Goal: Task Accomplishment & Management: Manage account settings

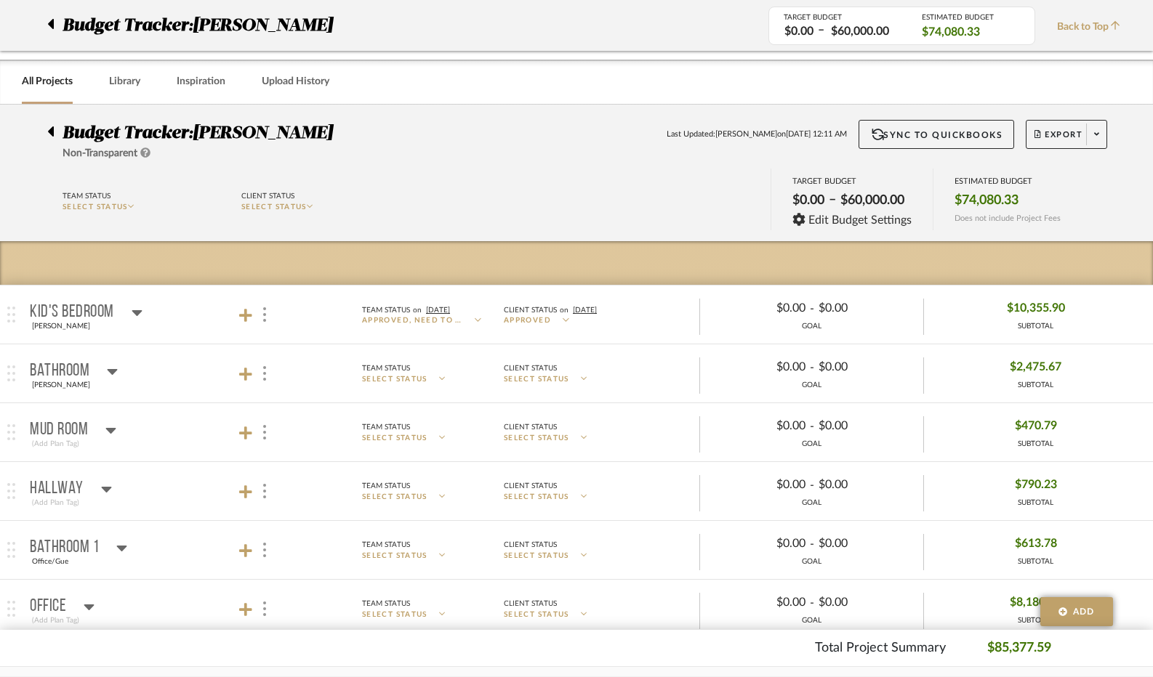
click at [54, 28] on div at bounding box center [54, 25] width 15 height 26
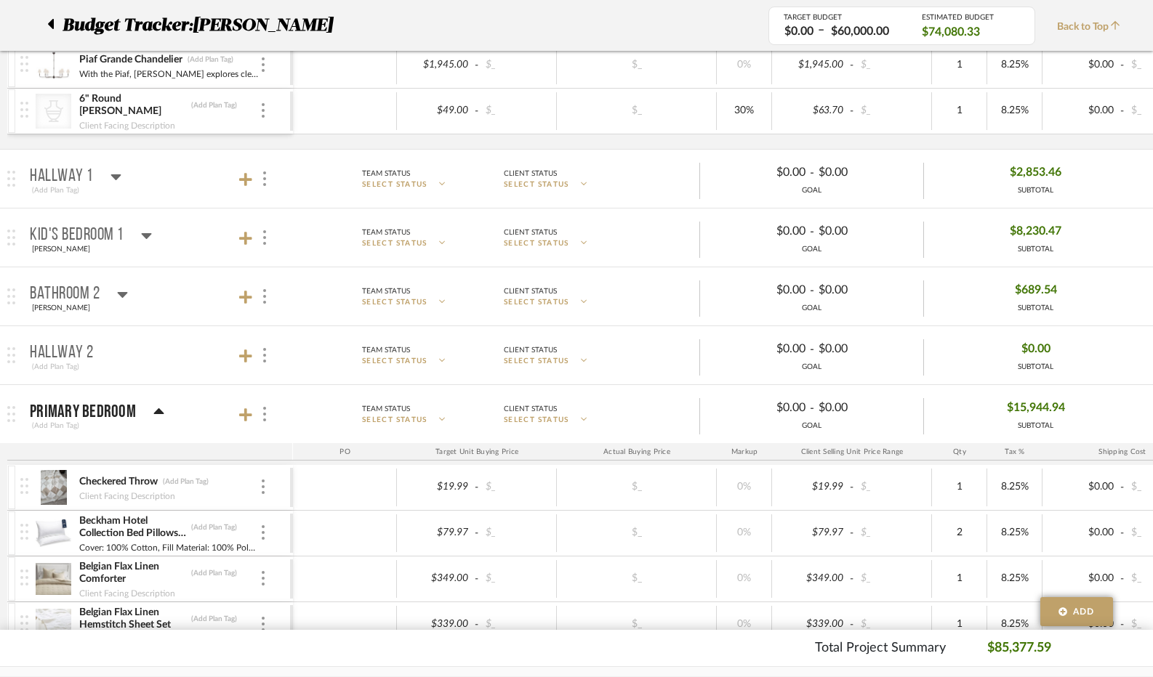
click at [51, 28] on icon at bounding box center [50, 23] width 7 height 17
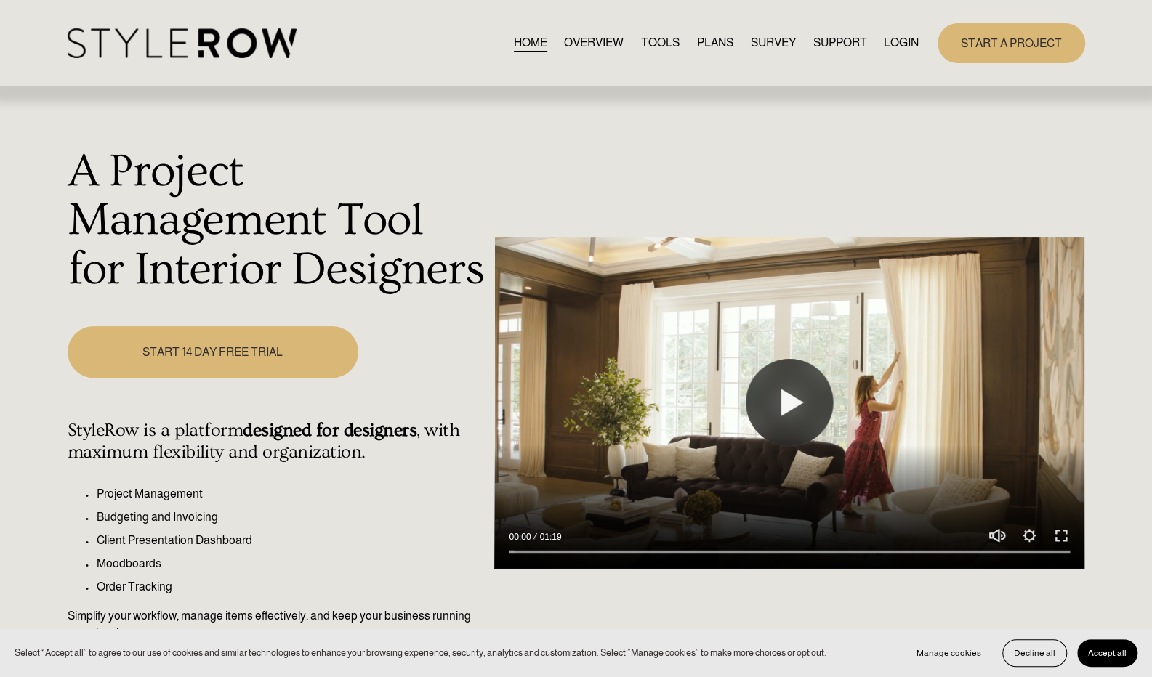
click at [898, 36] on link "LOGIN" at bounding box center [901, 43] width 35 height 20
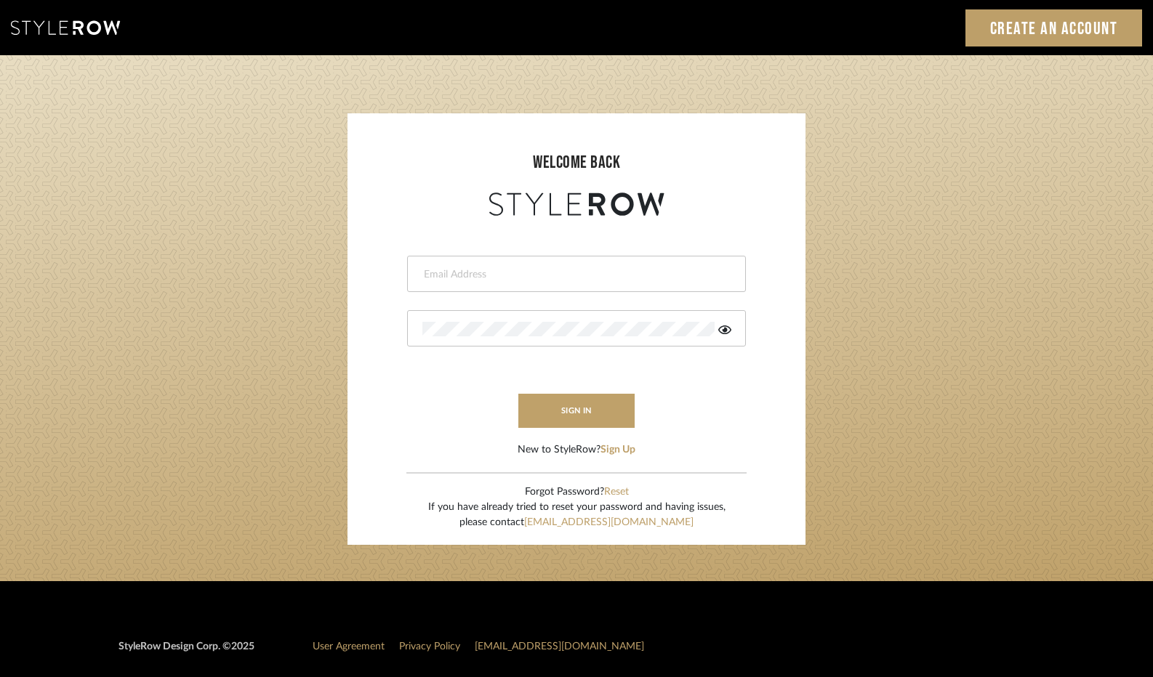
click at [515, 275] on input "email" at bounding box center [574, 274] width 305 height 15
type input "tori@tdinteriorspaces.com"
click at [592, 414] on button "sign in" at bounding box center [576, 411] width 116 height 34
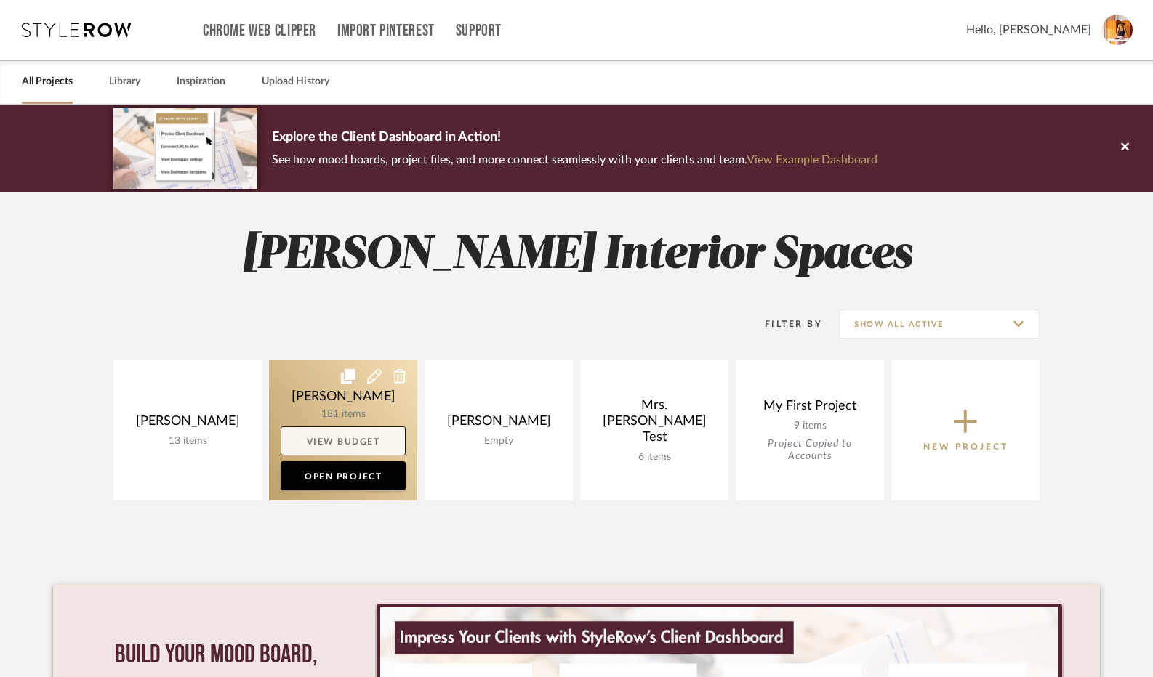
click at [357, 440] on link "View Budget" at bounding box center [343, 441] width 125 height 29
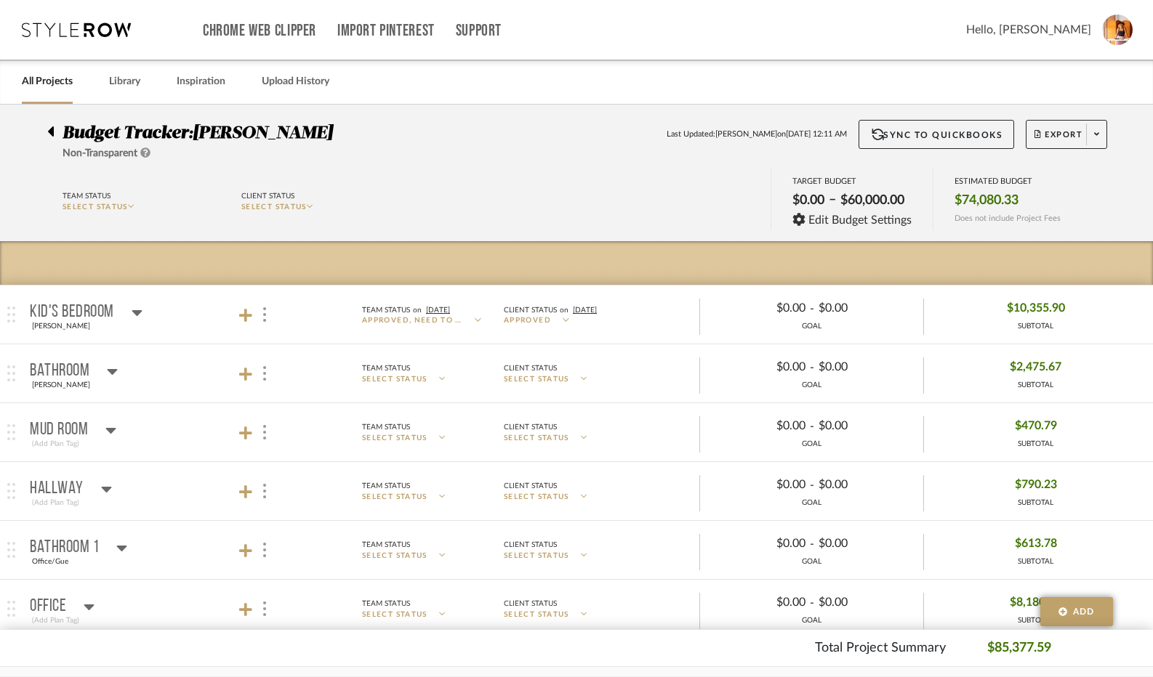
click at [47, 126] on icon at bounding box center [50, 131] width 7 height 17
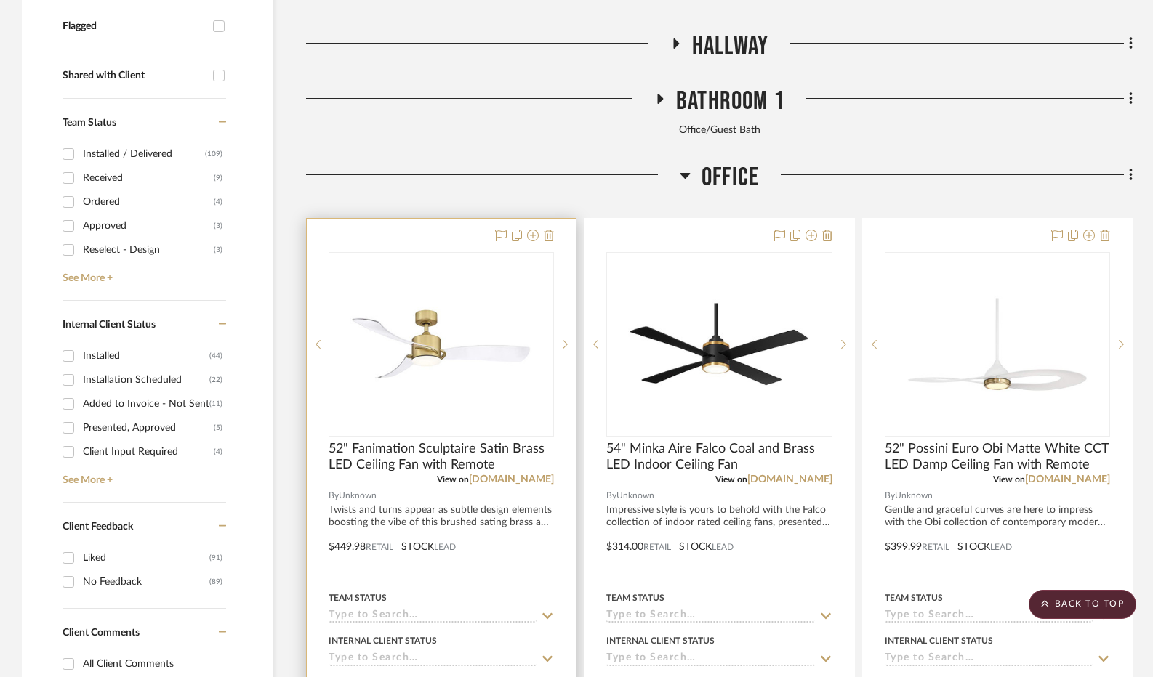
scroll to position [654, 0]
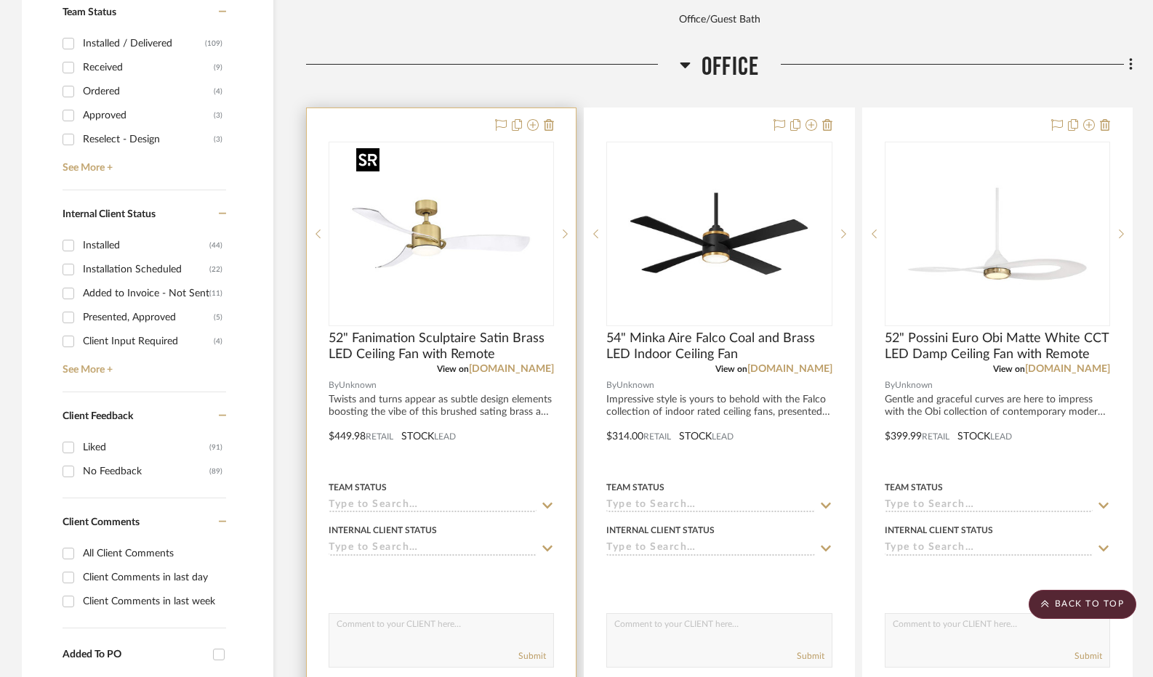
click at [456, 245] on img "0" at bounding box center [441, 234] width 182 height 182
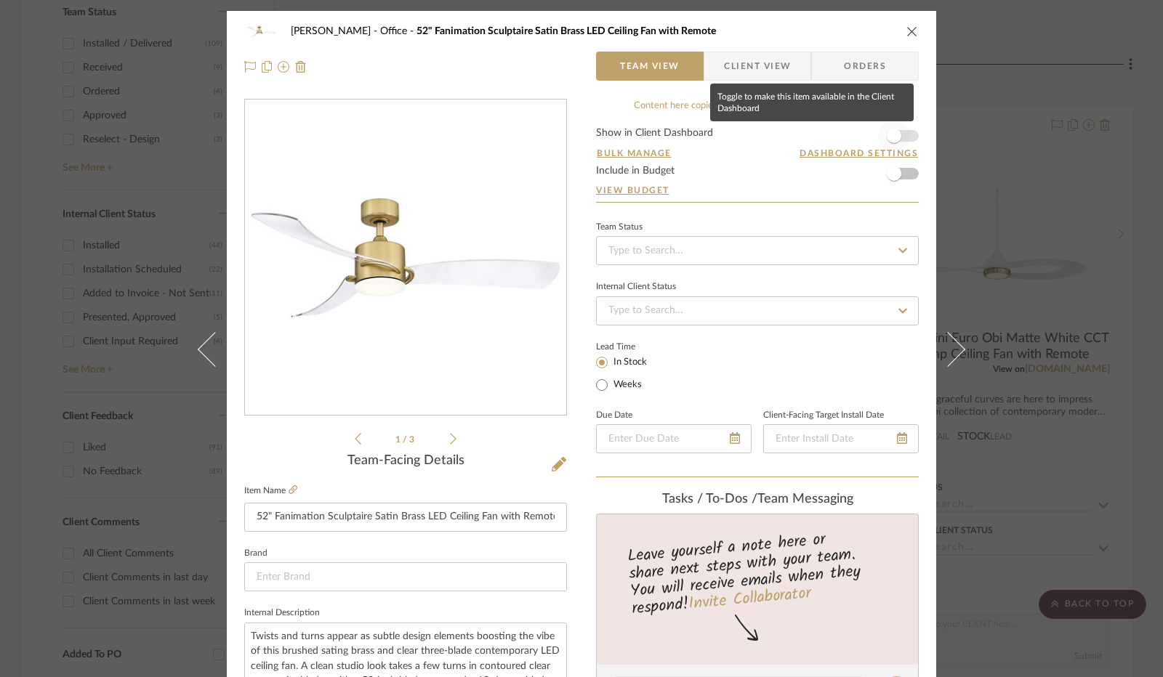
click at [893, 137] on span "button" at bounding box center [894, 136] width 15 height 15
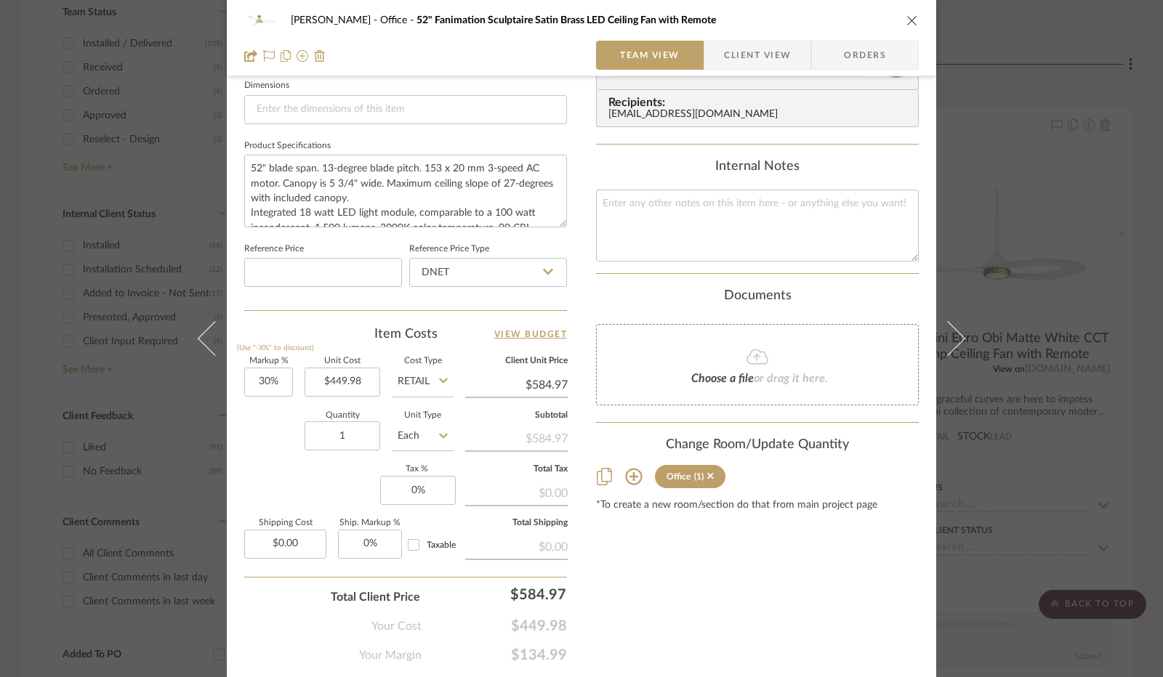
scroll to position [654, 0]
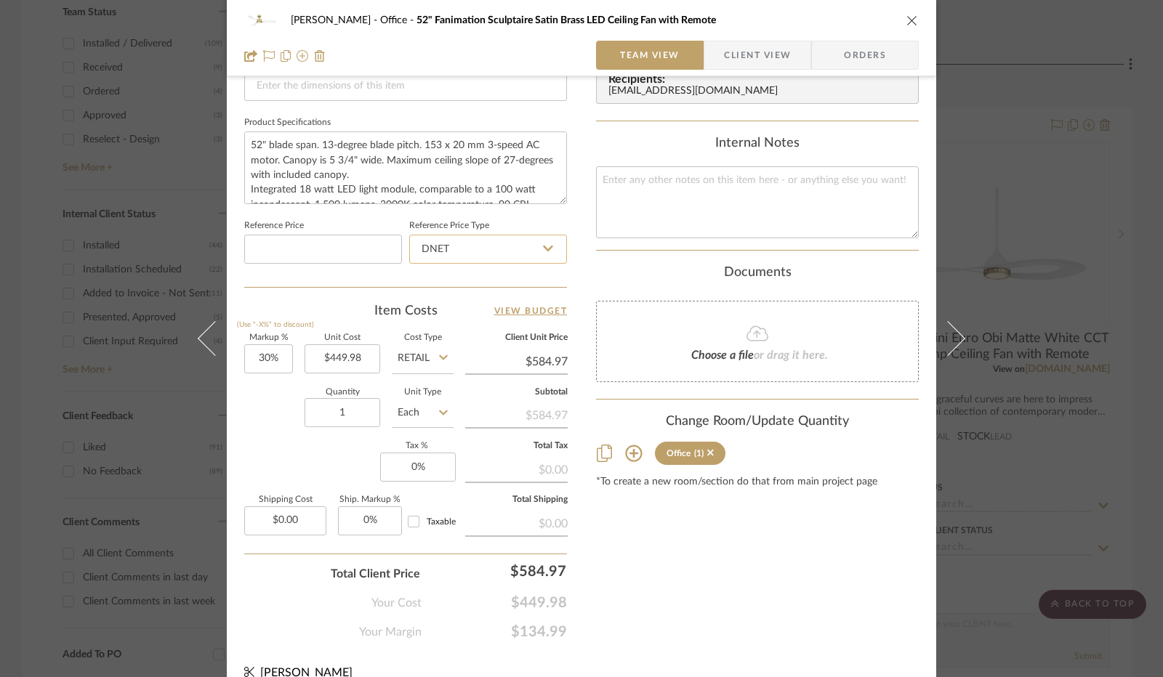
click at [549, 252] on input "DNET" at bounding box center [488, 249] width 158 height 29
click at [464, 312] on div "Retail" at bounding box center [495, 321] width 180 height 37
type input "Retail"
click at [259, 352] on input "30" at bounding box center [268, 358] width 49 height 29
type input "0%"
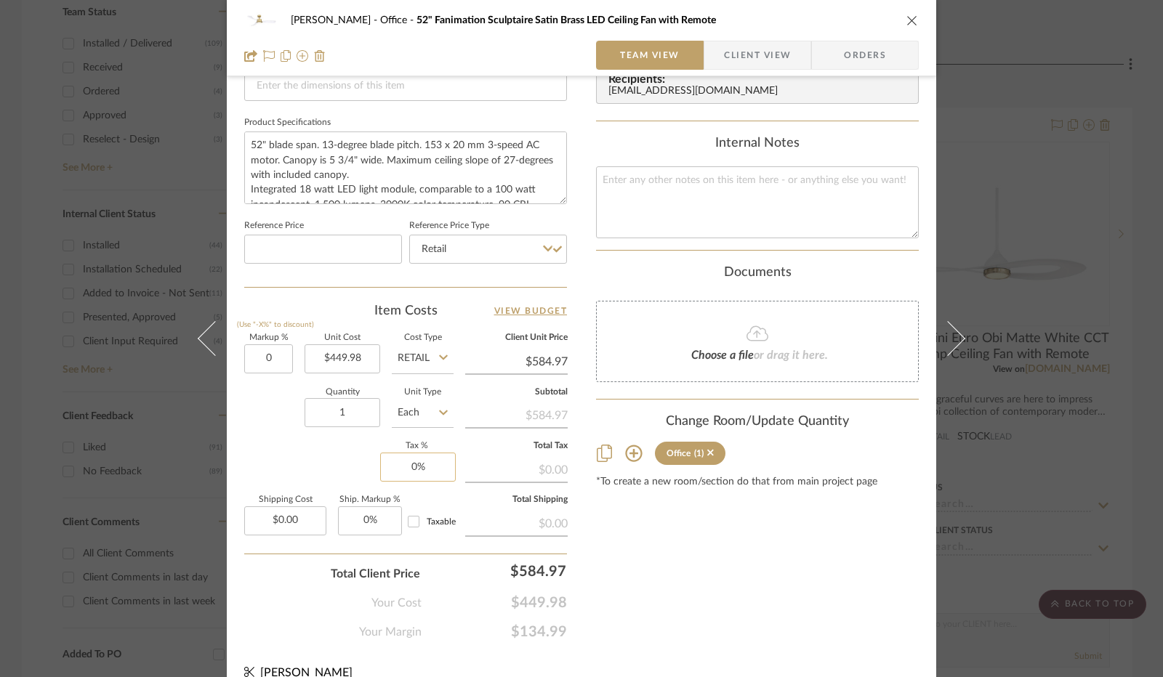
type input "0"
click at [411, 462] on input "0" at bounding box center [418, 467] width 76 height 29
type input "$449.98"
type input "8.25%"
click at [362, 435] on sr-form-field "Quantity 1" at bounding box center [343, 415] width 76 height 52
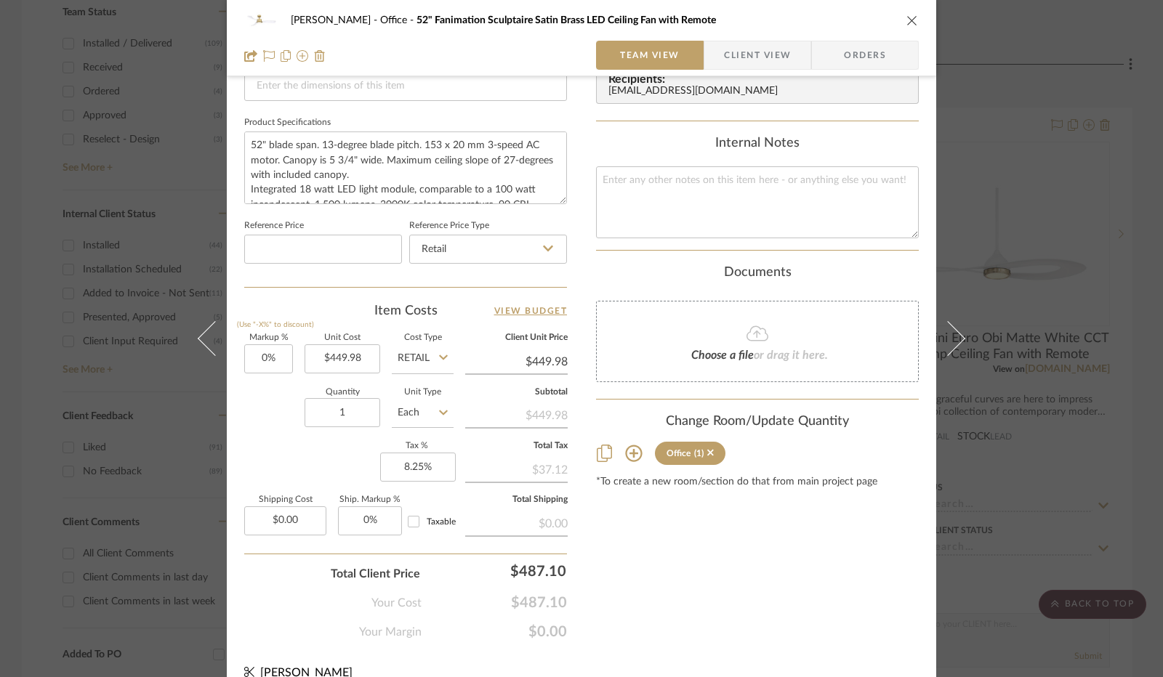
scroll to position [673, 0]
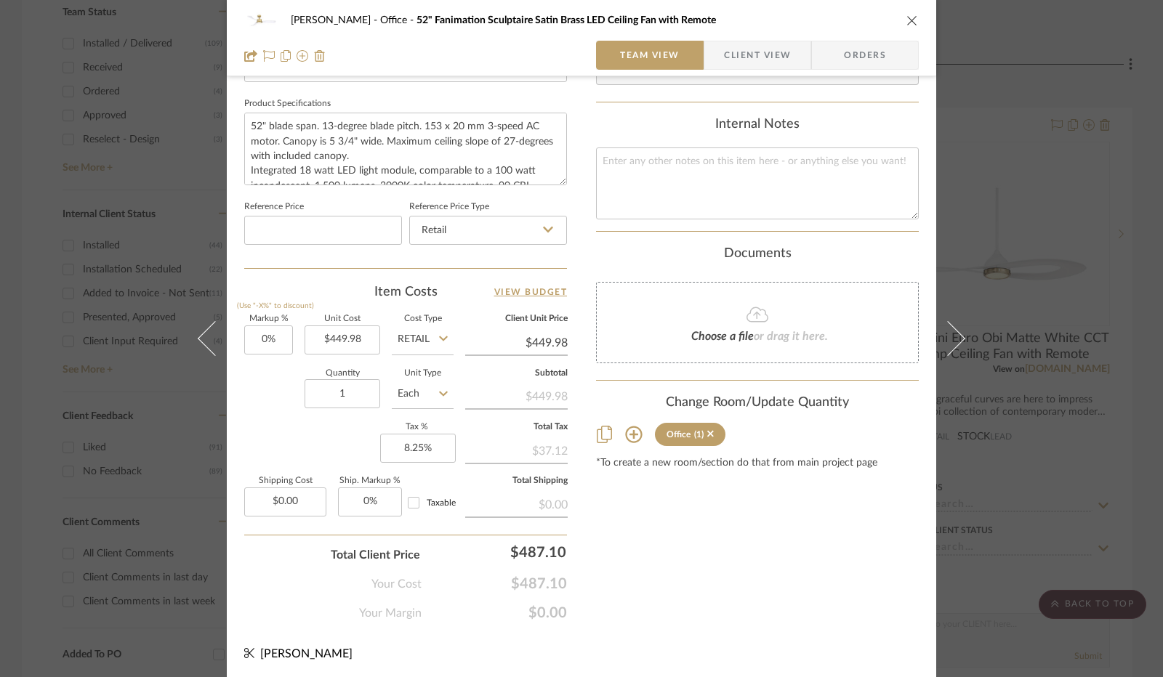
click at [767, 60] on span "Client View" at bounding box center [757, 55] width 67 height 29
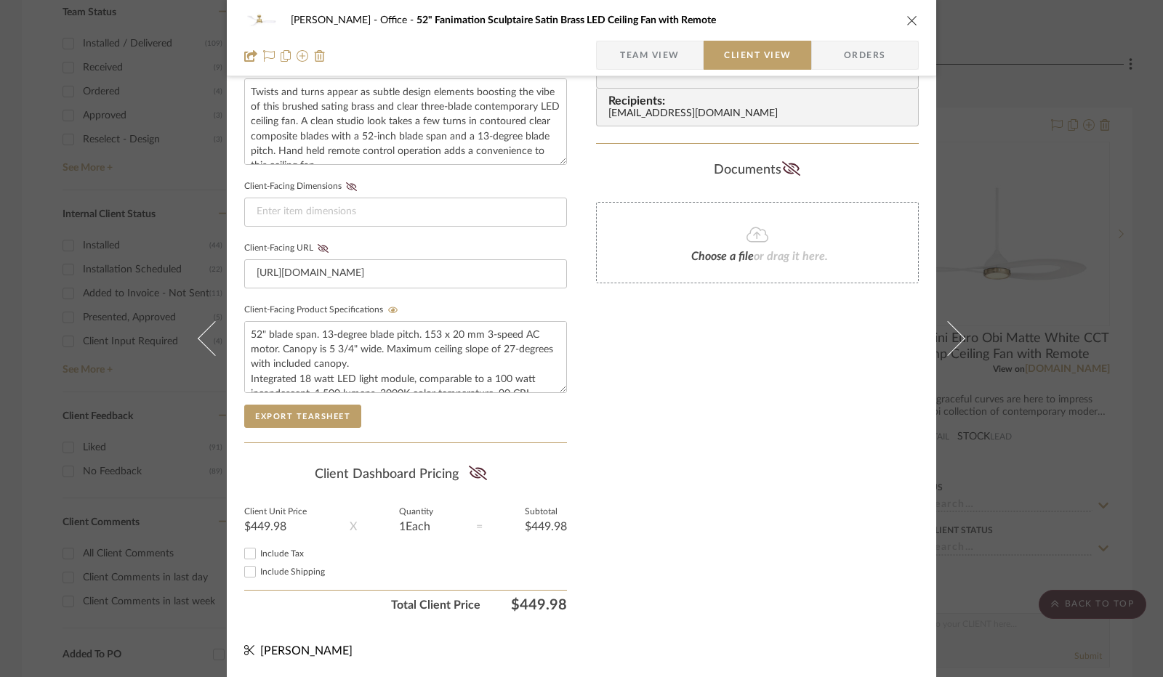
scroll to position [538, 0]
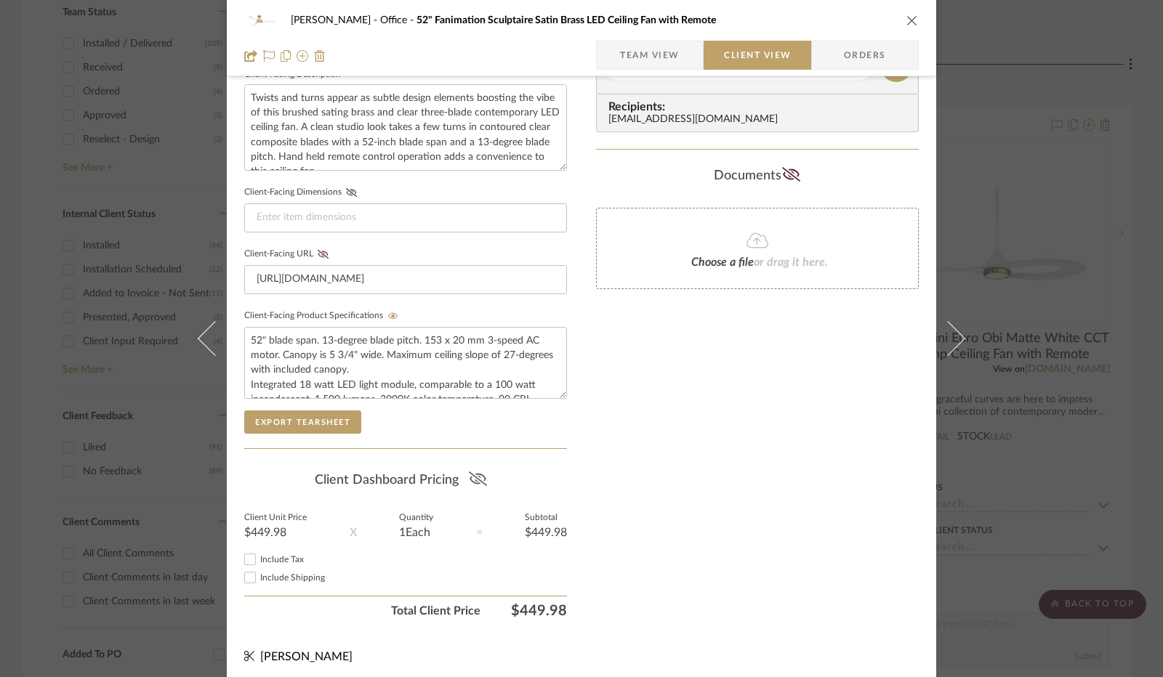
click at [473, 472] on icon at bounding box center [478, 479] width 18 height 15
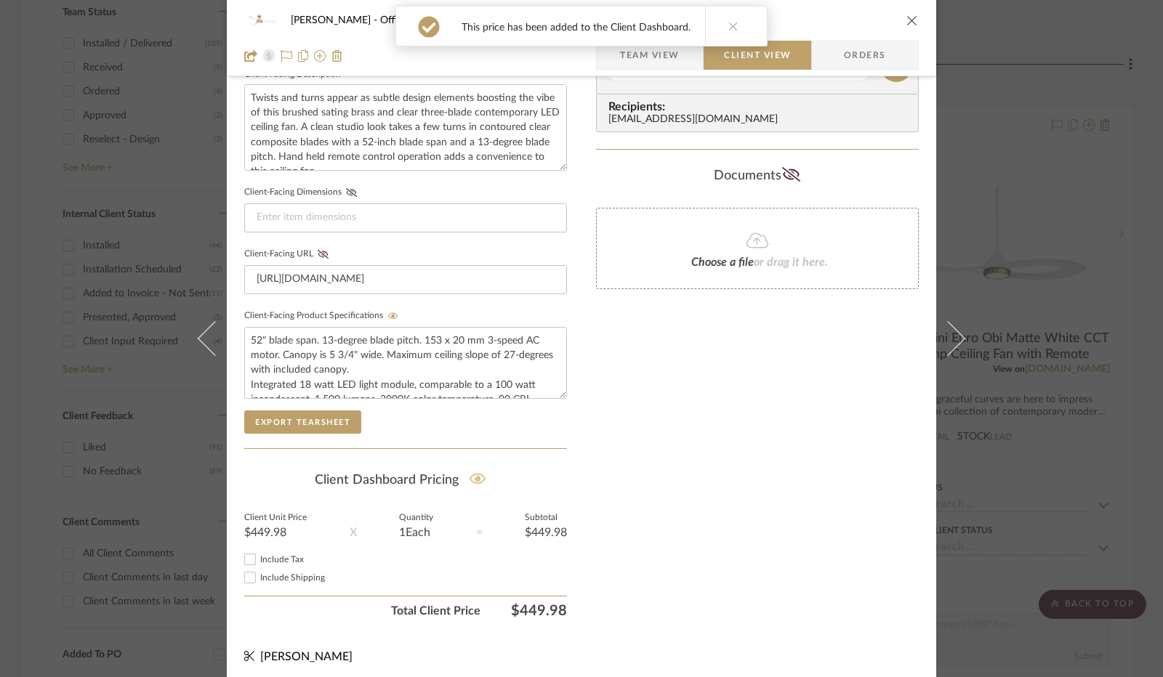
click at [243, 556] on input "Include Tax" at bounding box center [249, 559] width 17 height 17
checkbox input "true"
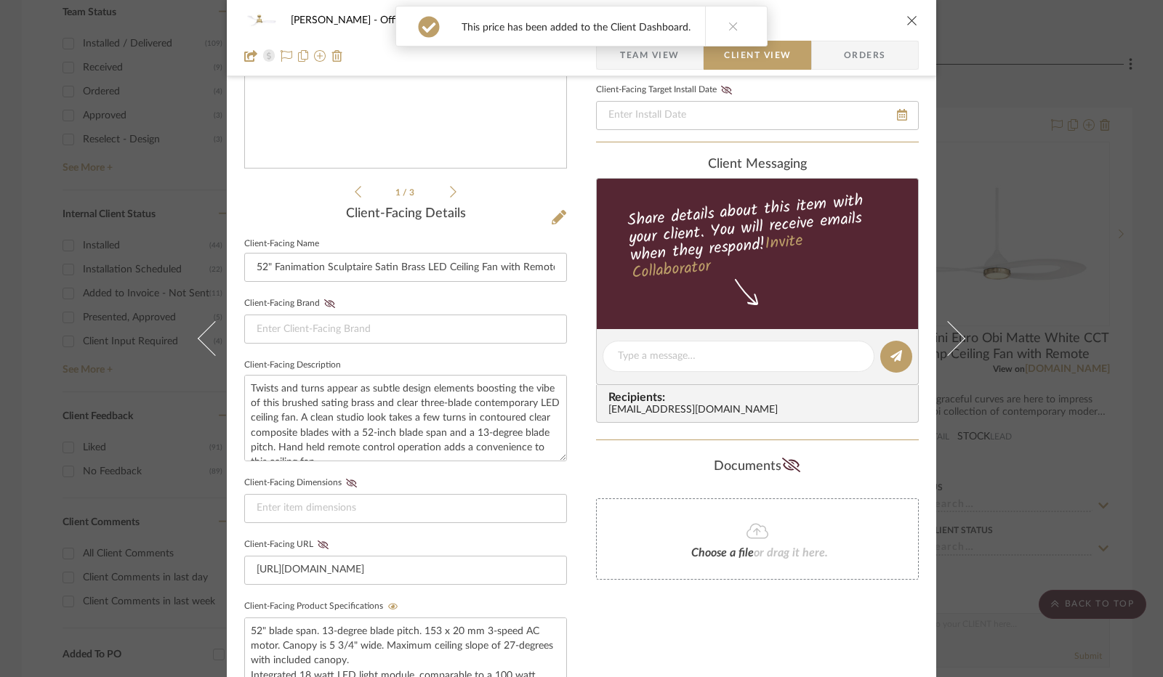
scroll to position [0, 0]
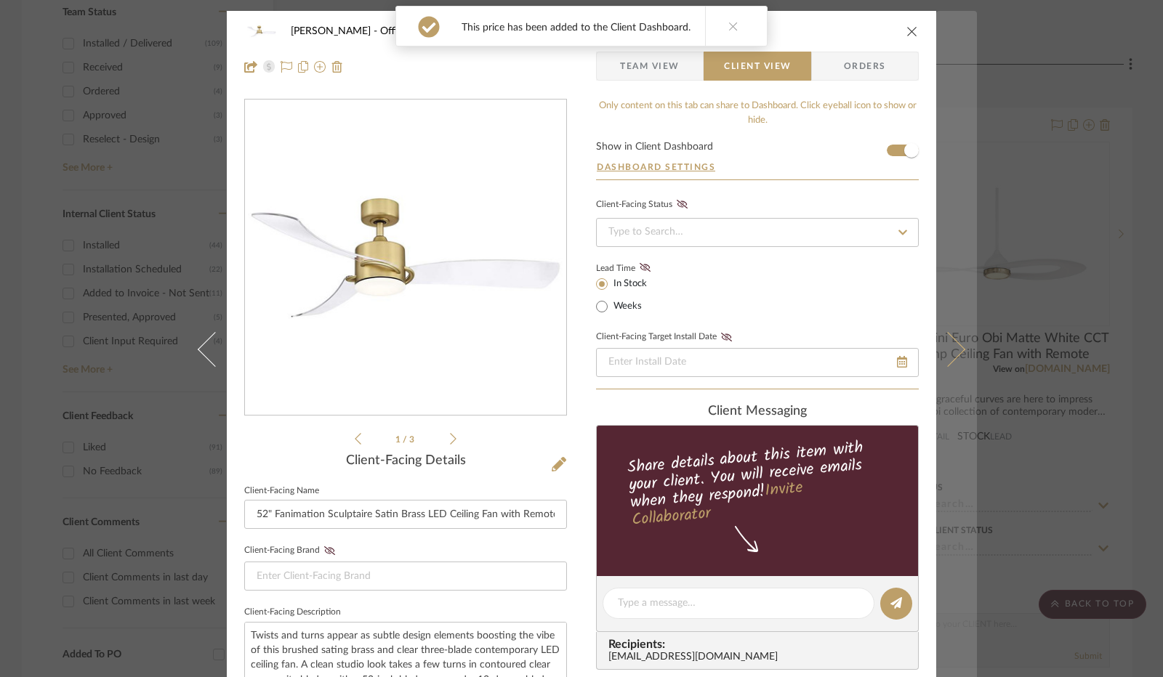
click at [949, 358] on icon at bounding box center [947, 349] width 35 height 35
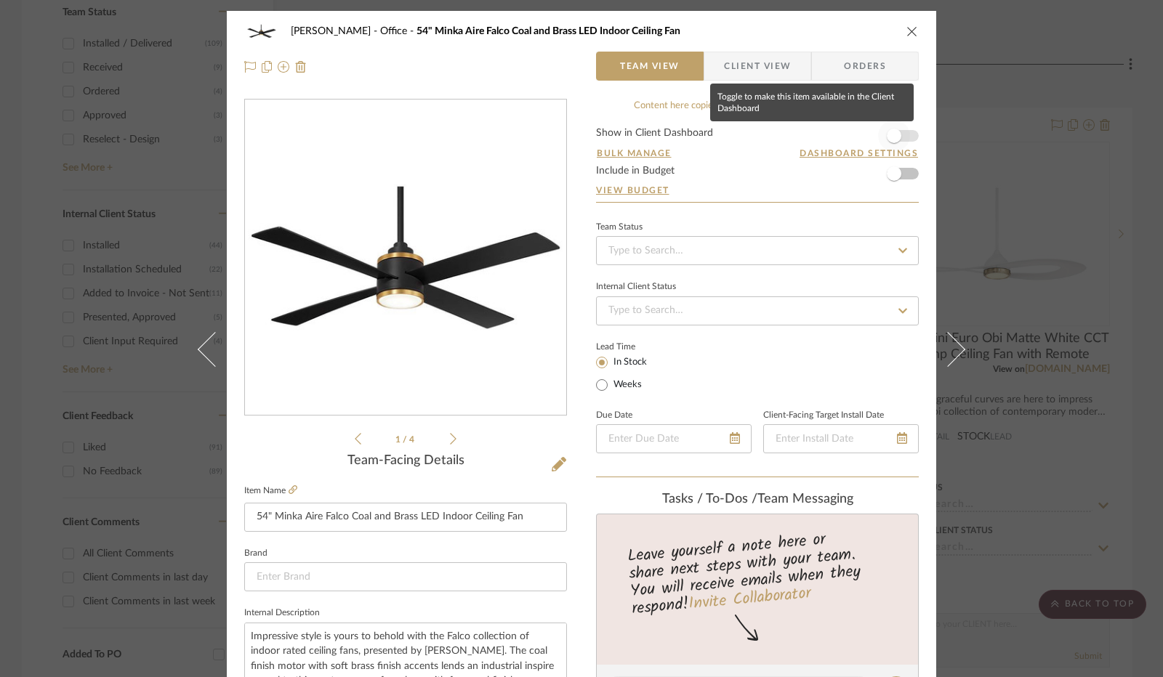
click at [881, 134] on span "button" at bounding box center [894, 136] width 32 height 32
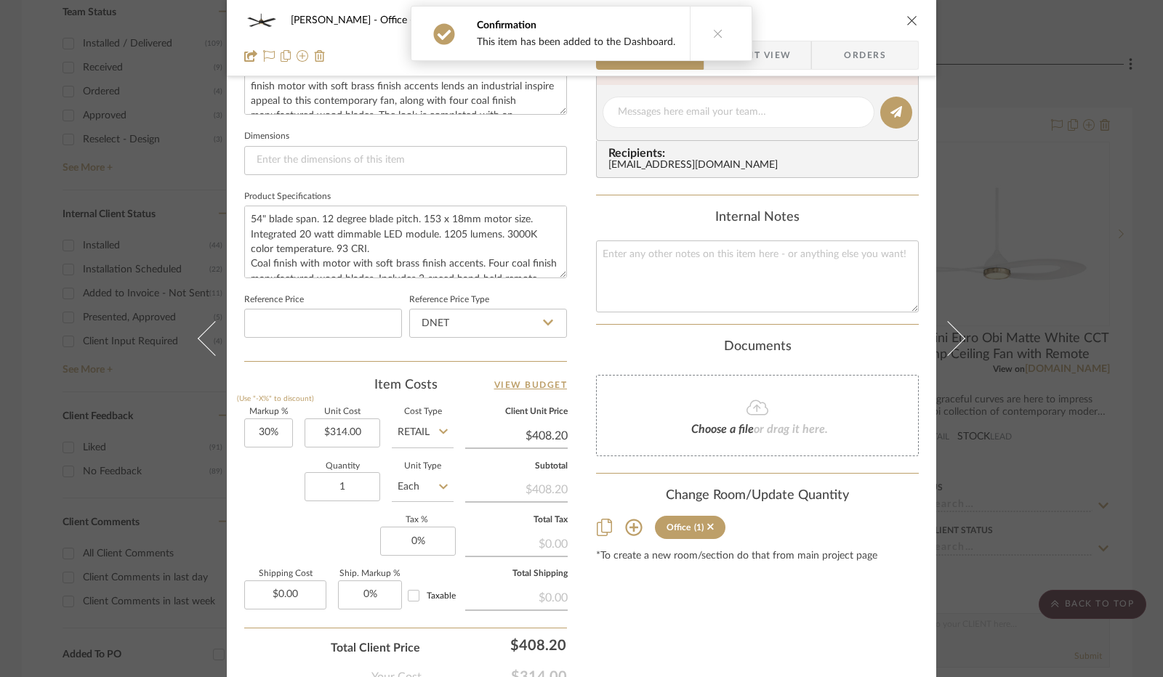
scroll to position [581, 0]
click at [547, 318] on icon at bounding box center [548, 321] width 10 height 6
click at [467, 384] on div "Retail" at bounding box center [495, 394] width 180 height 37
type input "Retail"
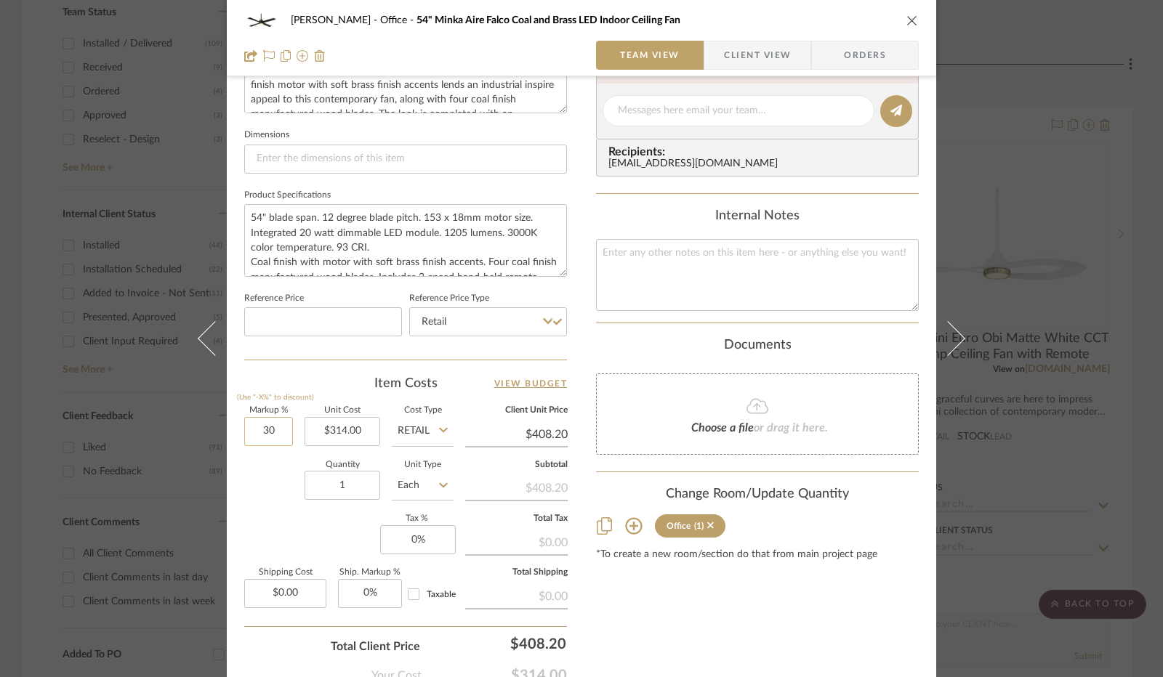
click at [262, 427] on input "30" at bounding box center [268, 431] width 49 height 29
type input "0%"
click at [272, 467] on div "Quantity 1 Unit Type Each" at bounding box center [348, 488] width 209 height 52
type input "$314.00"
click at [409, 540] on input "0" at bounding box center [418, 539] width 76 height 29
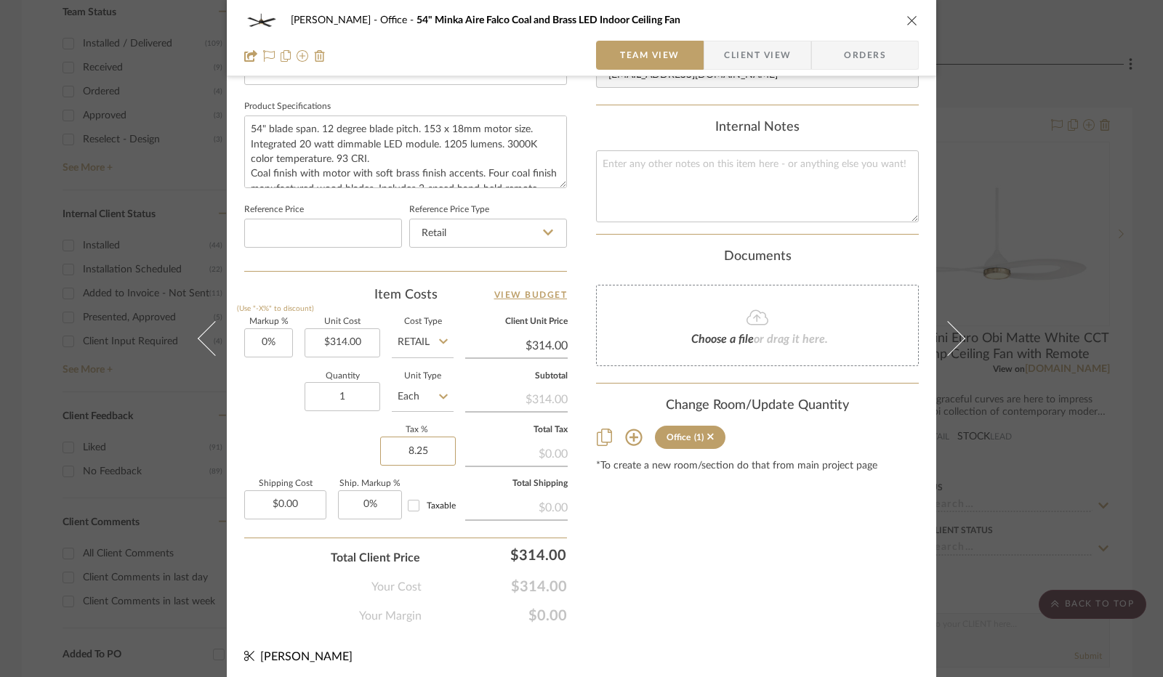
scroll to position [673, 0]
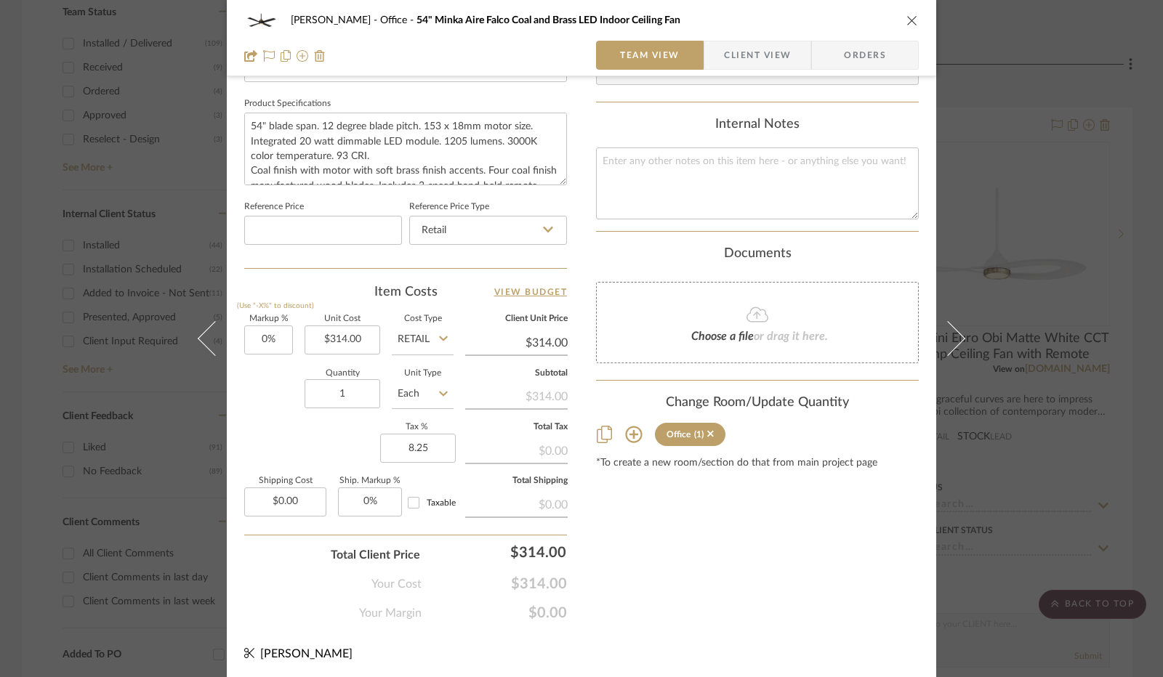
type input "8.25%"
click at [602, 550] on div "Content here copies to Client View - confirm visibility there. Show in Client D…" at bounding box center [757, 24] width 323 height 1196
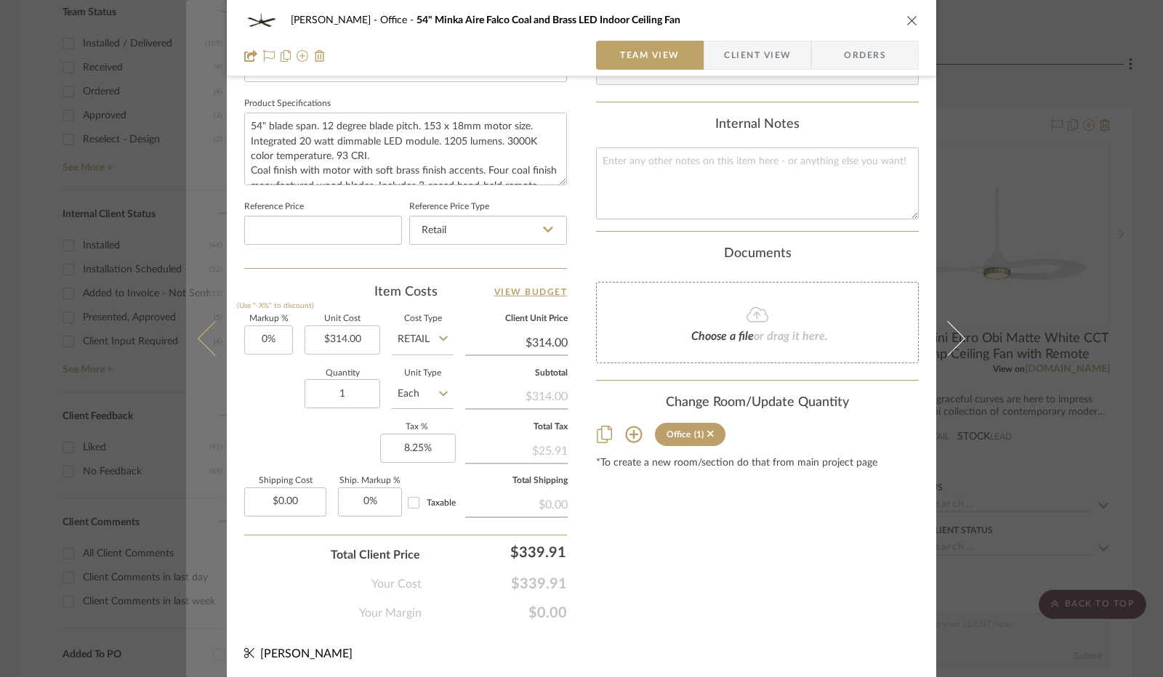
click at [203, 323] on button at bounding box center [206, 338] width 41 height 677
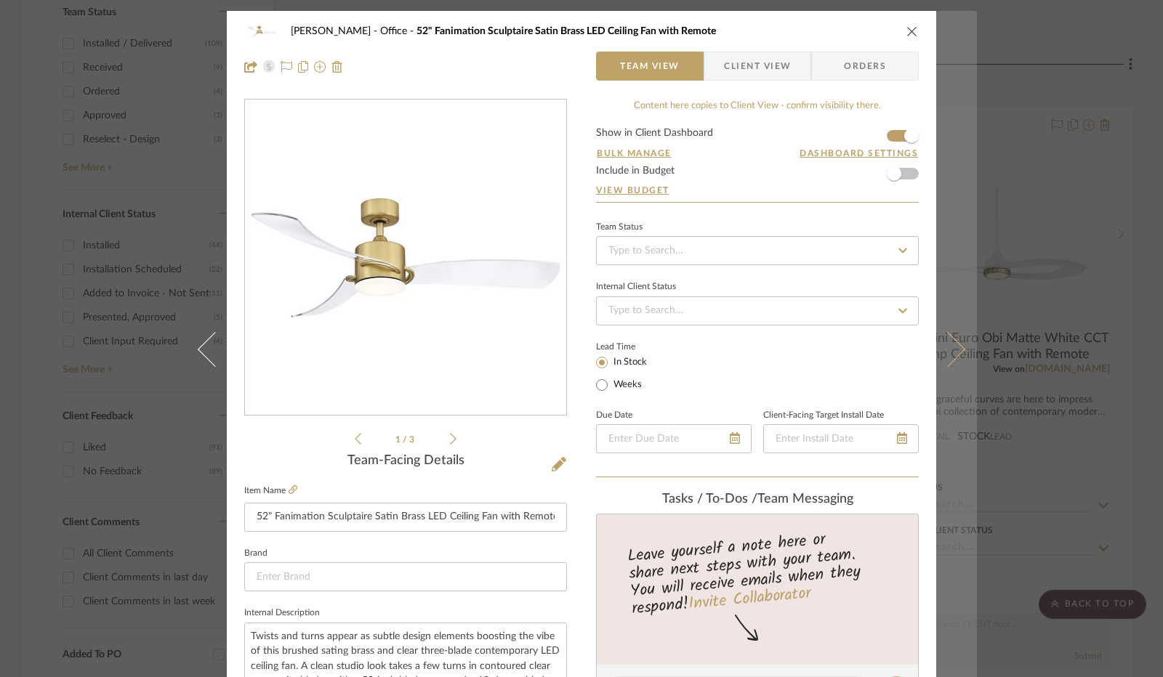
click at [948, 364] on button at bounding box center [956, 349] width 41 height 677
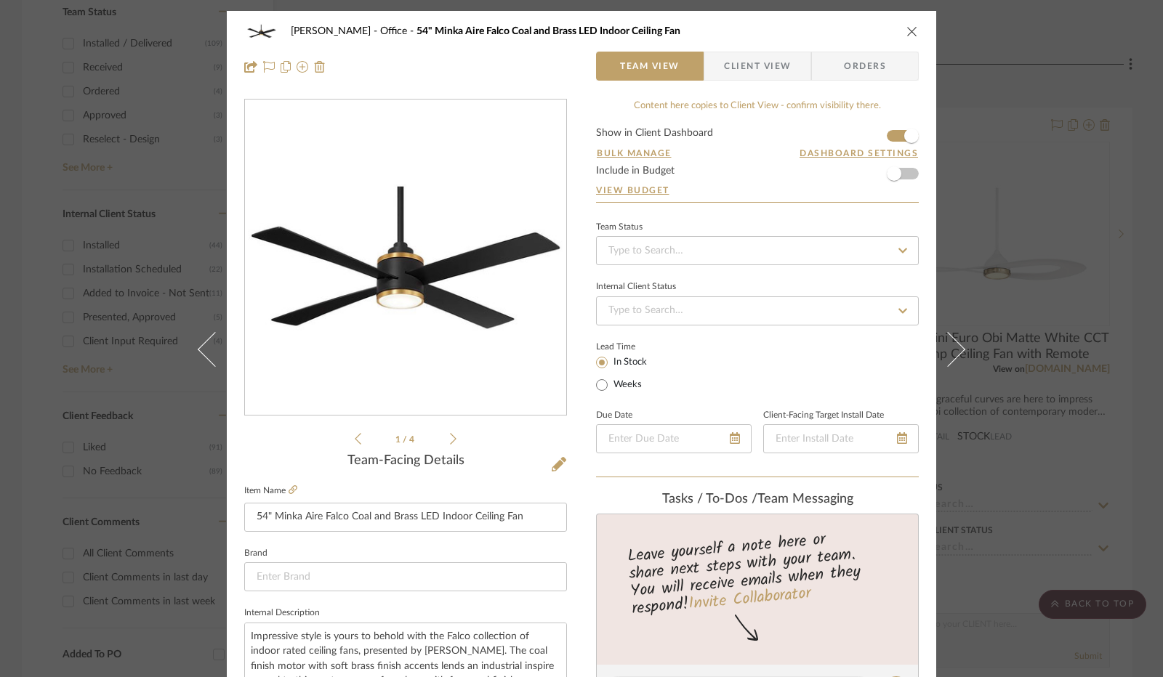
click at [724, 71] on span "Client View" at bounding box center [757, 66] width 67 height 29
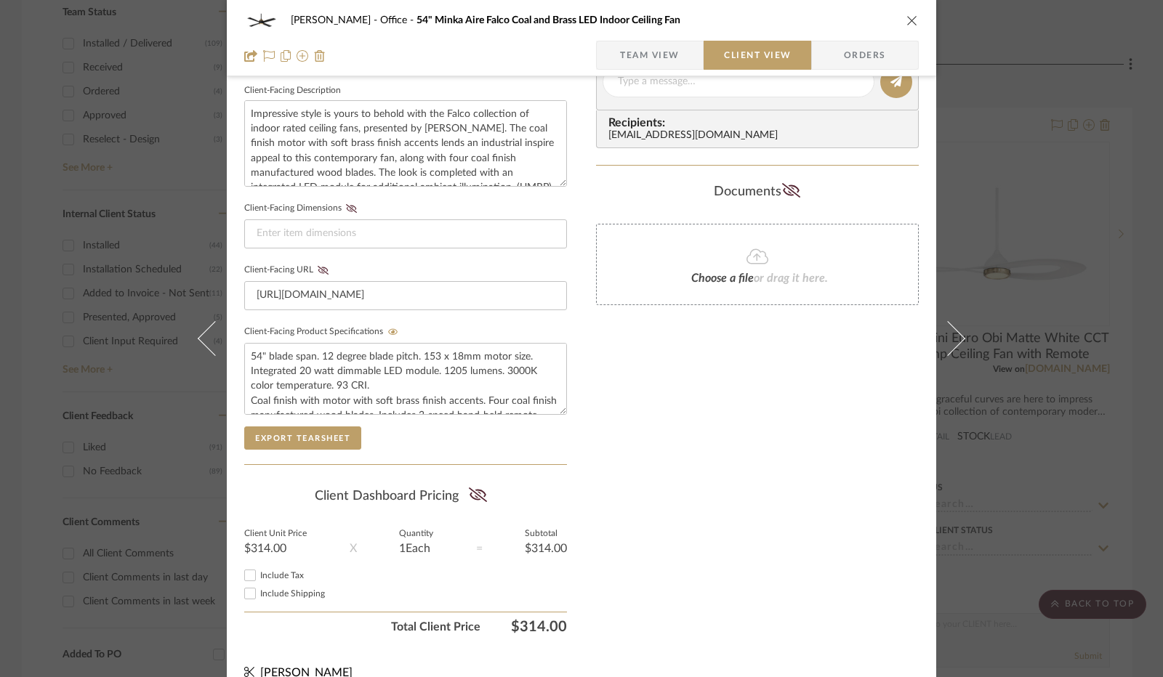
scroll to position [538, 0]
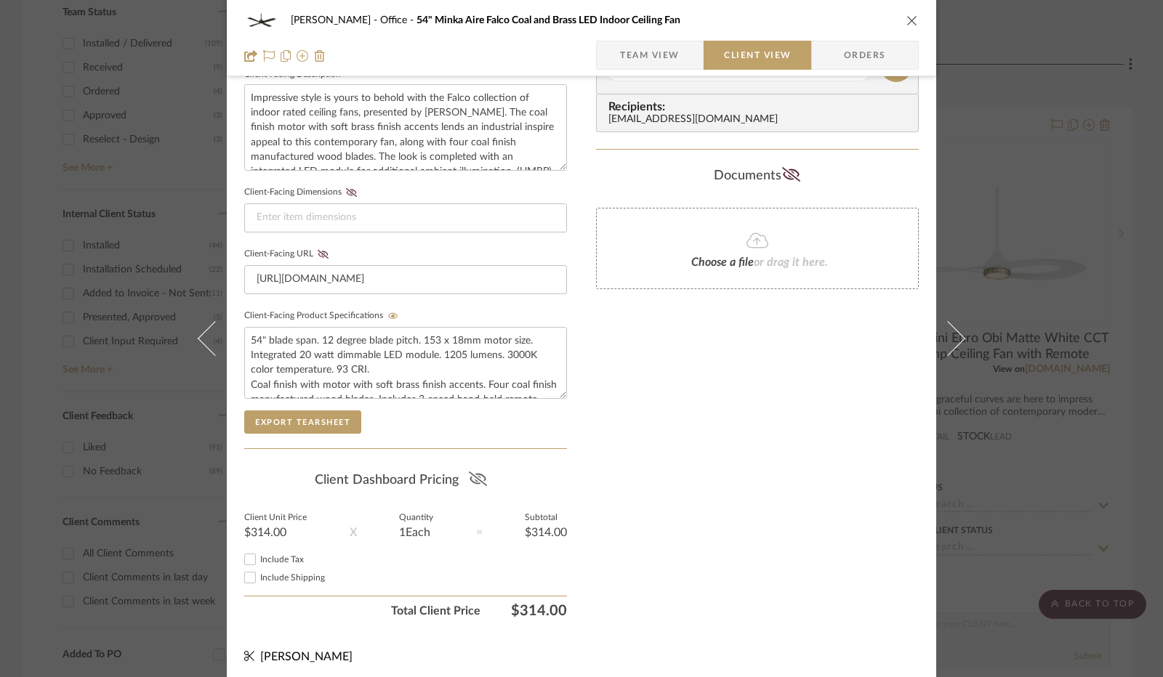
click at [477, 475] on icon at bounding box center [478, 479] width 18 height 15
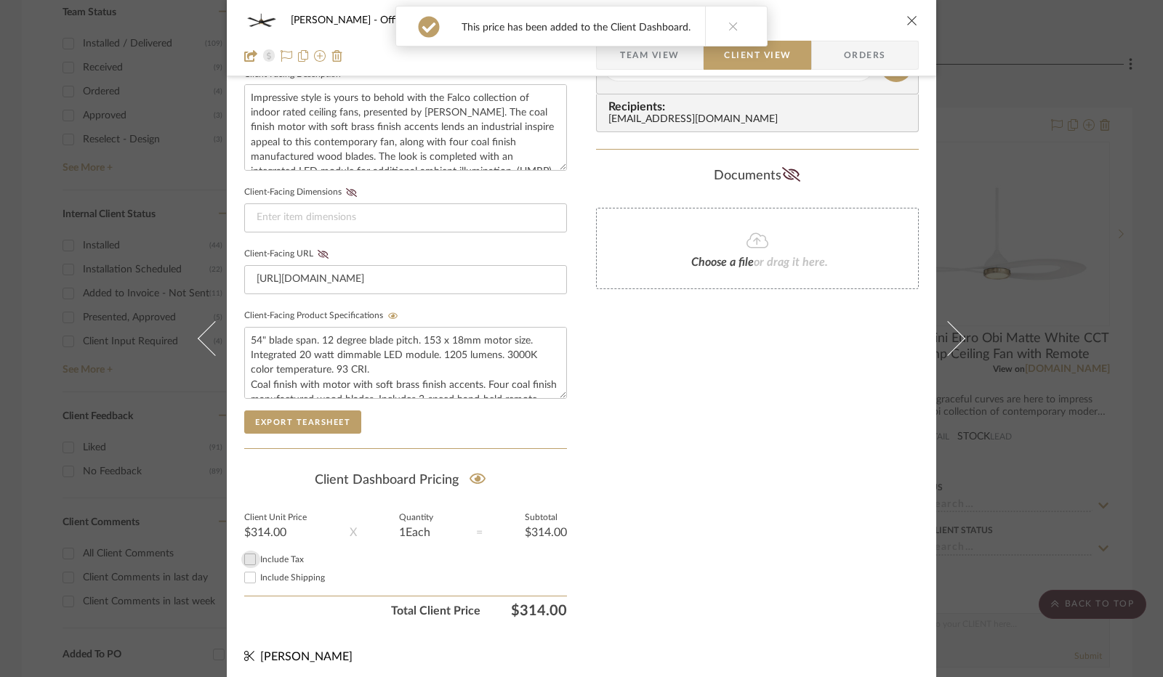
click at [249, 551] on input "Include Tax" at bounding box center [249, 559] width 17 height 17
checkbox input "true"
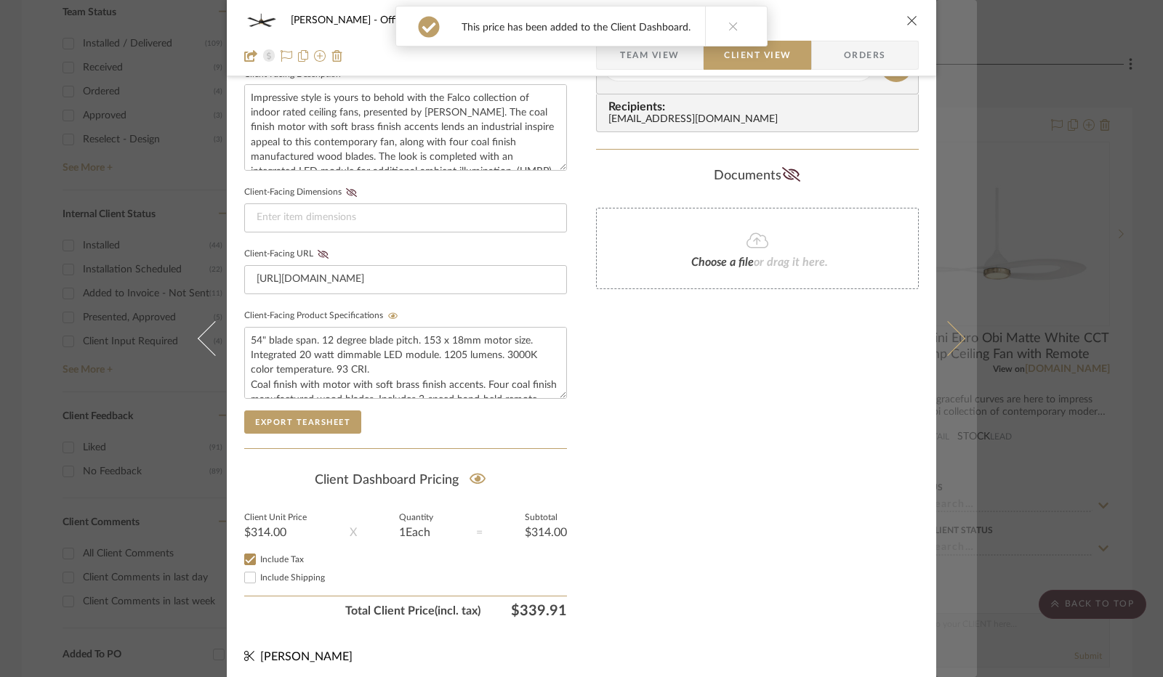
click at [949, 339] on icon at bounding box center [947, 338] width 35 height 35
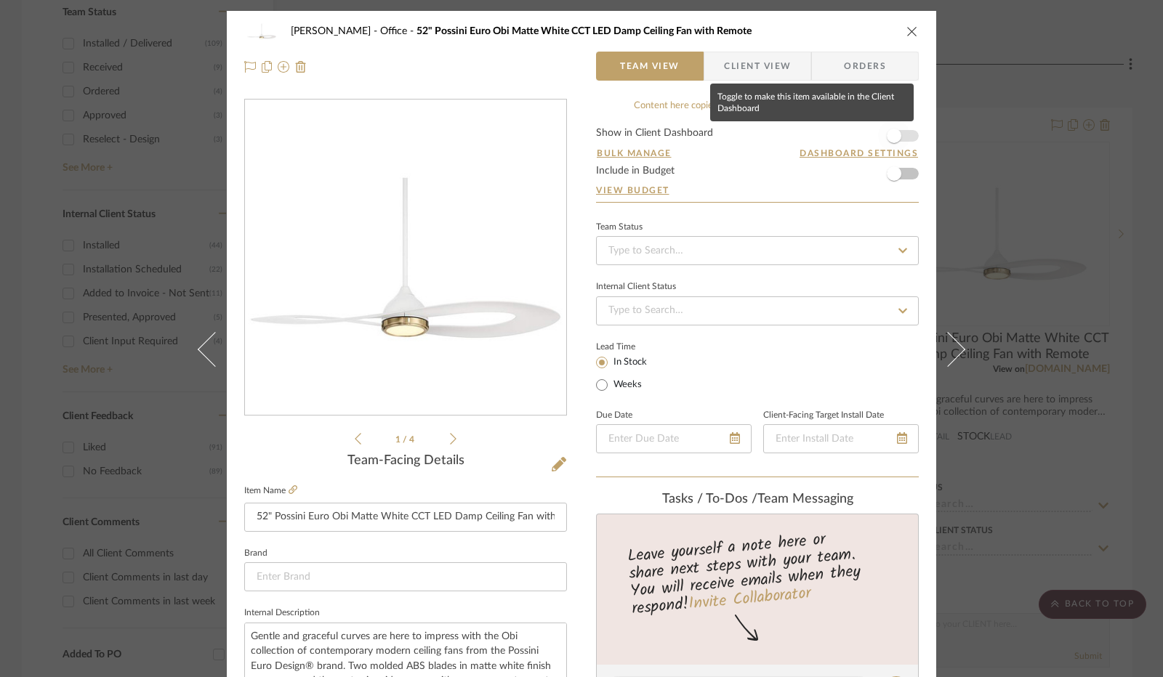
click at [900, 131] on span "button" at bounding box center [894, 136] width 32 height 32
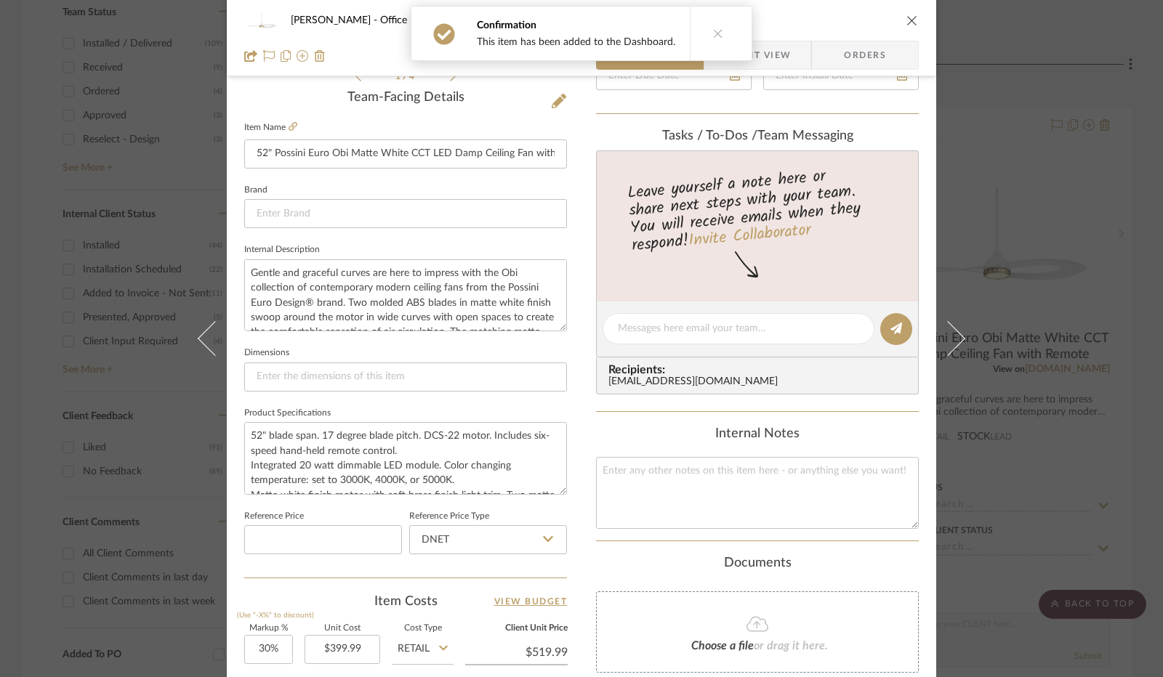
scroll to position [654, 0]
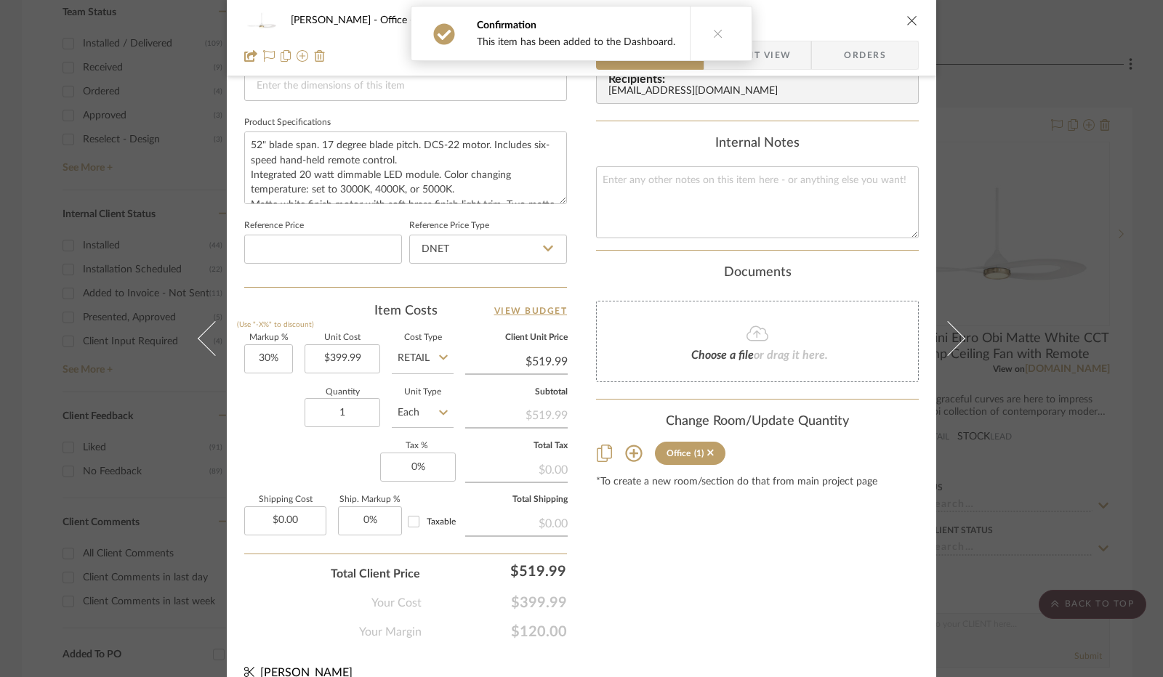
click at [543, 249] on icon at bounding box center [548, 249] width 10 height 12
click at [456, 328] on div "Retail" at bounding box center [495, 321] width 180 height 37
type input "Retail"
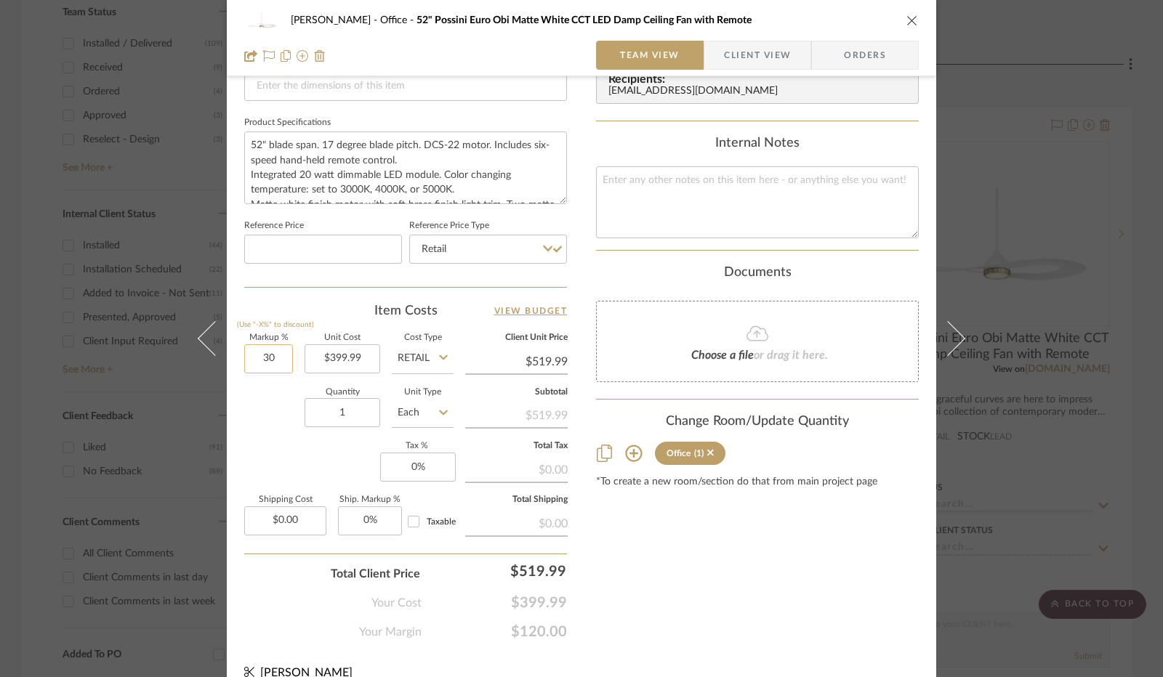
click at [263, 360] on input "30" at bounding box center [268, 358] width 49 height 29
type input "0%"
type input "0"
click at [408, 472] on input "0" at bounding box center [418, 467] width 76 height 29
type input "$399.99"
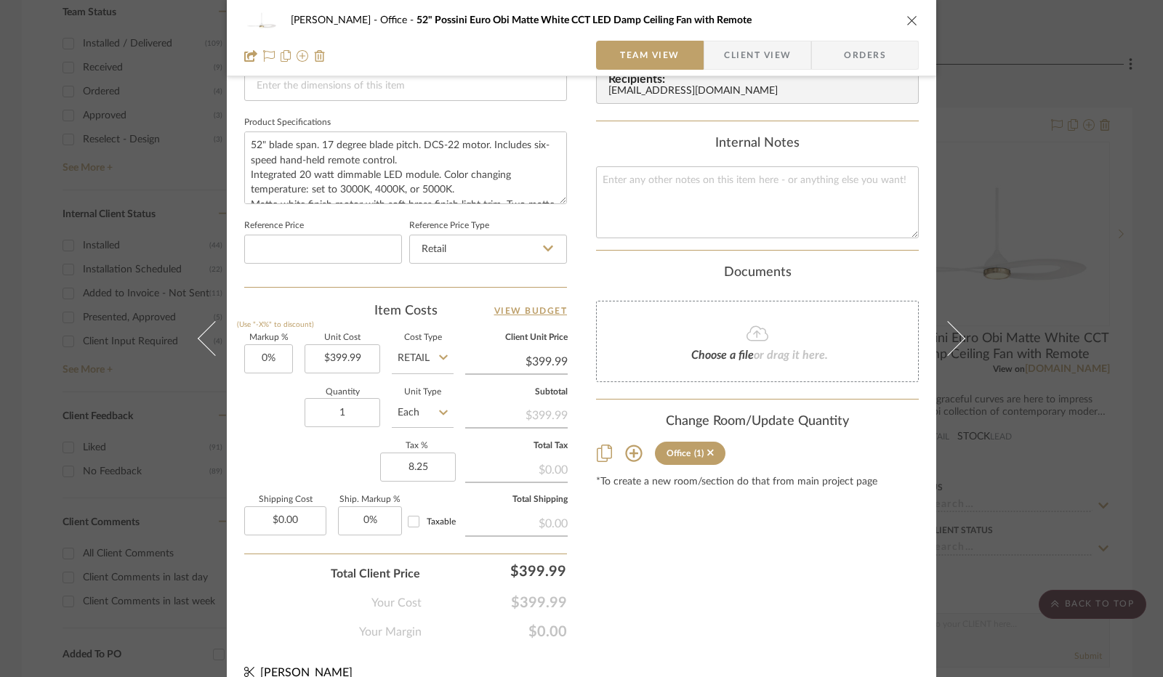
type input "8.25%"
click at [357, 459] on div "Markup % (Use "-X%" to discount) 0% Unit Cost $399.99 Cost Type Retail Client U…" at bounding box center [405, 440] width 323 height 212
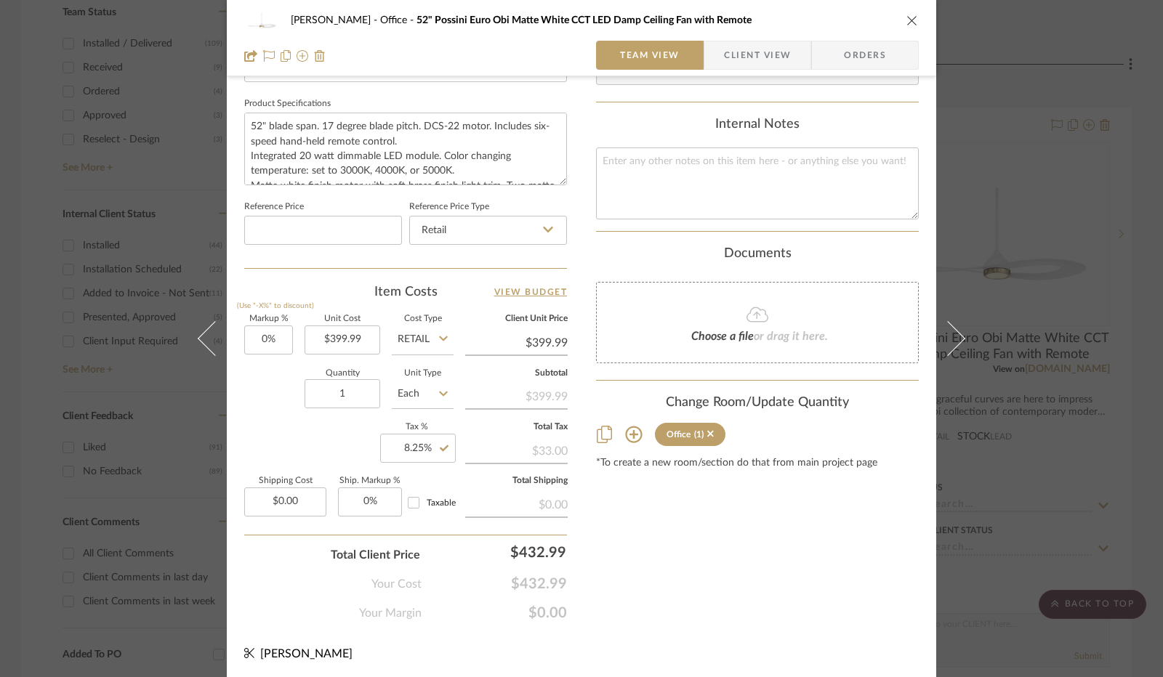
click at [754, 56] on span "Client View" at bounding box center [757, 55] width 67 height 29
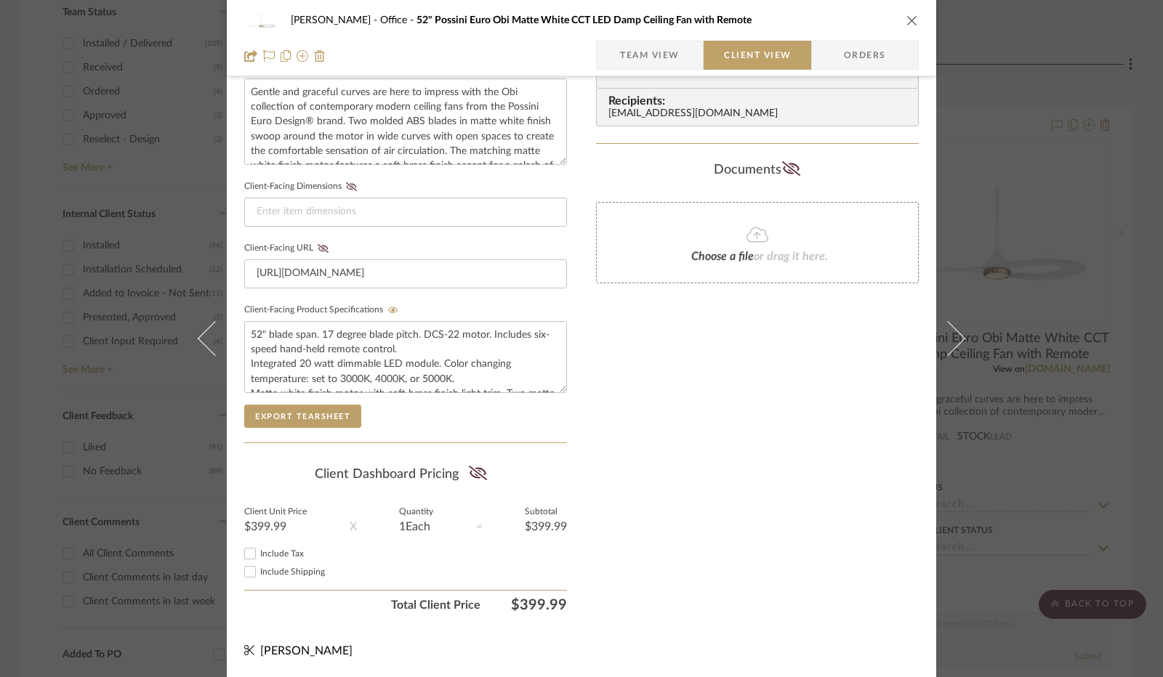
scroll to position [538, 0]
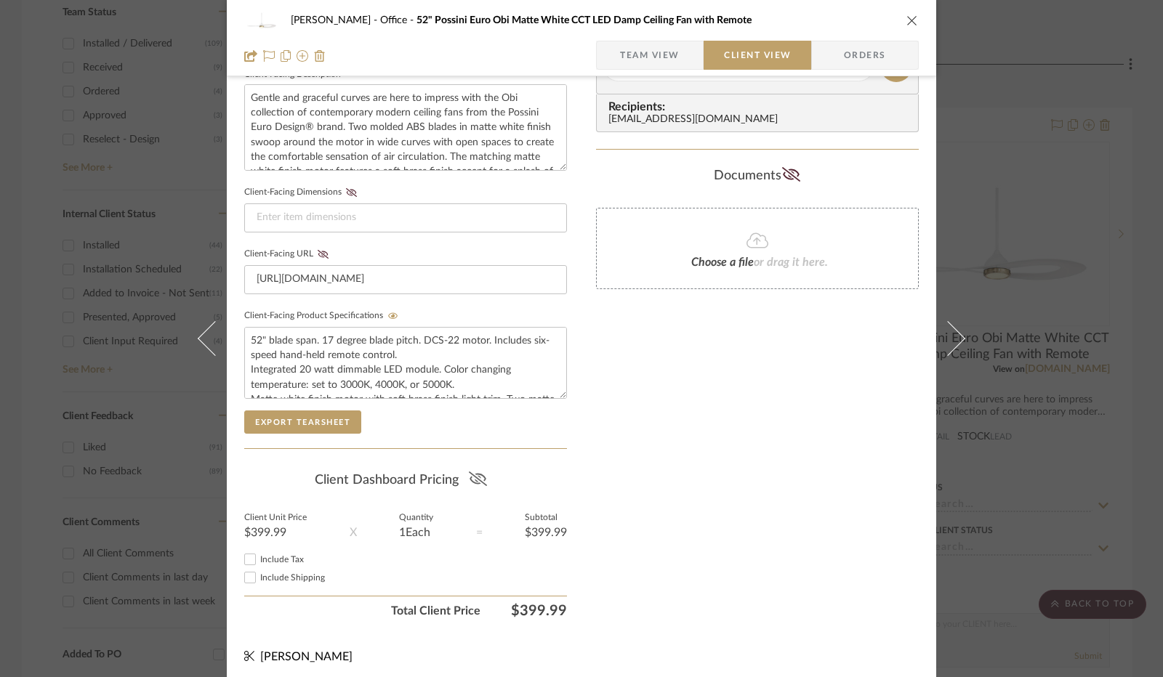
click at [480, 475] on icon at bounding box center [477, 479] width 18 height 15
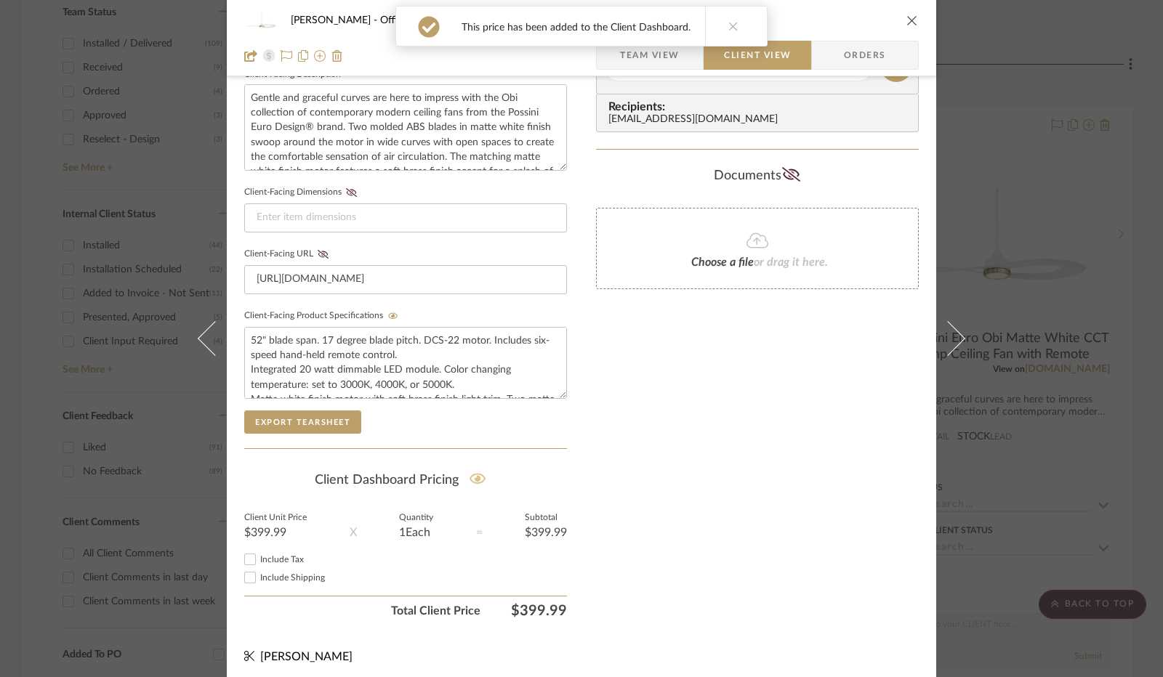
click at [247, 558] on input "Include Tax" at bounding box center [249, 559] width 17 height 17
checkbox input "true"
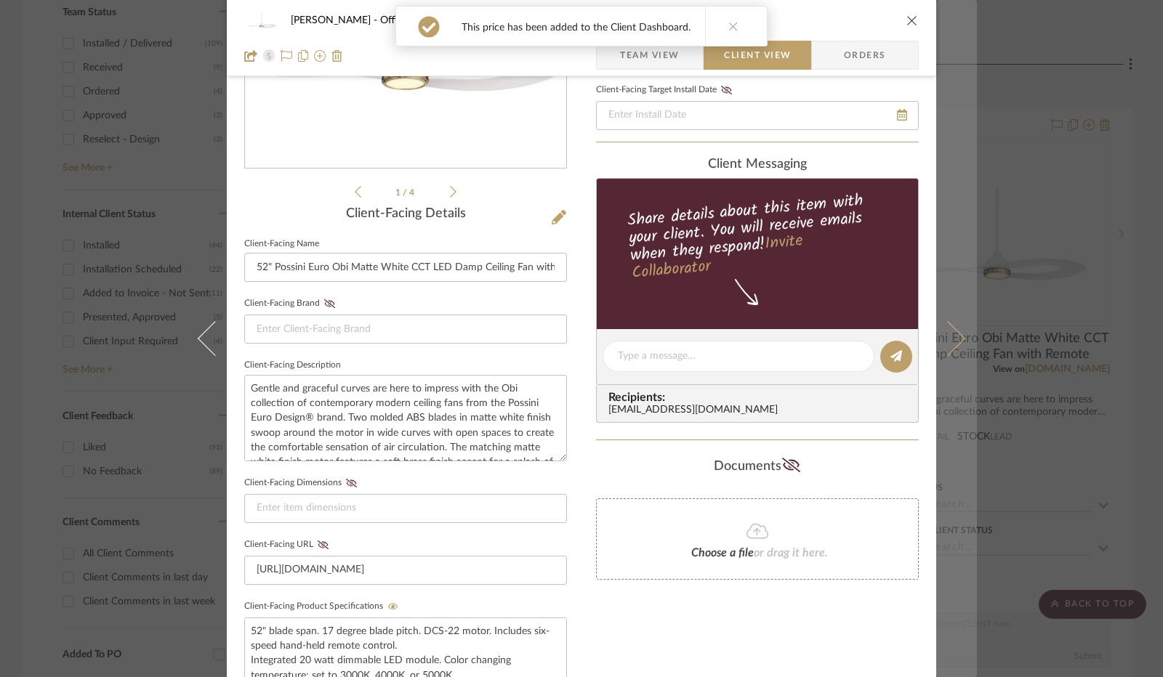
click at [946, 344] on icon at bounding box center [947, 338] width 35 height 35
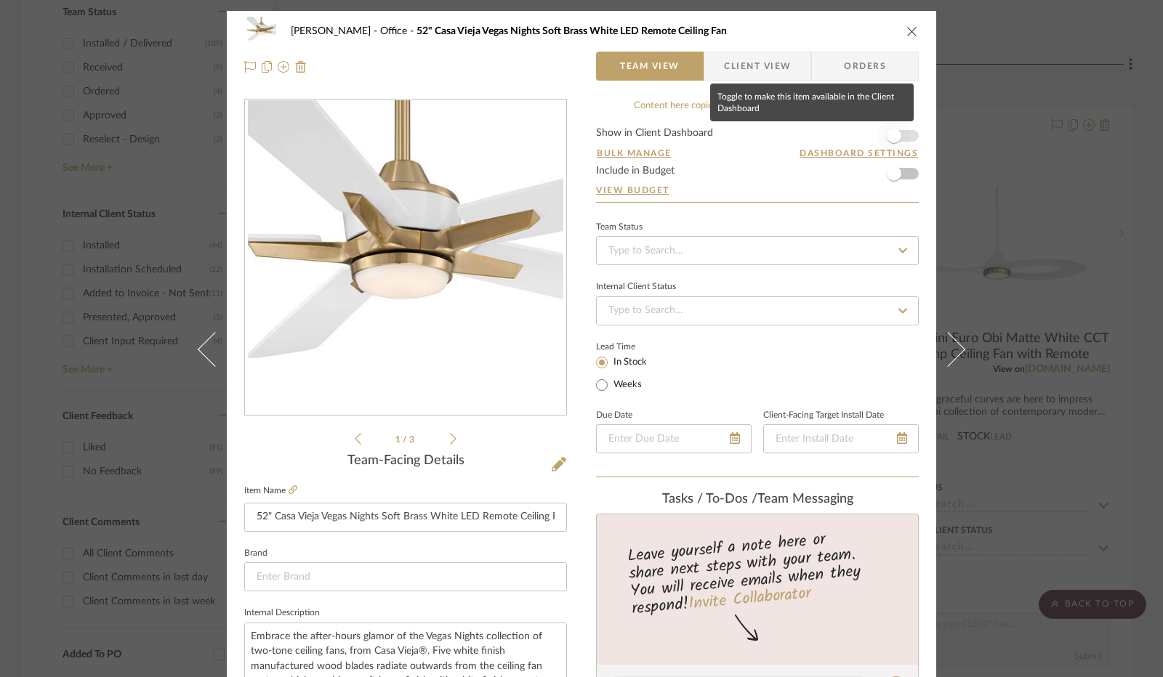
click at [895, 133] on span "button" at bounding box center [894, 136] width 15 height 15
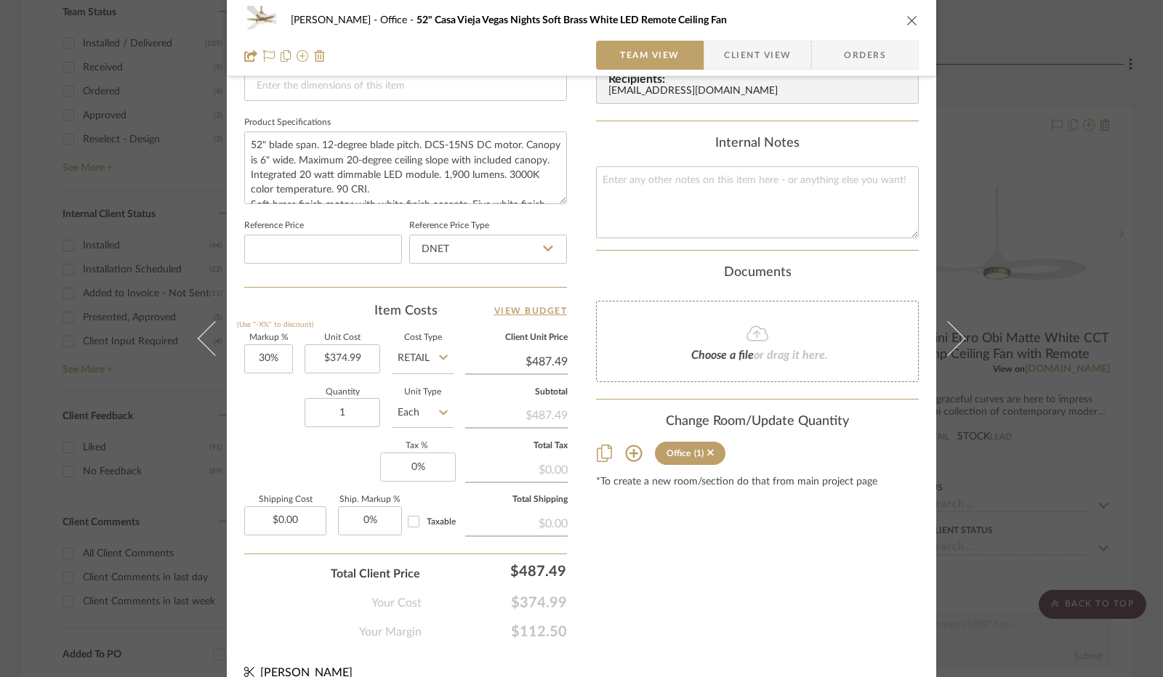
scroll to position [673, 0]
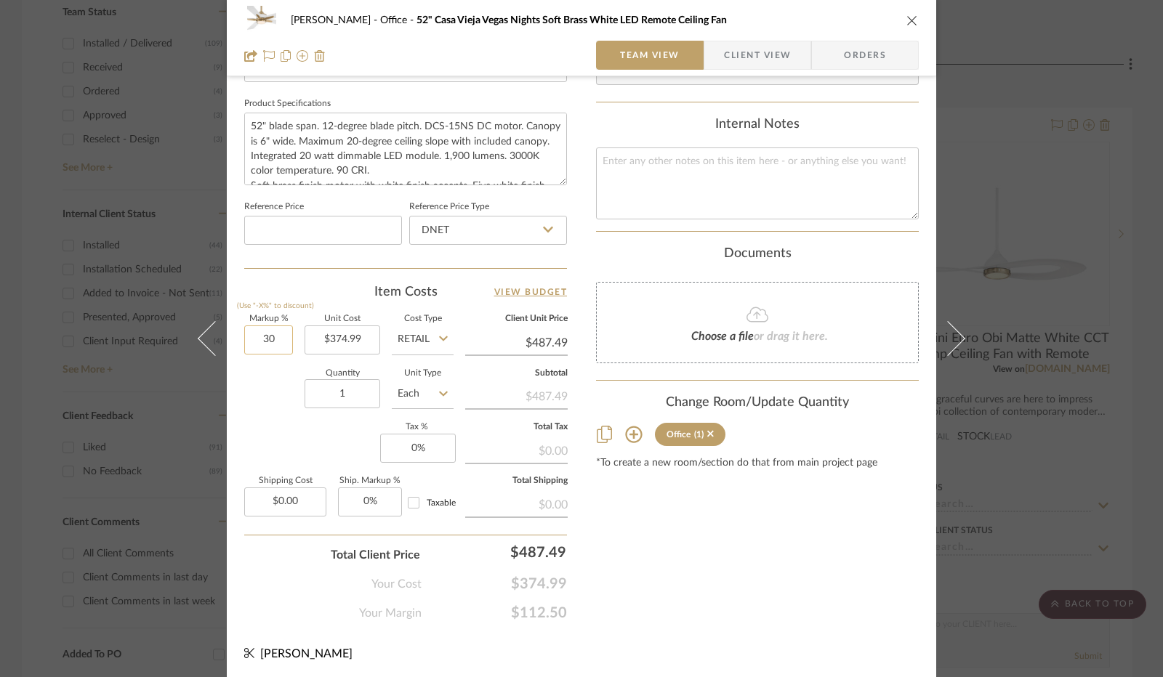
click at [269, 345] on input "30" at bounding box center [268, 340] width 49 height 29
type input "0%"
type input "0"
click at [417, 440] on input "0" at bounding box center [418, 448] width 76 height 29
type input "$374.99"
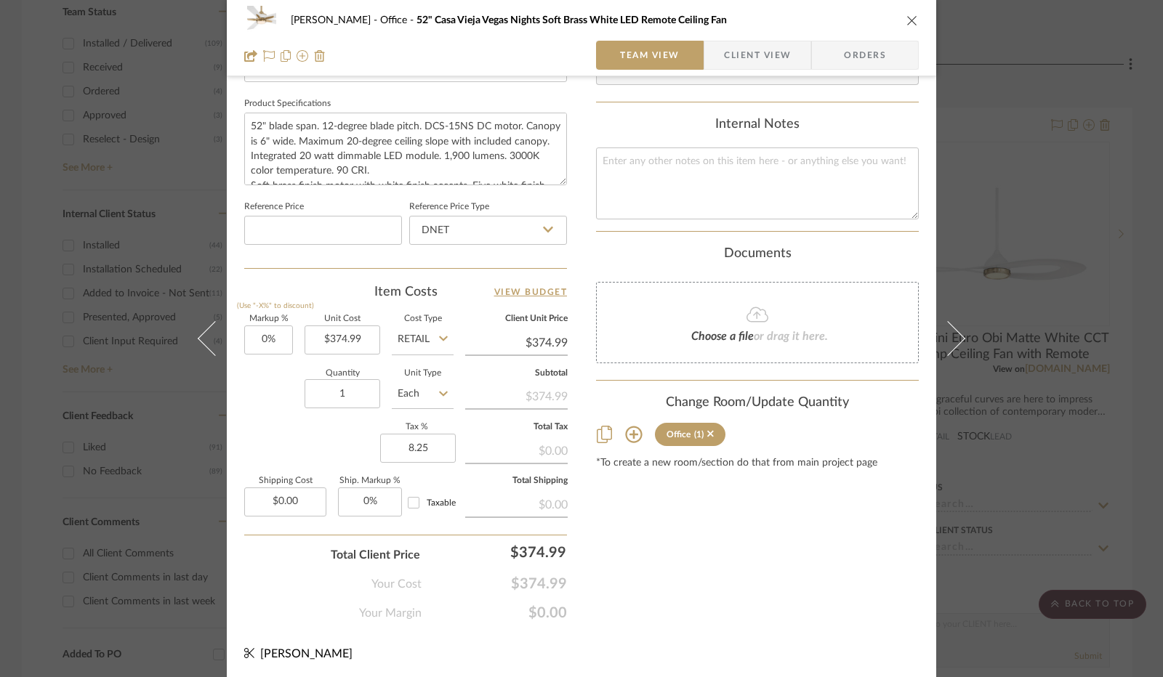
type input "8.25%"
click at [586, 528] on div "Jennifer Anzola Office 52" Casa Vieja Vegas Nights Soft Brass White LED Remote …" at bounding box center [581, 9] width 709 height 1342
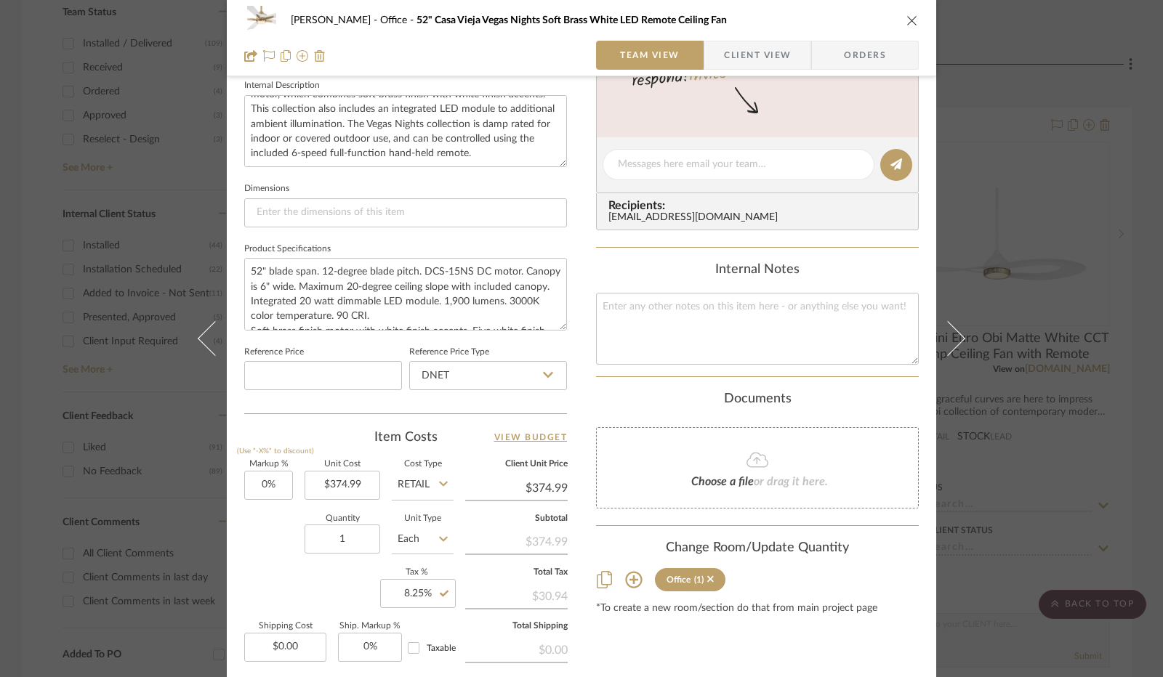
scroll to position [382, 0]
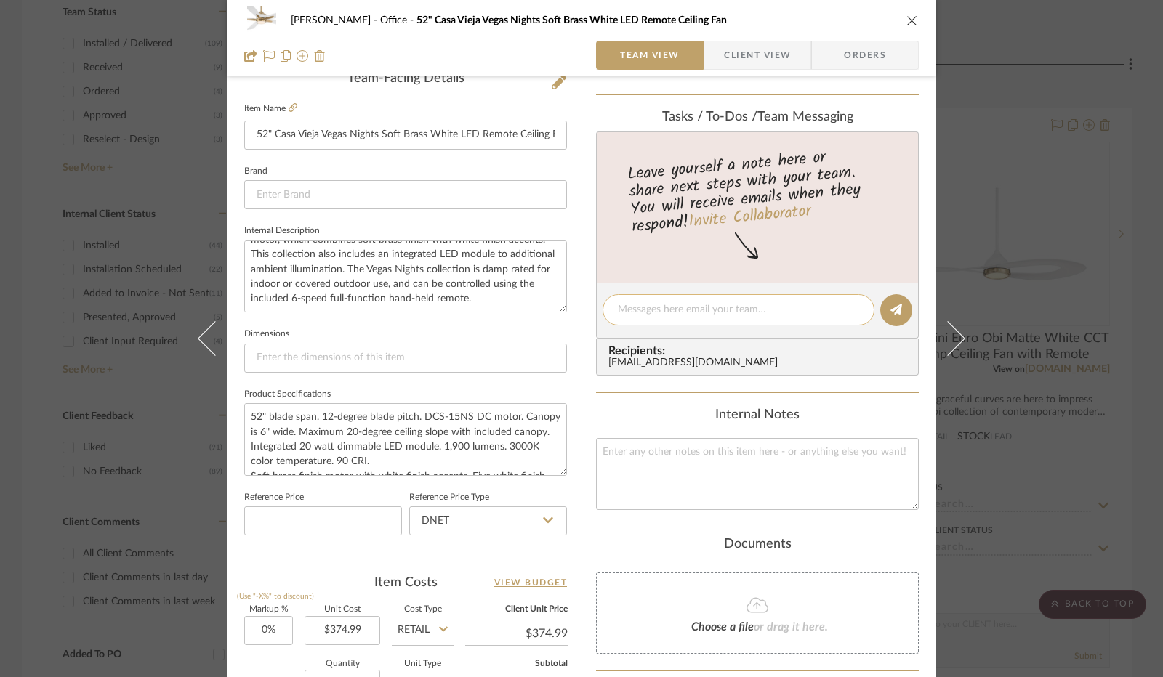
click at [648, 305] on textarea at bounding box center [738, 309] width 241 height 15
click at [749, 65] on span "Client View" at bounding box center [757, 55] width 67 height 29
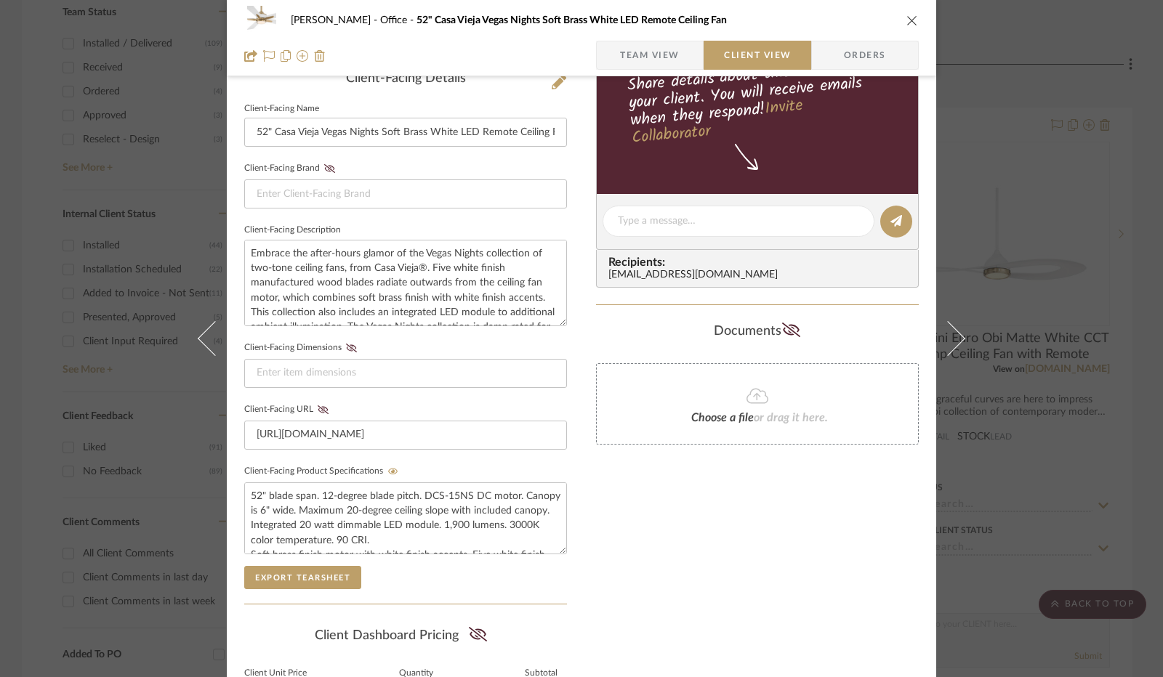
scroll to position [538, 0]
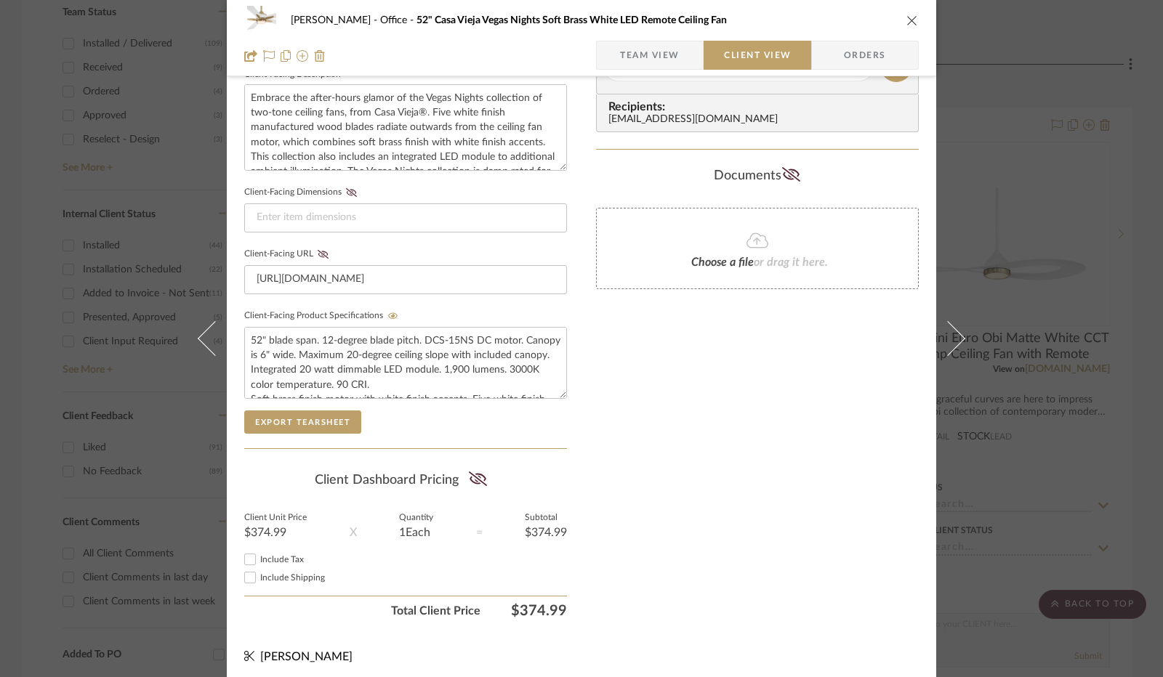
drag, startPoint x: 467, startPoint y: 473, endPoint x: 435, endPoint y: 481, distance: 32.3
click at [468, 473] on icon at bounding box center [477, 479] width 18 height 15
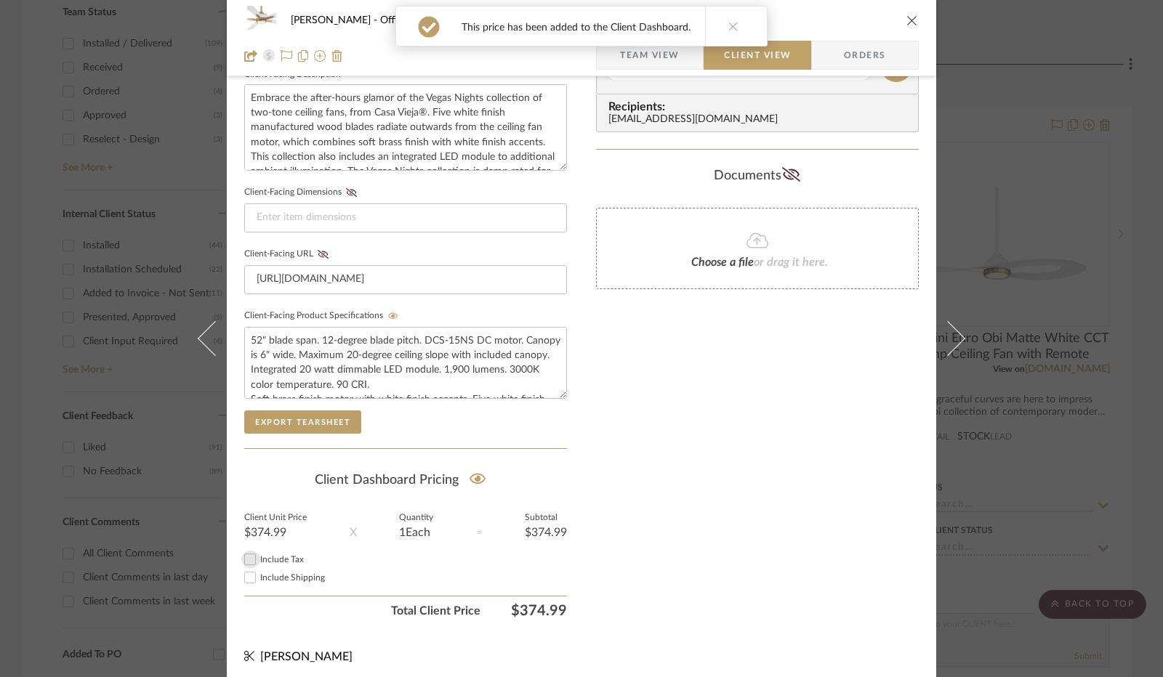
click at [246, 560] on input "Include Tax" at bounding box center [249, 559] width 17 height 17
checkbox input "true"
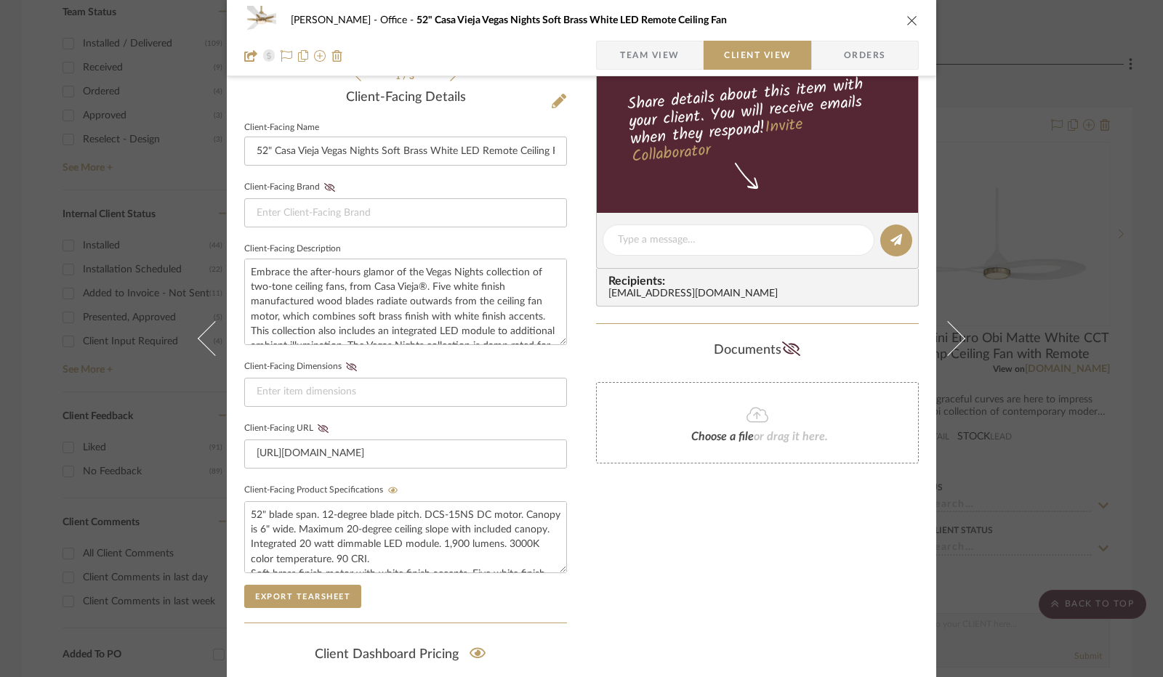
scroll to position [218, 0]
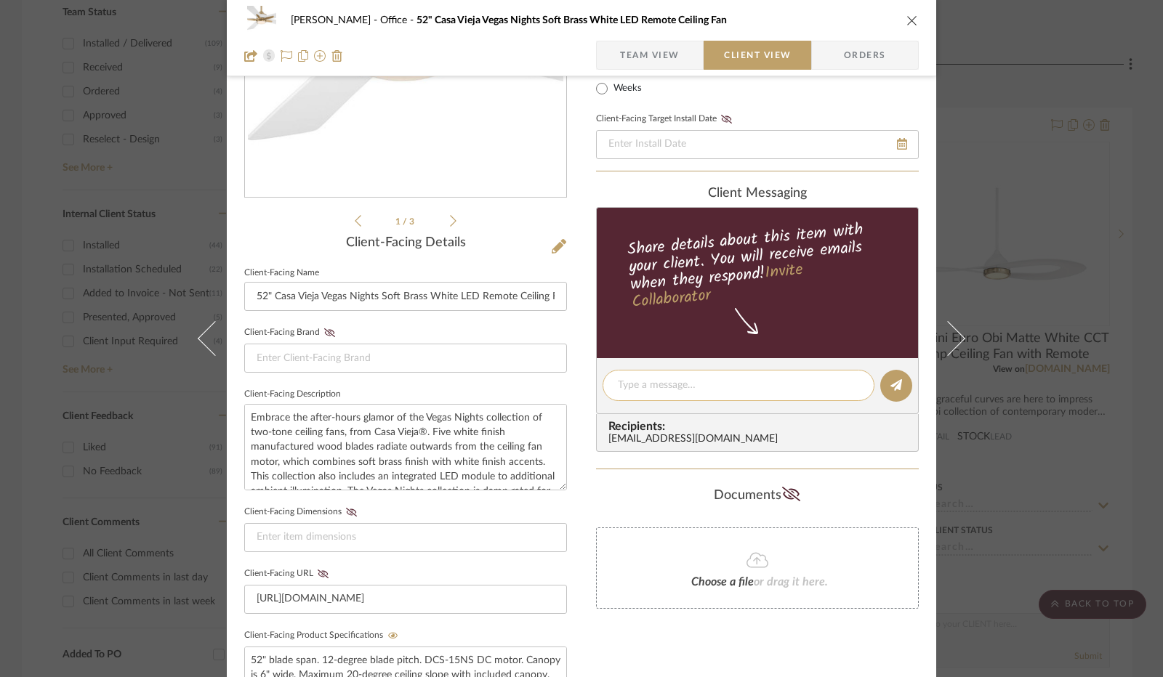
click at [667, 390] on textarea at bounding box center [738, 385] width 241 height 15
type textarea "This also comes in a black"
click at [890, 389] on icon at bounding box center [896, 385] width 12 height 12
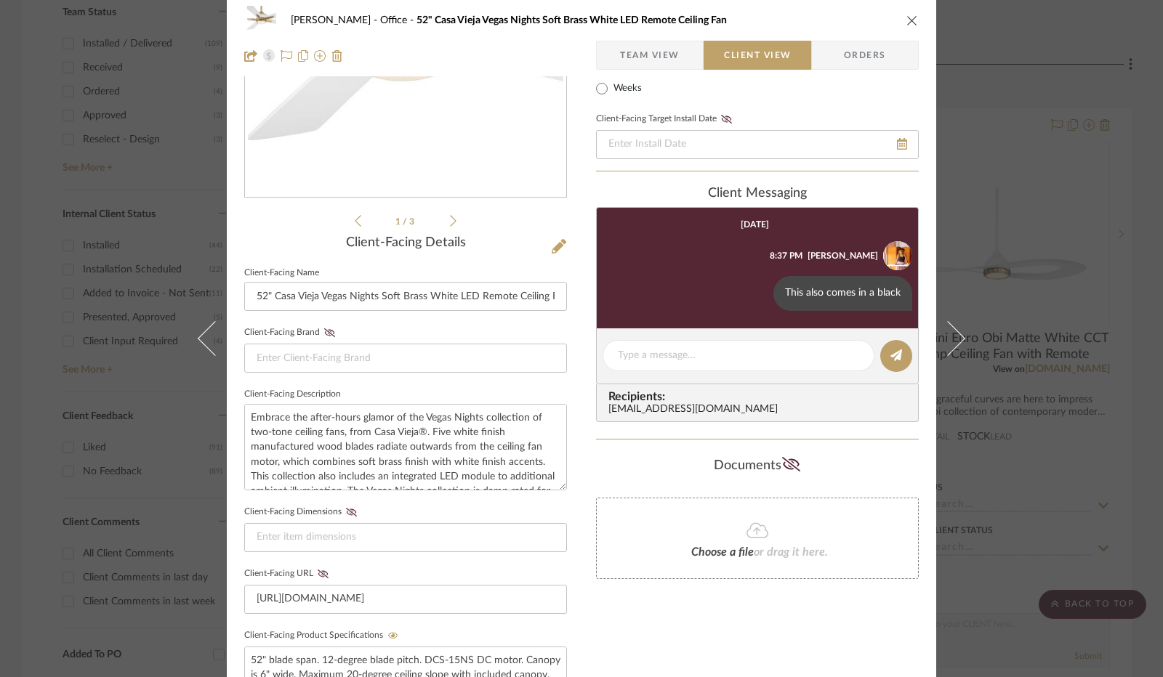
scroll to position [0, 0]
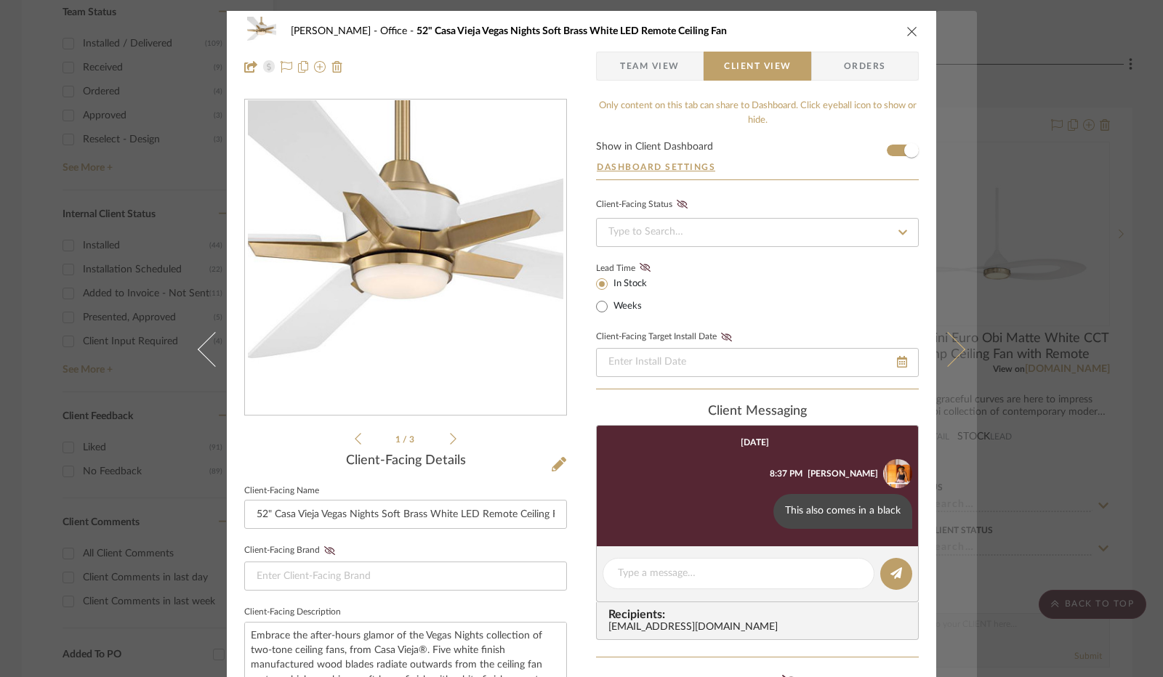
click at [956, 355] on button at bounding box center [956, 349] width 41 height 677
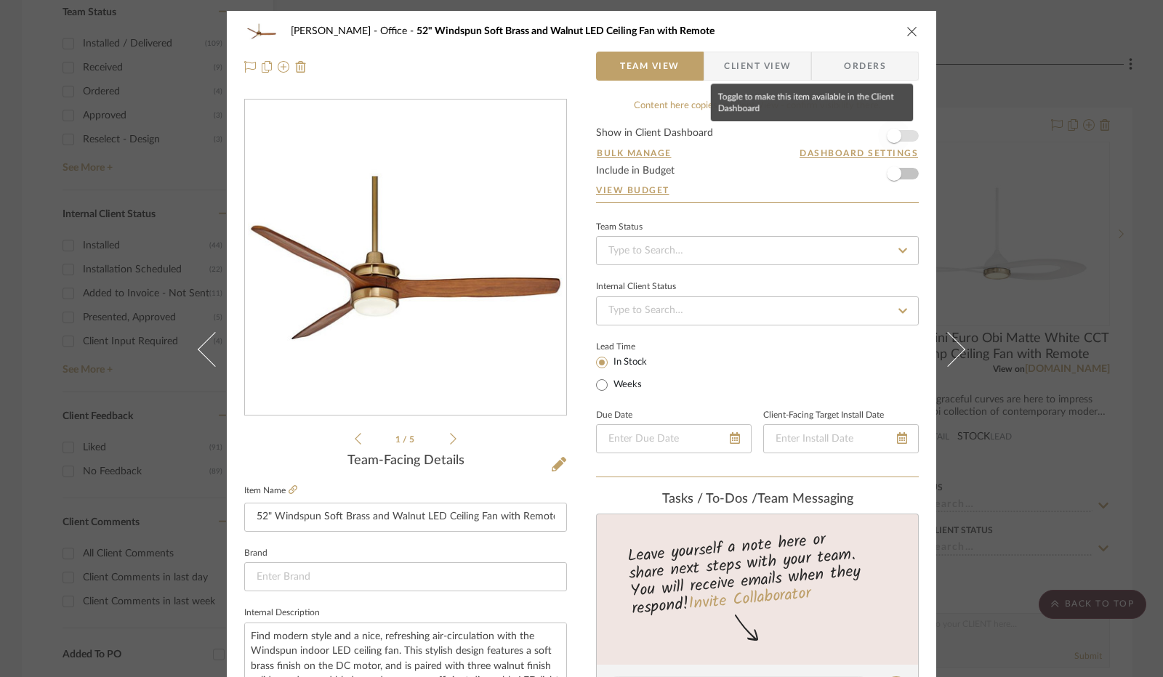
click at [903, 135] on span "button" at bounding box center [894, 136] width 32 height 32
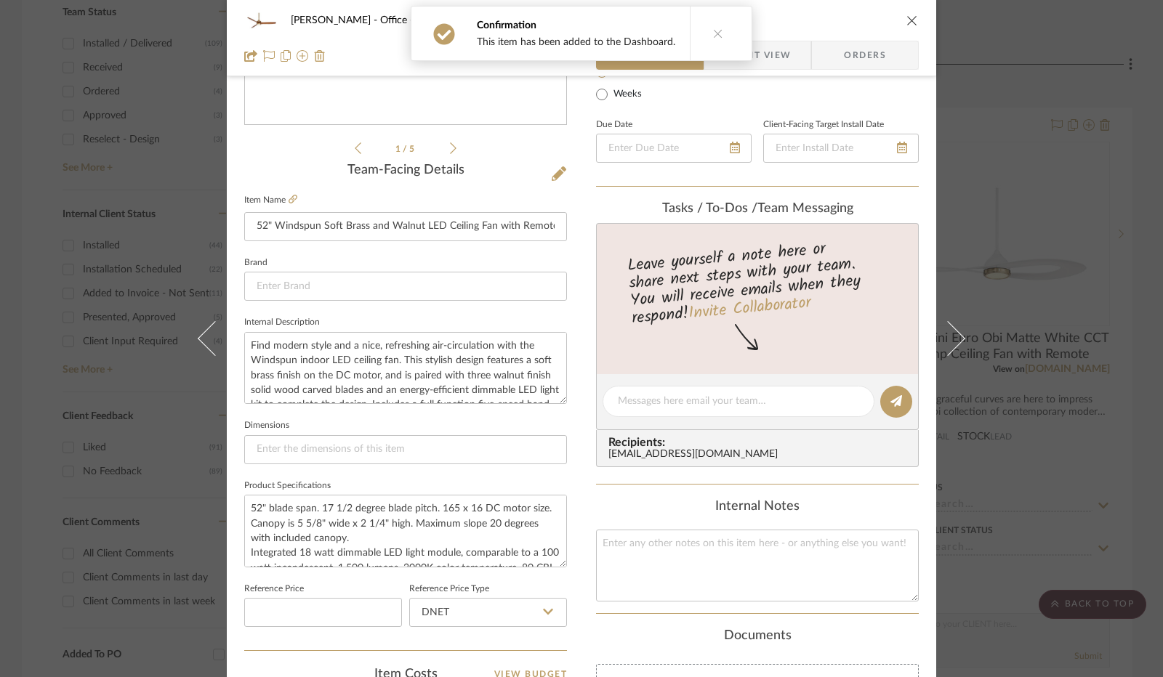
scroll to position [581, 0]
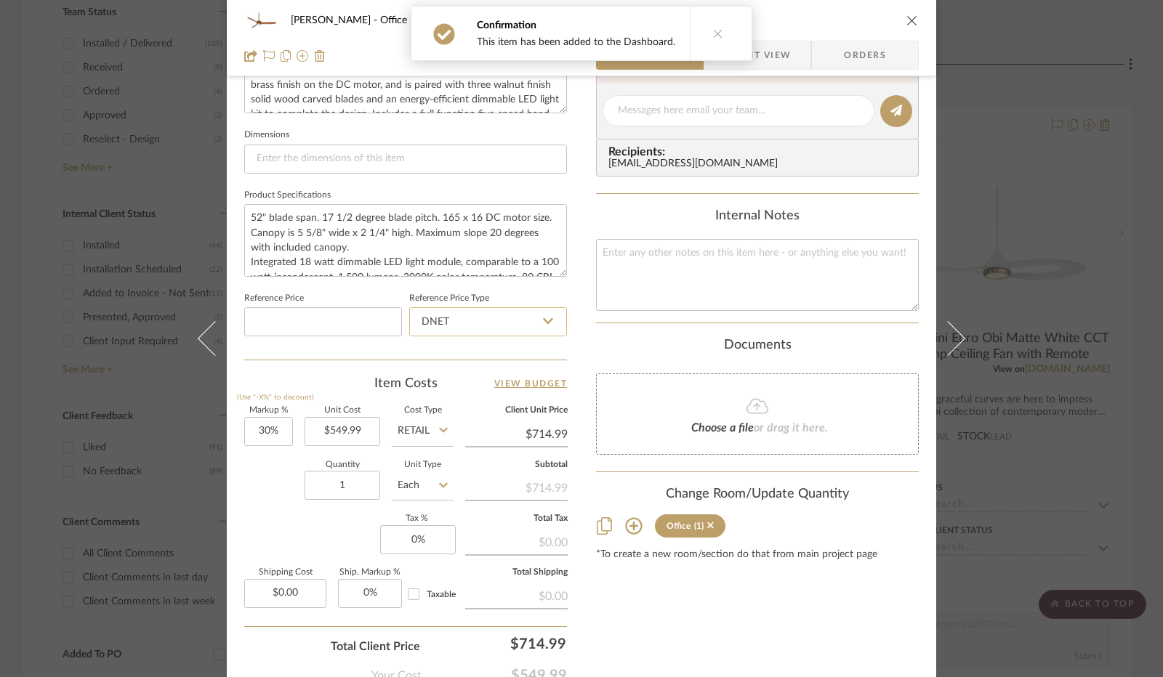
click at [541, 328] on input "DNET" at bounding box center [488, 321] width 158 height 29
click at [490, 387] on div "Retail" at bounding box center [495, 394] width 180 height 37
type input "Retail"
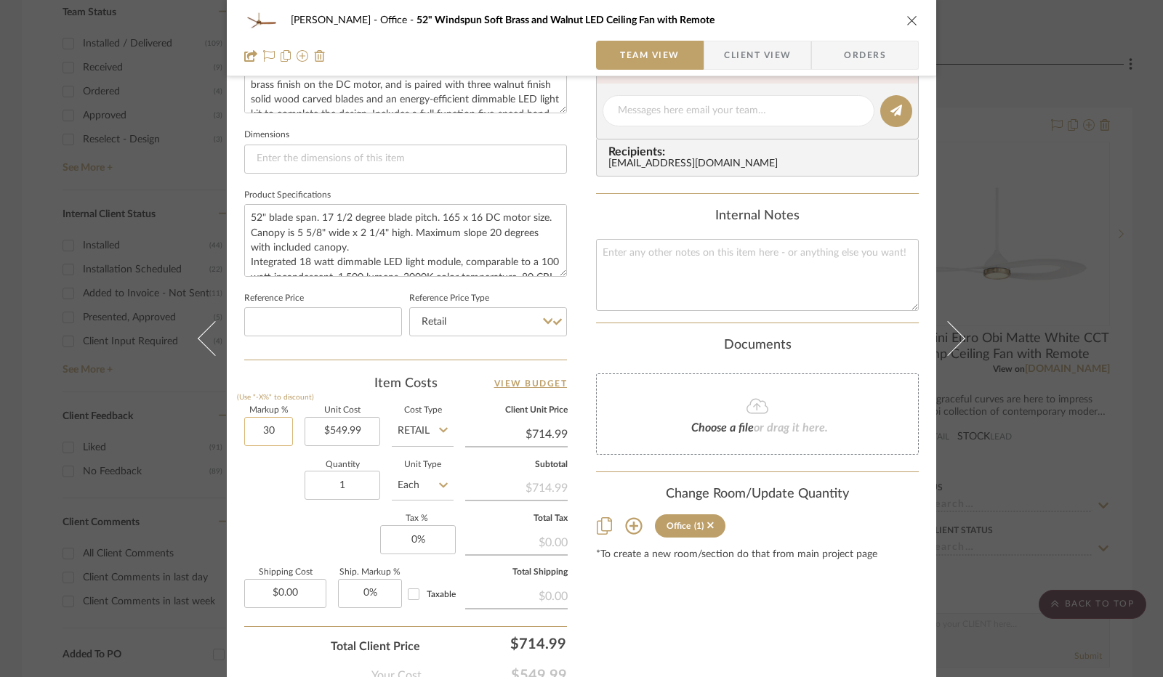
click at [251, 425] on input "30" at bounding box center [268, 431] width 49 height 29
type input "0%"
click at [265, 479] on div "Quantity 1 Unit Type Each" at bounding box center [348, 488] width 209 height 52
type input "$549.99"
click at [418, 544] on input "0" at bounding box center [418, 539] width 76 height 29
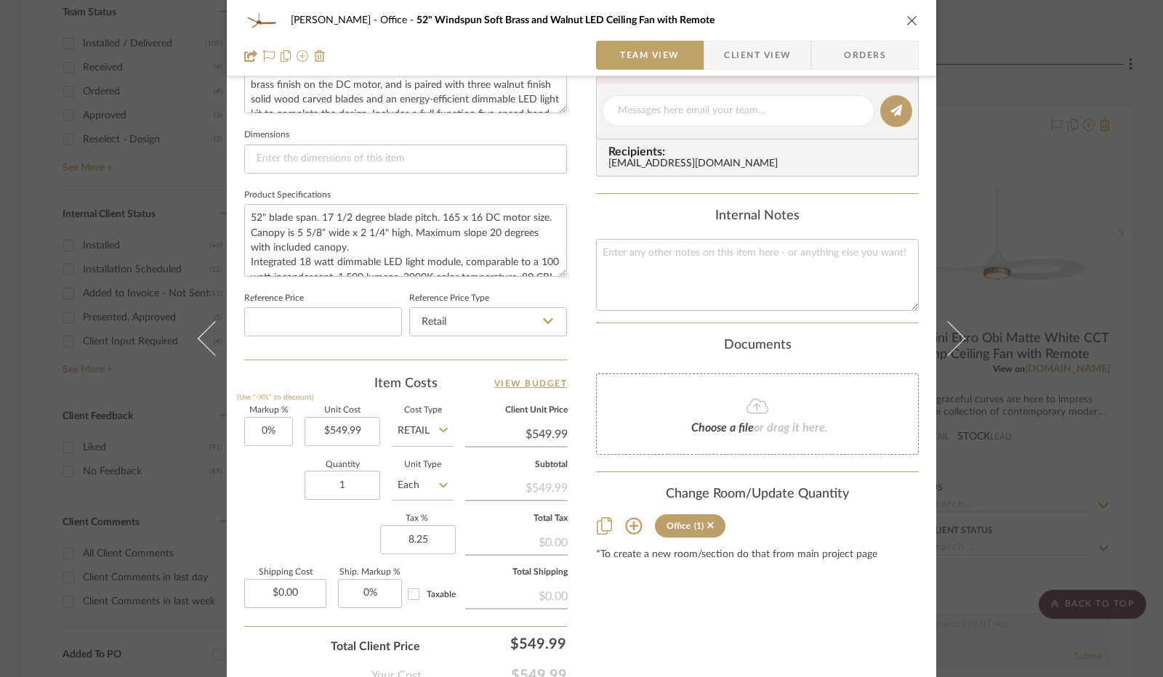
type input "8.25%"
click at [344, 527] on div "Markup % (Use "-X%" to discount) 0% Unit Cost $549.99 Cost Type Retail Client U…" at bounding box center [405, 513] width 323 height 212
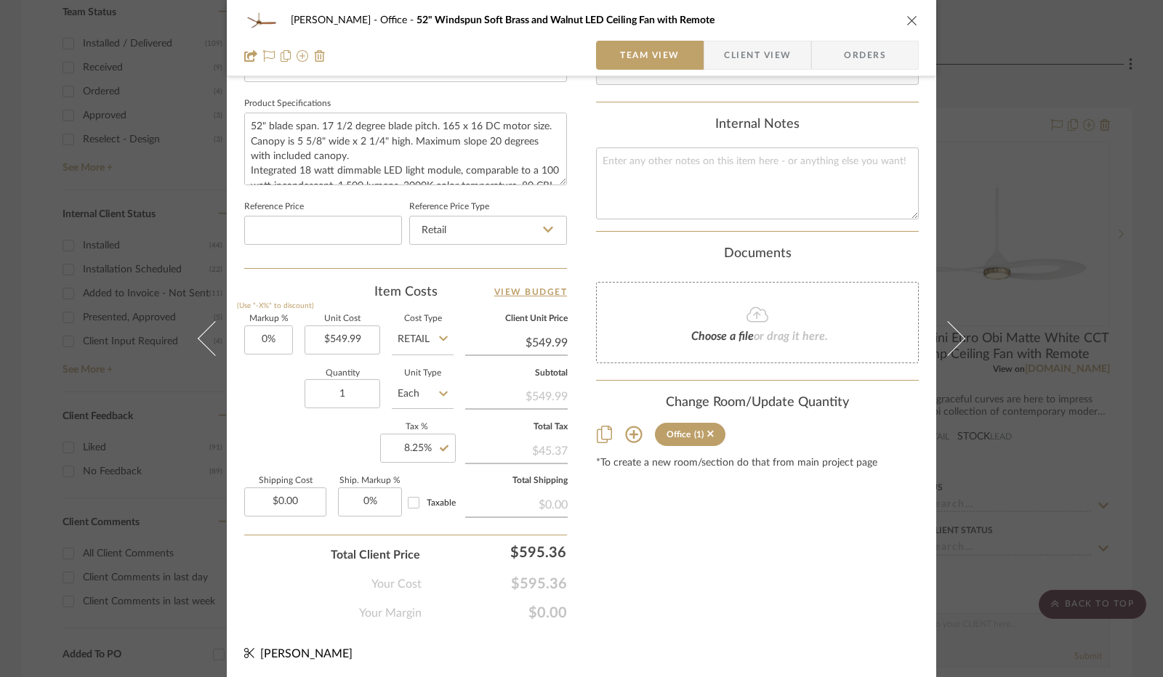
click at [740, 49] on span "Client View" at bounding box center [757, 55] width 67 height 29
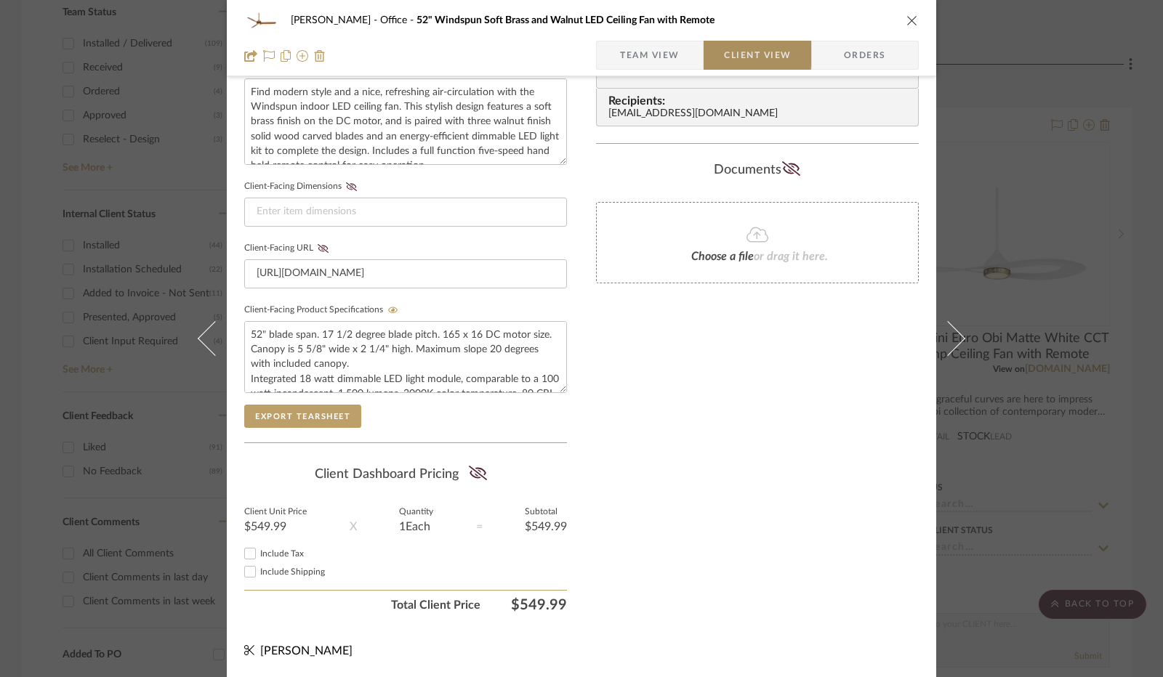
scroll to position [538, 0]
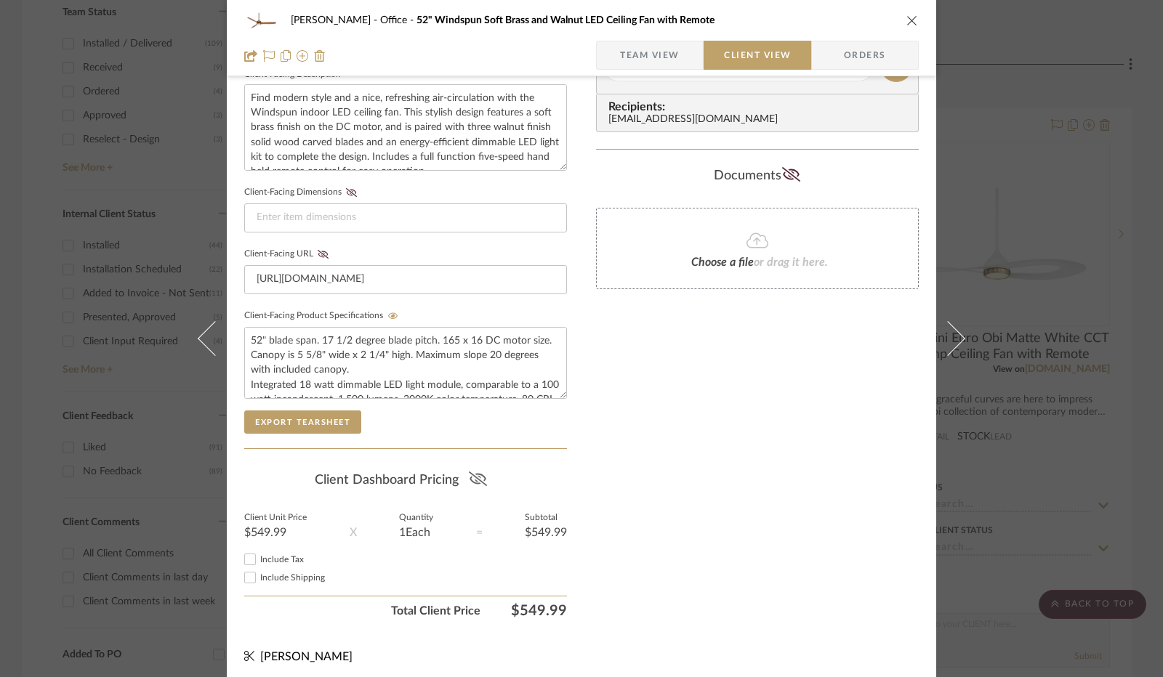
click at [469, 472] on icon at bounding box center [478, 479] width 18 height 15
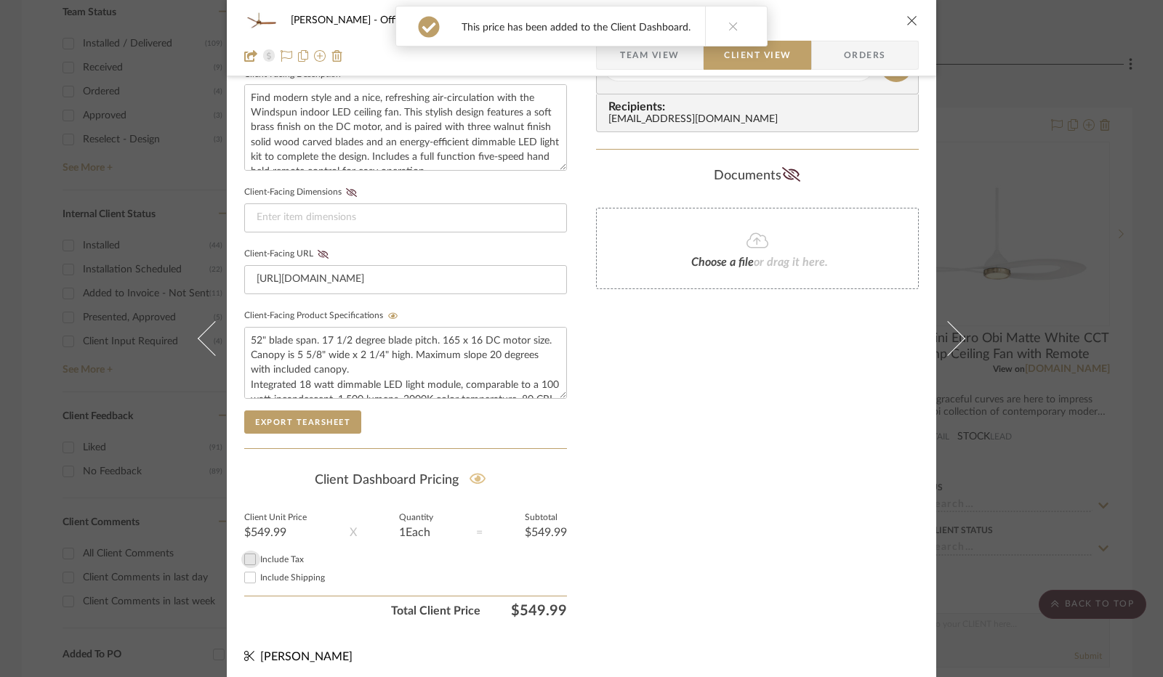
click at [243, 553] on input "Include Tax" at bounding box center [249, 559] width 17 height 17
checkbox input "true"
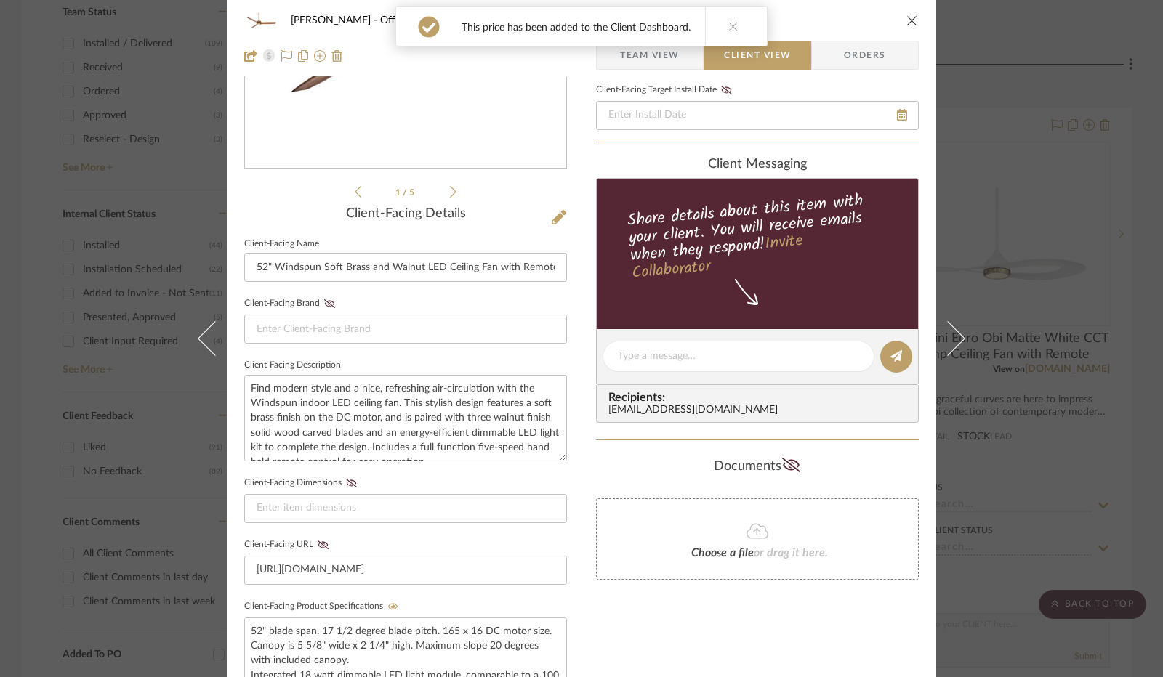
scroll to position [0, 0]
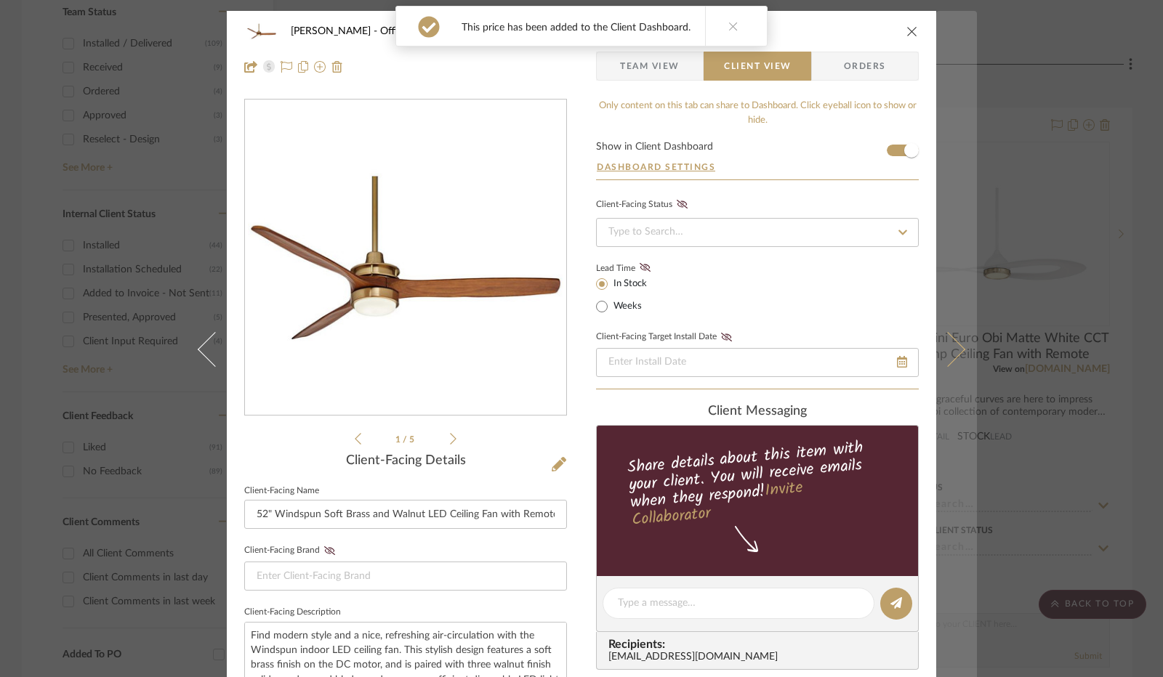
click at [949, 353] on icon at bounding box center [947, 349] width 35 height 35
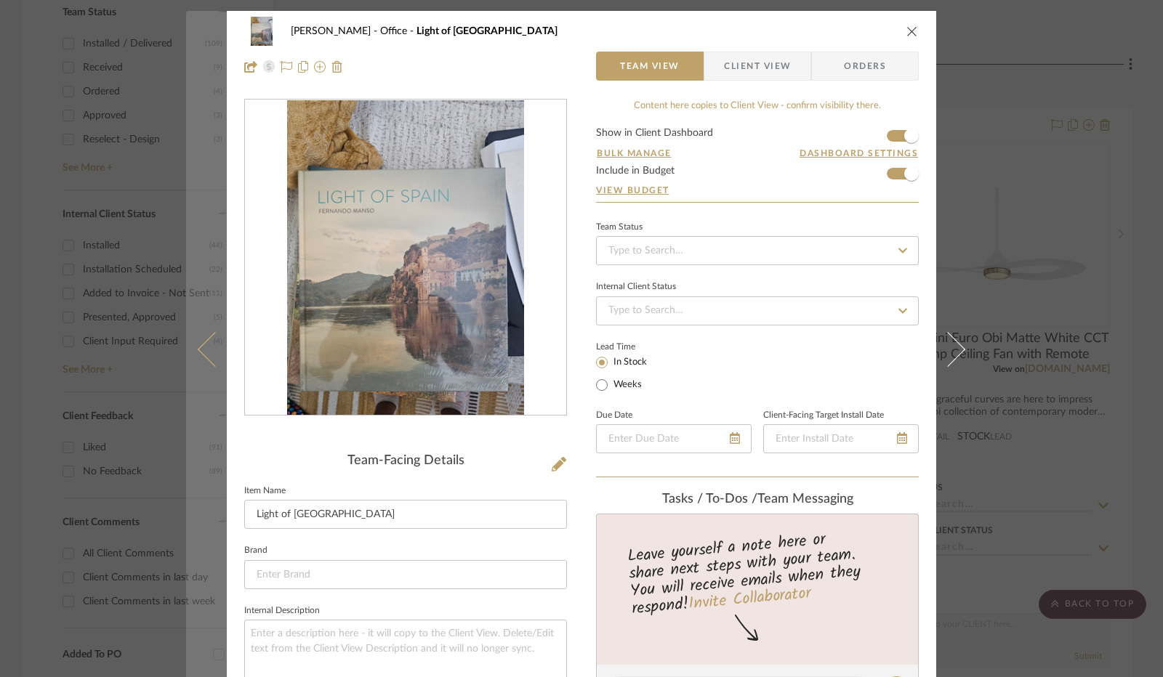
click at [210, 366] on icon at bounding box center [215, 349] width 35 height 35
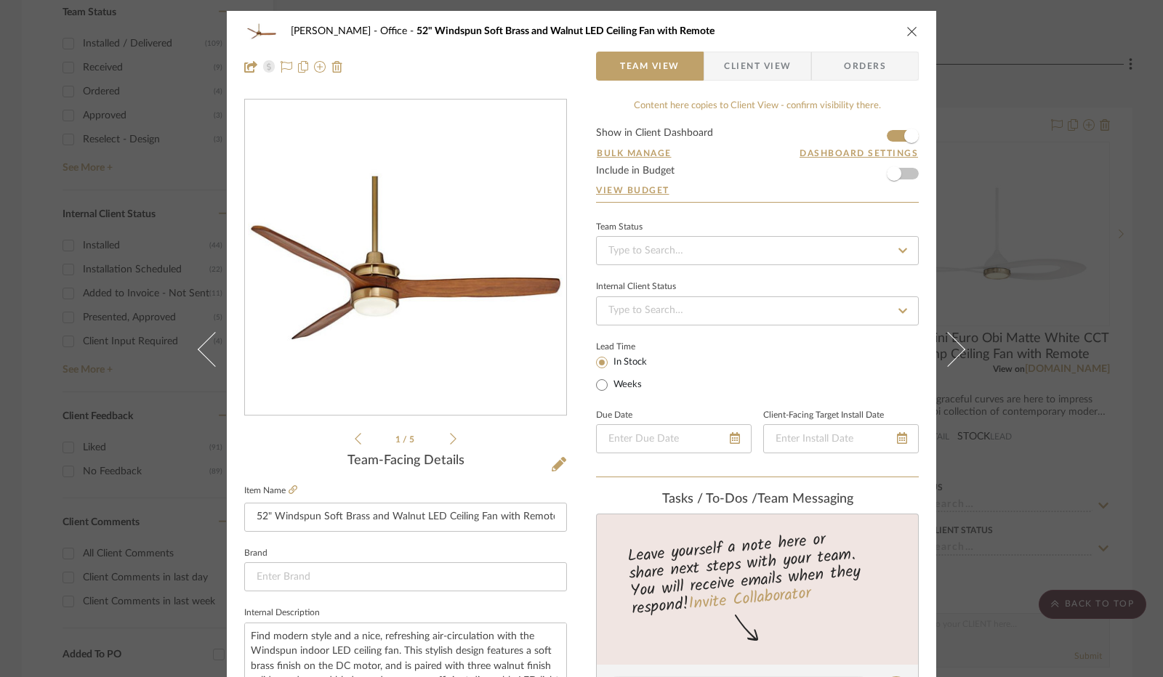
click at [909, 31] on icon "close" at bounding box center [912, 31] width 12 height 12
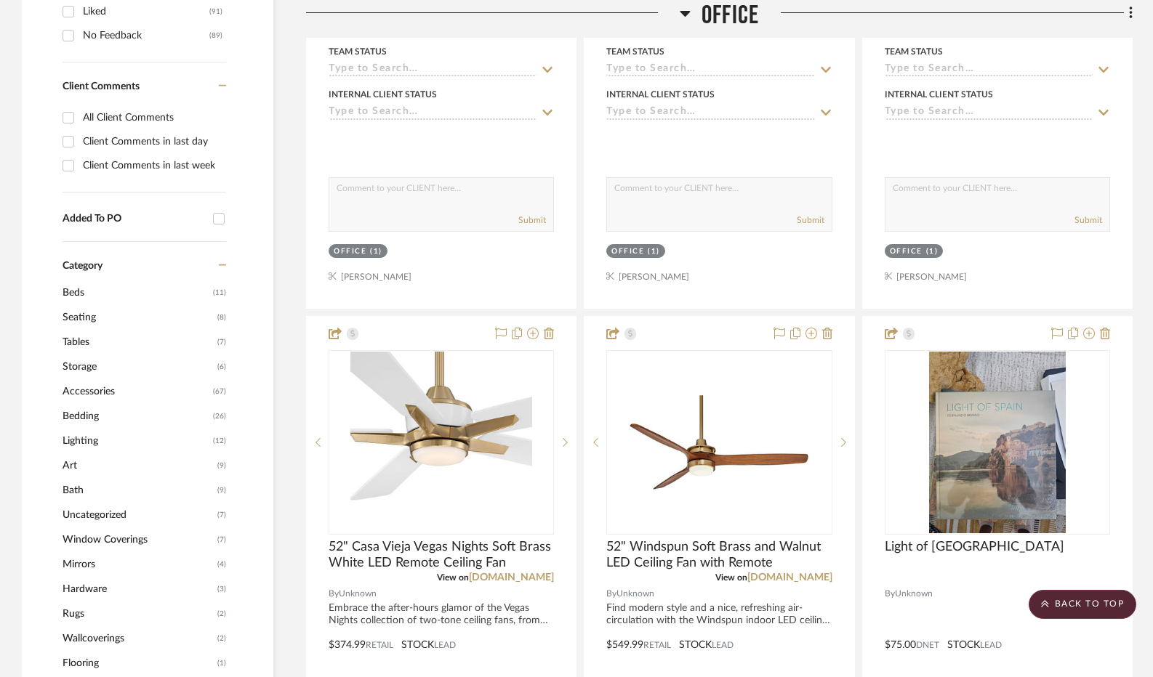
scroll to position [799, 0]
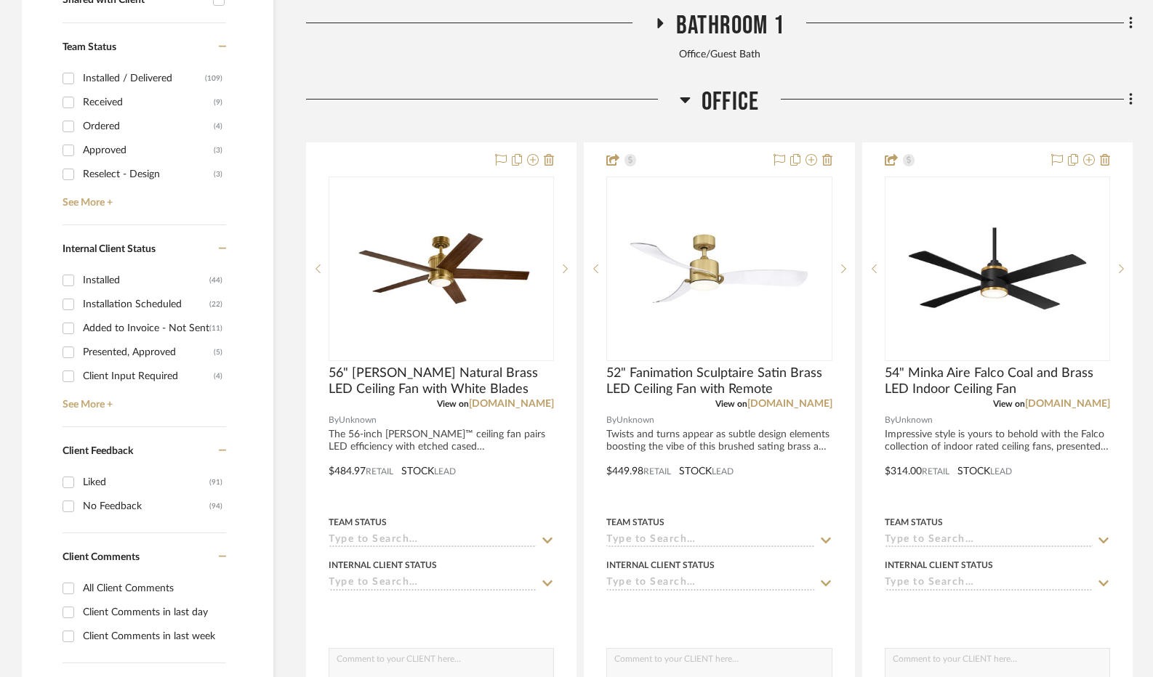
scroll to position [654, 0]
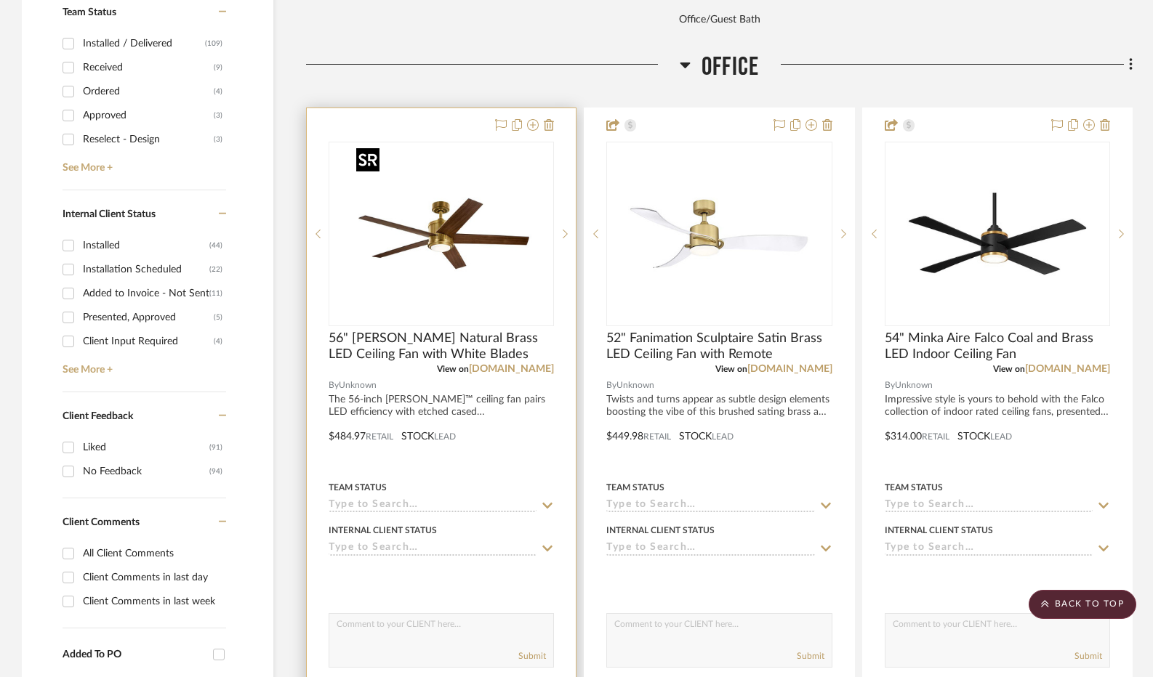
click at [479, 267] on img "0" at bounding box center [441, 234] width 182 height 182
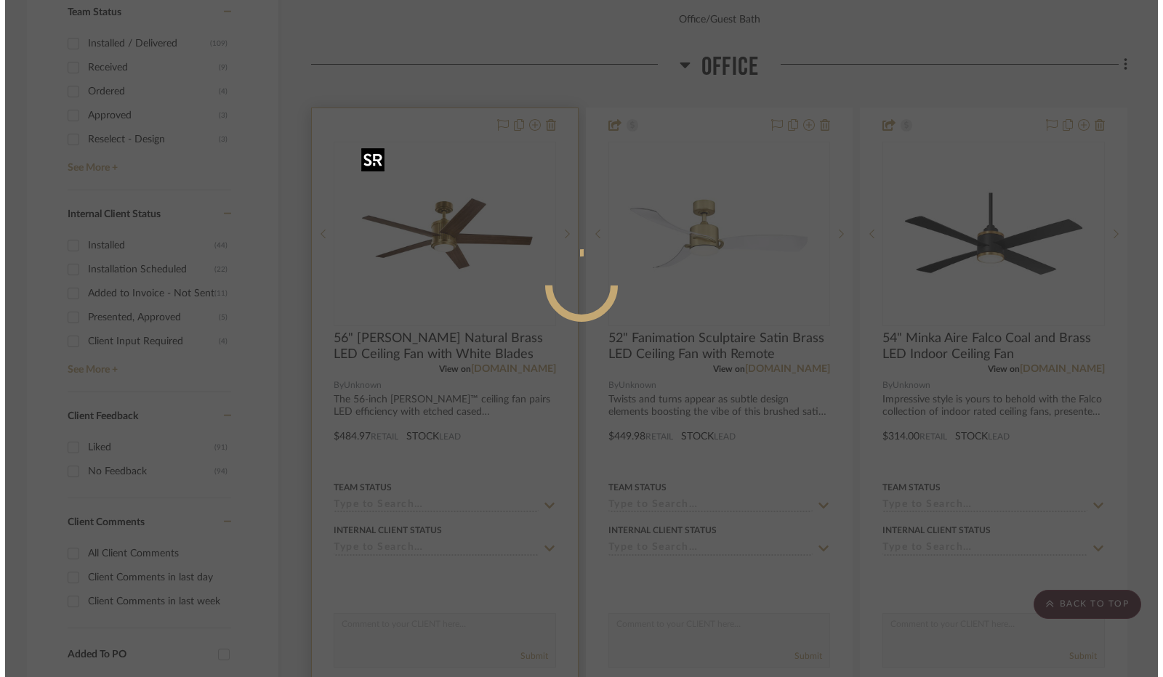
scroll to position [0, 0]
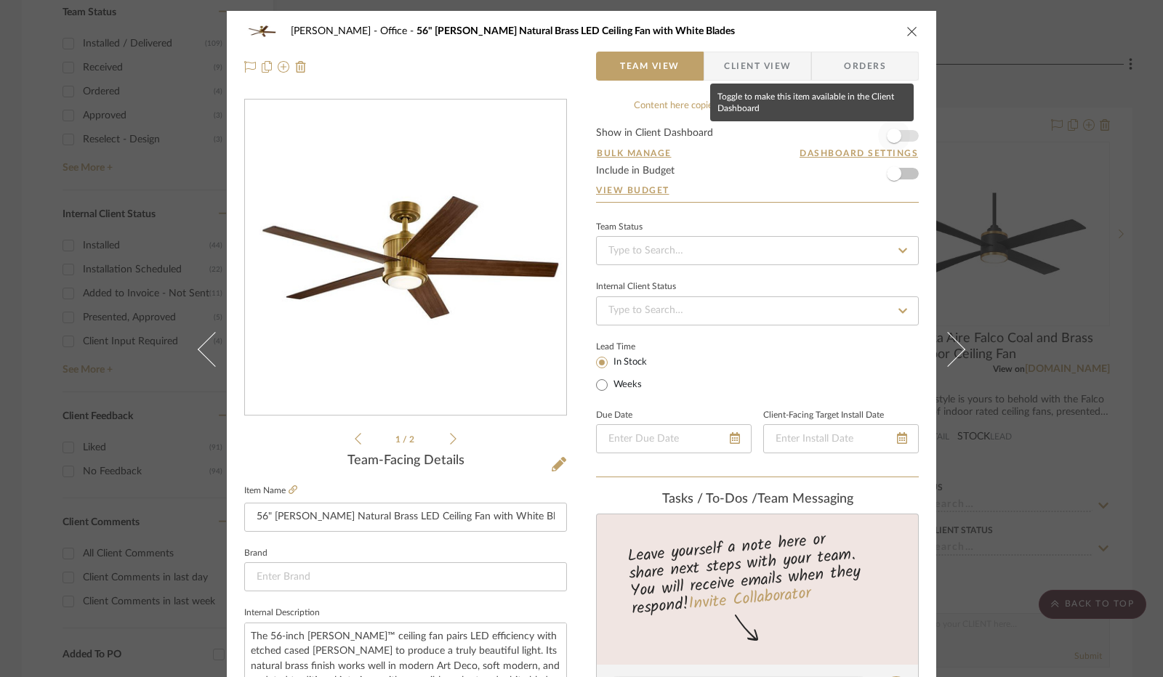
click at [891, 143] on span "button" at bounding box center [894, 136] width 32 height 32
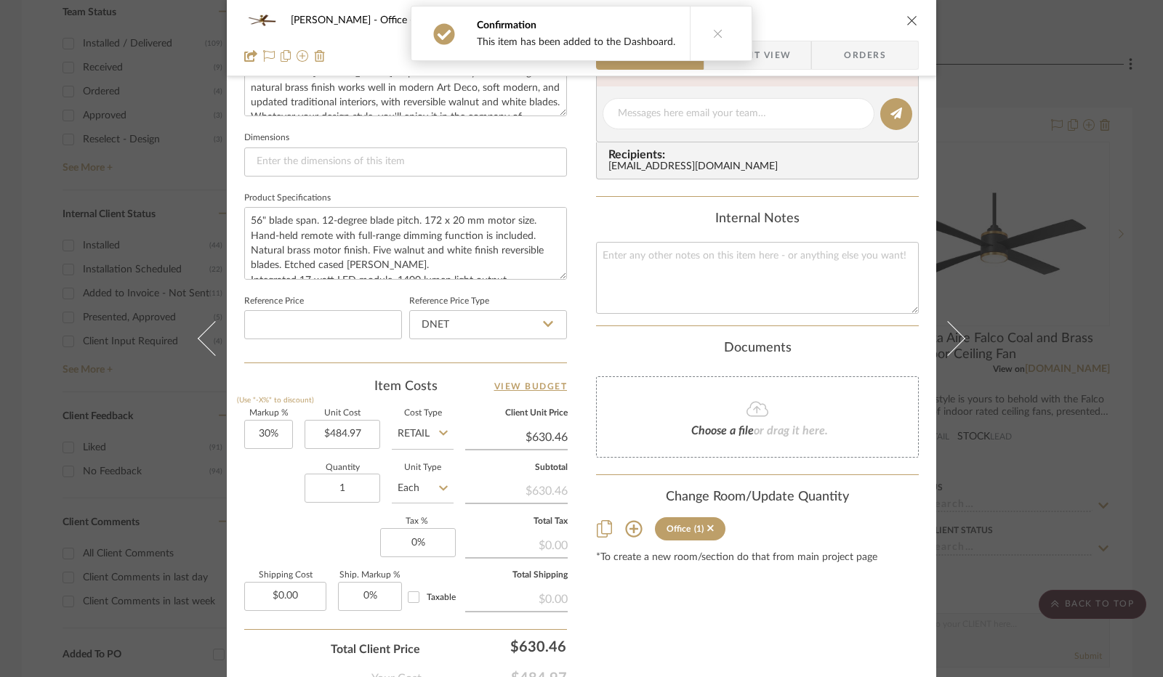
scroll to position [581, 0]
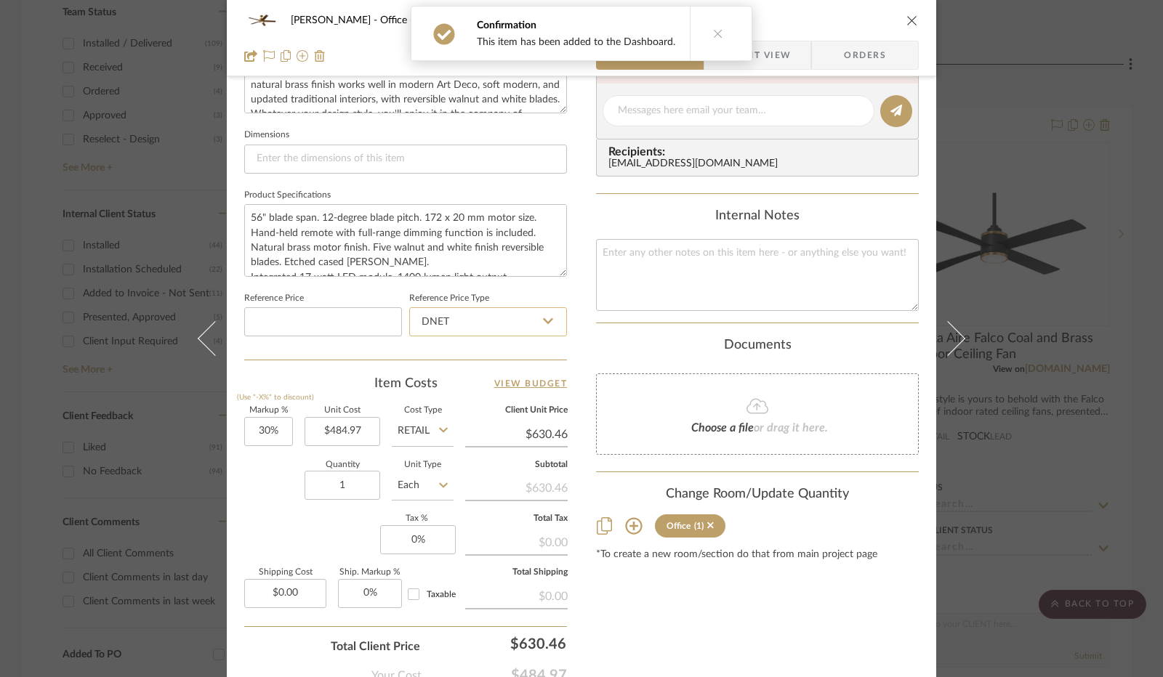
click at [547, 329] on input "DNET" at bounding box center [488, 321] width 158 height 29
click at [481, 386] on div "Retail" at bounding box center [495, 394] width 180 height 37
type input "Retail"
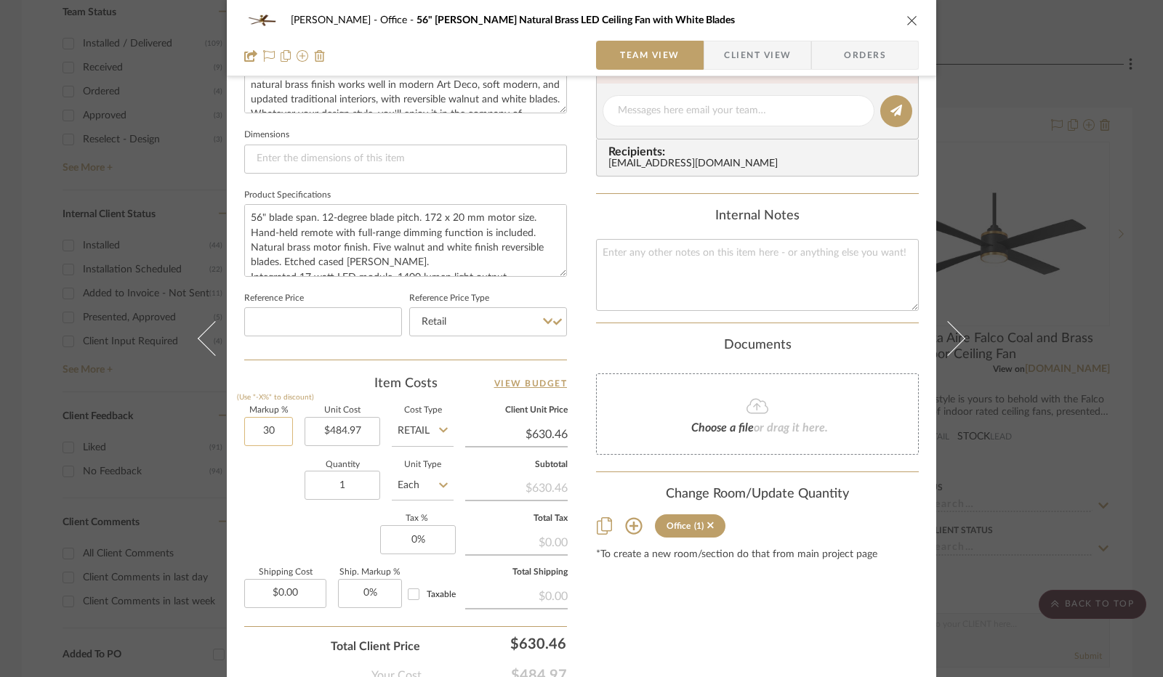
click at [268, 425] on input "30" at bounding box center [268, 431] width 49 height 29
type input "0%"
type input "0"
click at [410, 536] on input "0" at bounding box center [418, 539] width 76 height 29
type input "$484.97"
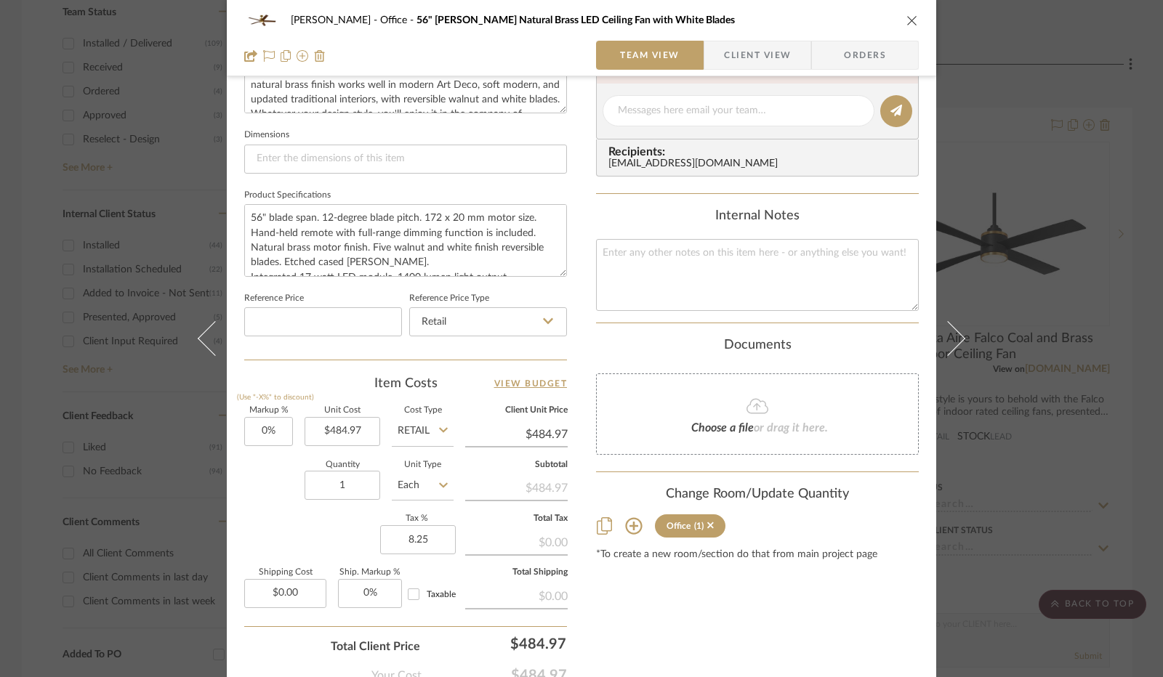
type input "8.25%"
click at [363, 514] on div "Markup % (Use "-X%" to discount) 0% Unit Cost $484.97 Cost Type Retail Client U…" at bounding box center [405, 513] width 323 height 212
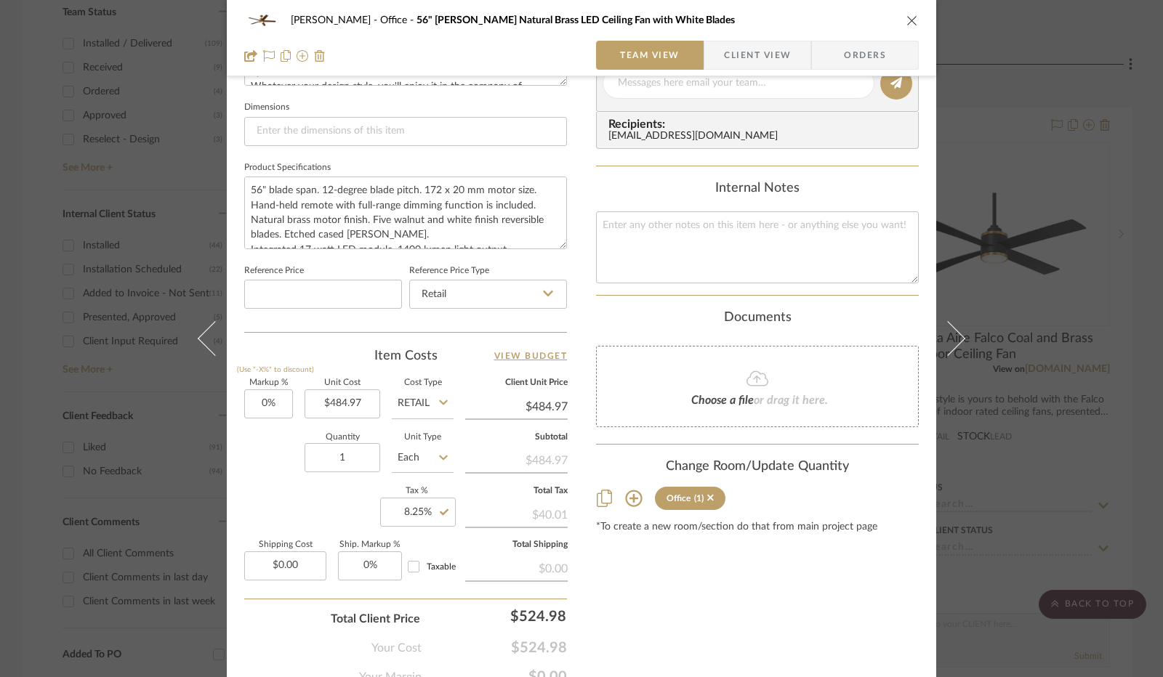
scroll to position [673, 0]
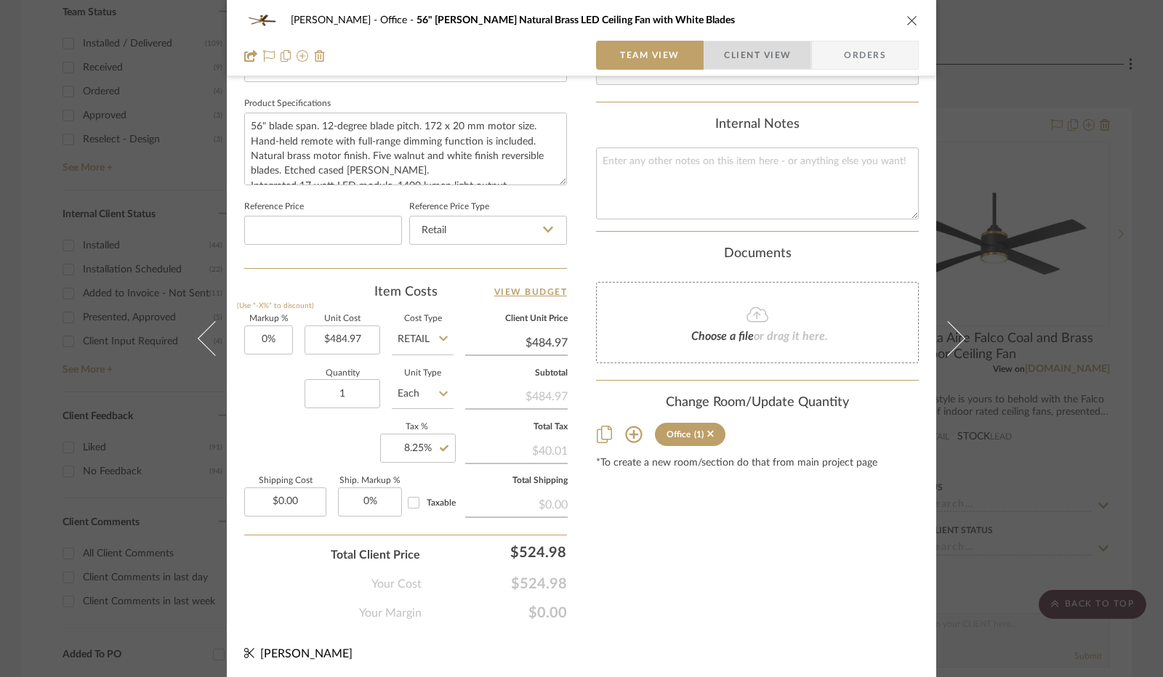
click at [769, 60] on span "Client View" at bounding box center [757, 55] width 67 height 29
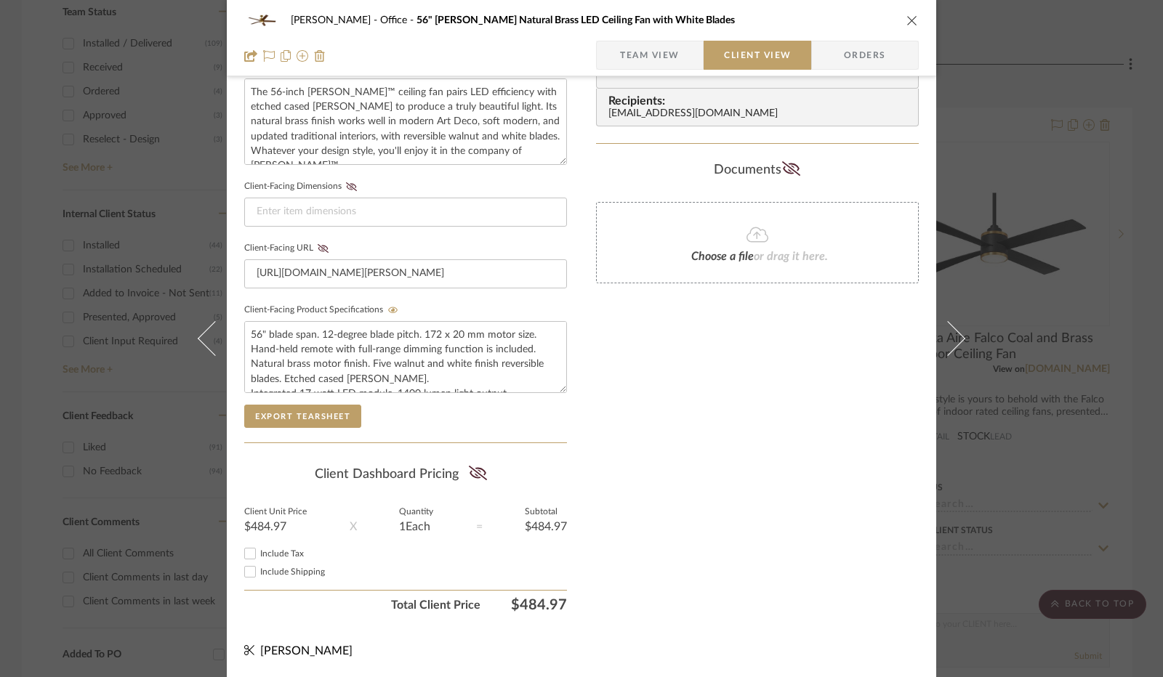
scroll to position [538, 0]
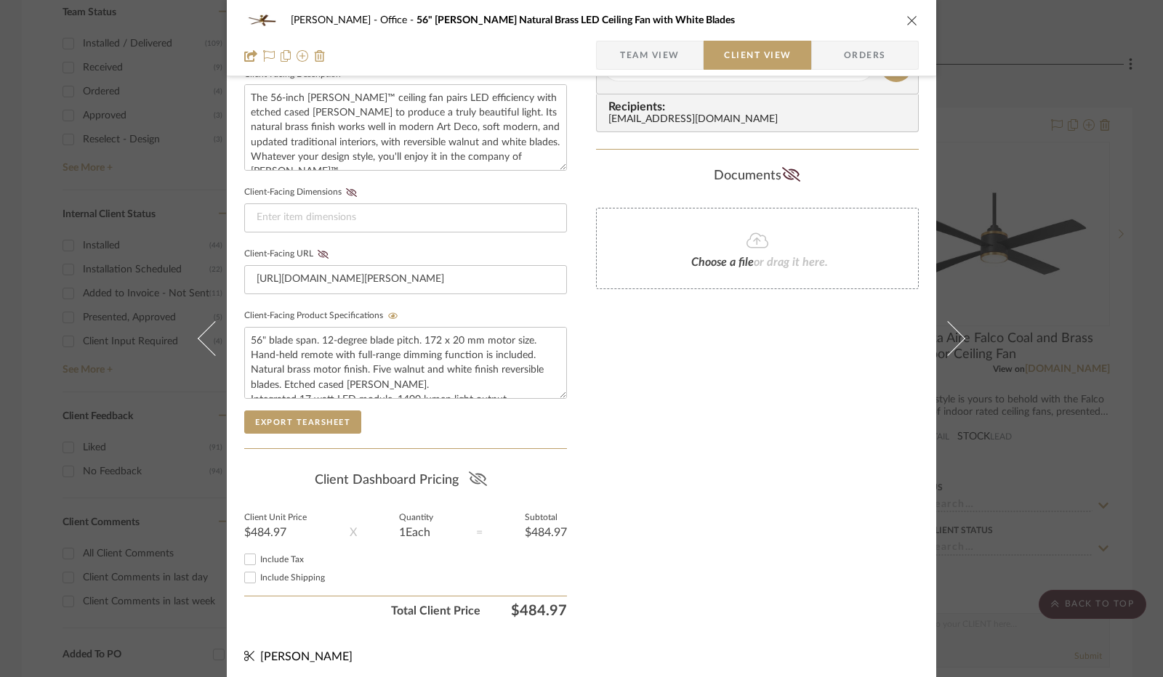
click at [477, 476] on icon at bounding box center [477, 479] width 18 height 15
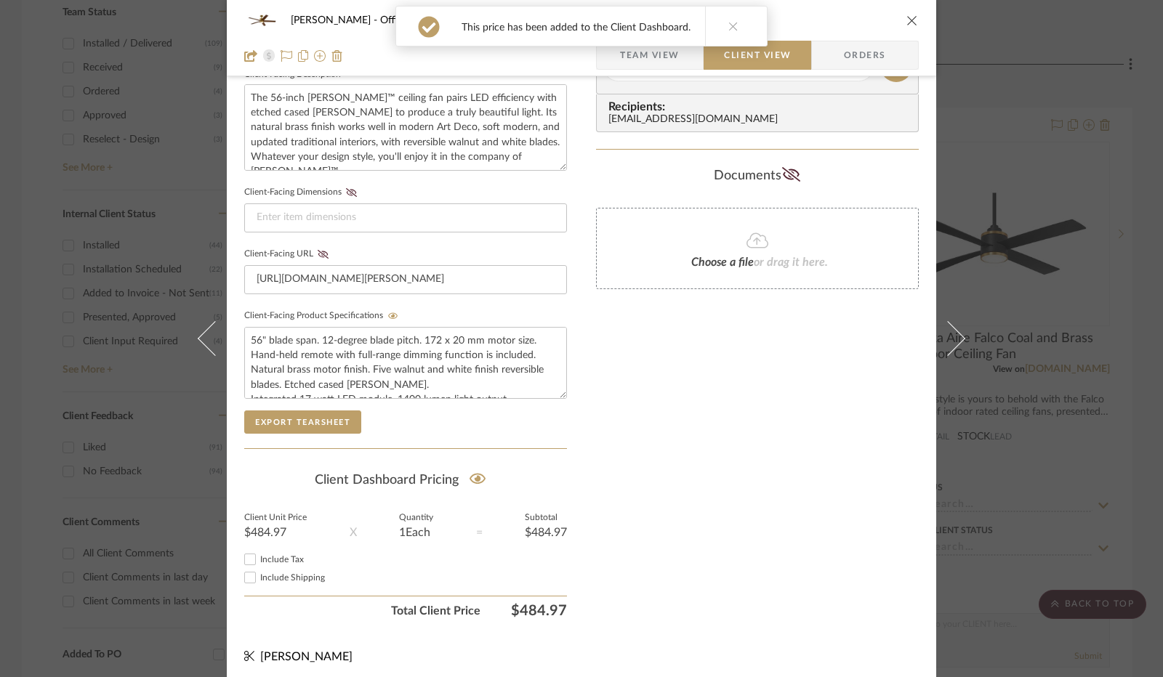
click at [244, 555] on input "Include Tax" at bounding box center [249, 559] width 17 height 17
checkbox input "true"
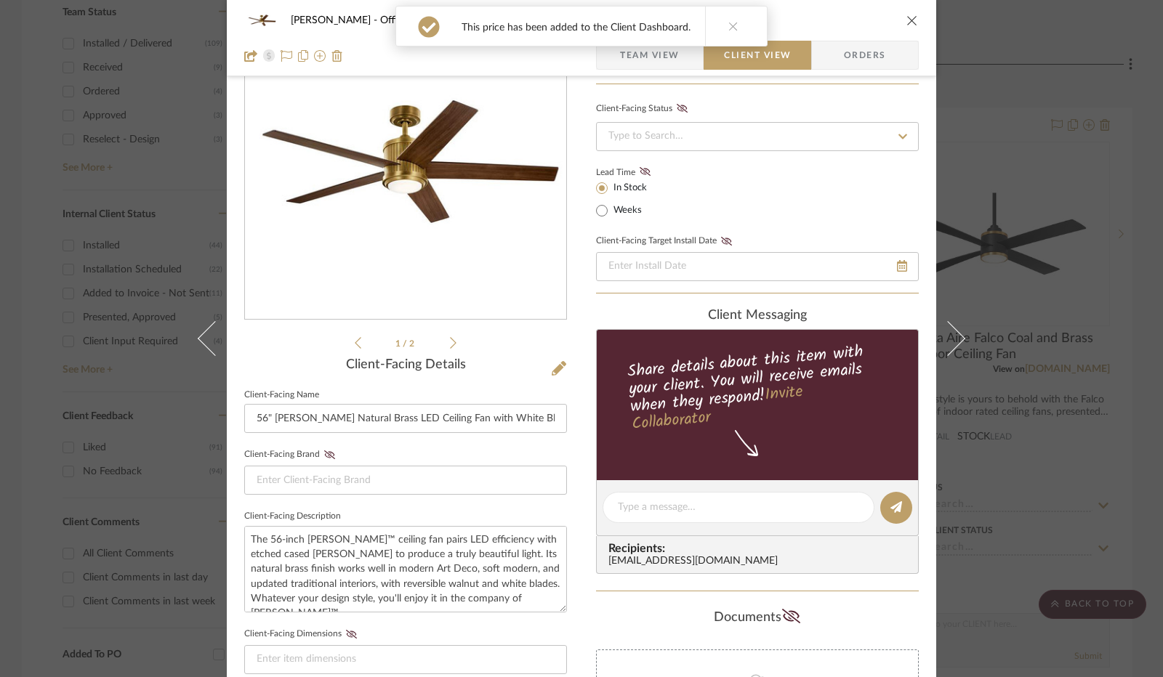
scroll to position [0, 0]
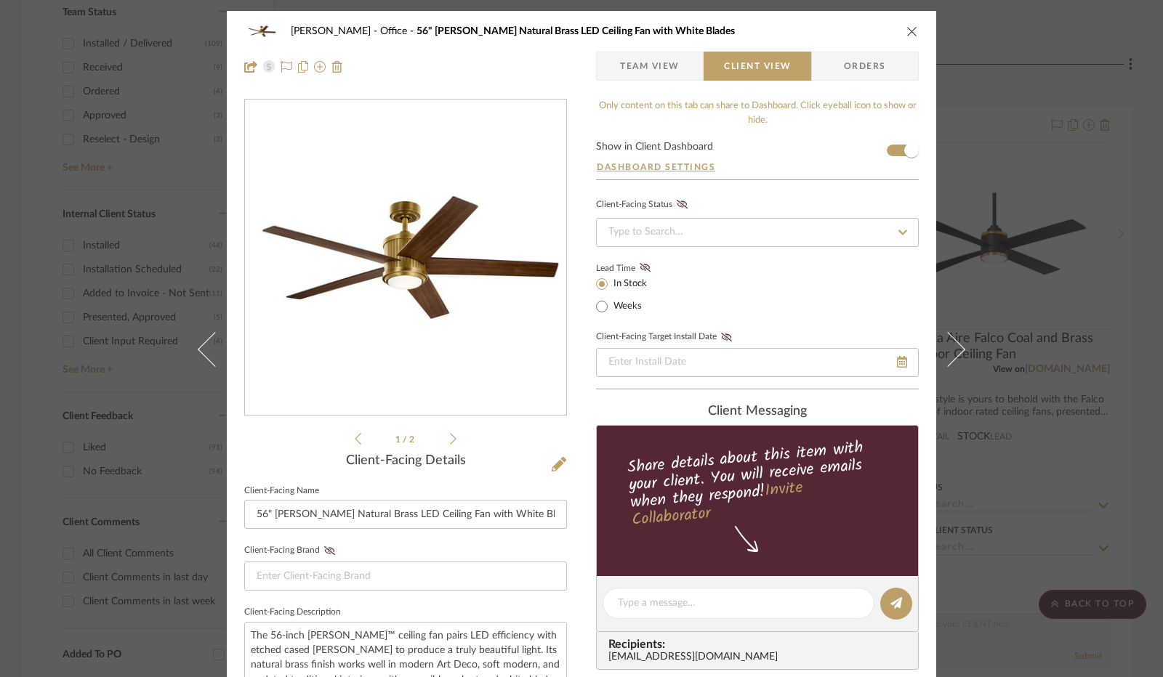
click at [911, 37] on button "close" at bounding box center [912, 31] width 13 height 13
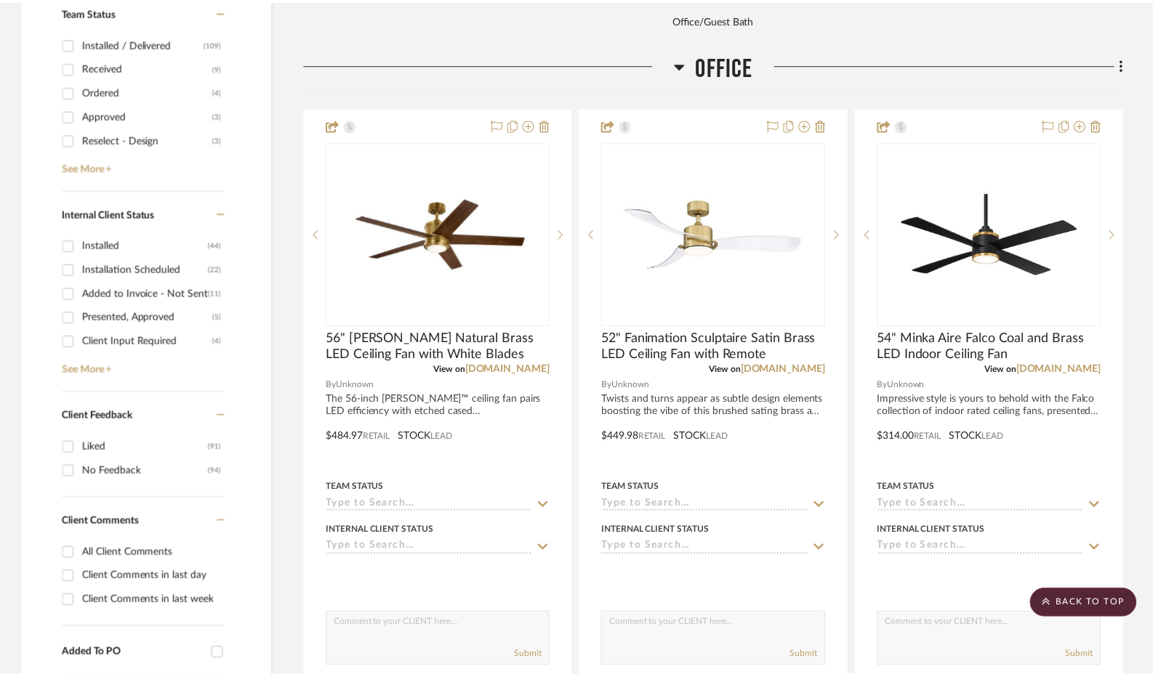
scroll to position [654, 0]
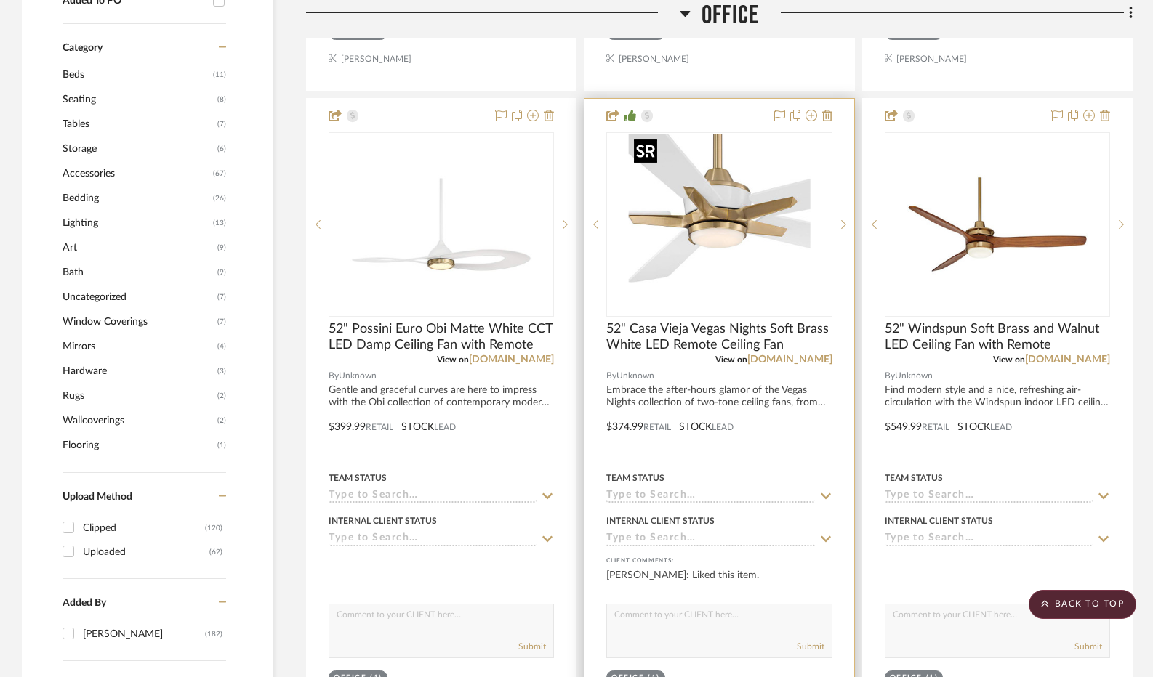
scroll to position [1308, 0]
click at [725, 227] on img "0" at bounding box center [719, 225] width 182 height 182
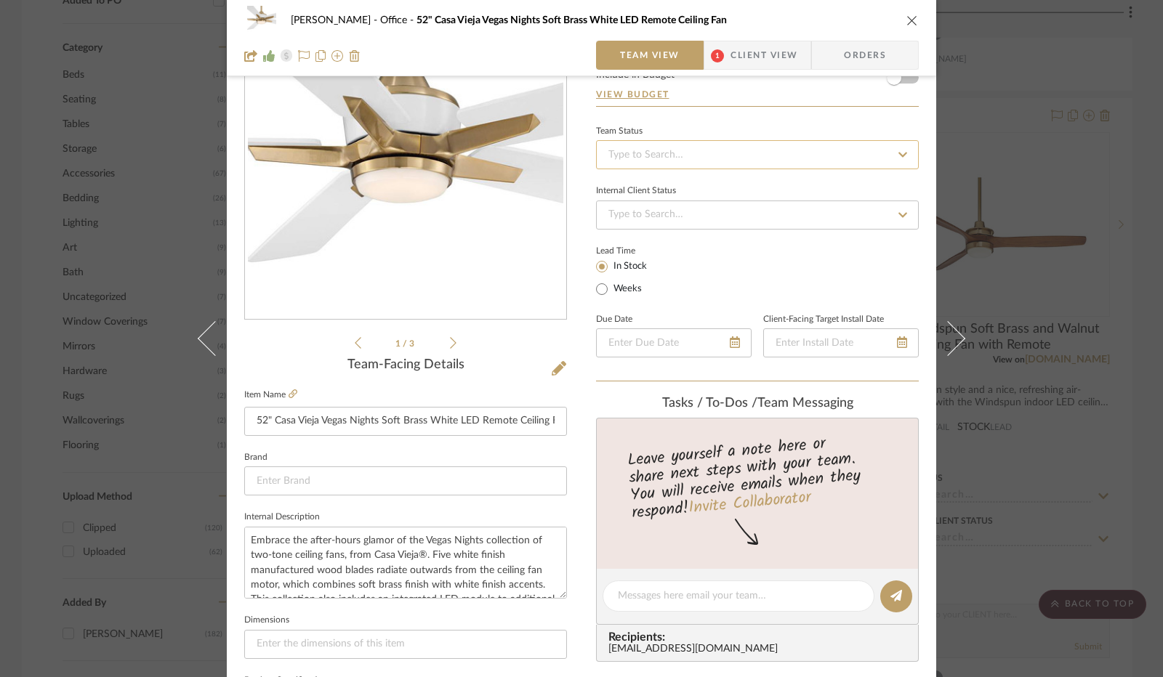
scroll to position [0, 0]
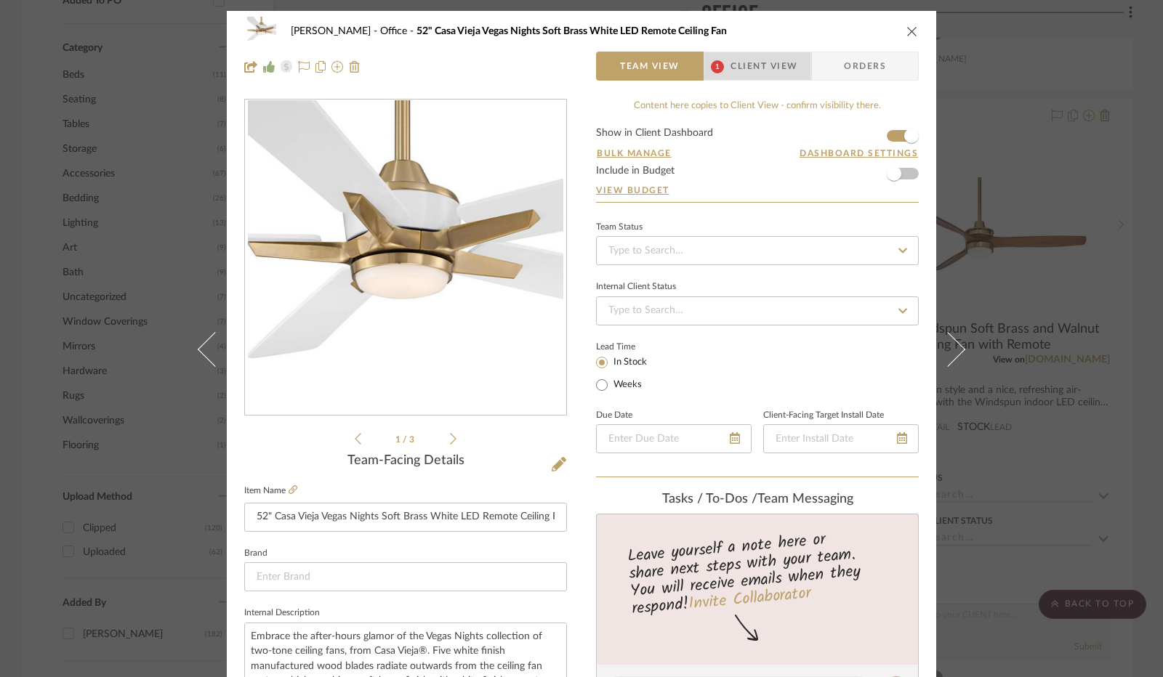
click at [736, 76] on span "Client View" at bounding box center [763, 66] width 67 height 29
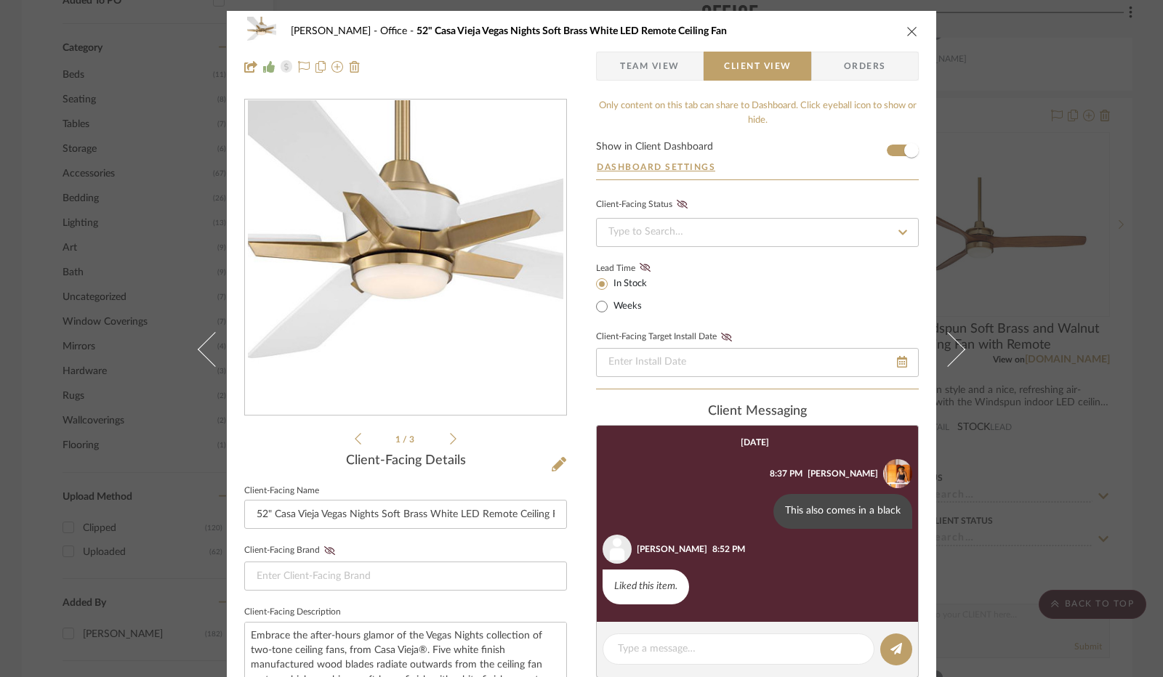
click at [909, 23] on div "[PERSON_NAME] Office 52" Casa Vieja Vegas Nights Soft Brass White LED Remote Ce…" at bounding box center [581, 31] width 674 height 29
click at [908, 30] on icon "close" at bounding box center [912, 31] width 12 height 12
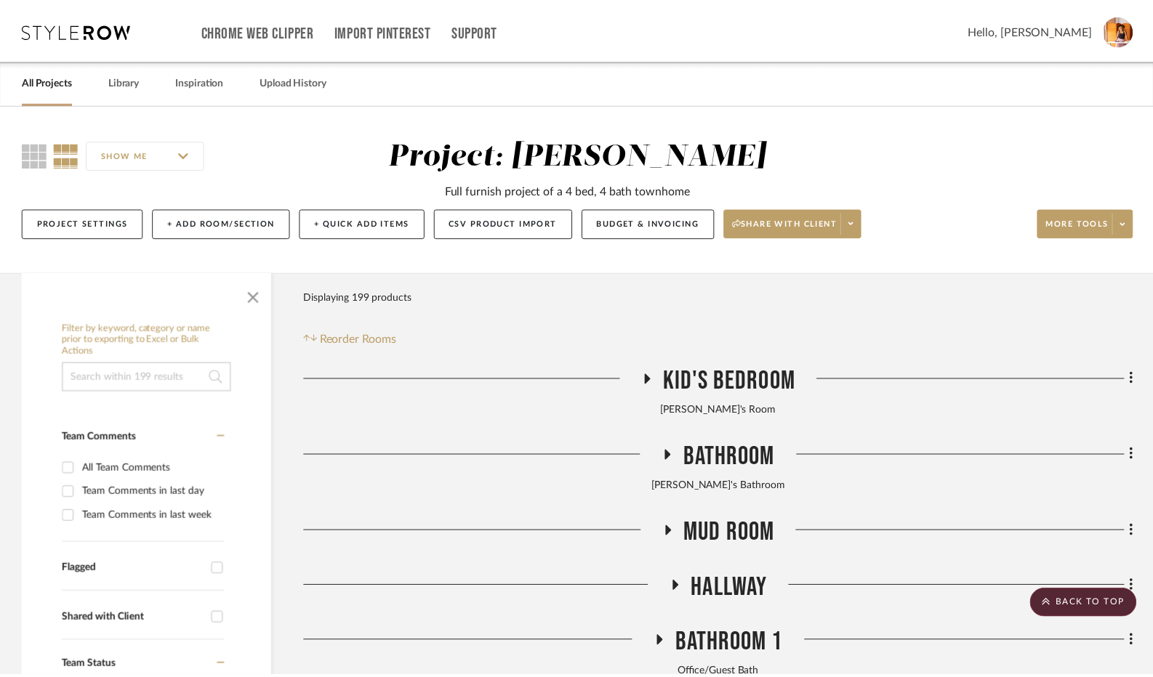
scroll to position [1308, 0]
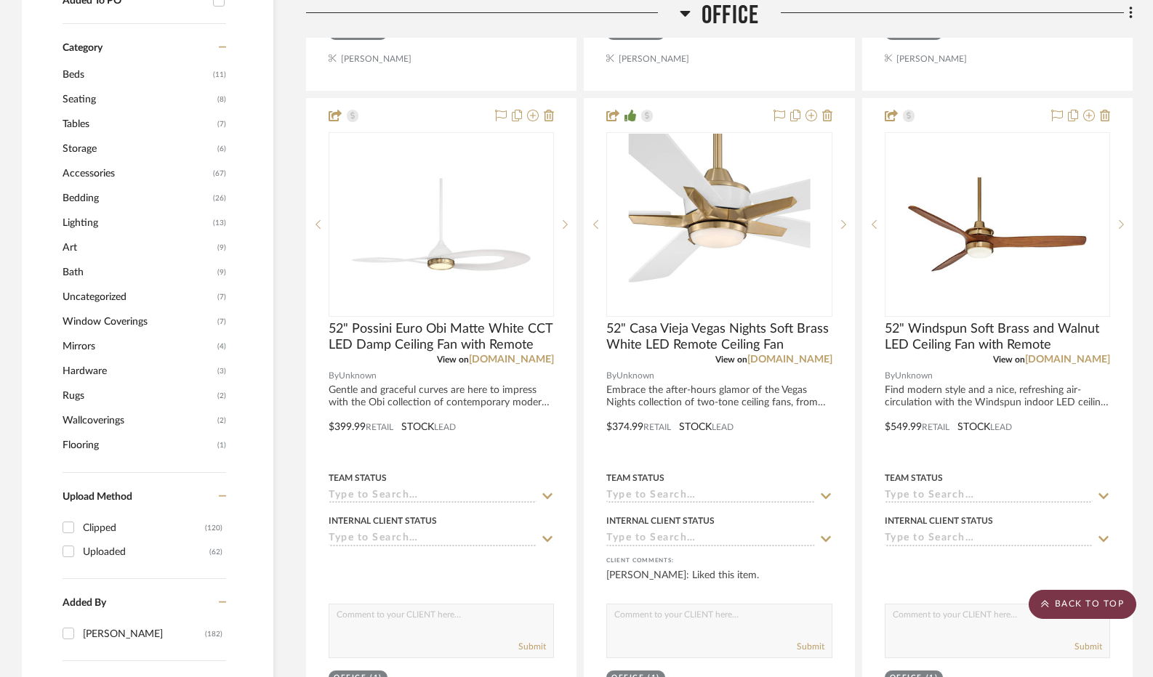
click at [1090, 600] on scroll-to-top-button "BACK TO TOP" at bounding box center [1082, 604] width 108 height 29
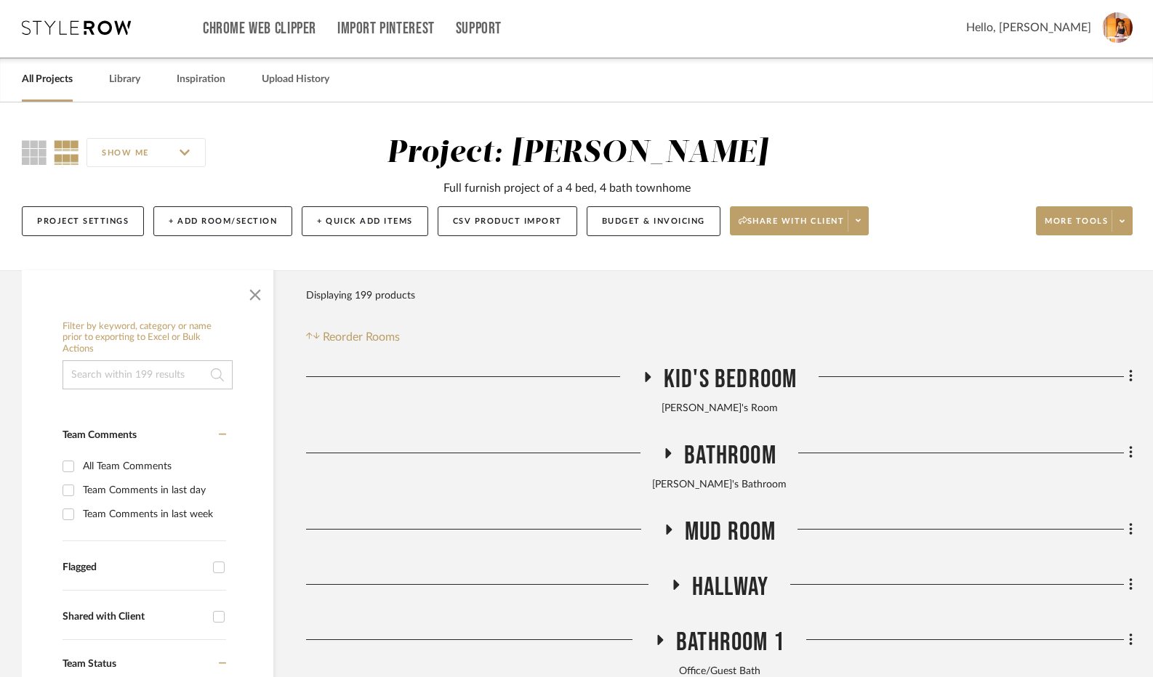
scroll to position [0, 0]
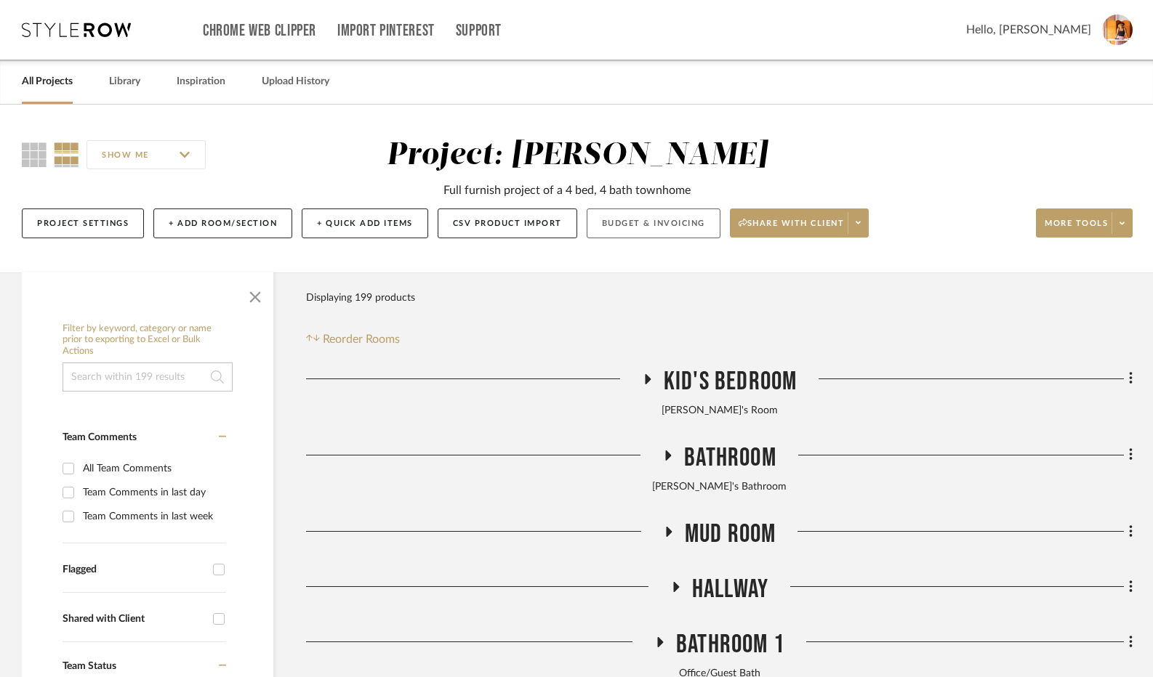
click at [669, 224] on button "Budget & Invoicing" at bounding box center [654, 224] width 134 height 30
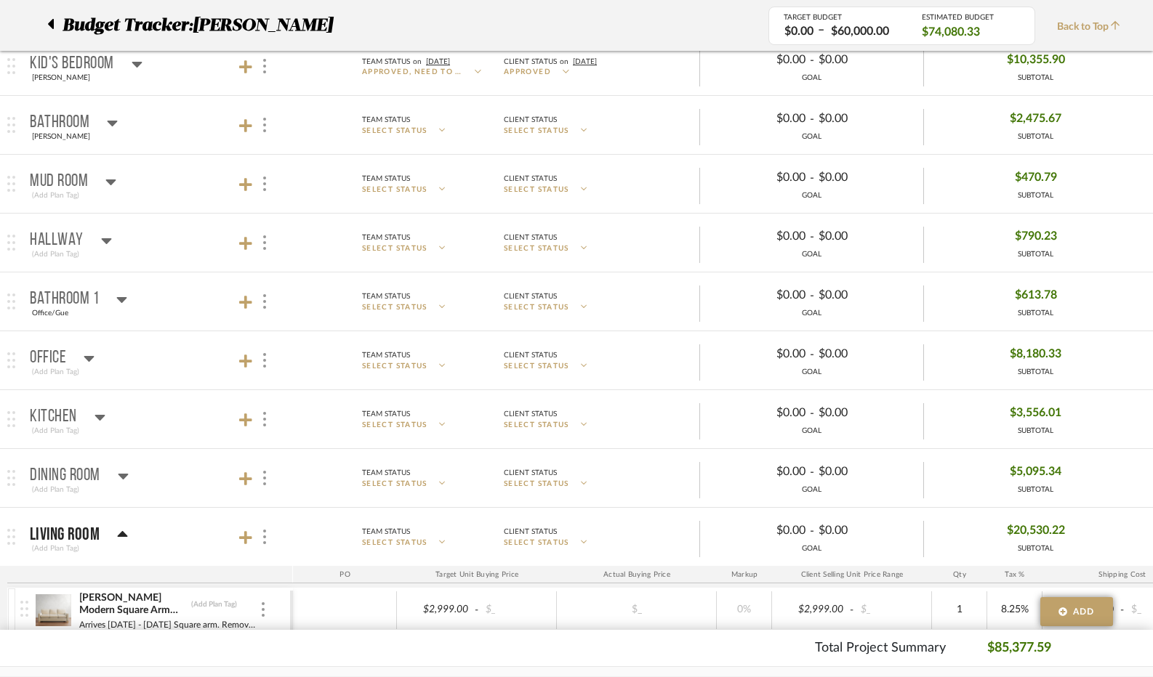
scroll to position [436, 0]
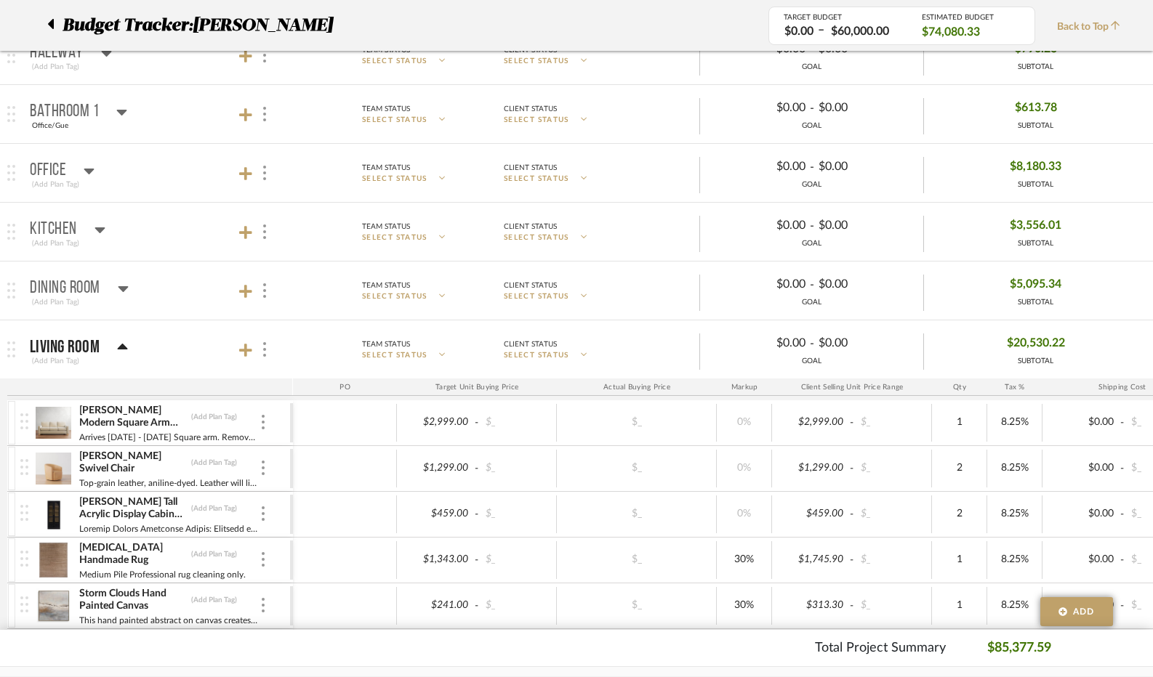
click at [87, 169] on icon at bounding box center [89, 172] width 10 height 6
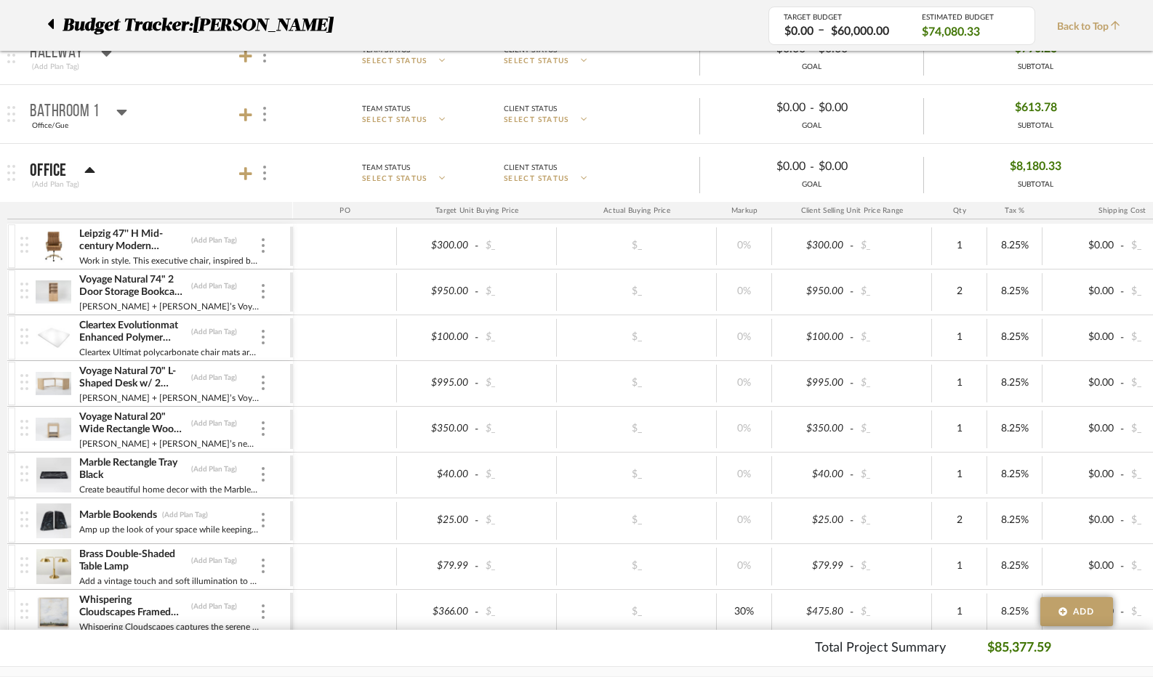
click at [50, 21] on icon at bounding box center [50, 23] width 7 height 17
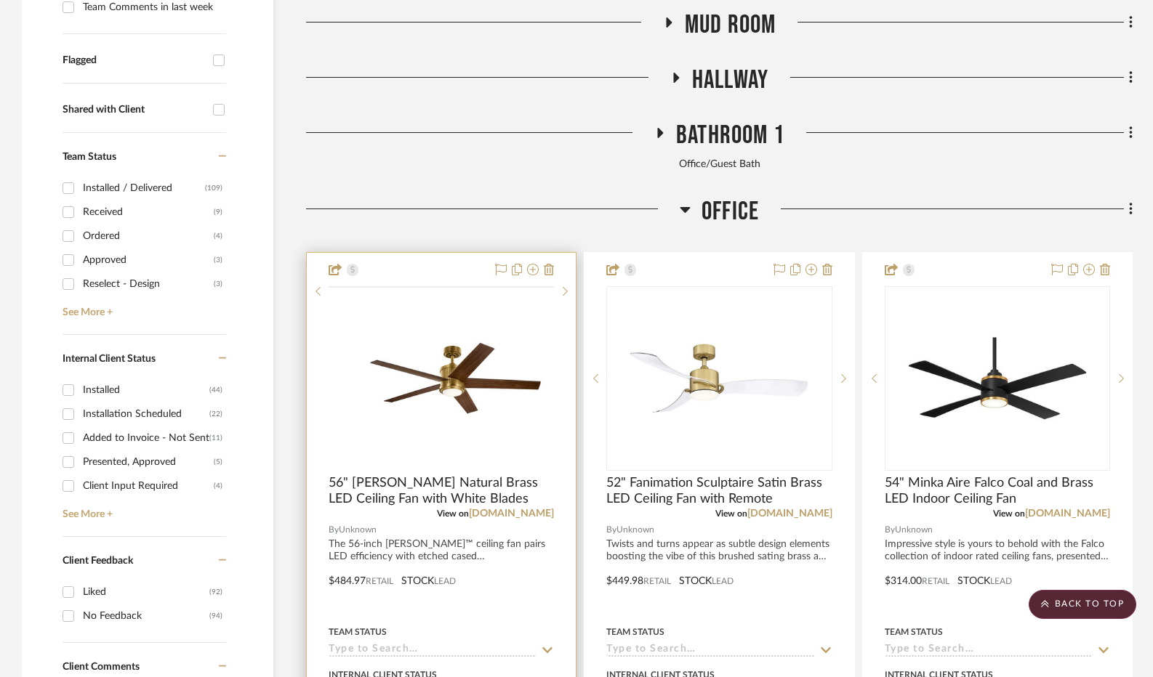
scroll to position [509, 0]
click at [459, 368] on img "0" at bounding box center [441, 380] width 182 height 182
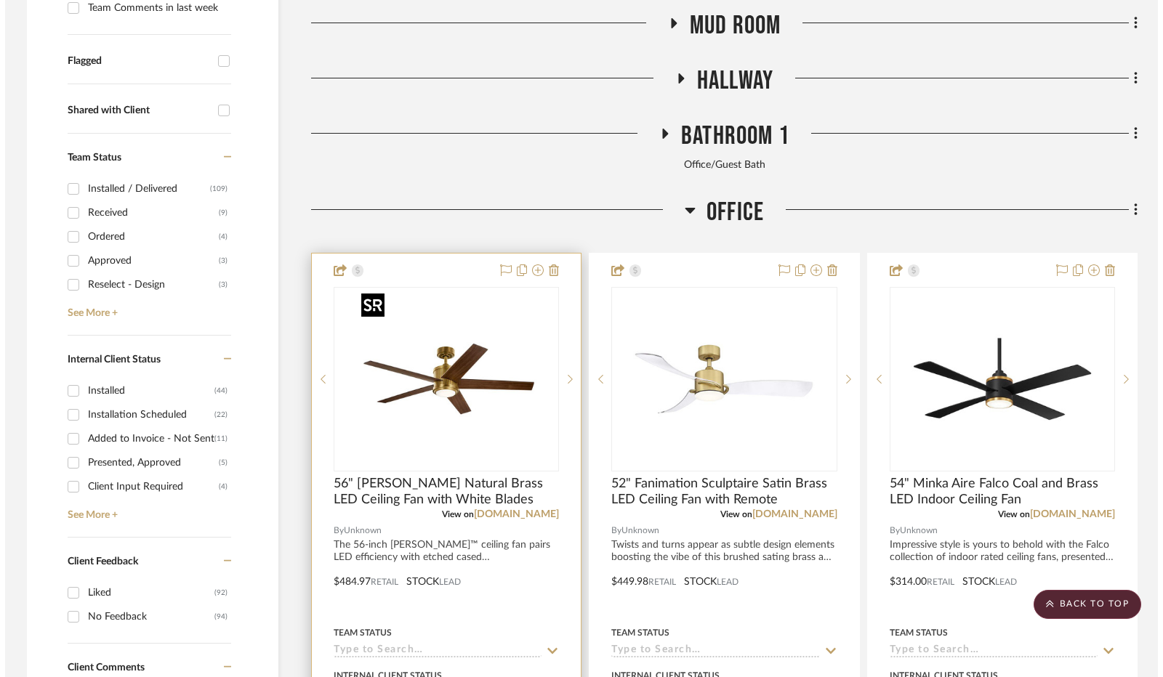
scroll to position [0, 0]
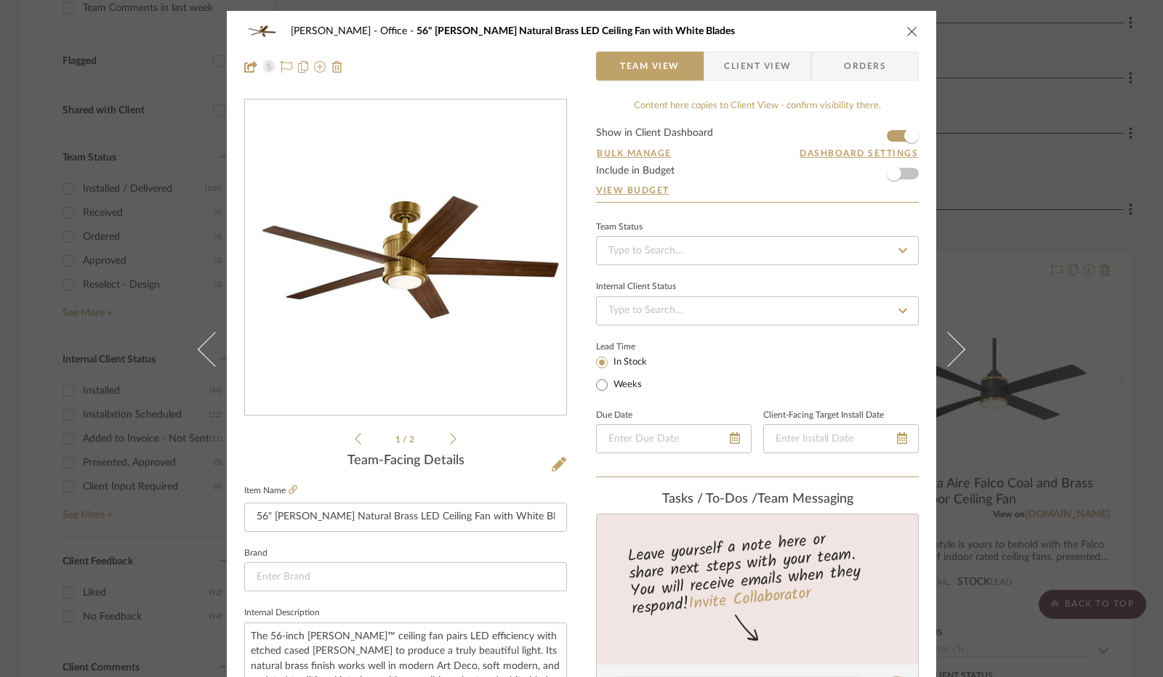
click at [906, 31] on button "close" at bounding box center [912, 31] width 13 height 13
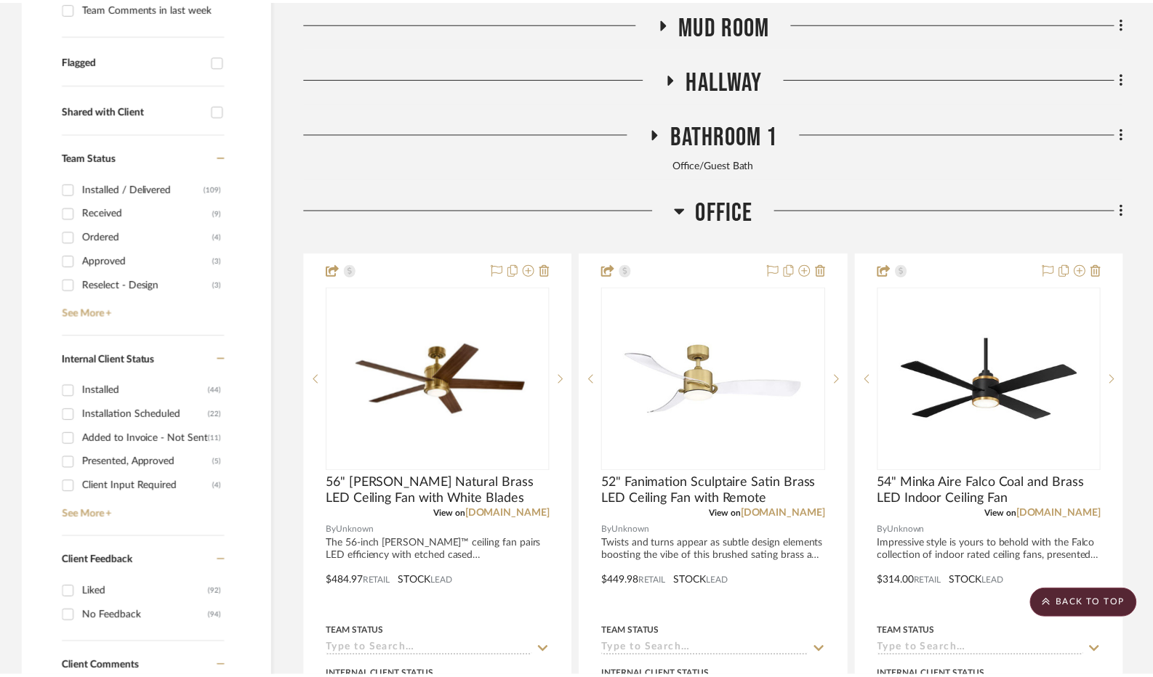
scroll to position [509, 0]
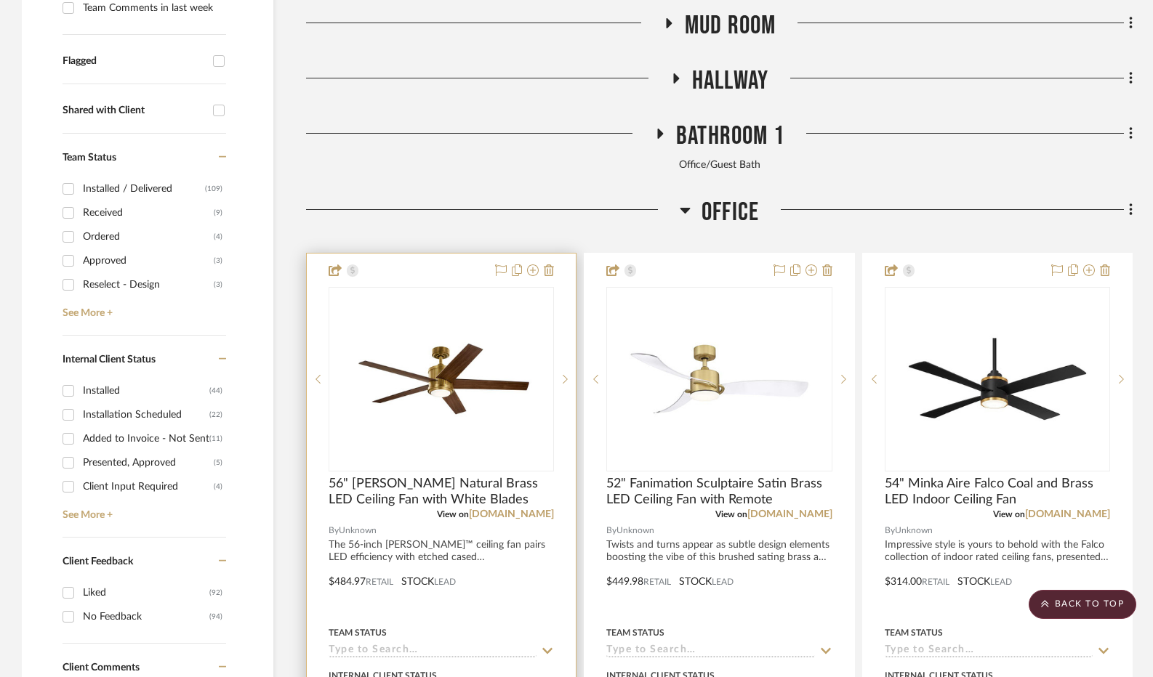
click at [554, 268] on div at bounding box center [441, 572] width 269 height 636
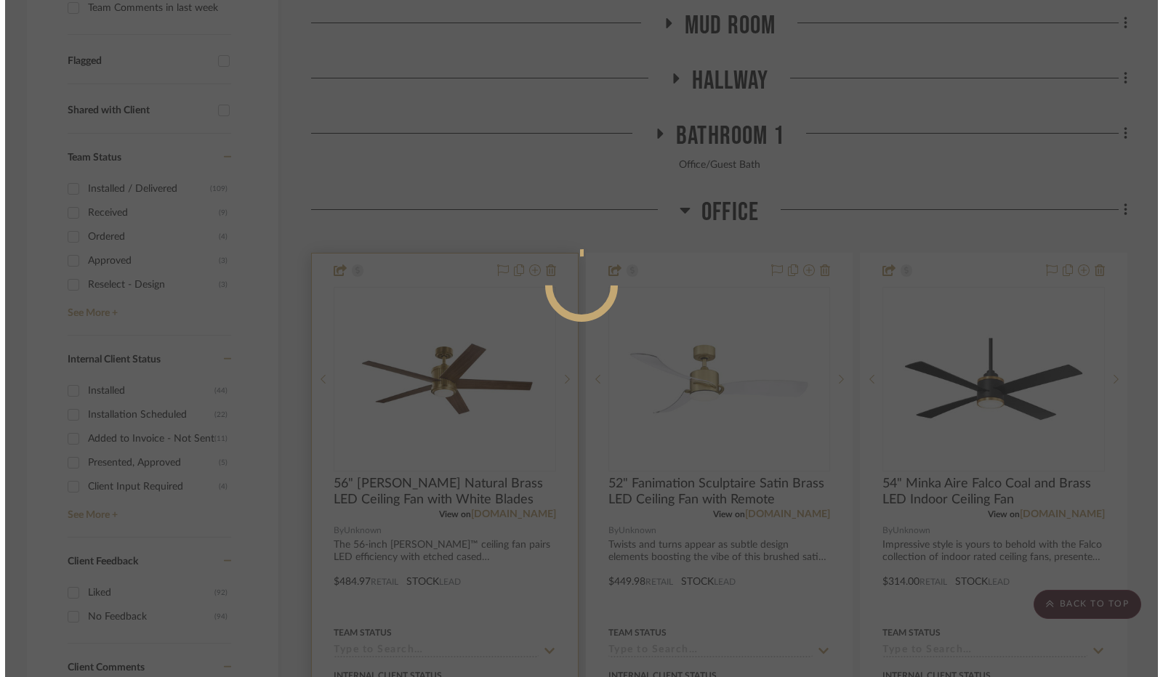
scroll to position [0, 0]
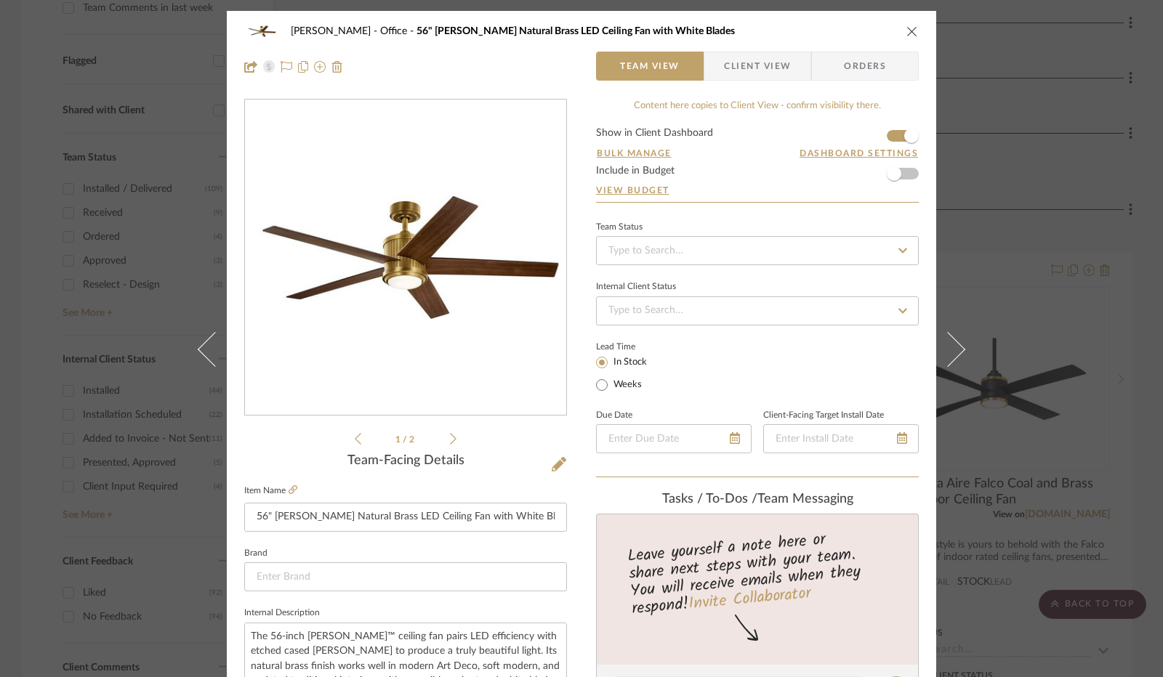
click at [906, 33] on icon "close" at bounding box center [912, 31] width 12 height 12
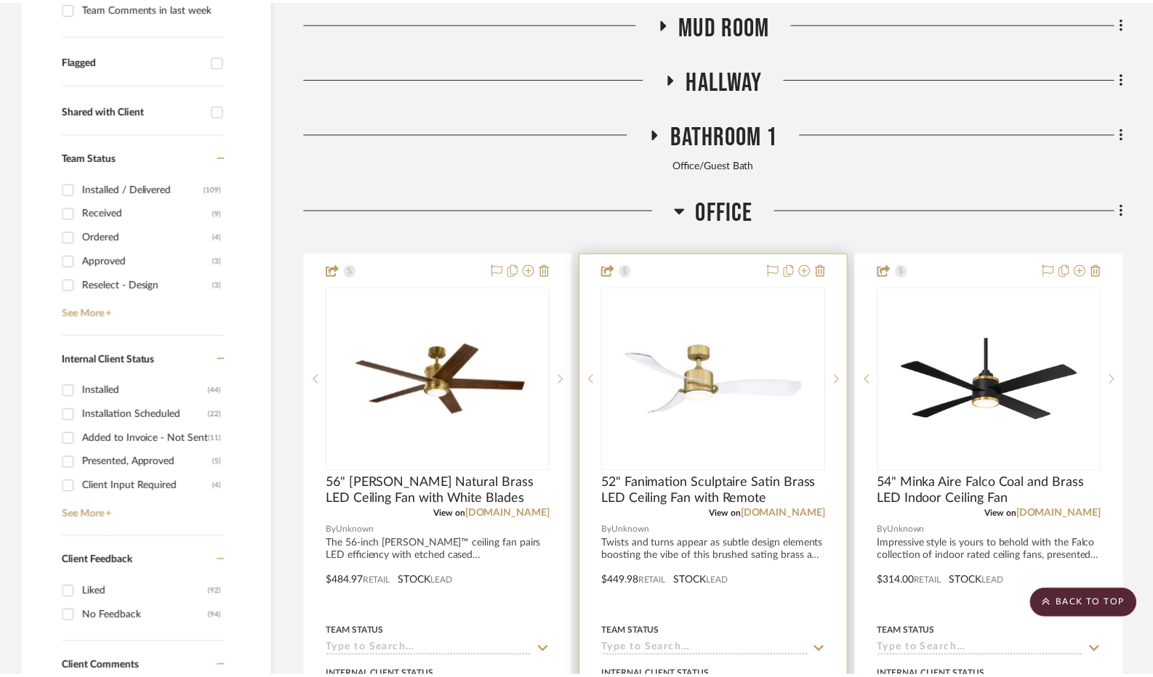
scroll to position [509, 0]
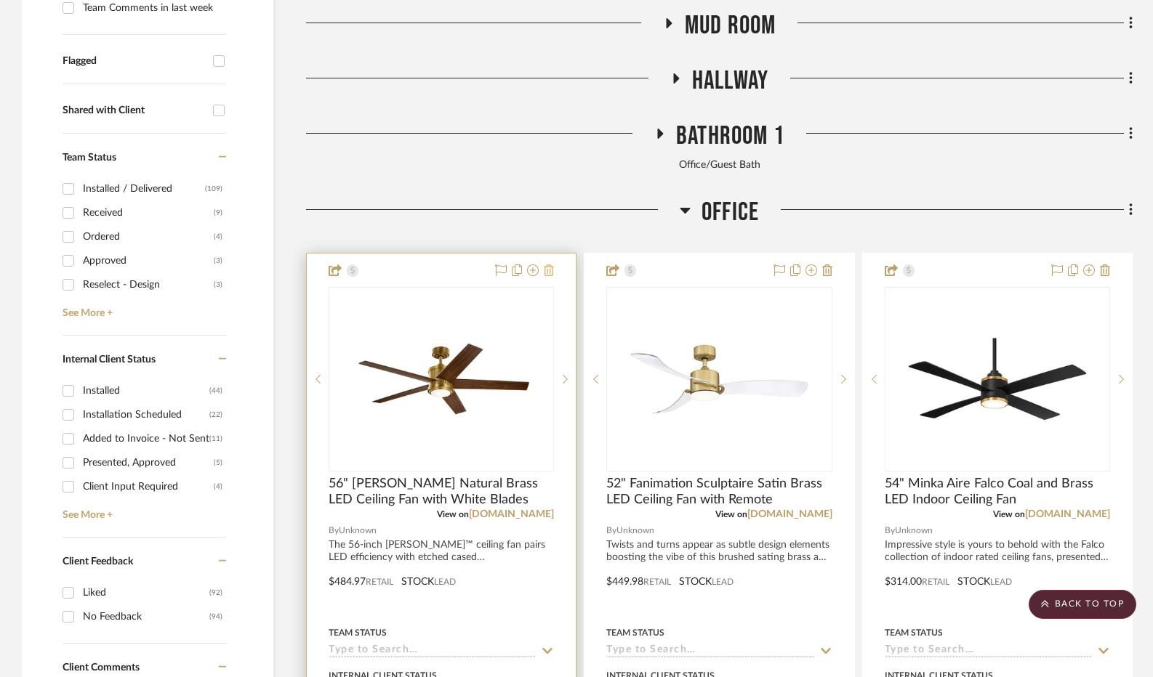
click at [550, 273] on icon at bounding box center [549, 271] width 10 height 12
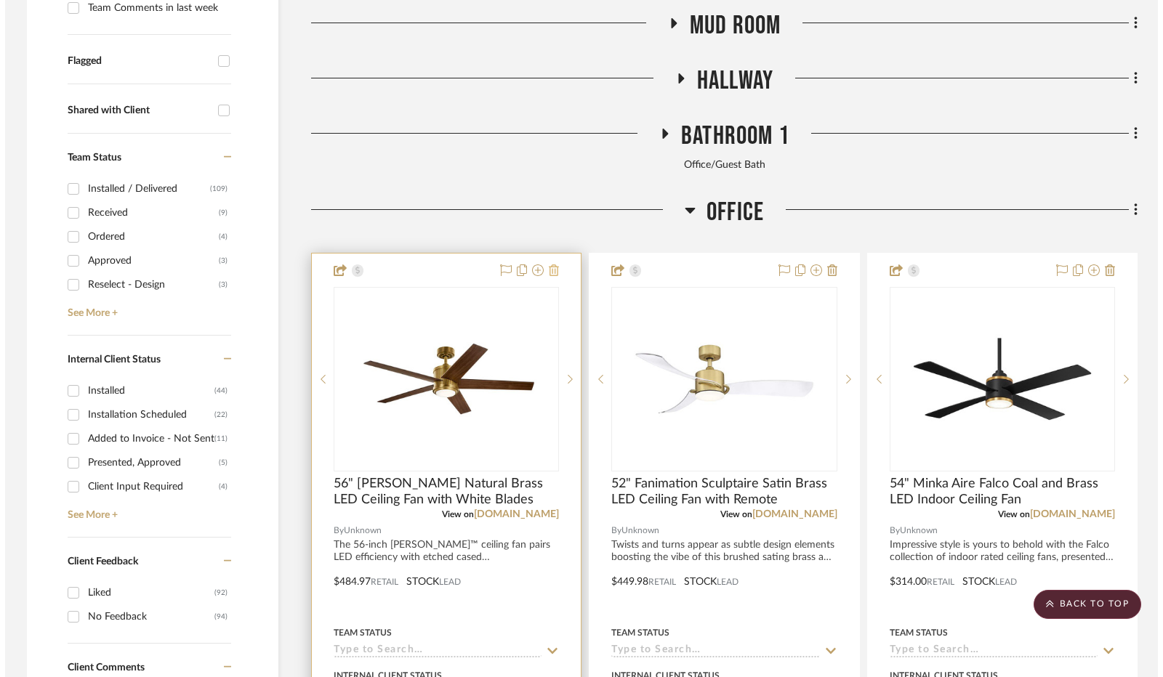
scroll to position [0, 0]
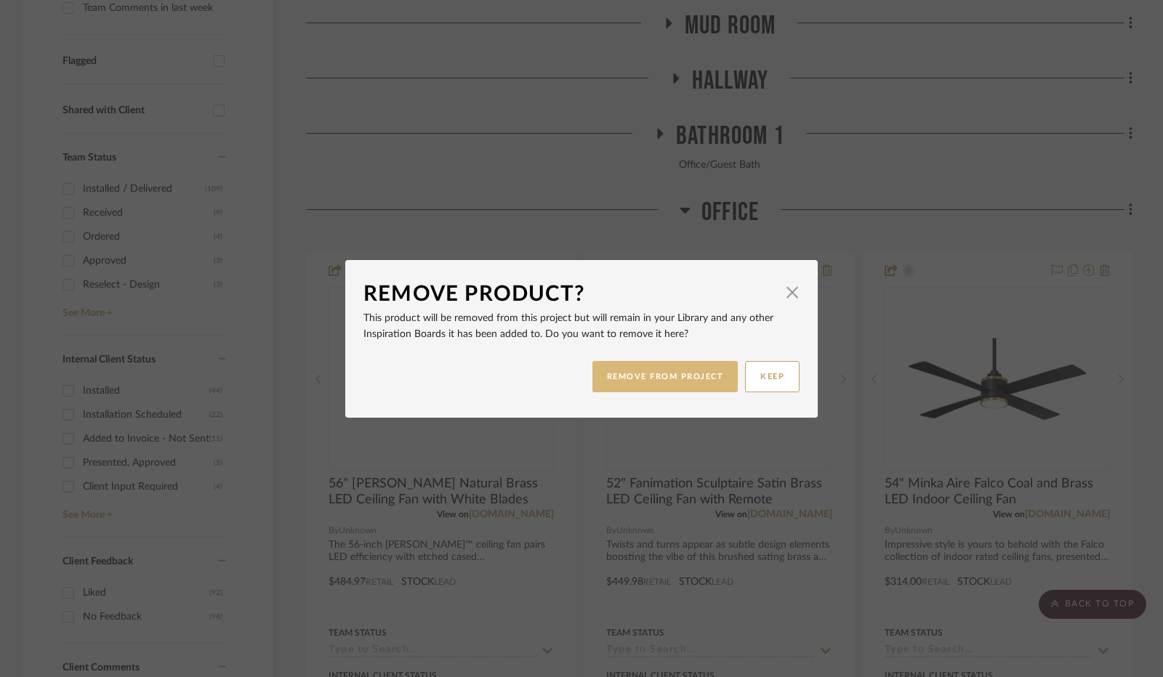
click at [684, 387] on button "REMOVE FROM PROJECT" at bounding box center [665, 376] width 146 height 31
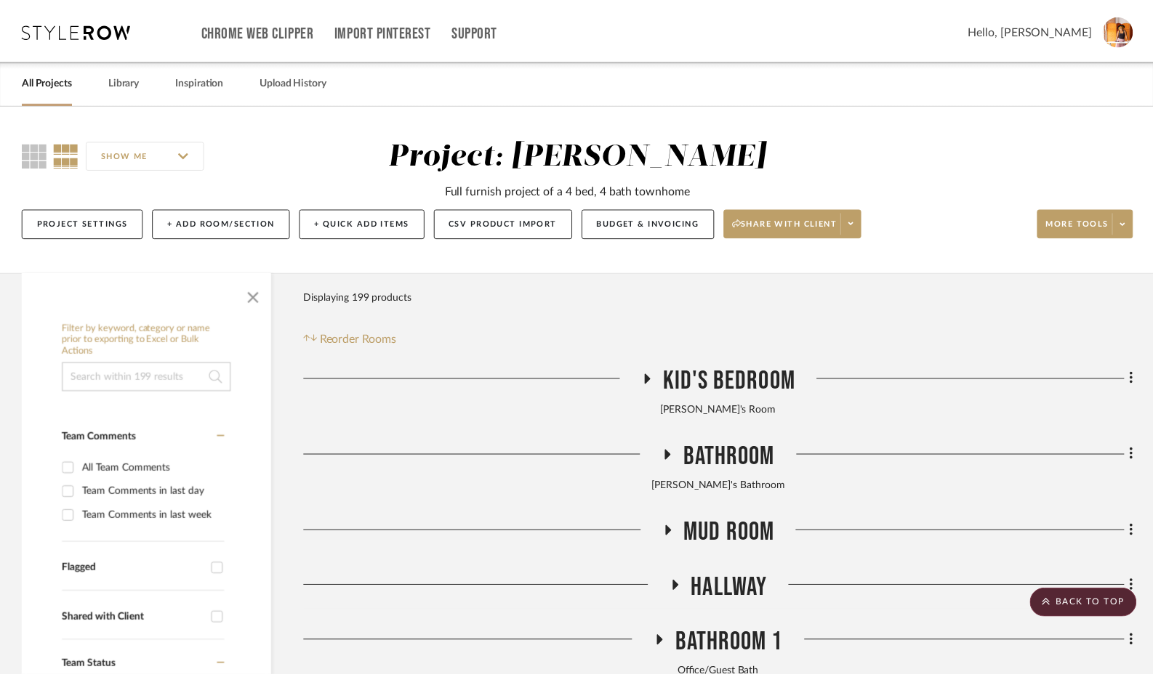
scroll to position [509, 0]
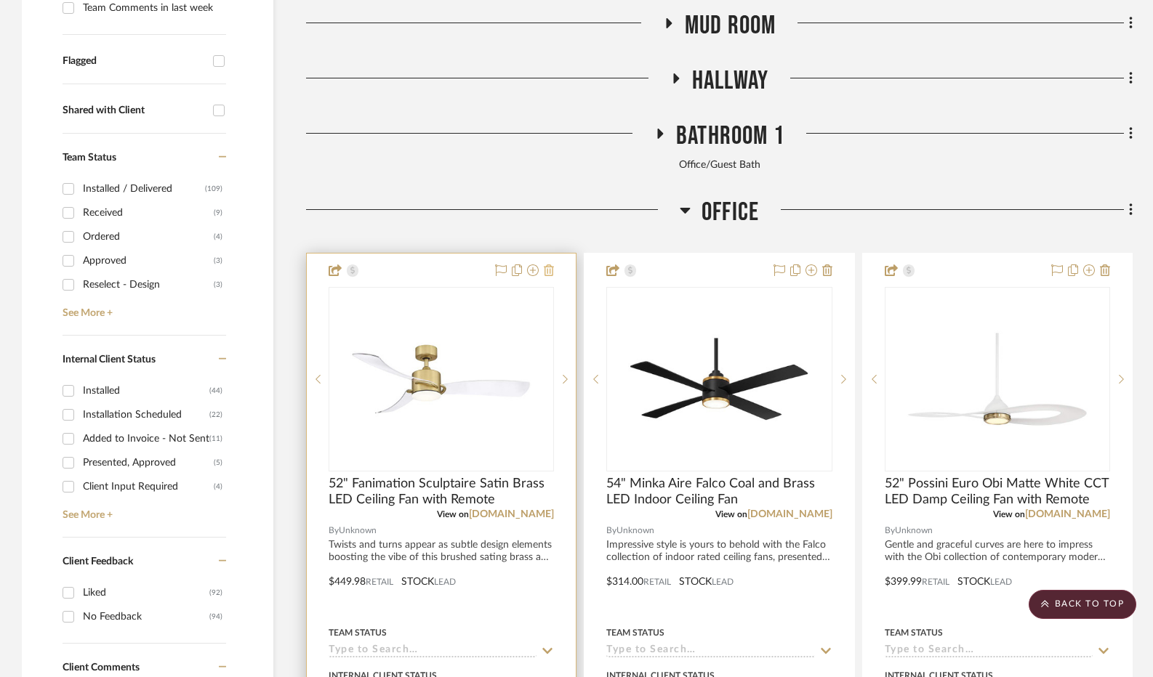
click at [551, 273] on icon at bounding box center [549, 271] width 10 height 12
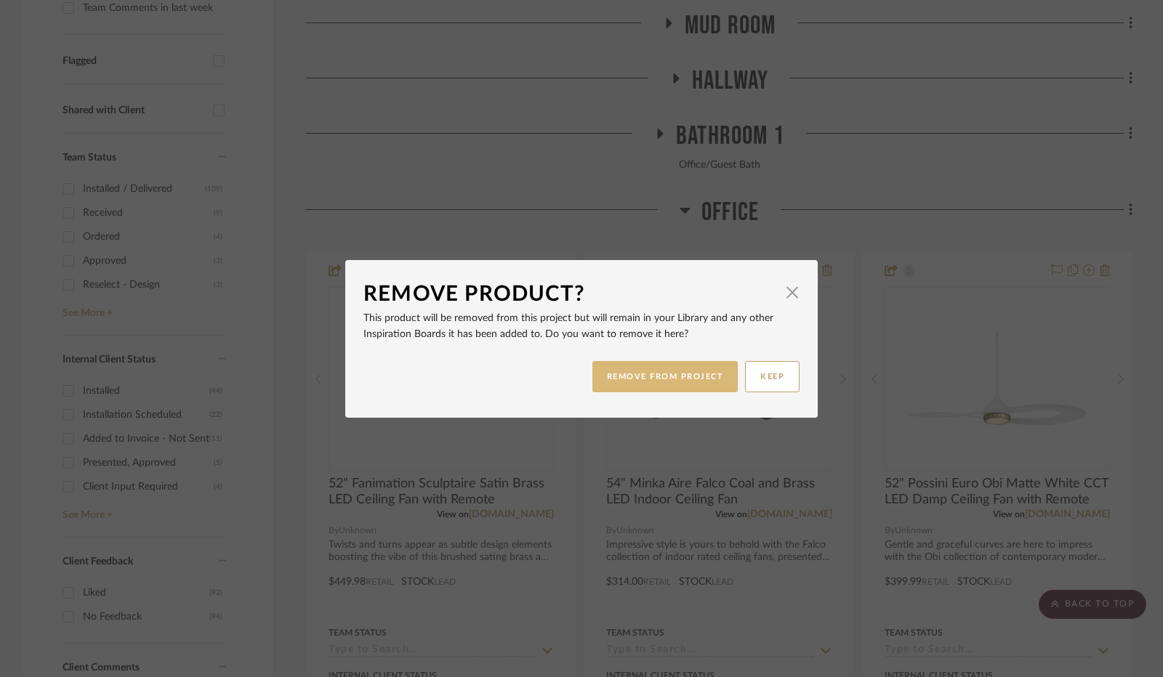
click at [604, 375] on button "REMOVE FROM PROJECT" at bounding box center [665, 376] width 146 height 31
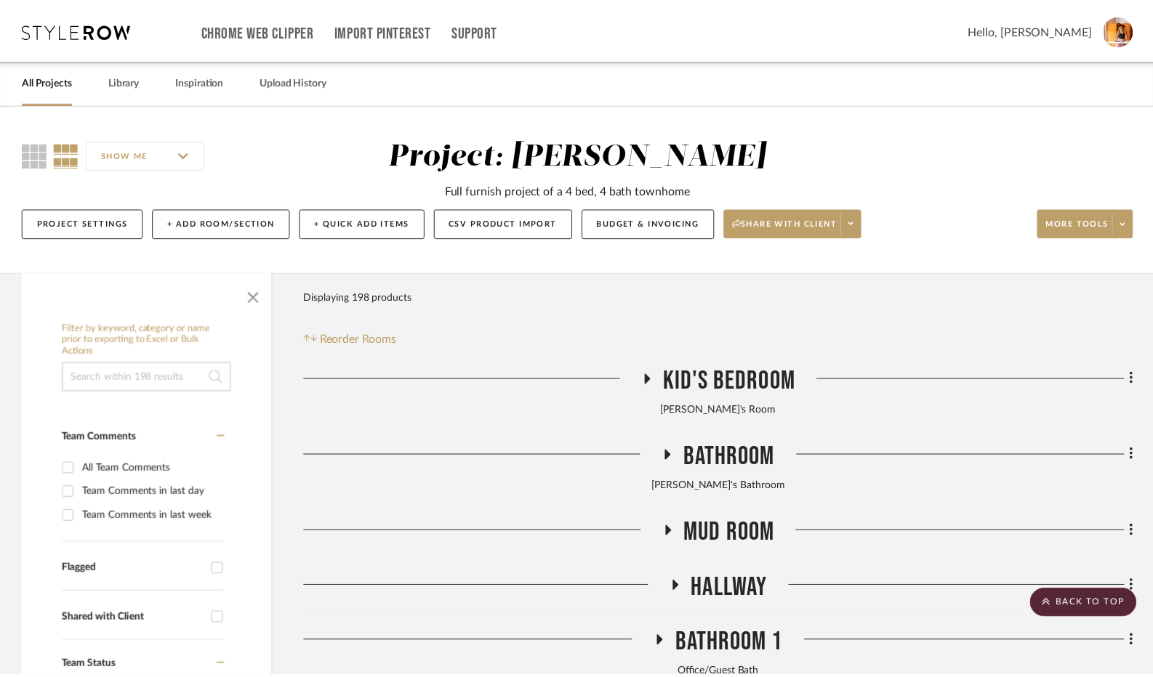
scroll to position [509, 0]
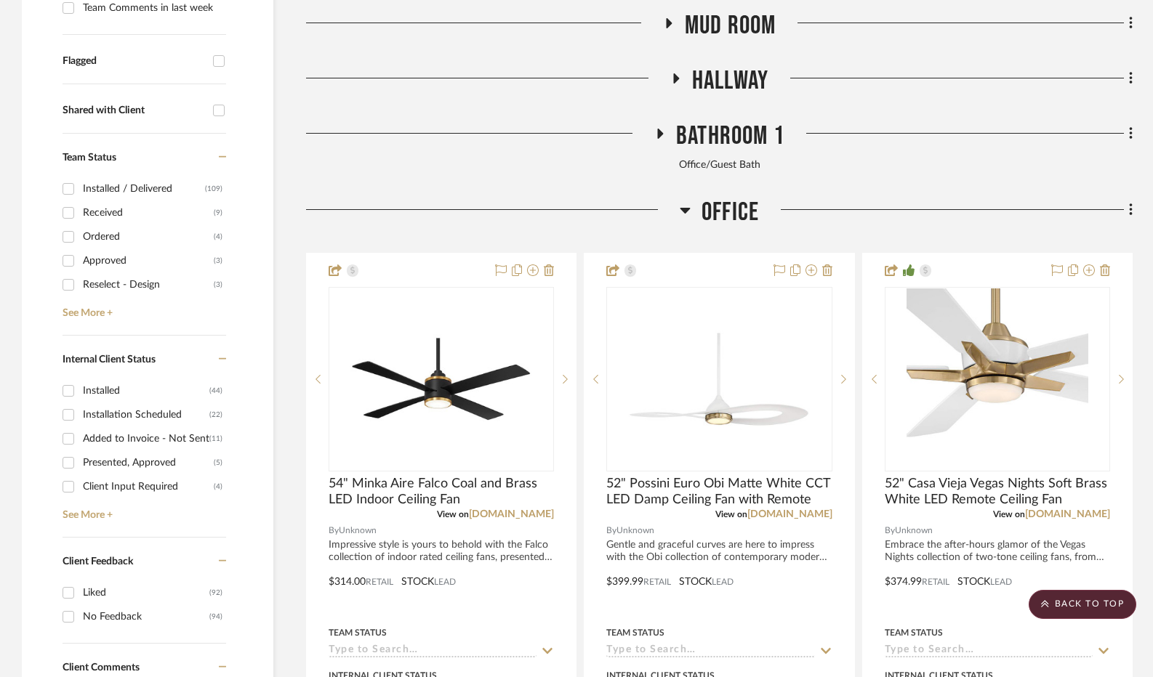
click at [547, 271] on icon at bounding box center [549, 271] width 10 height 12
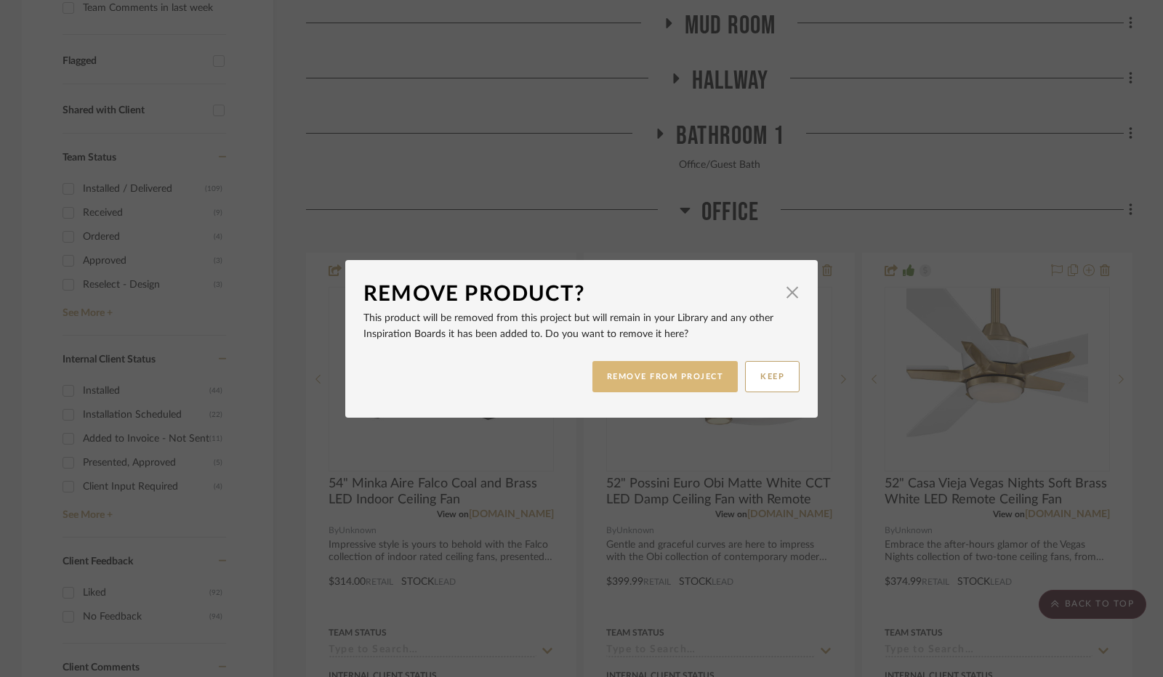
click at [660, 378] on button "REMOVE FROM PROJECT" at bounding box center [665, 376] width 146 height 31
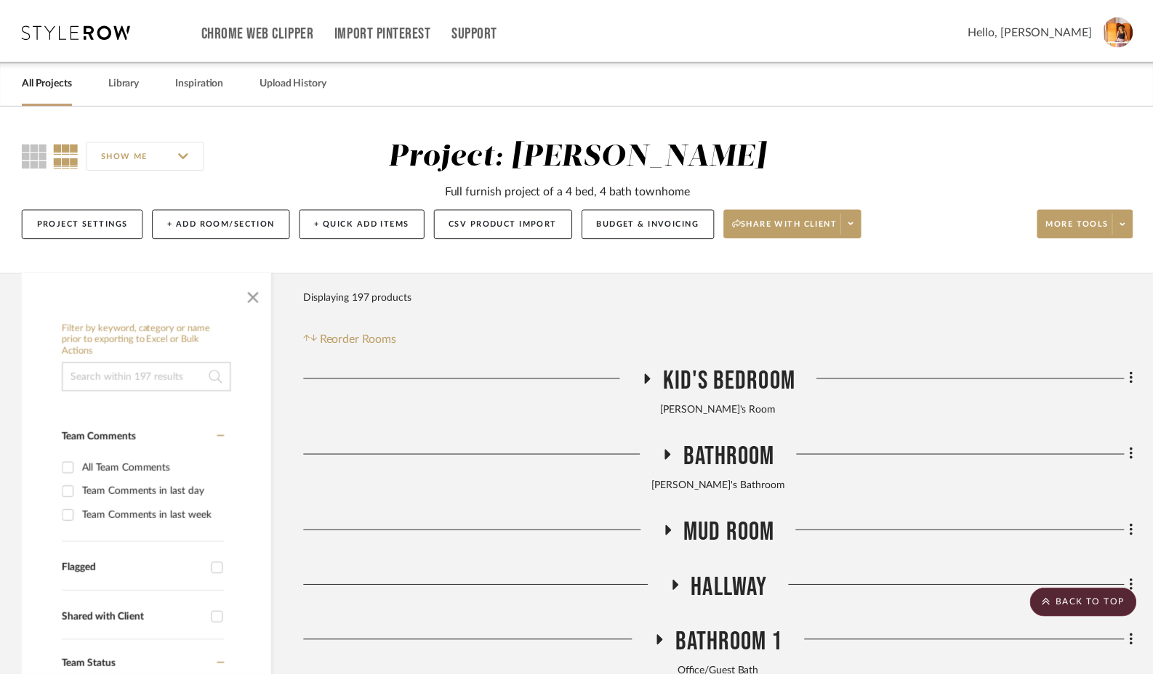
scroll to position [509, 0]
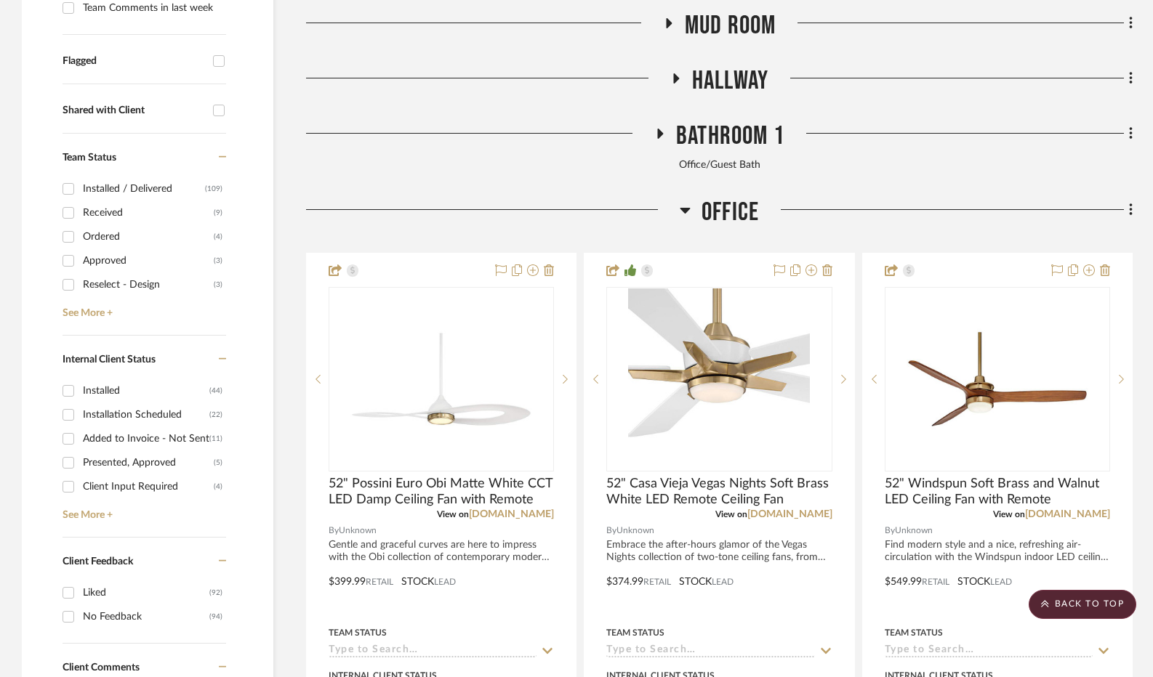
click at [550, 273] on icon at bounding box center [549, 271] width 10 height 12
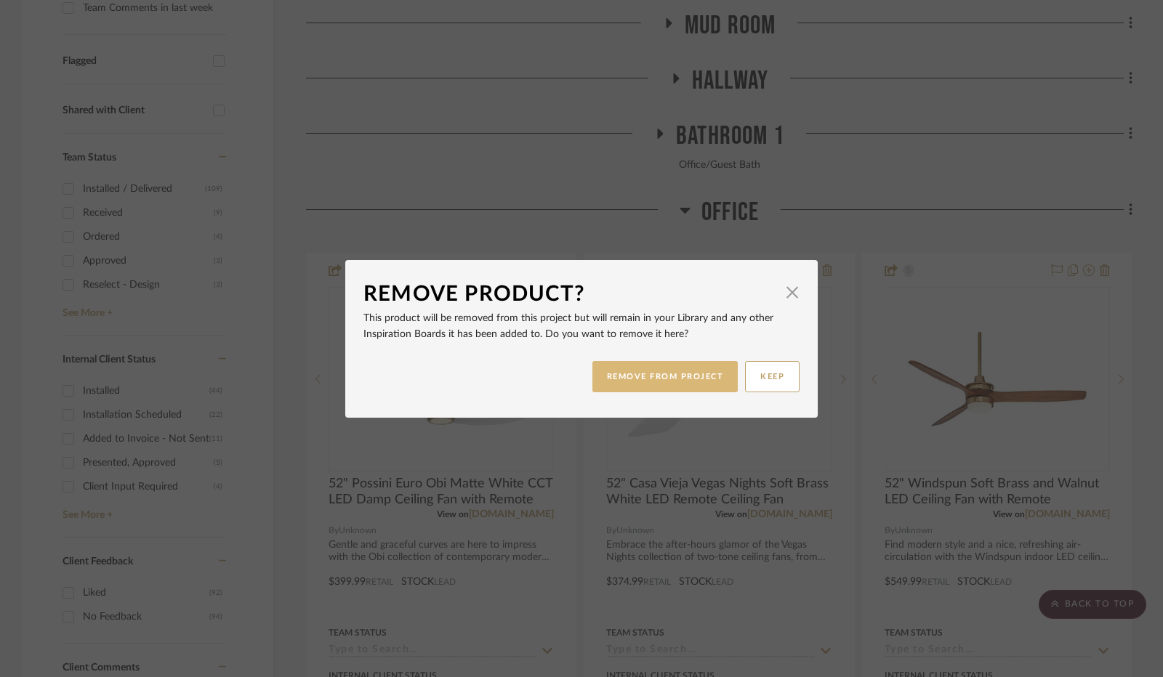
click at [631, 384] on button "REMOVE FROM PROJECT" at bounding box center [665, 376] width 146 height 31
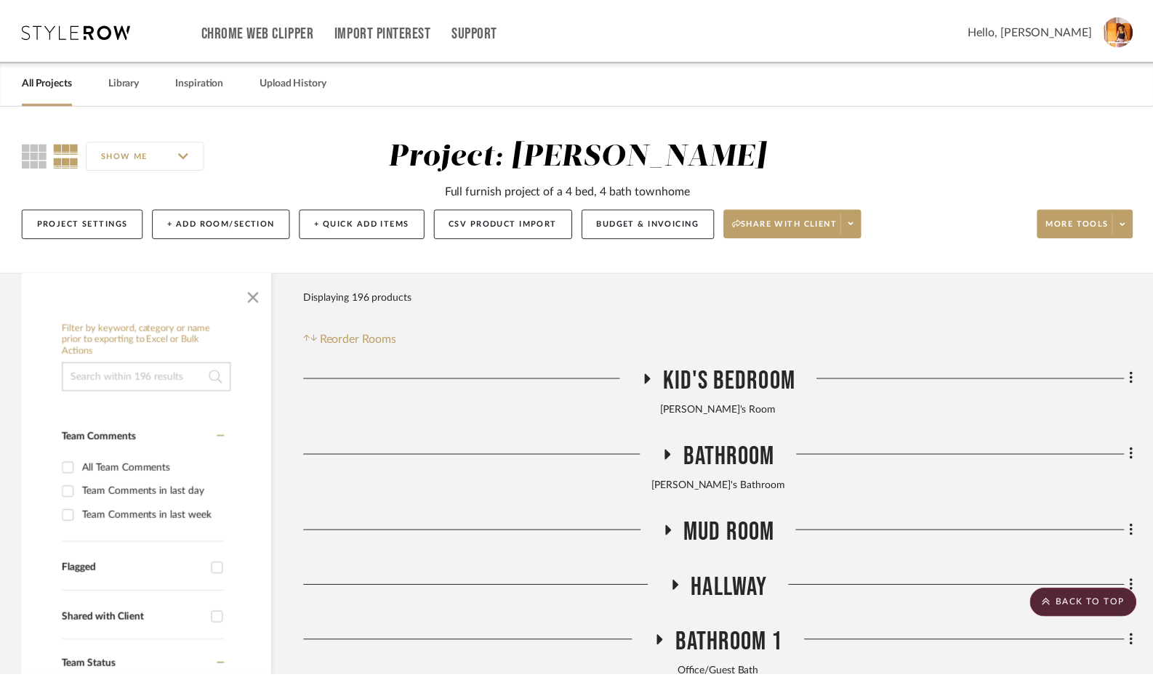
scroll to position [509, 0]
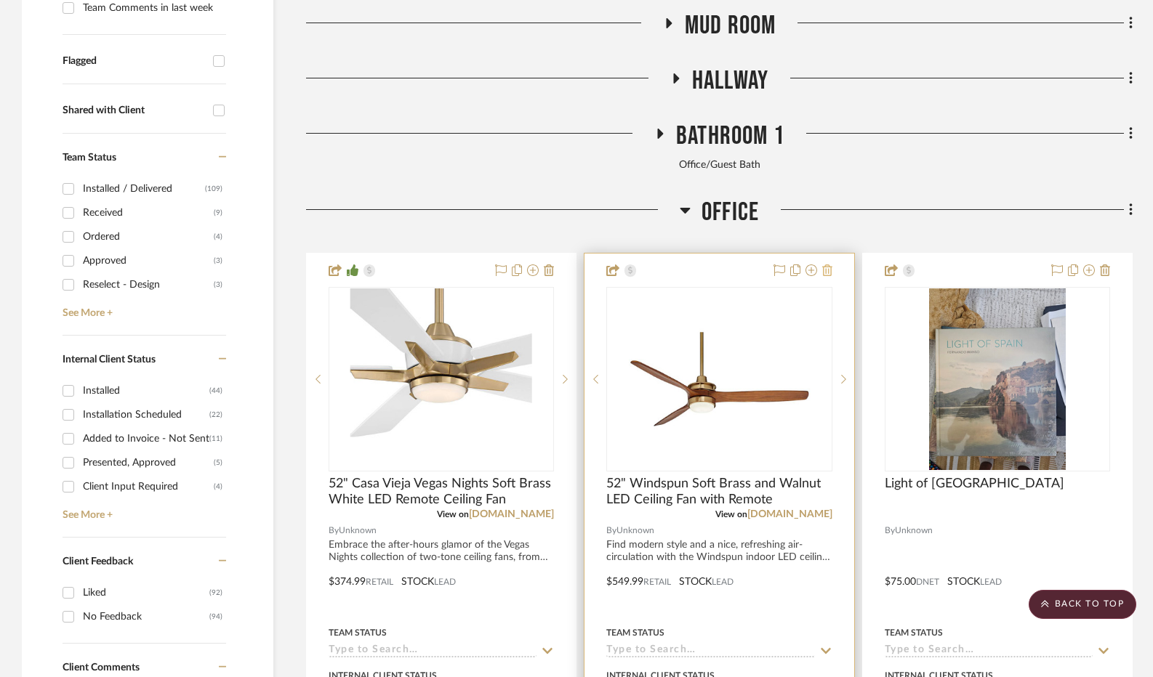
click at [824, 271] on icon at bounding box center [827, 271] width 10 height 12
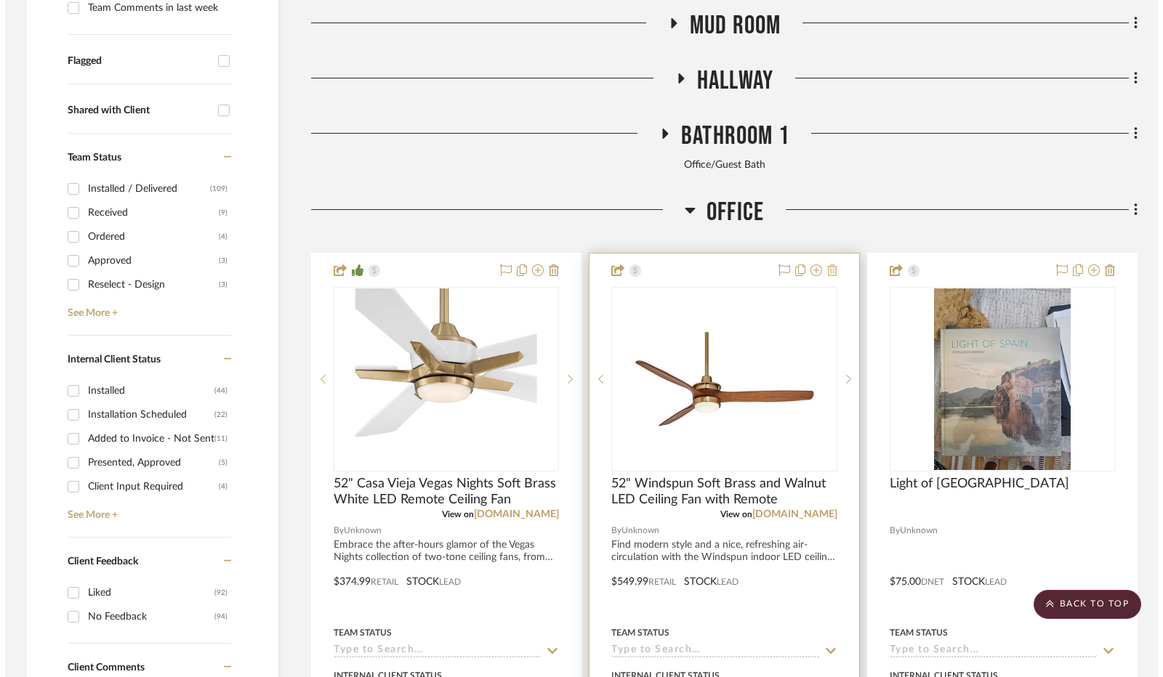
scroll to position [0, 0]
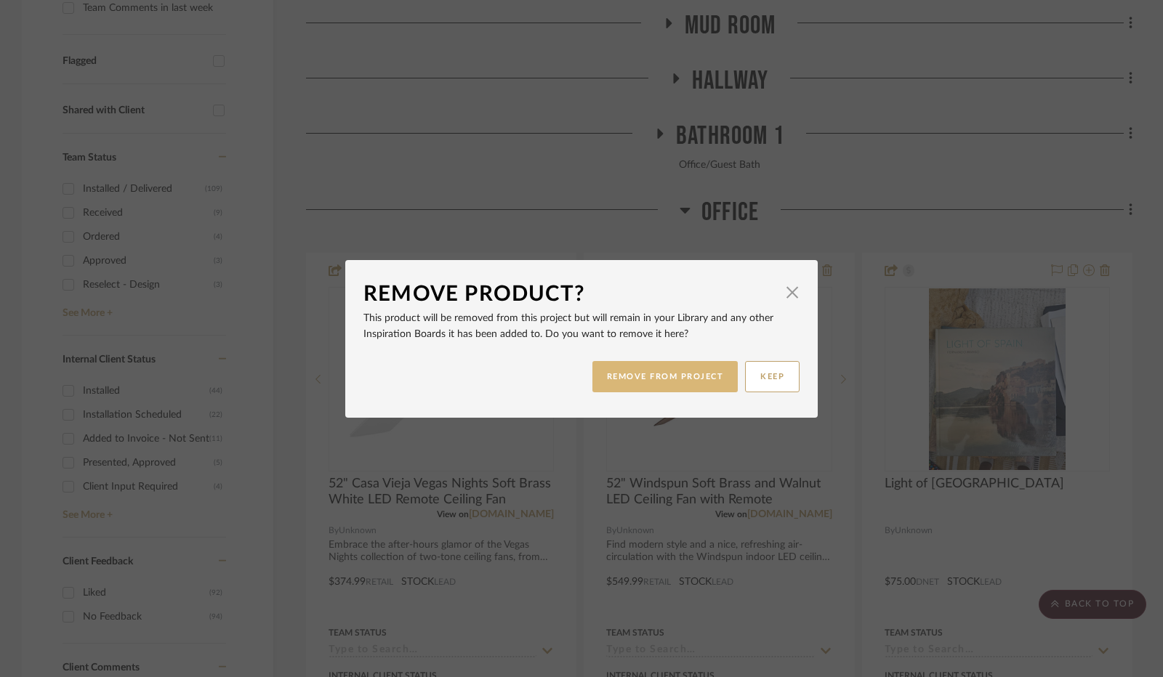
click at [679, 380] on button "REMOVE FROM PROJECT" at bounding box center [665, 376] width 146 height 31
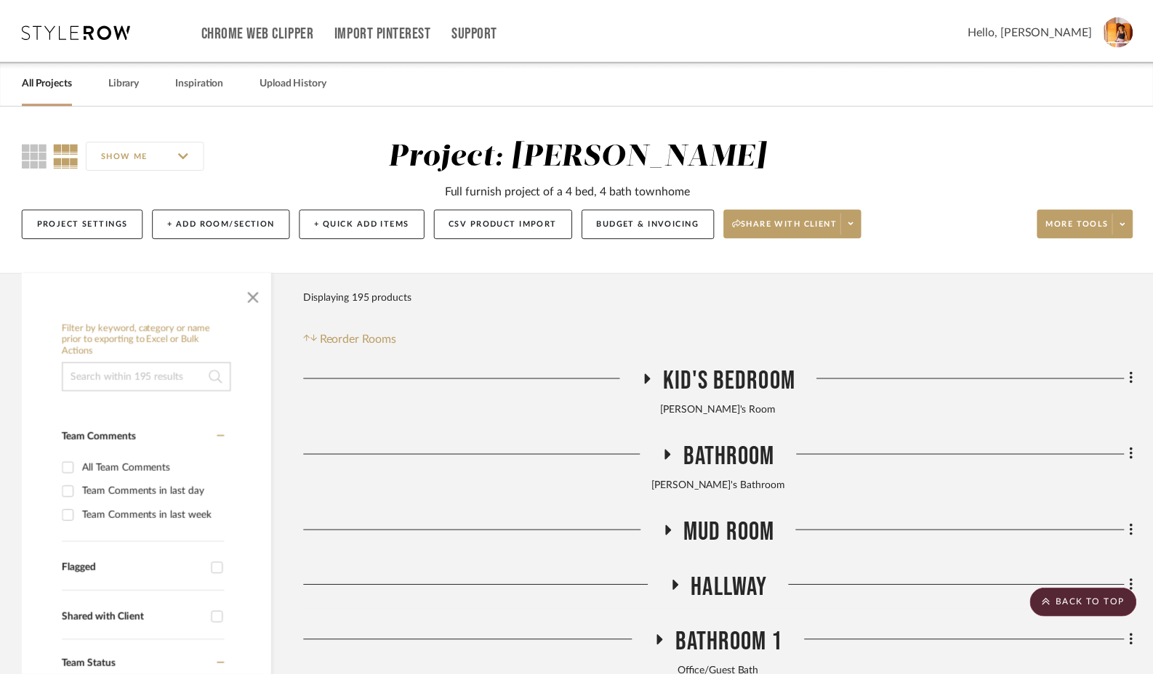
scroll to position [509, 0]
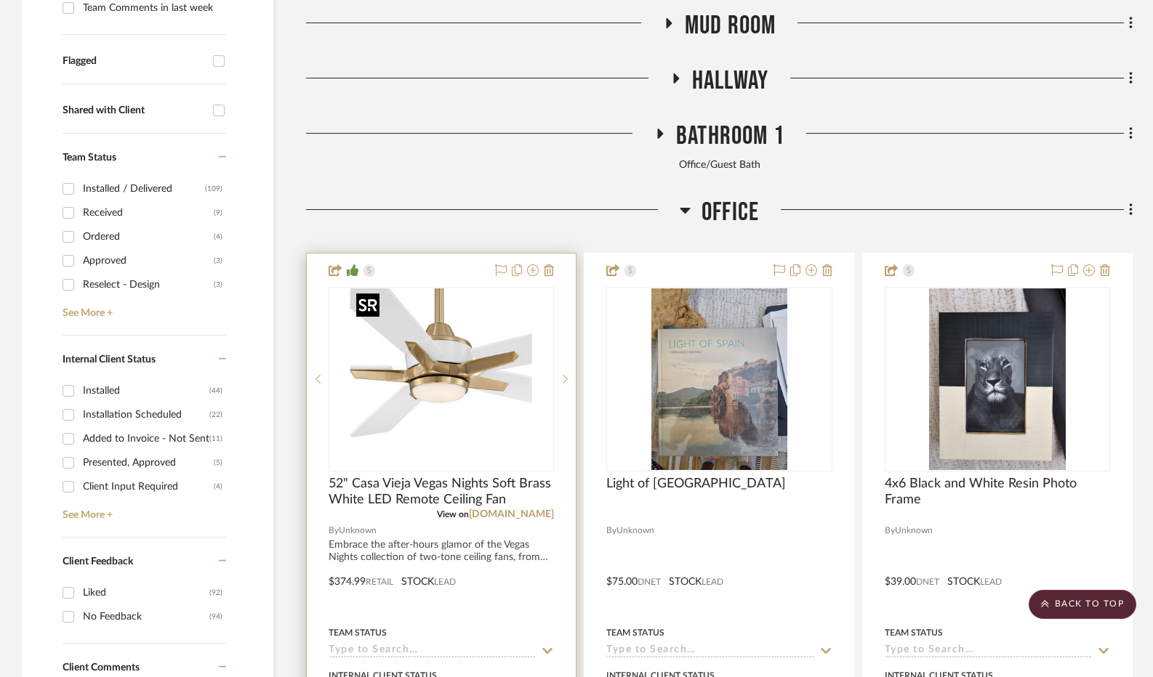
click at [460, 397] on img "0" at bounding box center [441, 380] width 182 height 182
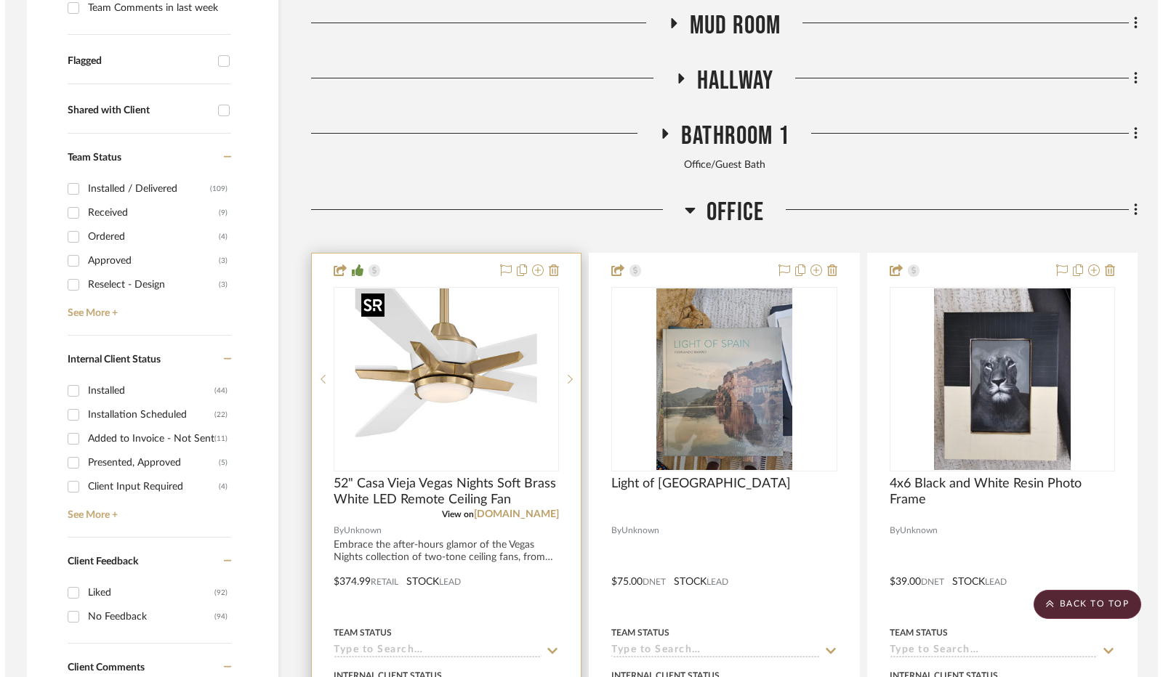
scroll to position [0, 0]
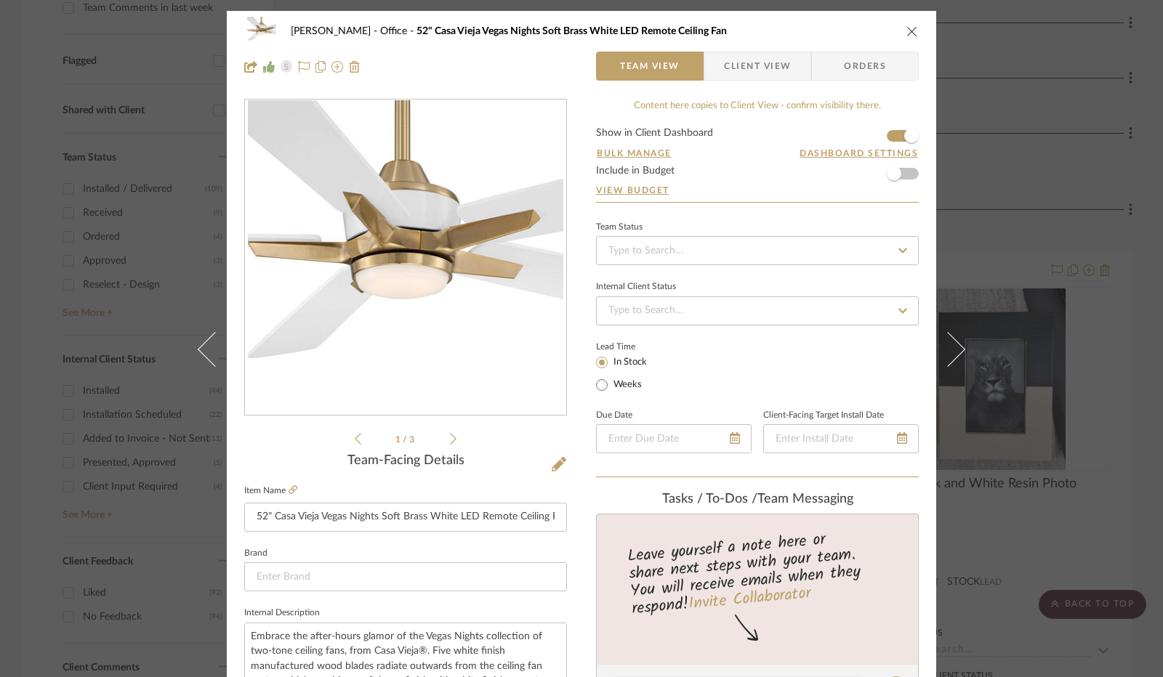
click at [906, 169] on form "Show in Client Dashboard Bulk Manage Dashboard Settings Include in Budget View …" at bounding box center [757, 165] width 323 height 74
click at [892, 175] on span "button" at bounding box center [894, 173] width 15 height 15
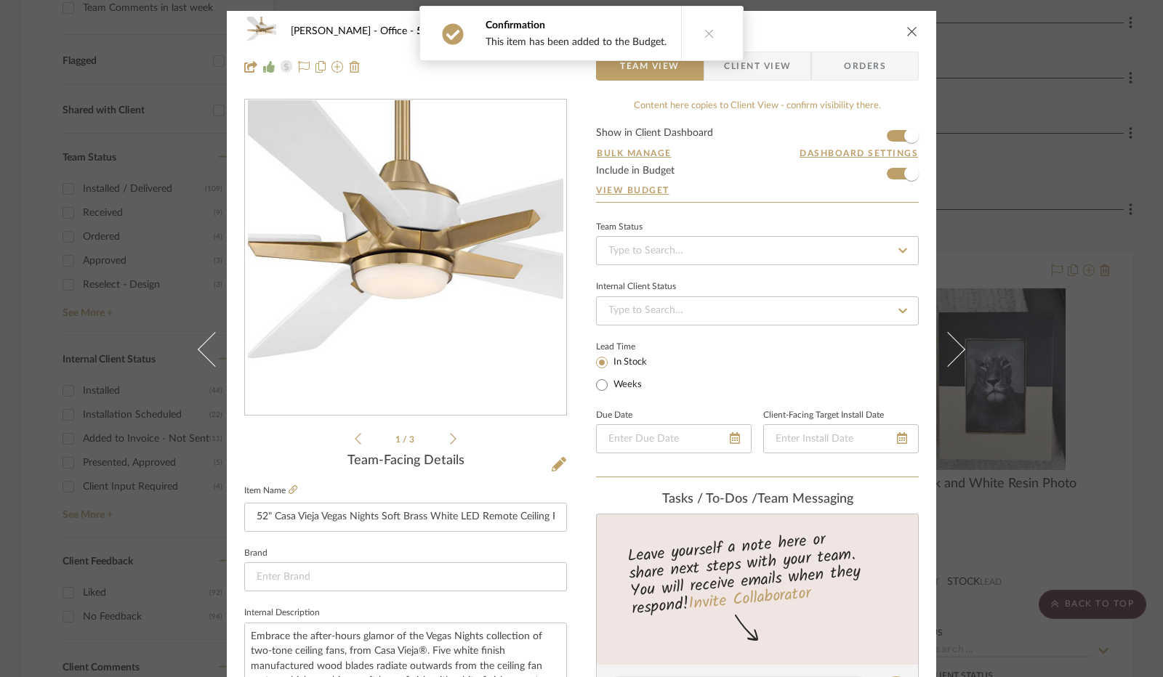
click at [906, 31] on icon "close" at bounding box center [912, 31] width 12 height 12
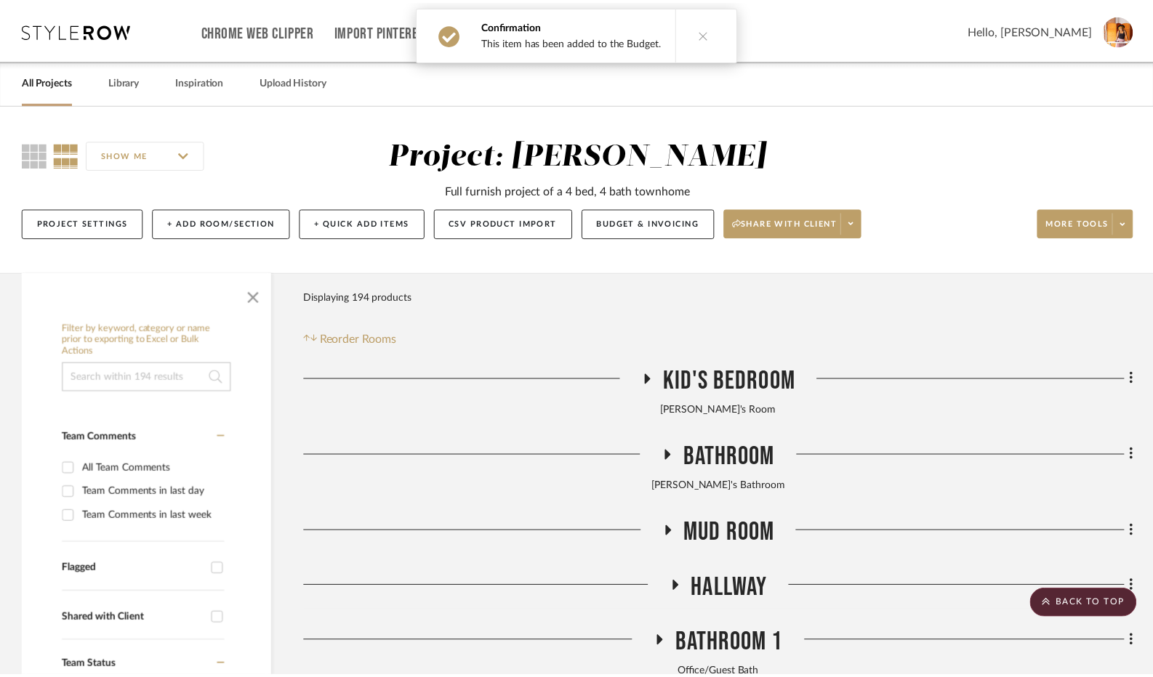
scroll to position [509, 0]
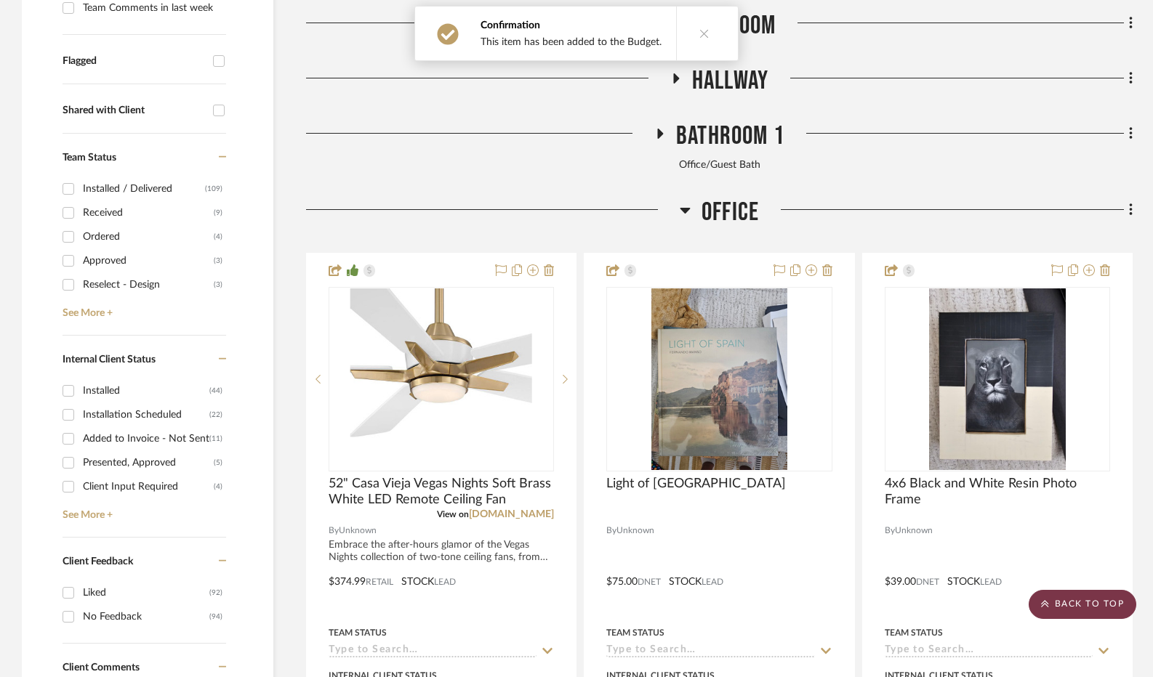
click at [1055, 604] on scroll-to-top-button "BACK TO TOP" at bounding box center [1082, 604] width 108 height 29
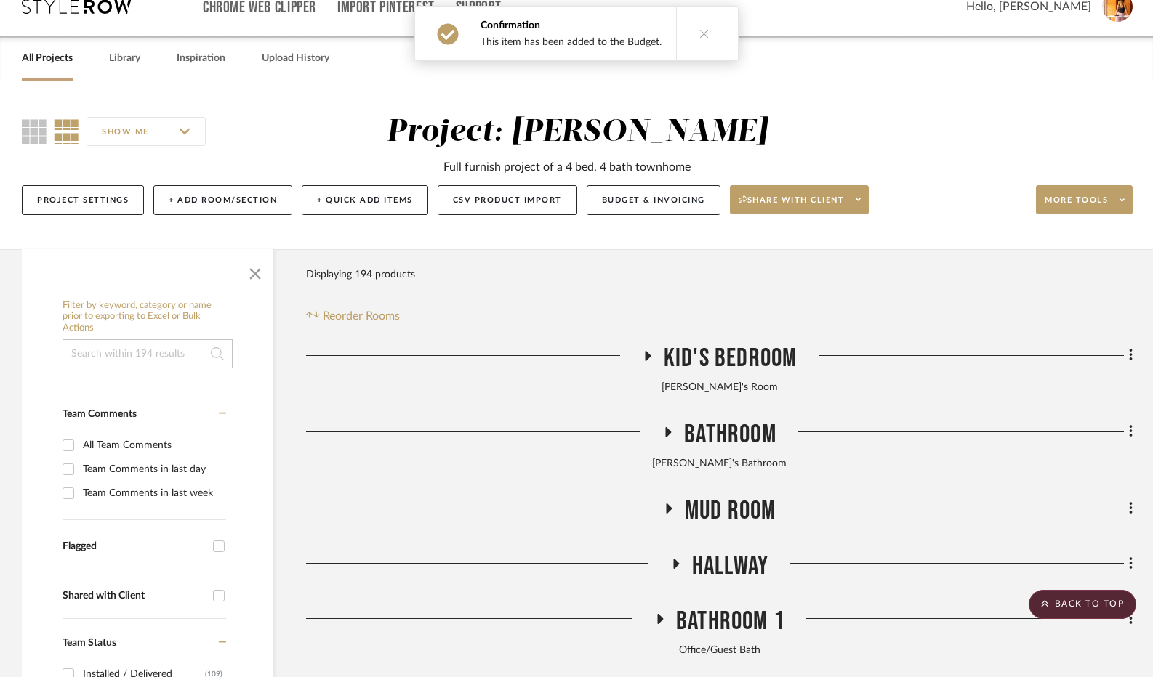
scroll to position [0, 0]
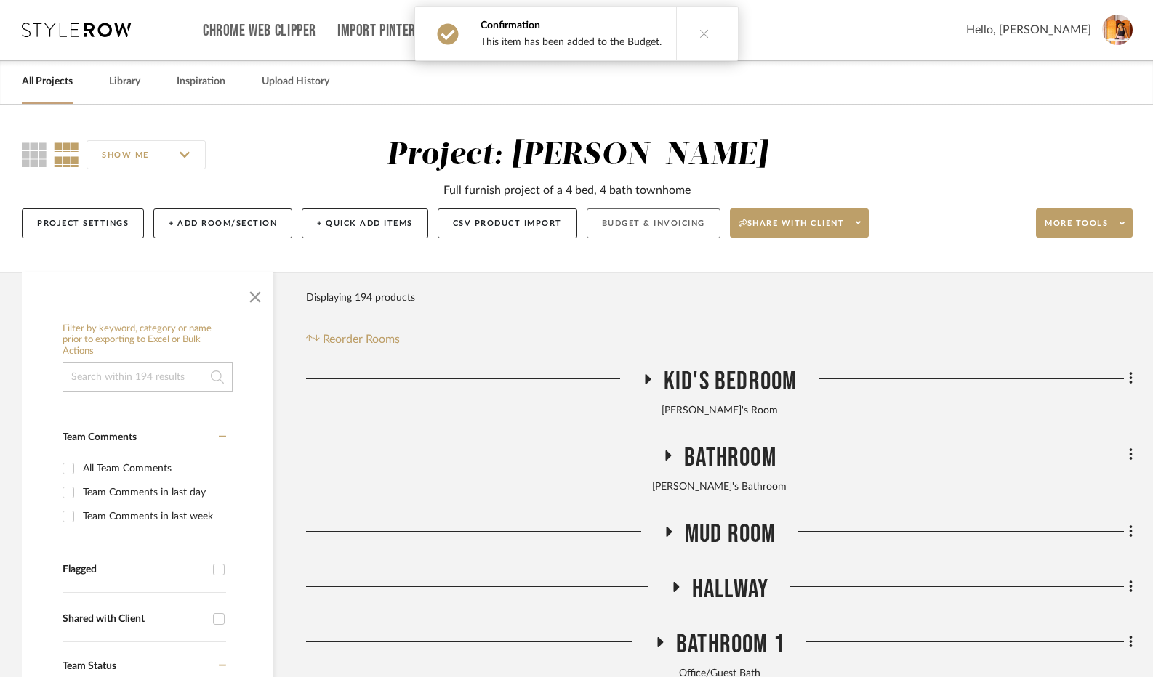
click at [674, 222] on button "Budget & Invoicing" at bounding box center [654, 224] width 134 height 30
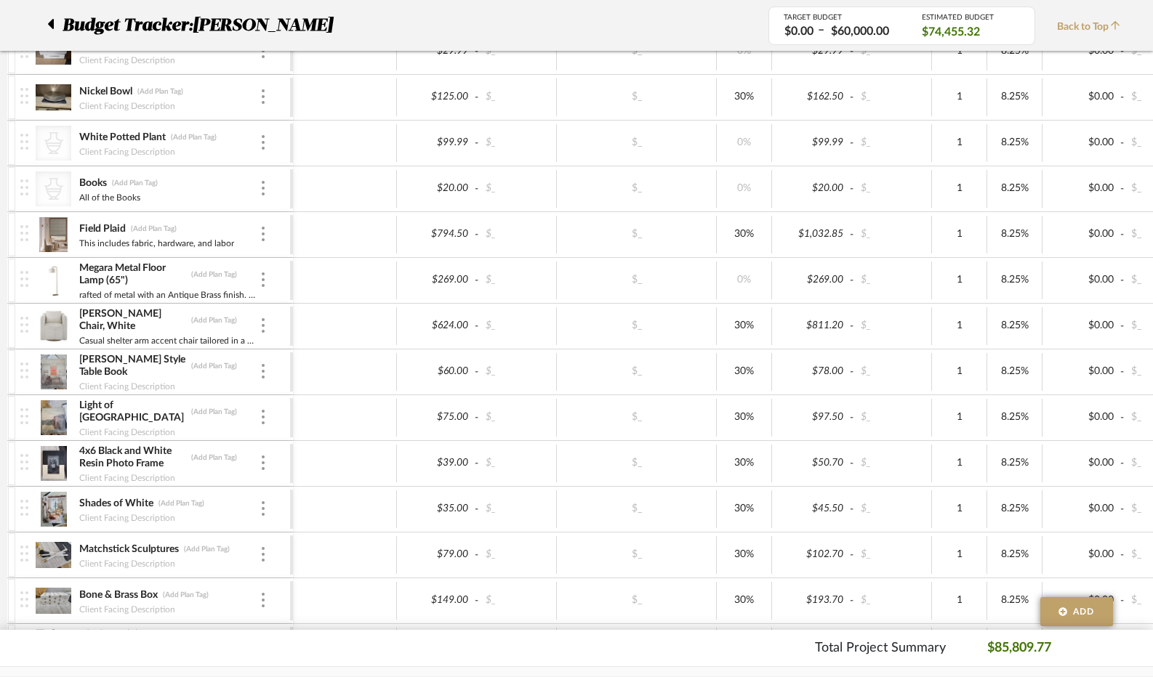
scroll to position [1526, 0]
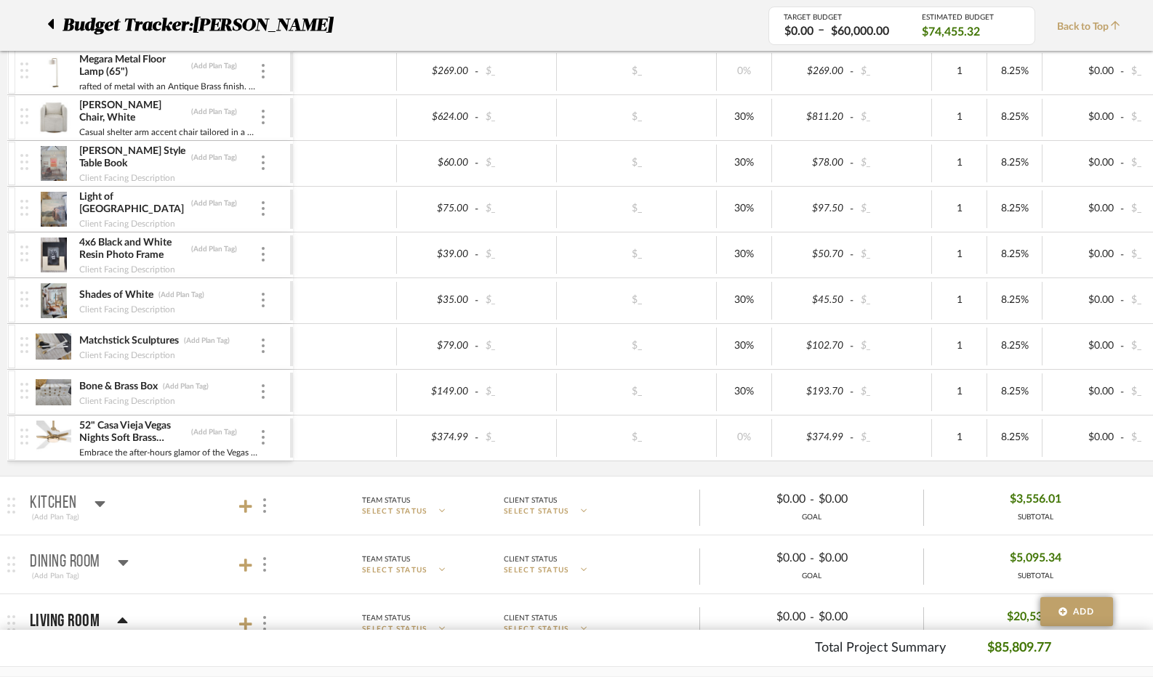
click at [57, 424] on img at bounding box center [54, 438] width 36 height 35
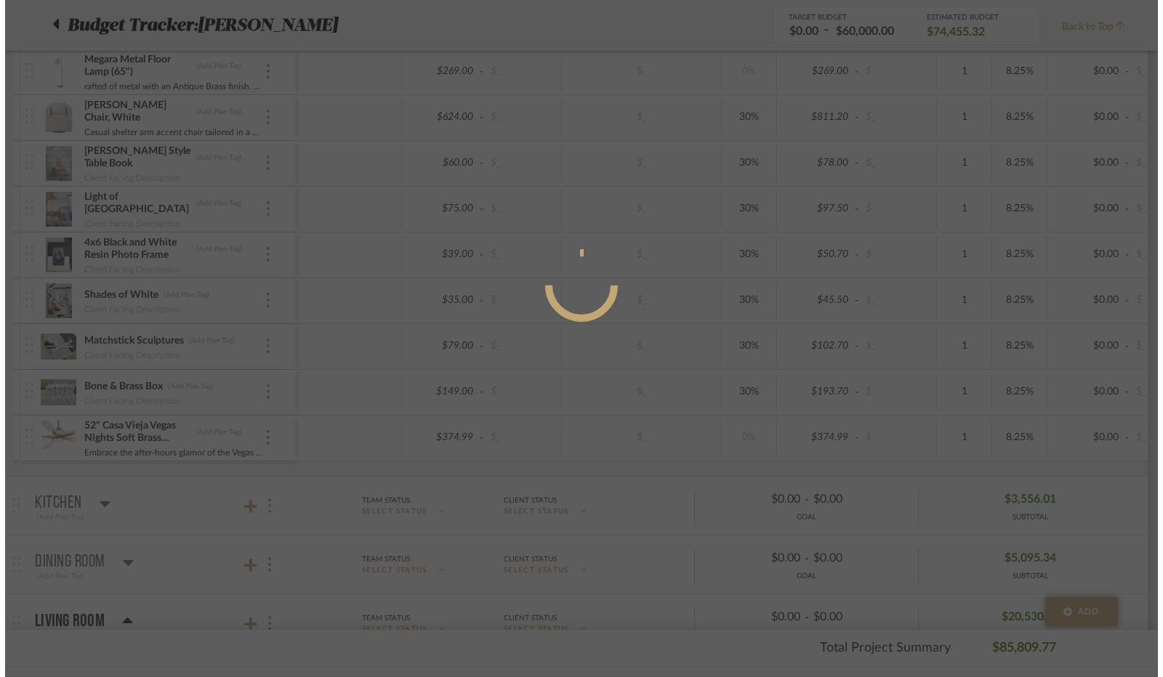
scroll to position [0, 0]
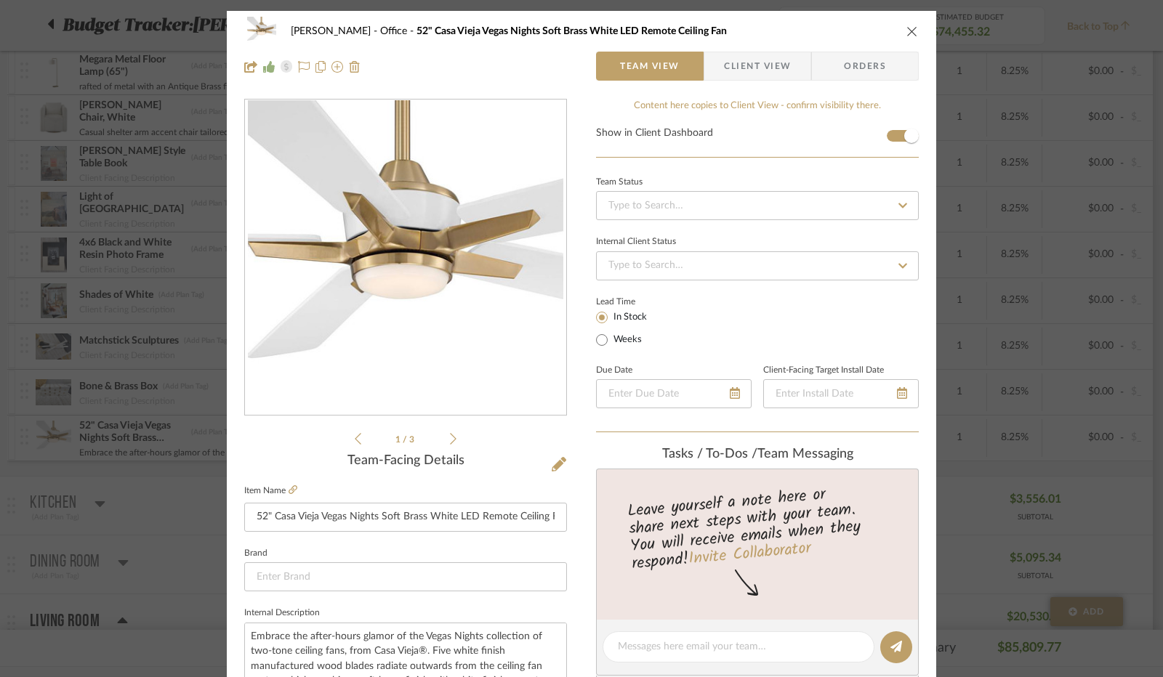
click at [906, 36] on icon "close" at bounding box center [912, 31] width 12 height 12
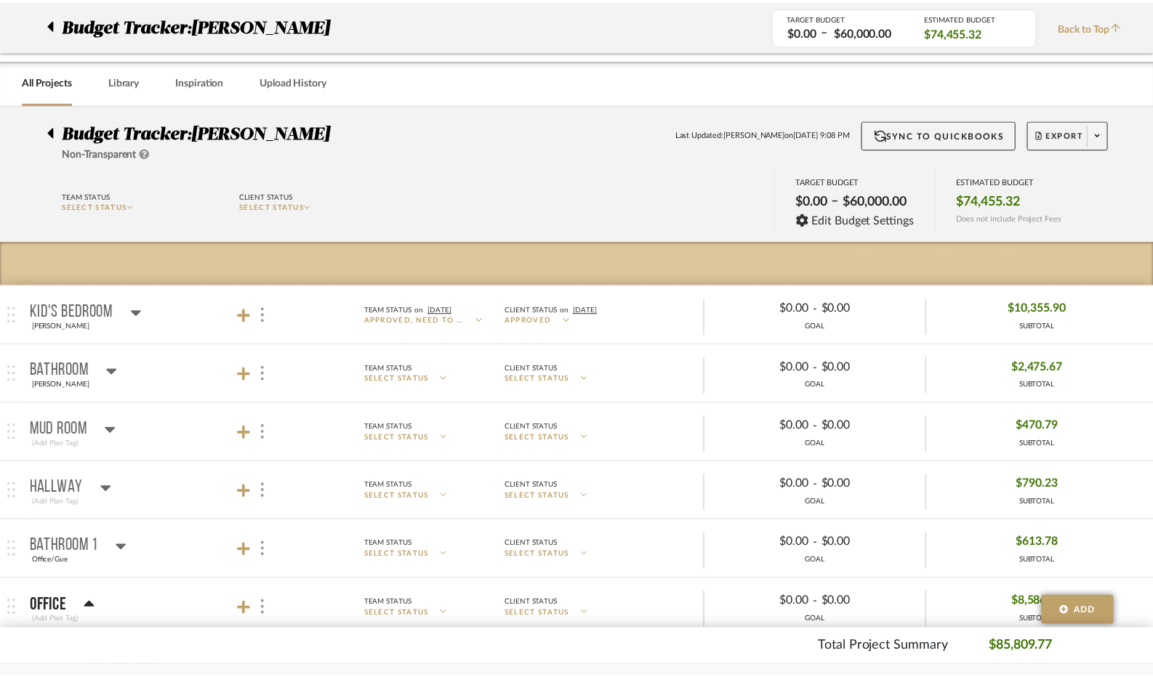
scroll to position [1526, 0]
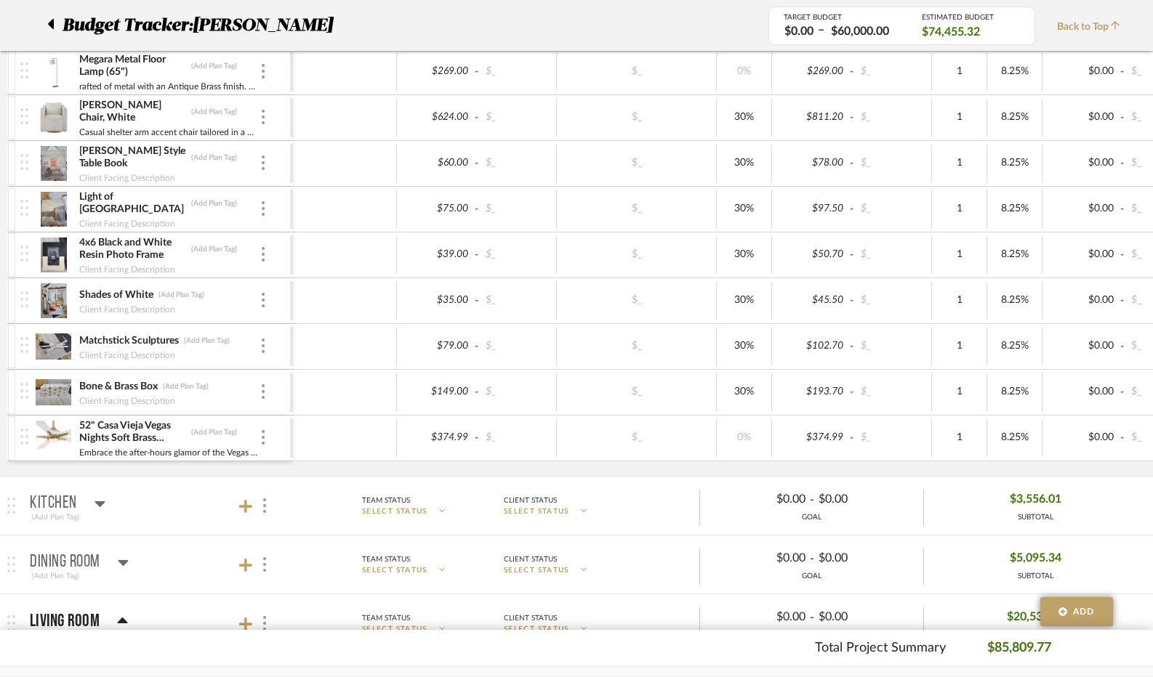
click at [1111, 25] on span "Back to Top" at bounding box center [1092, 27] width 70 height 15
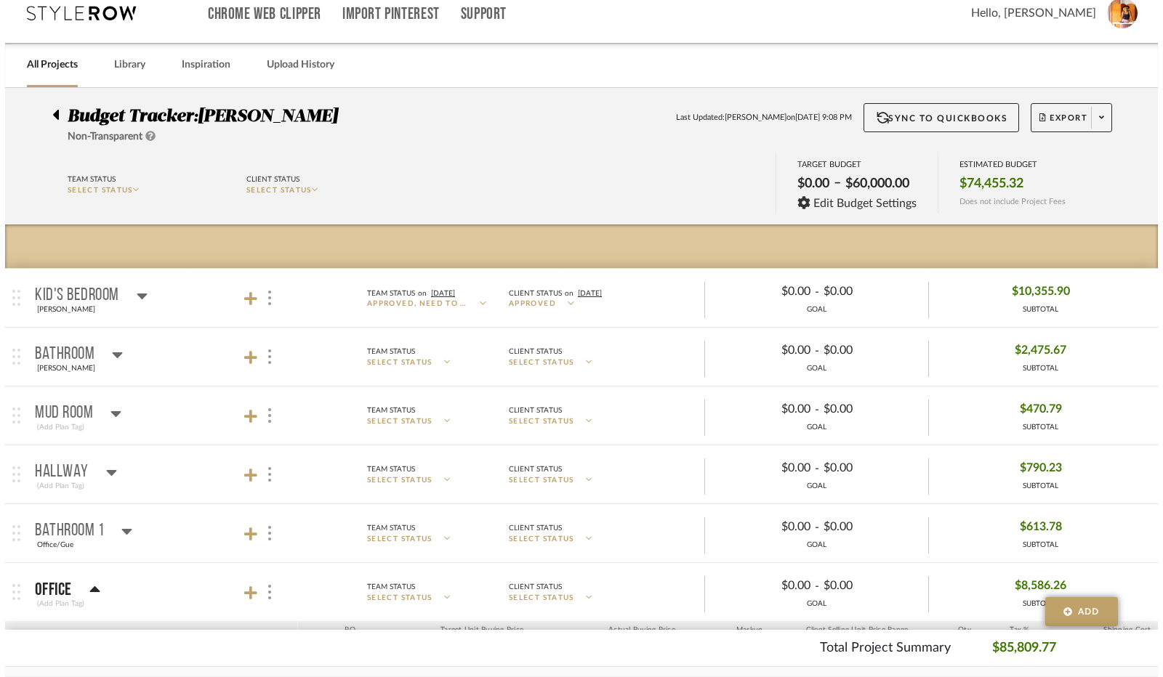
scroll to position [0, 0]
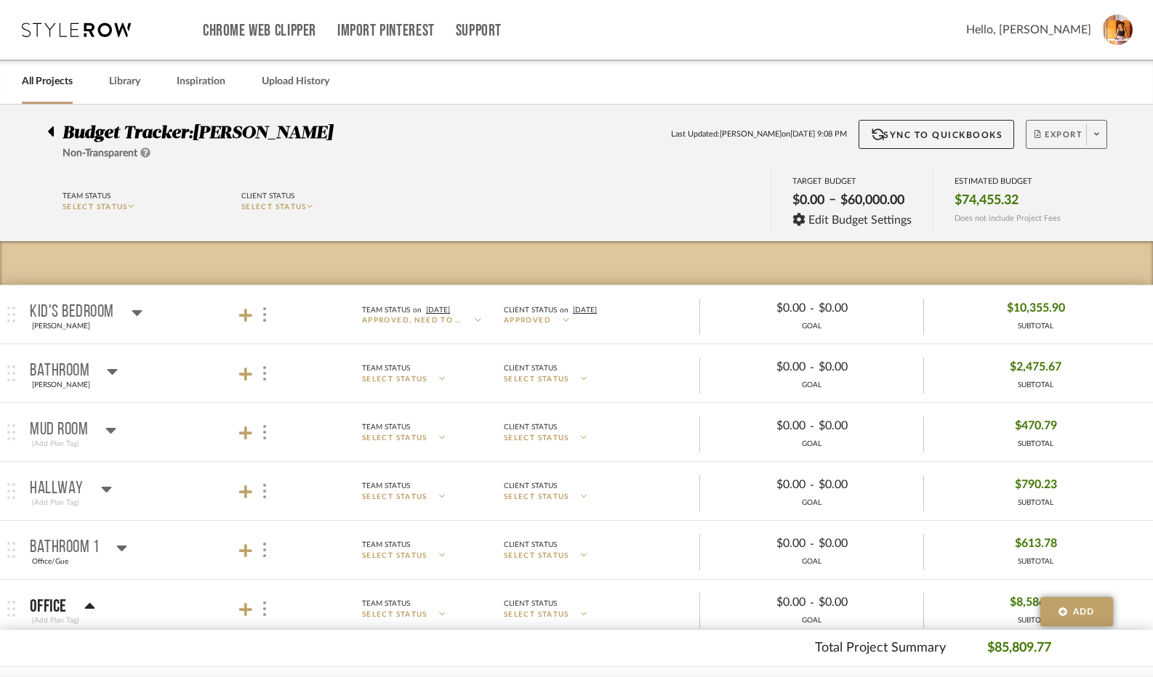
click at [1044, 132] on span "Export" at bounding box center [1058, 140] width 48 height 22
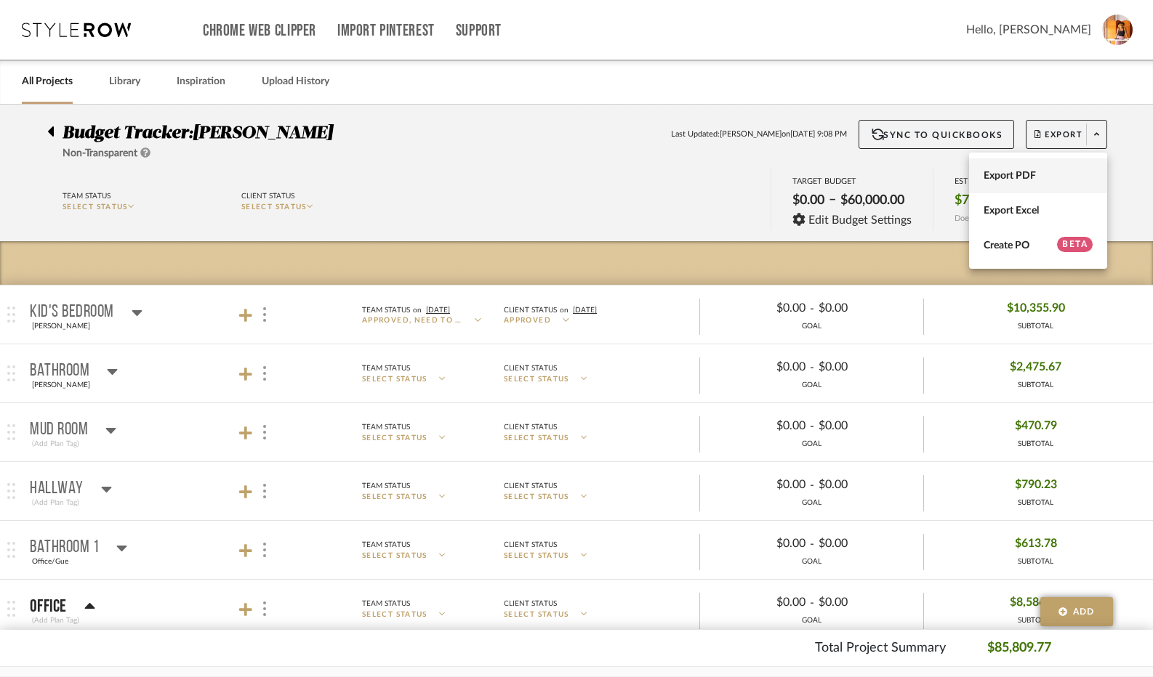
click at [1019, 165] on button "Export PDF" at bounding box center [1038, 175] width 138 height 35
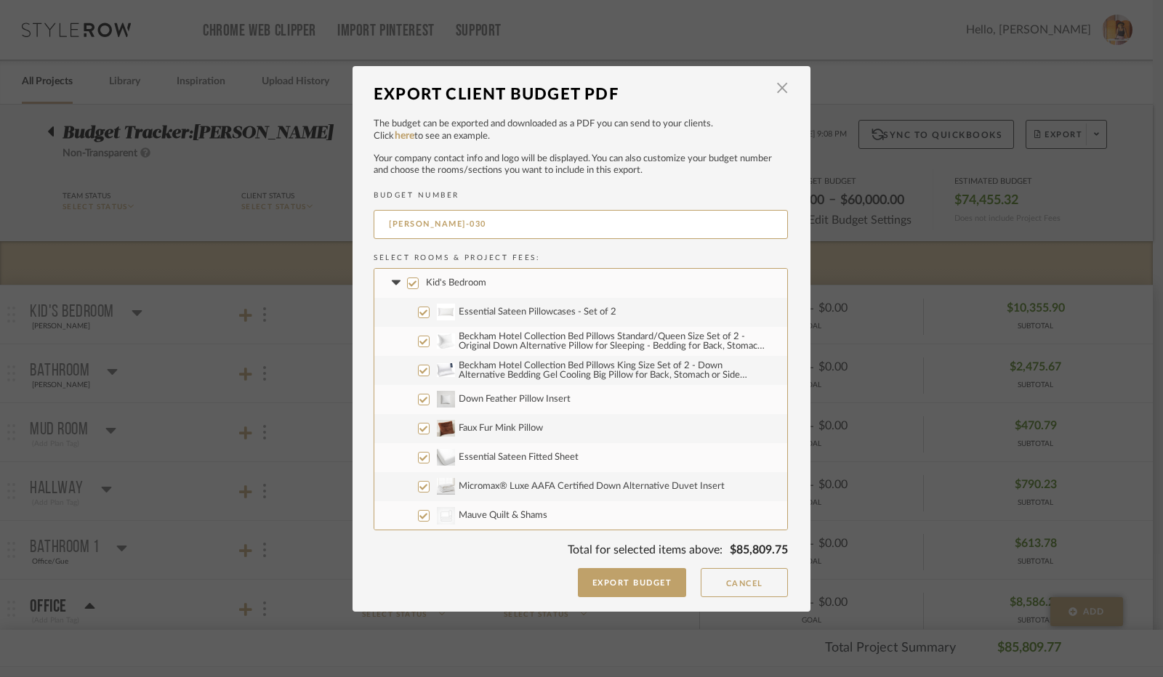
drag, startPoint x: 408, startPoint y: 283, endPoint x: 400, endPoint y: 283, distance: 8.8
click at [407, 283] on input "Kid's Bedroom" at bounding box center [413, 284] width 12 height 12
checkbox input "false"
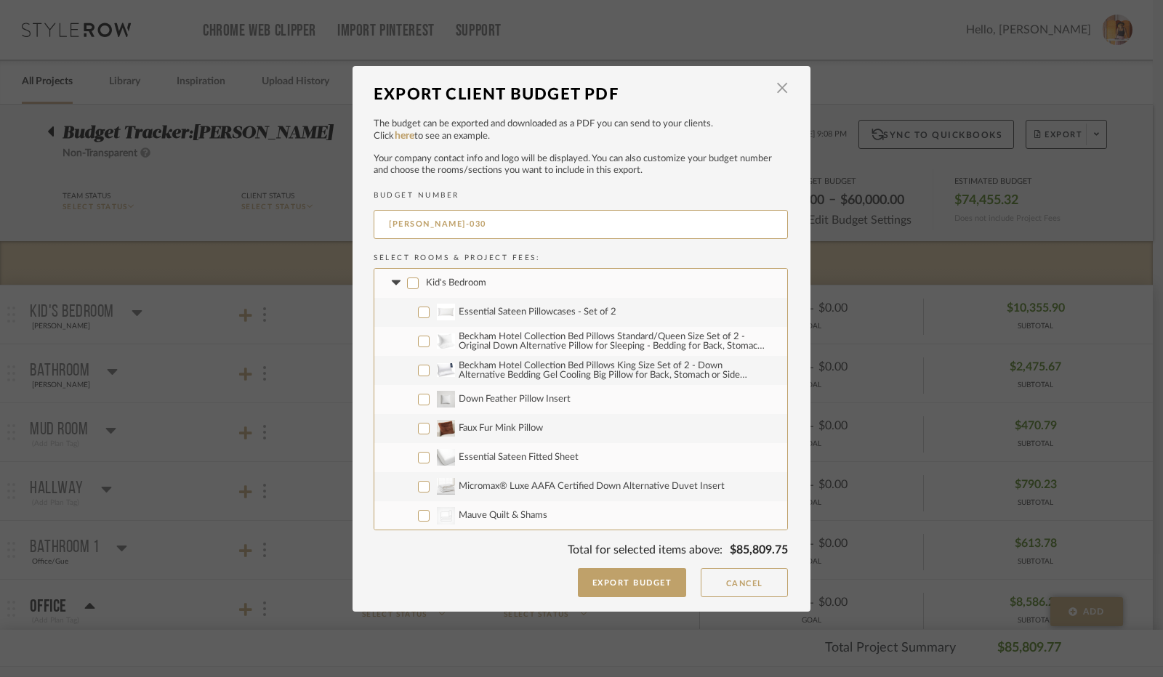
checkbox input "false"
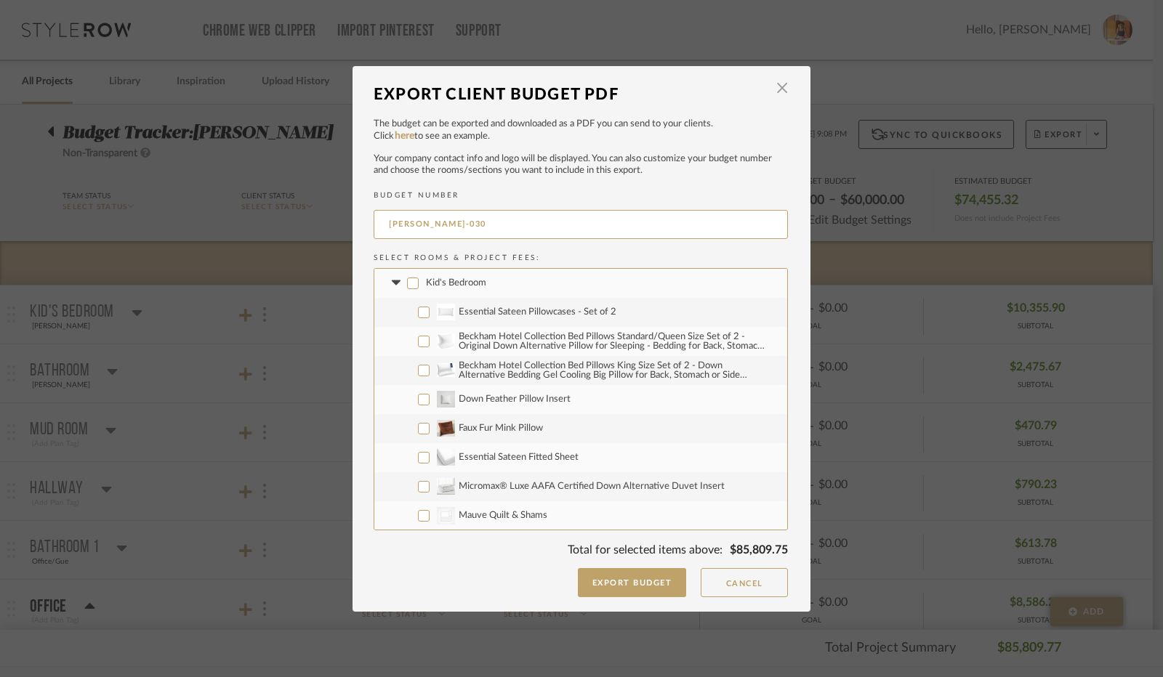
checkbox input "false"
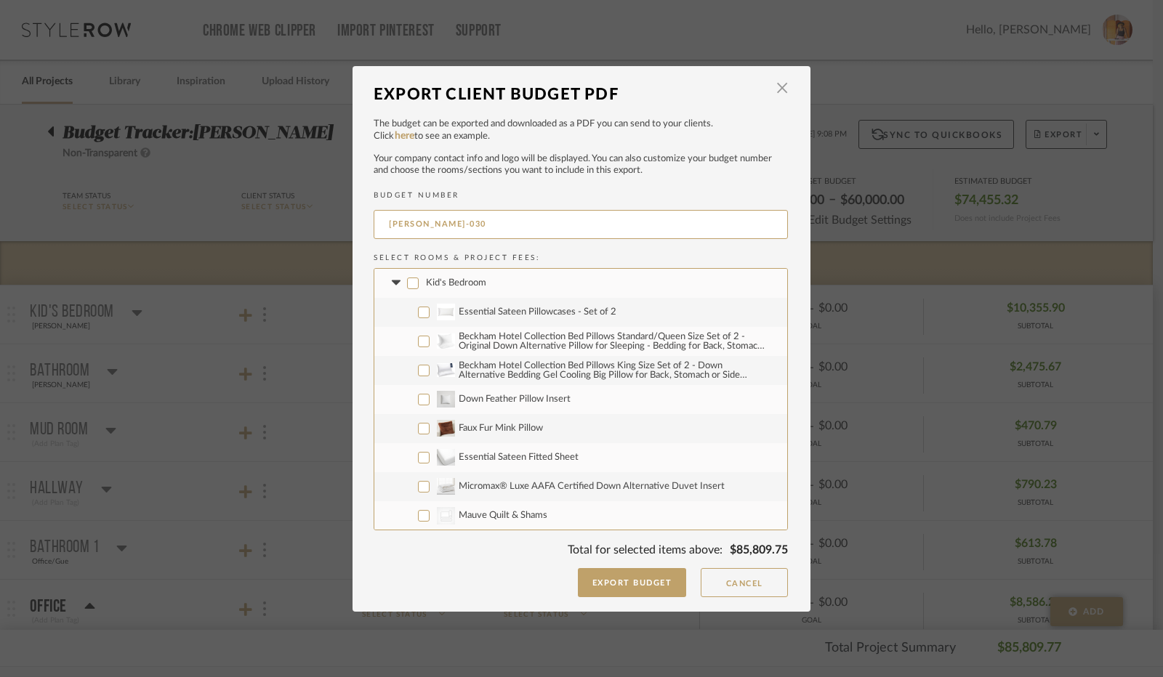
checkbox input "false"
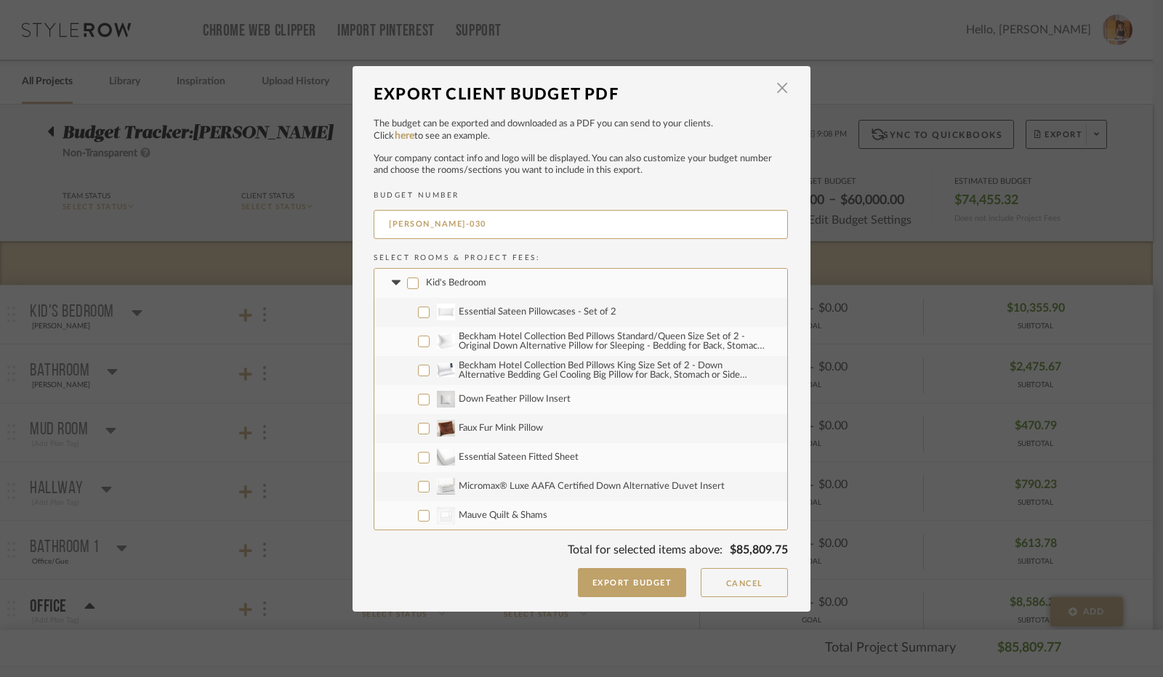
checkbox input "false"
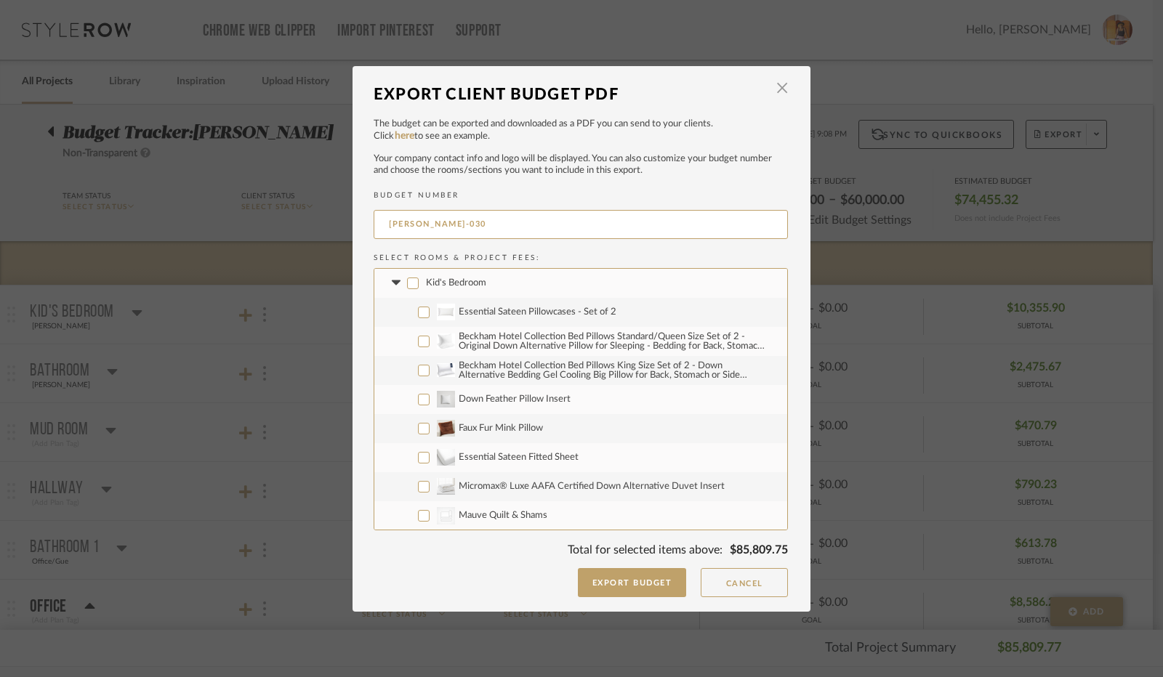
checkbox input "false"
click at [389, 284] on icon at bounding box center [395, 284] width 15 height 6
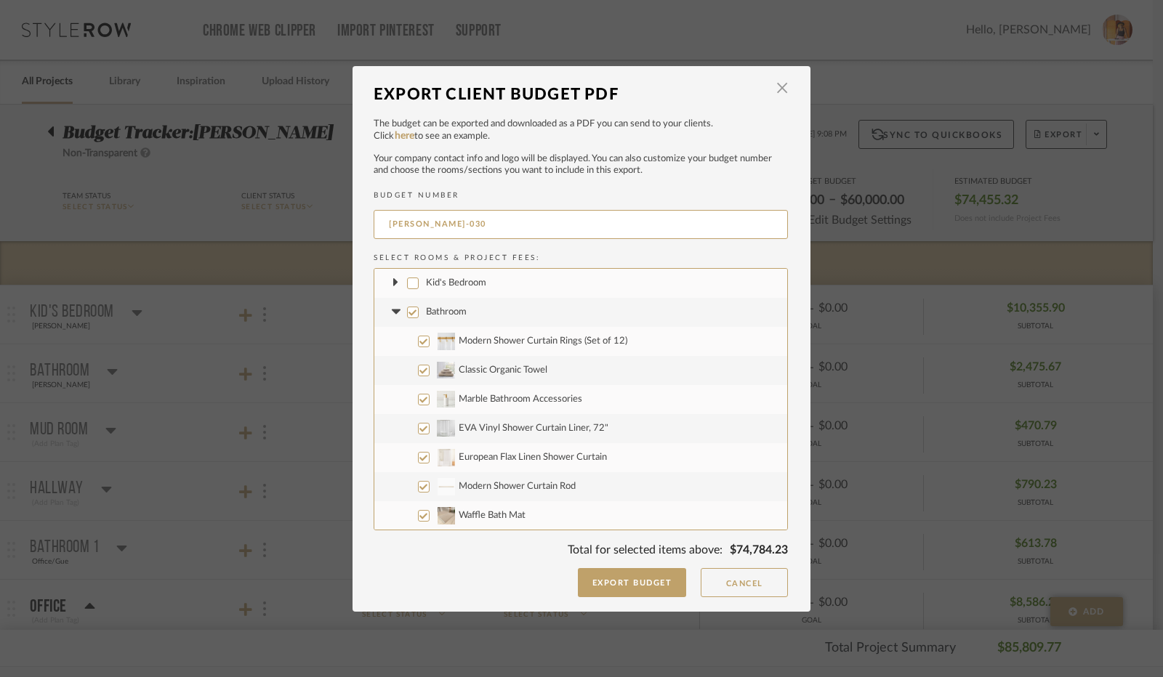
click at [407, 314] on input "Bathroom" at bounding box center [413, 313] width 12 height 12
checkbox input "false"
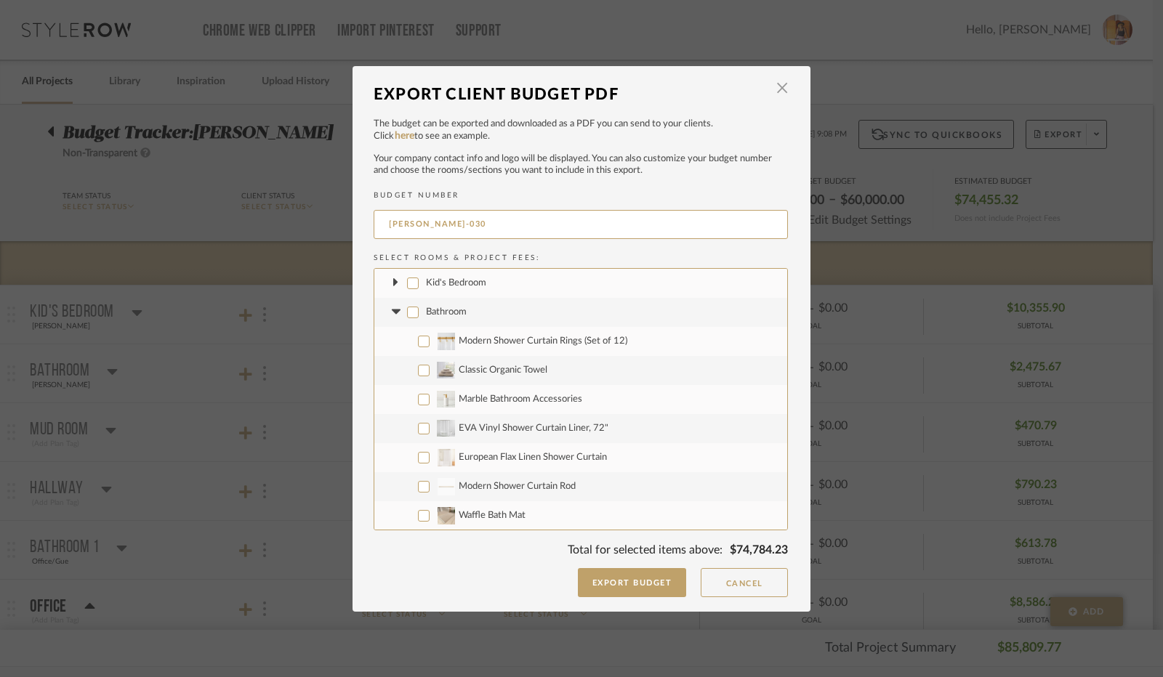
checkbox input "false"
click at [388, 314] on icon at bounding box center [395, 313] width 15 height 6
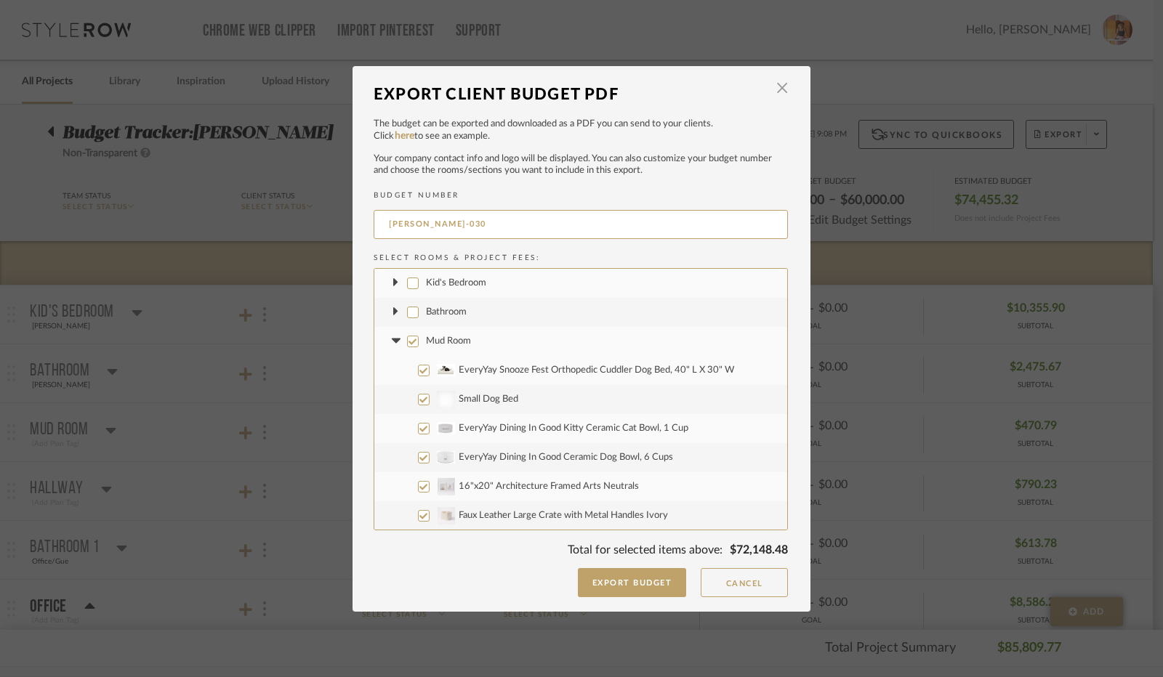
click at [407, 342] on input "Mud Room" at bounding box center [413, 342] width 12 height 12
checkbox input "false"
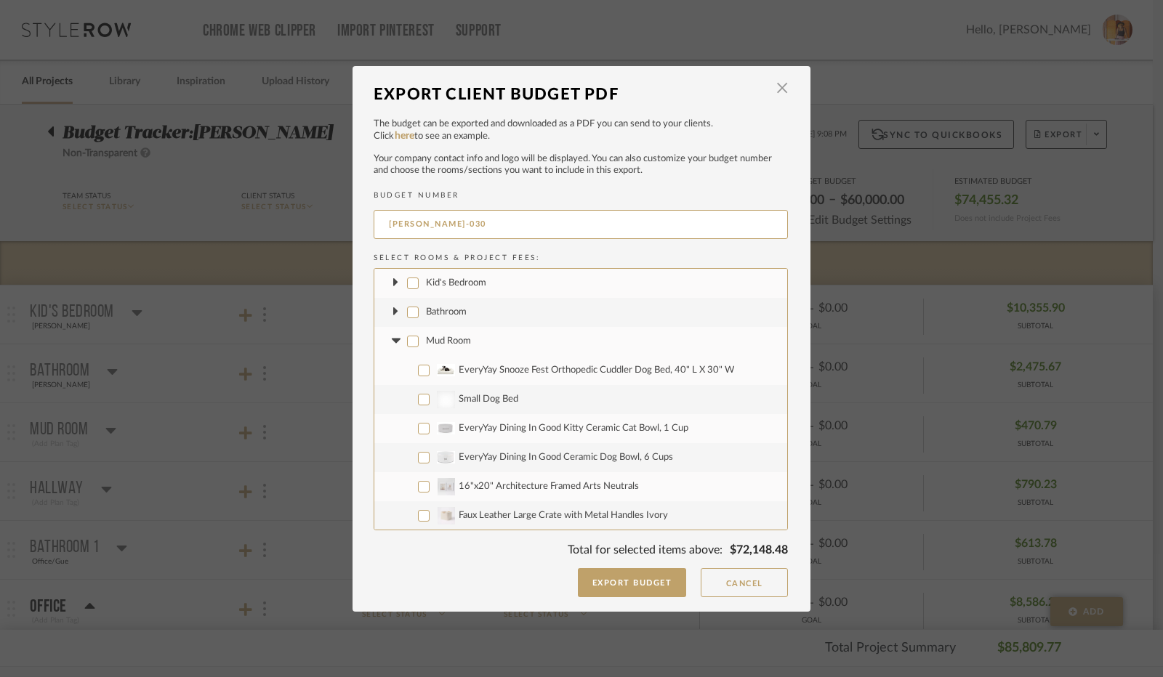
checkbox input "false"
click at [392, 340] on icon at bounding box center [395, 341] width 9 height 5
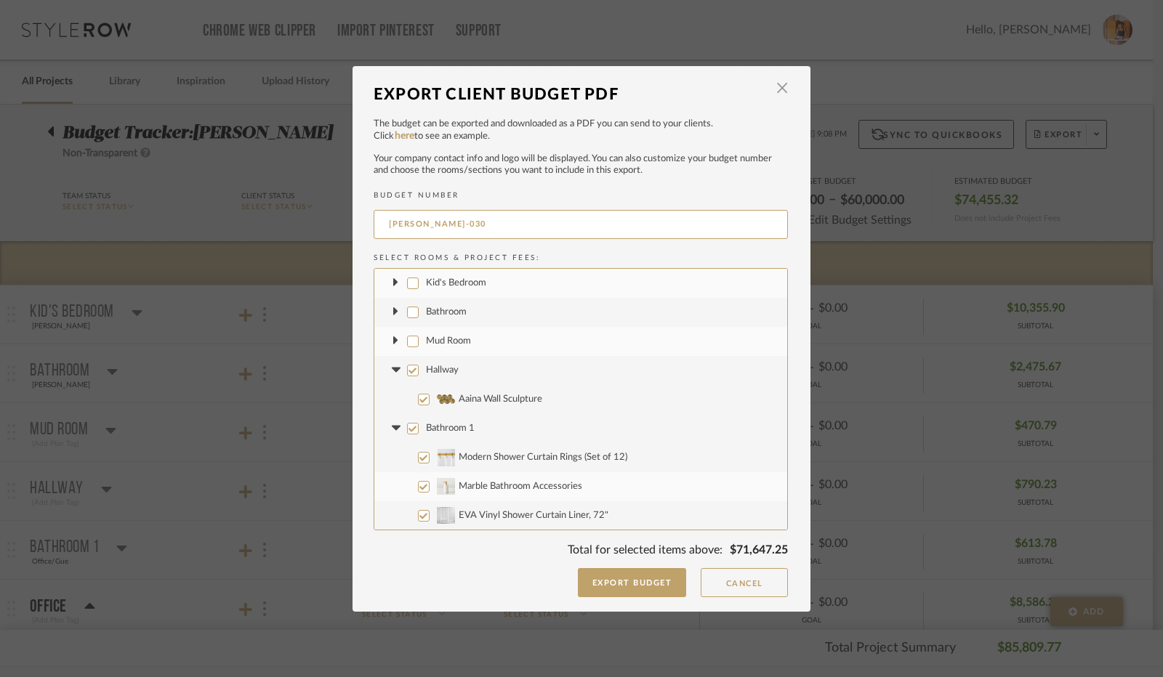
click at [410, 368] on input "Hallway" at bounding box center [413, 371] width 12 height 12
checkbox input "false"
click at [391, 368] on icon at bounding box center [395, 370] width 9 height 5
click at [407, 396] on input "Bathroom 1" at bounding box center [413, 400] width 12 height 12
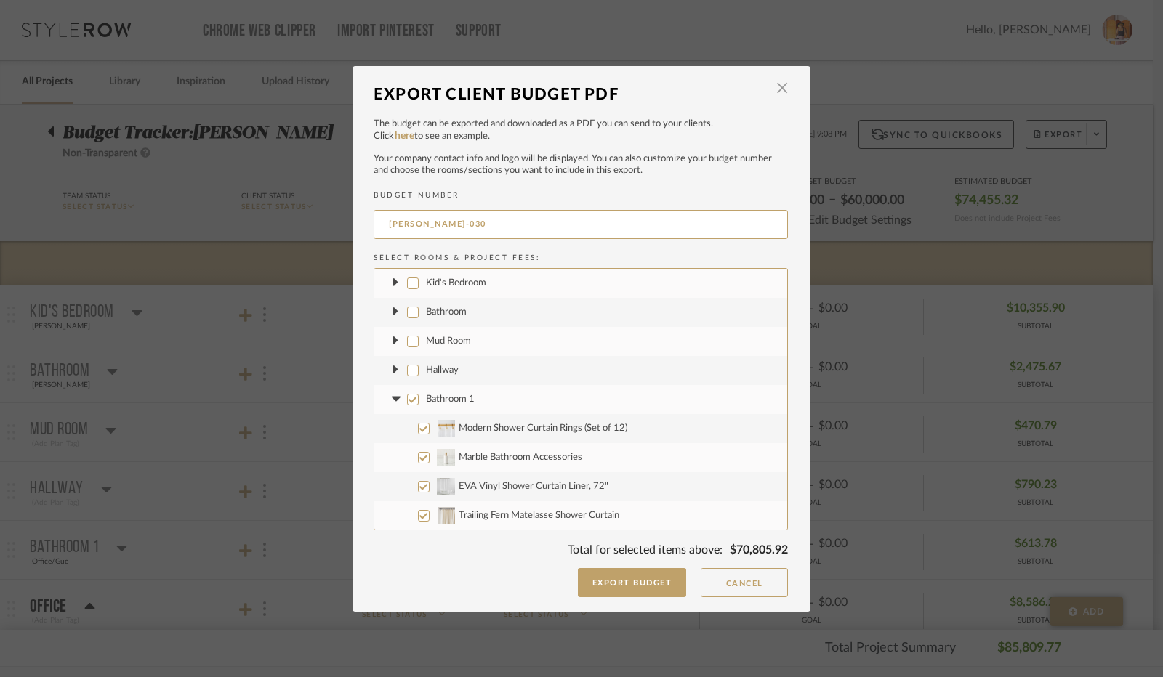
checkbox input "false"
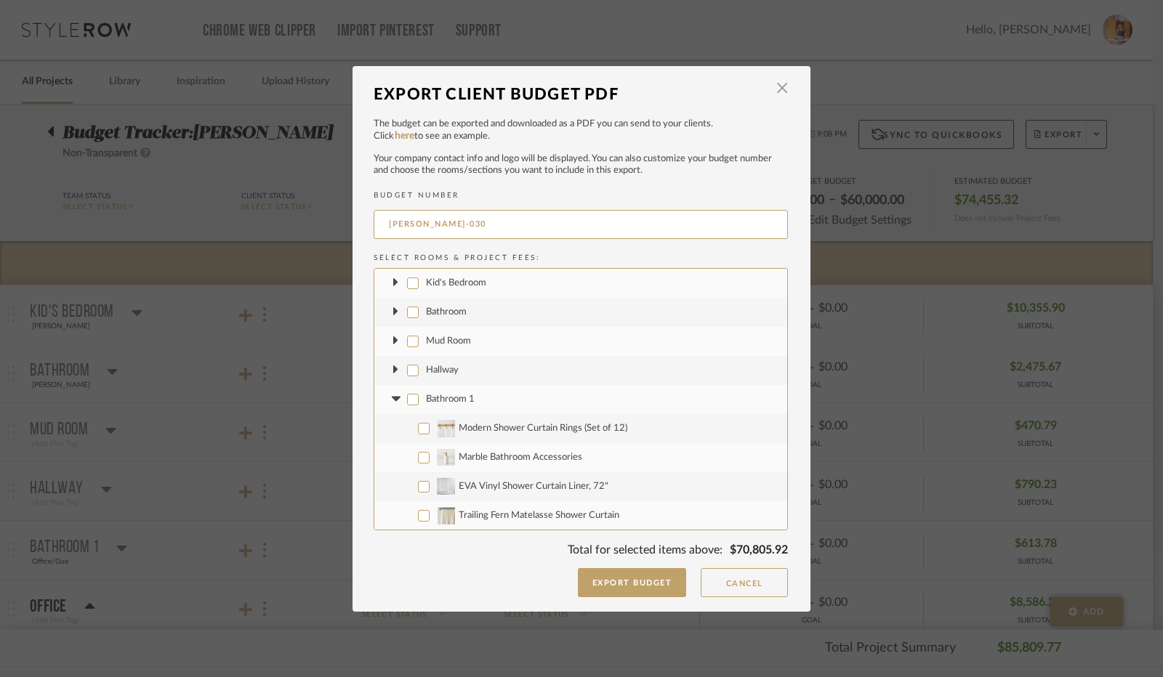
checkbox input "false"
click at [394, 397] on icon at bounding box center [395, 399] width 9 height 5
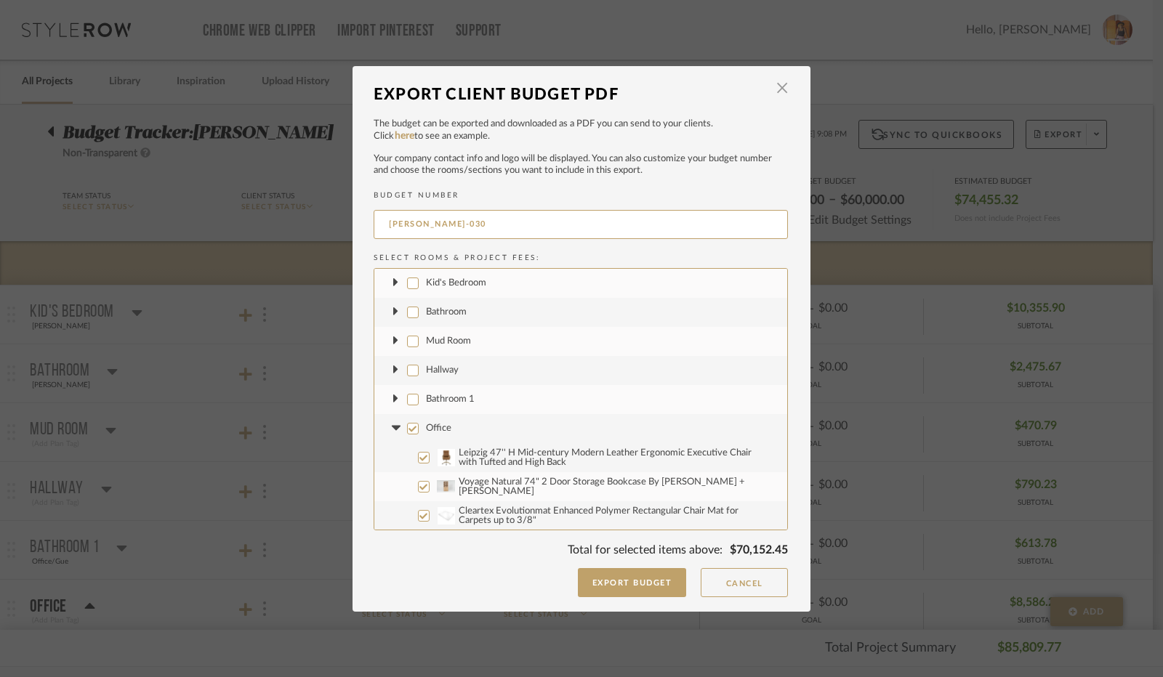
click at [407, 429] on input "Office" at bounding box center [413, 429] width 12 height 12
checkbox input "false"
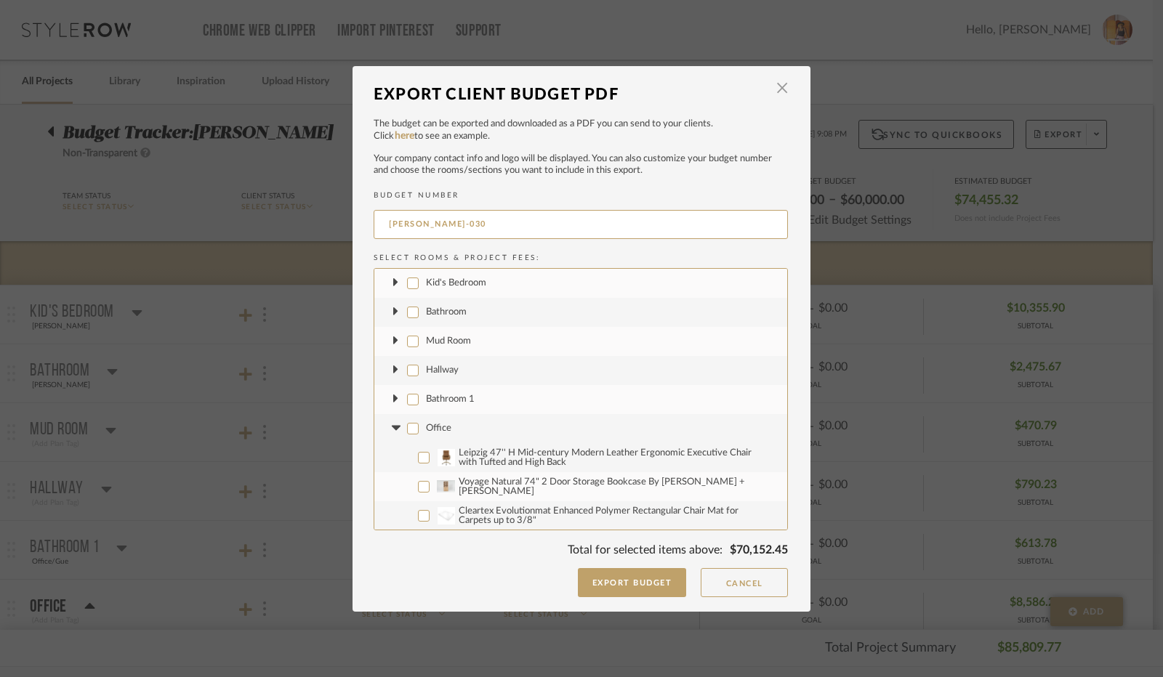
checkbox input "false"
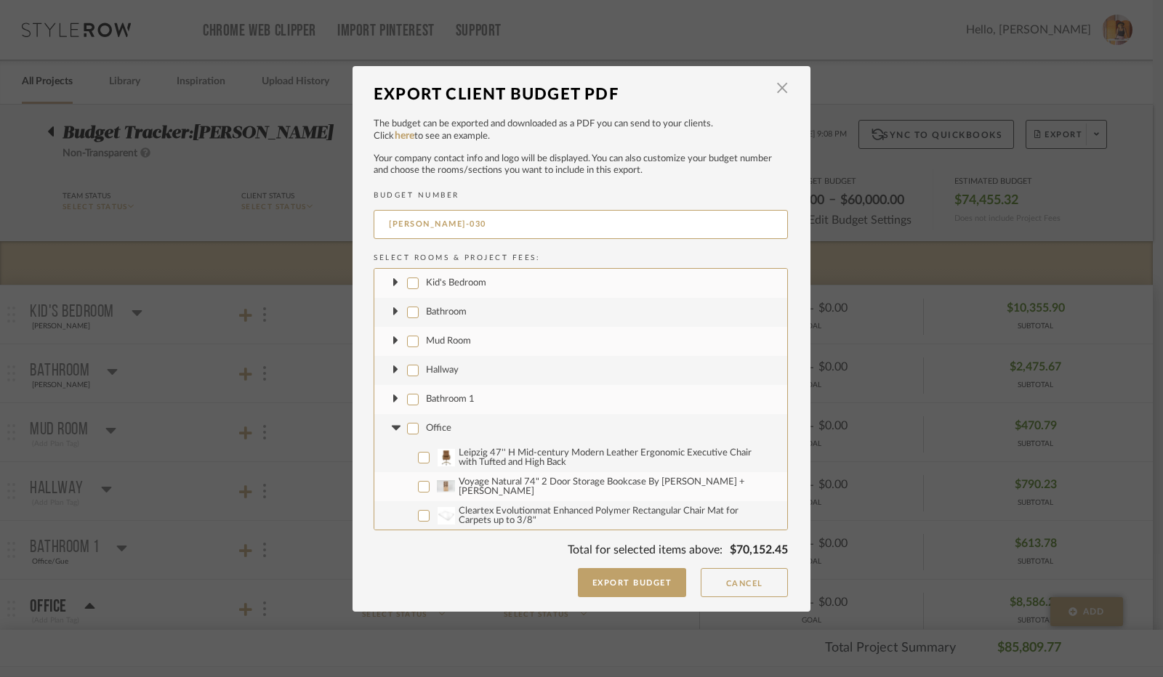
checkbox input "false"
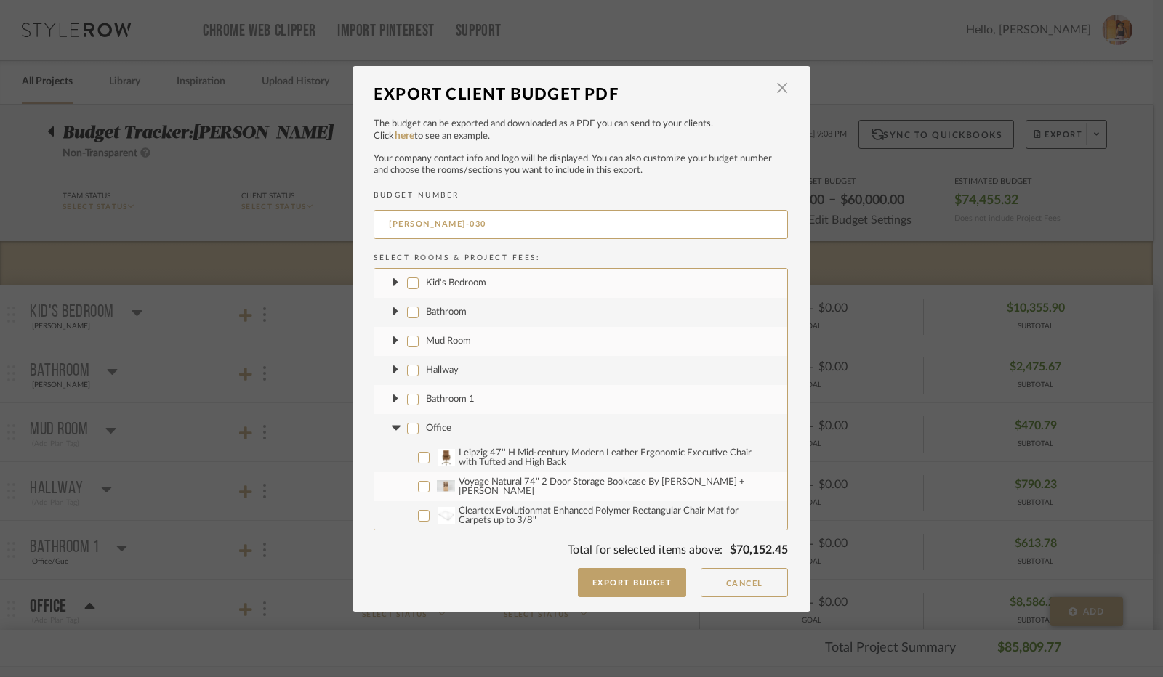
checkbox input "false"
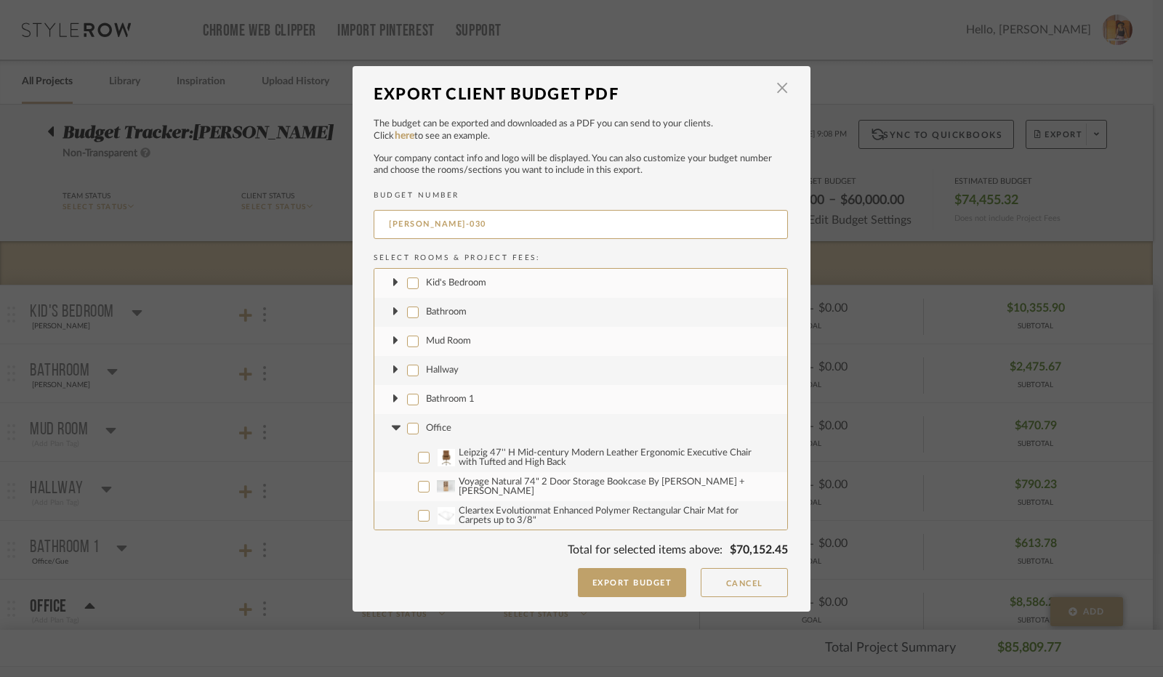
checkbox input "false"
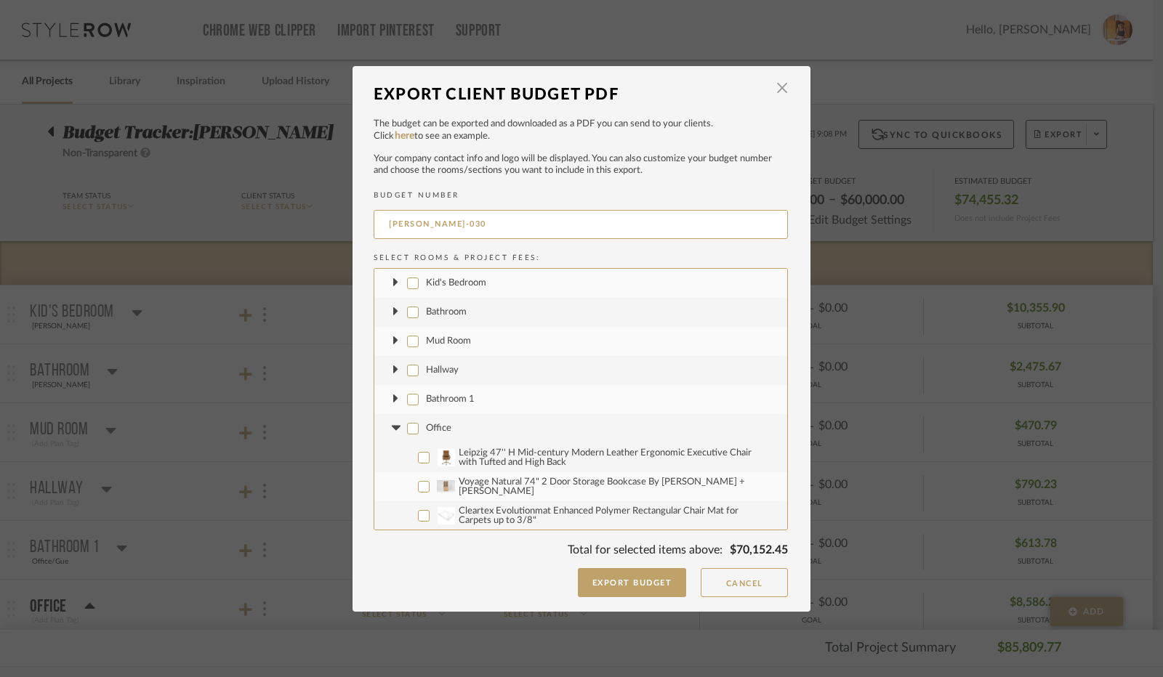
checkbox input "false"
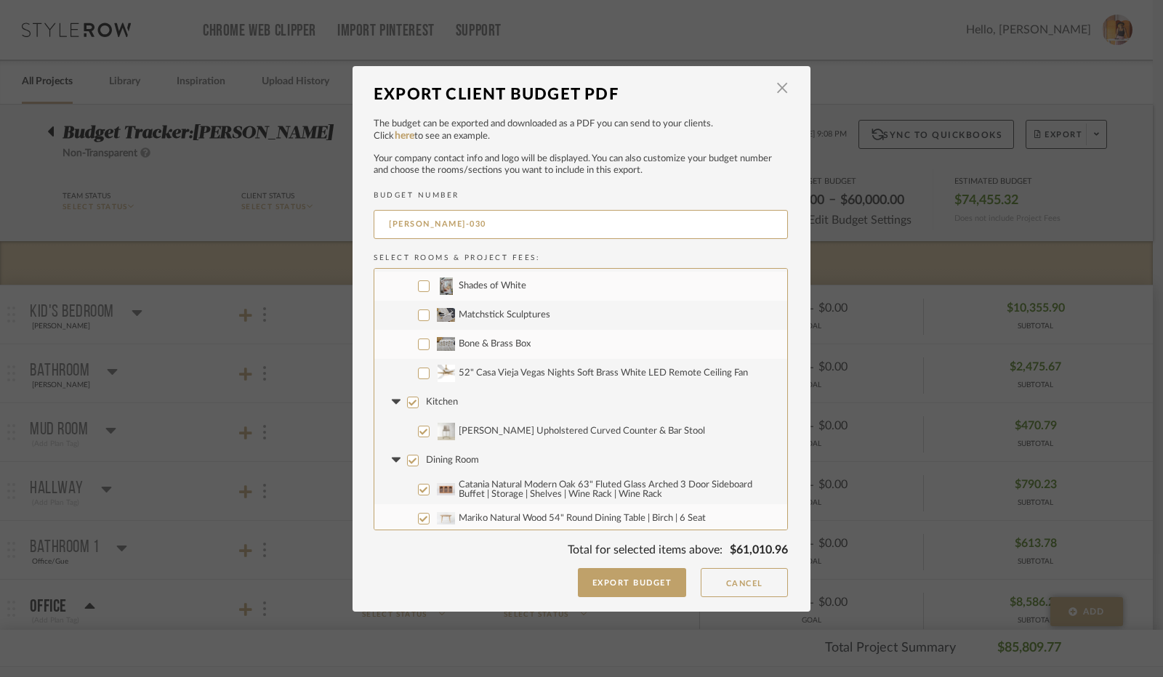
scroll to position [799, 0]
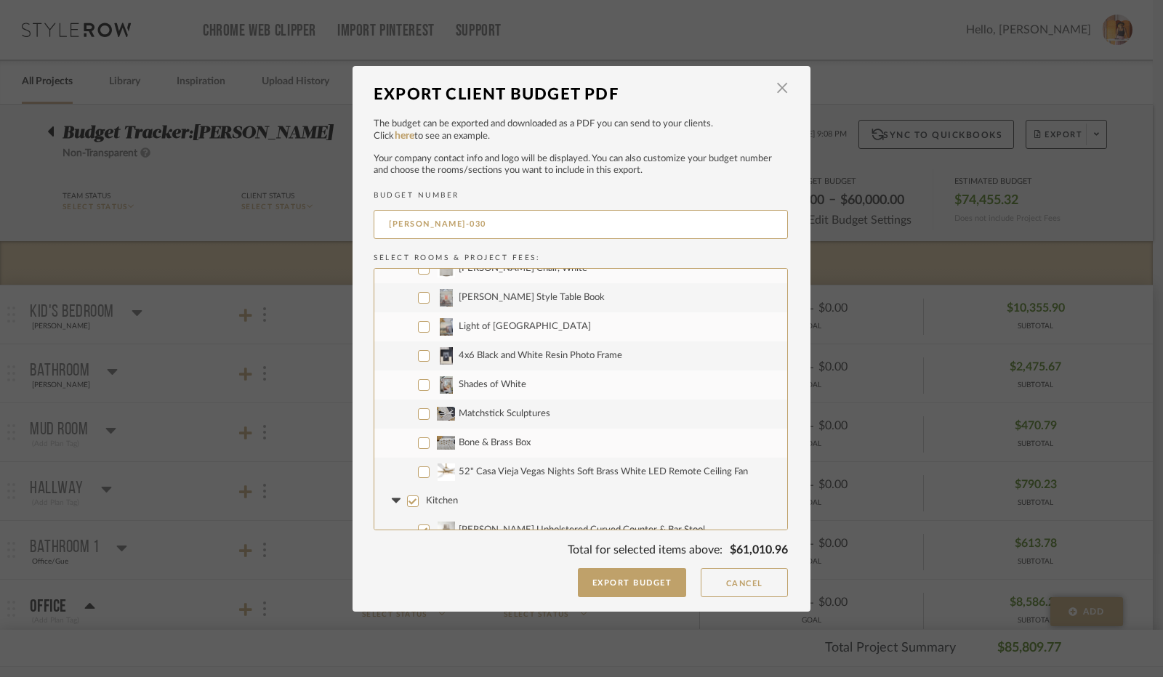
click at [419, 472] on input "52" Casa Vieja Vegas Nights Soft Brass White LED Remote Ceiling Fan" at bounding box center [424, 473] width 12 height 12
checkbox input "true"
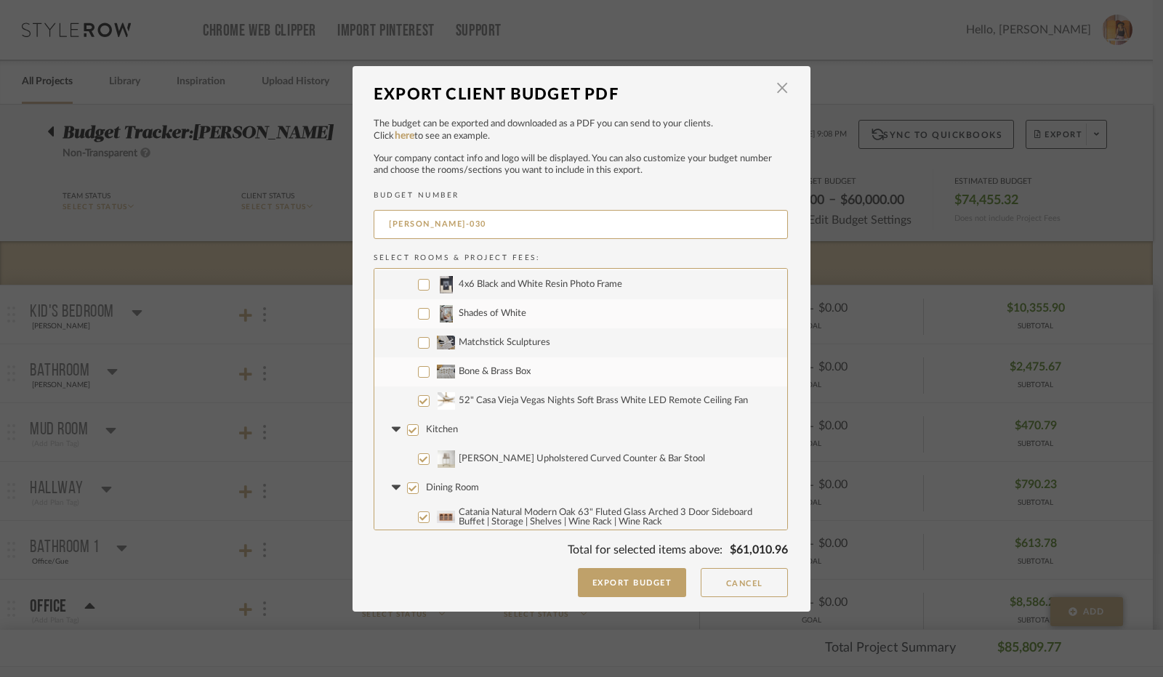
scroll to position [872, 0]
drag, startPoint x: 403, startPoint y: 427, endPoint x: 380, endPoint y: 431, distance: 23.7
click at [398, 428] on label "Kitchen" at bounding box center [580, 428] width 413 height 29
click at [407, 428] on input "Kitchen" at bounding box center [413, 429] width 12 height 12
checkbox input "false"
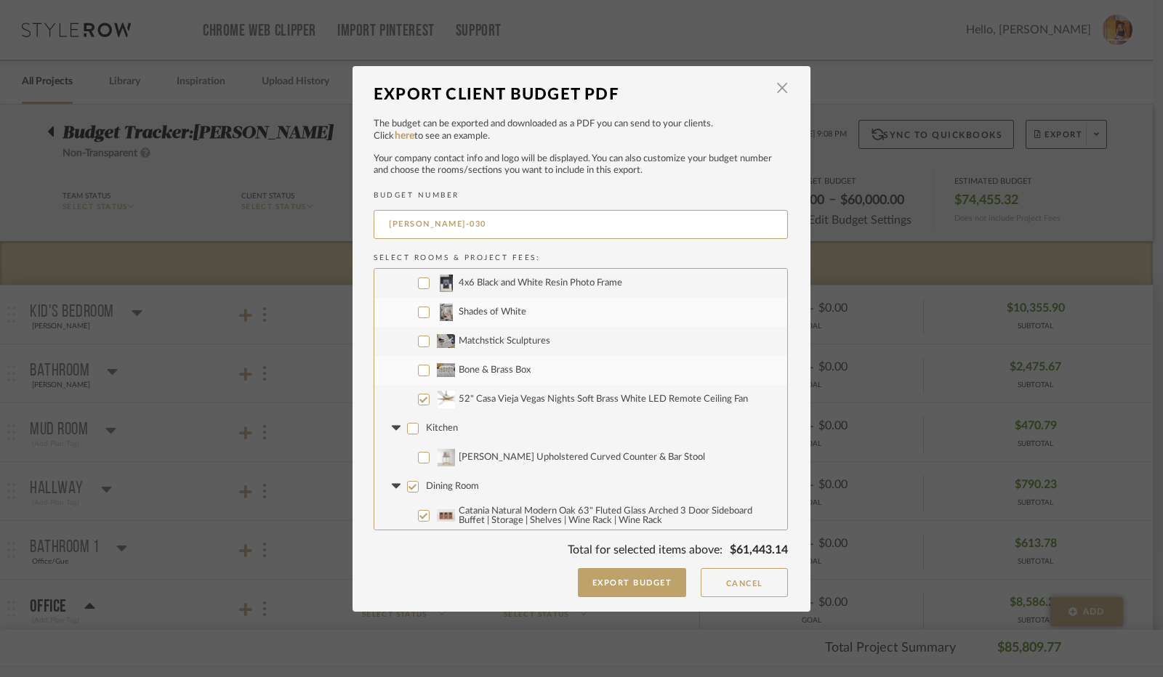
checkbox input "false"
click at [392, 431] on icon at bounding box center [395, 429] width 15 height 6
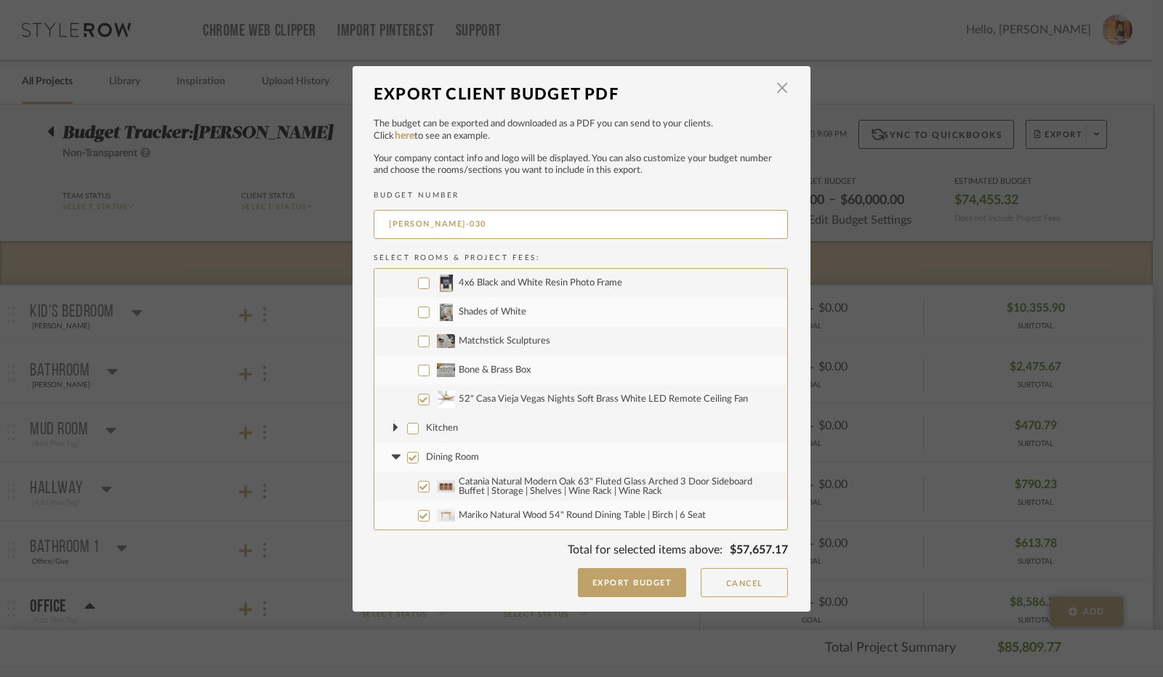
click at [407, 457] on input "Dining Room" at bounding box center [413, 458] width 12 height 12
checkbox input "false"
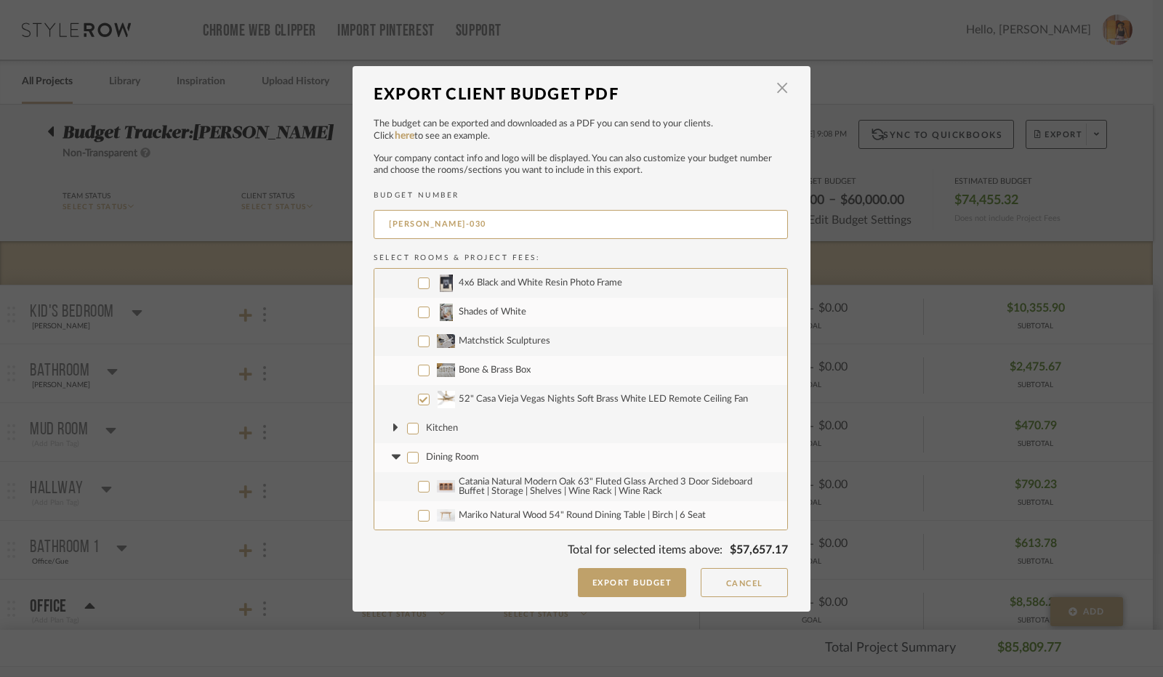
checkbox input "false"
click at [392, 457] on icon at bounding box center [395, 457] width 9 height 5
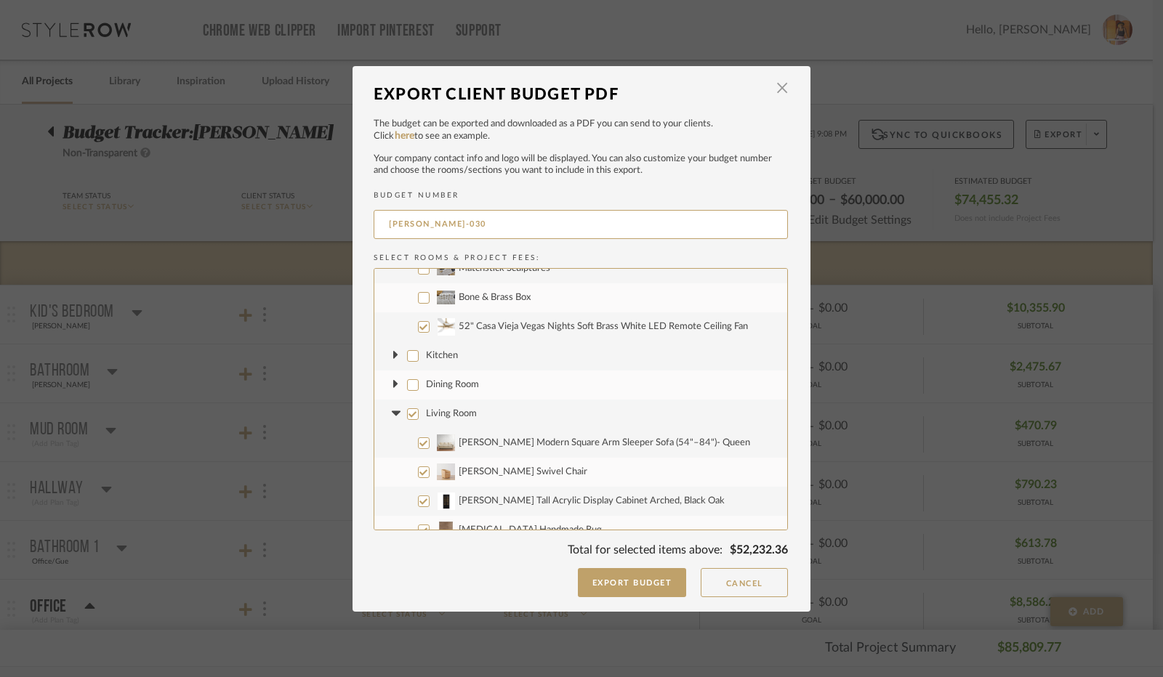
scroll to position [1017, 0]
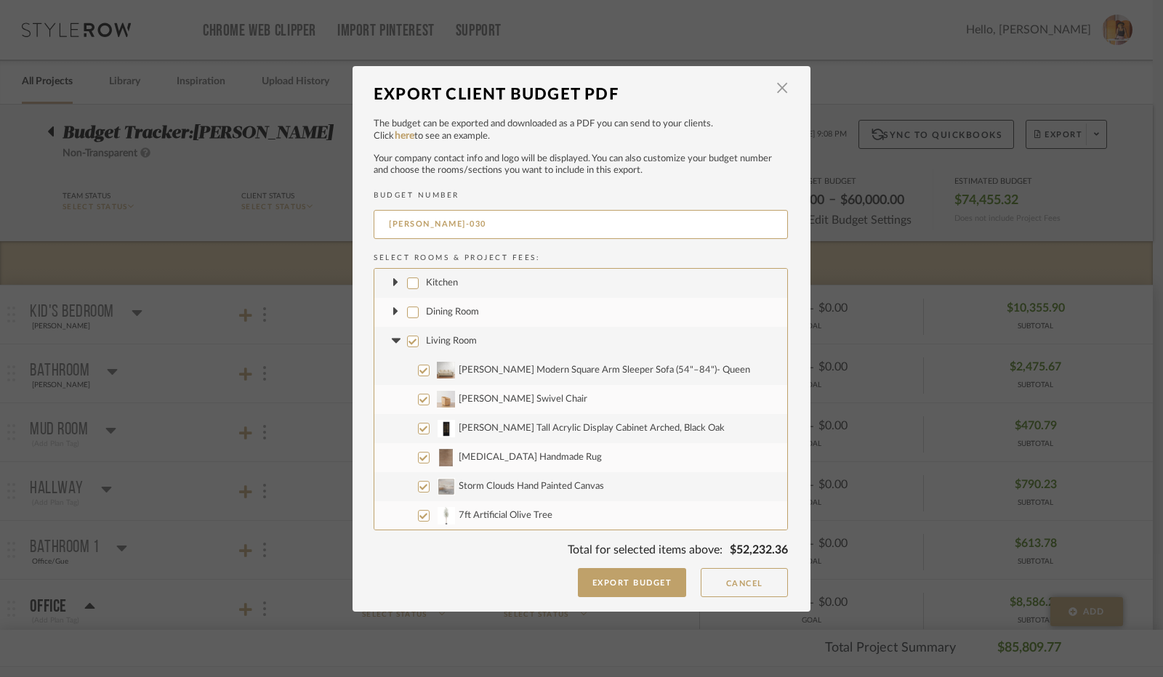
click at [408, 340] on input "Living Room" at bounding box center [413, 342] width 12 height 12
checkbox input "false"
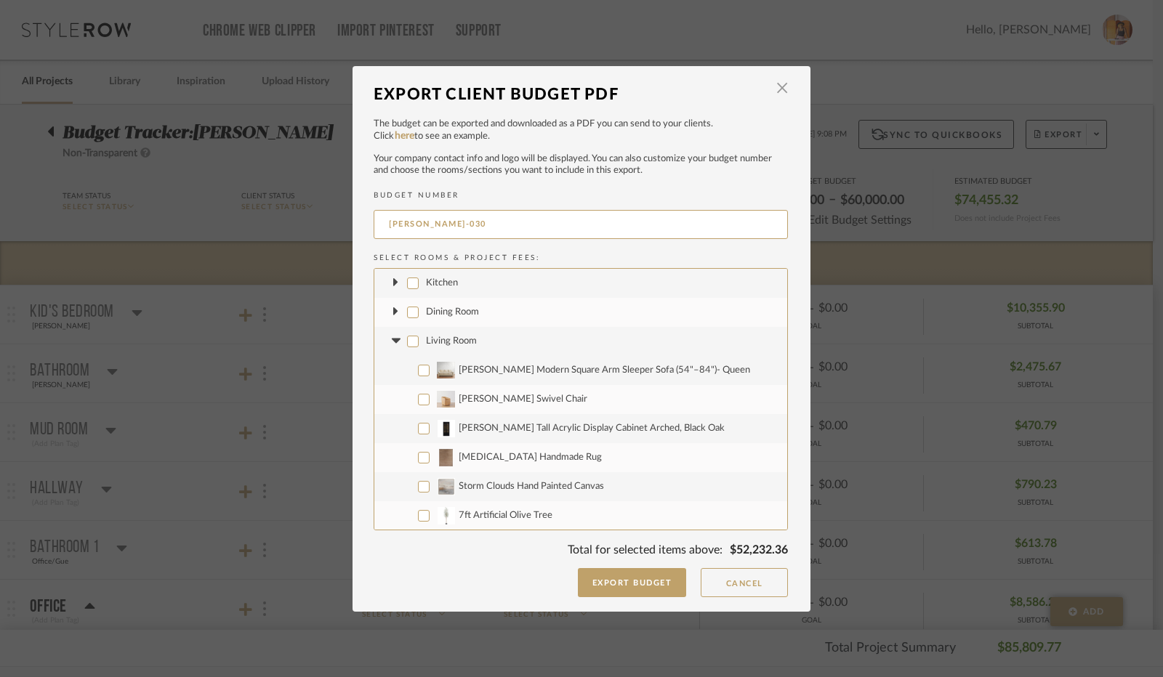
checkbox input "false"
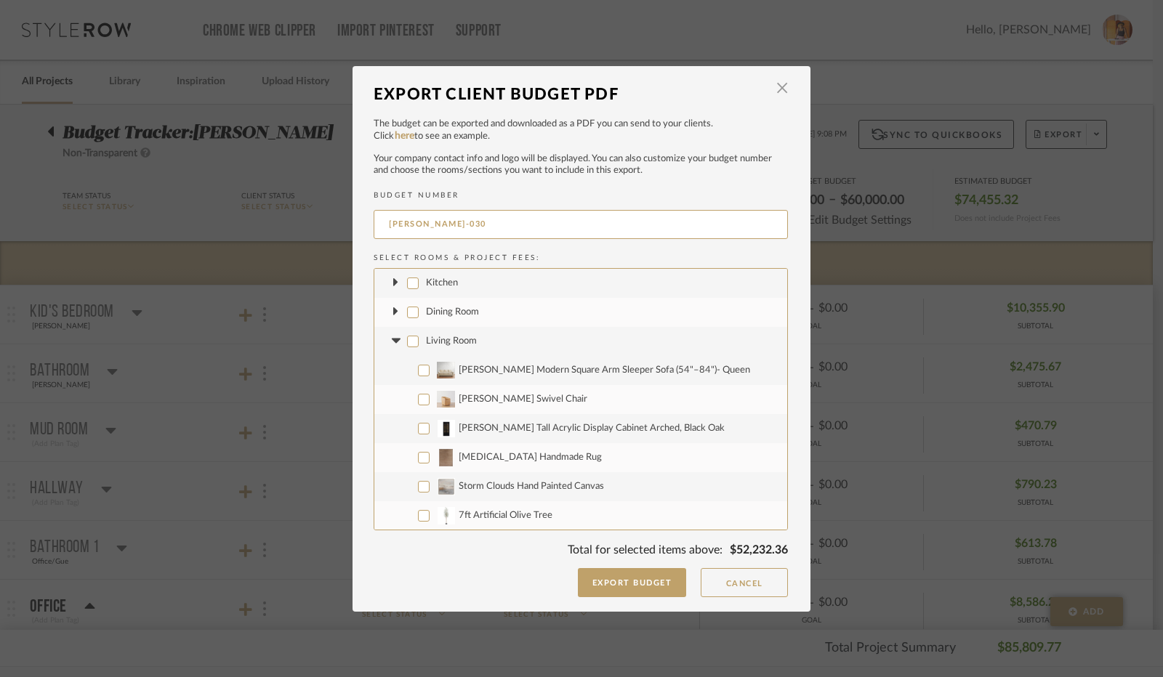
checkbox input "false"
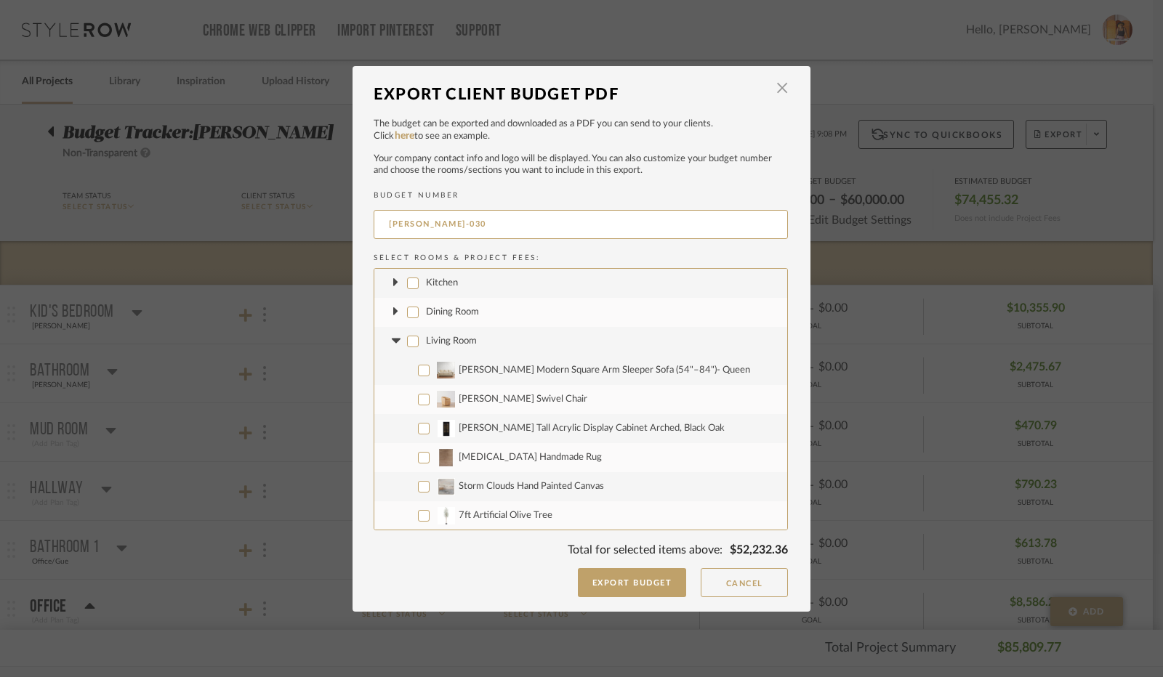
checkbox input "false"
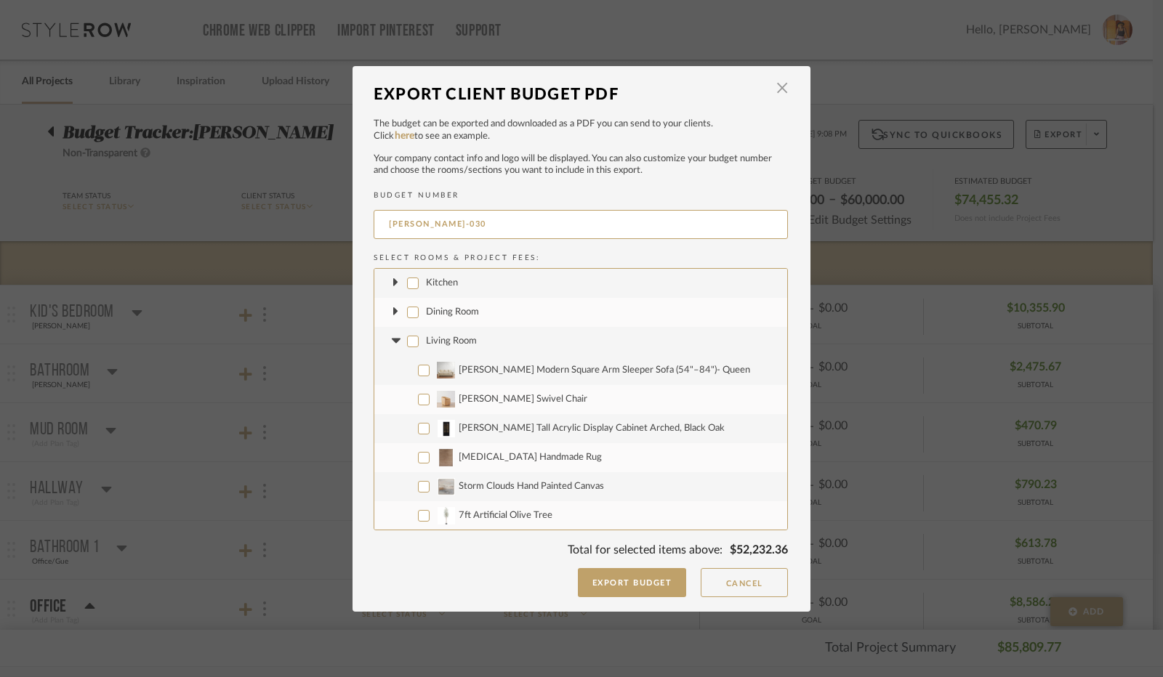
checkbox input "false"
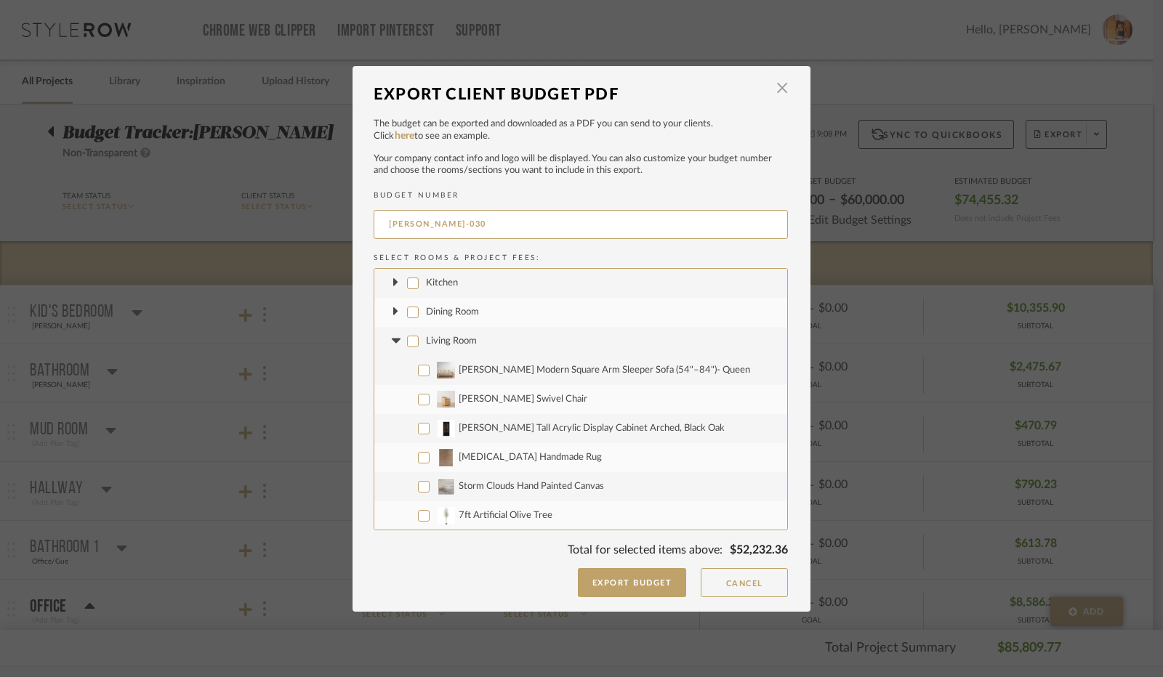
checkbox input "false"
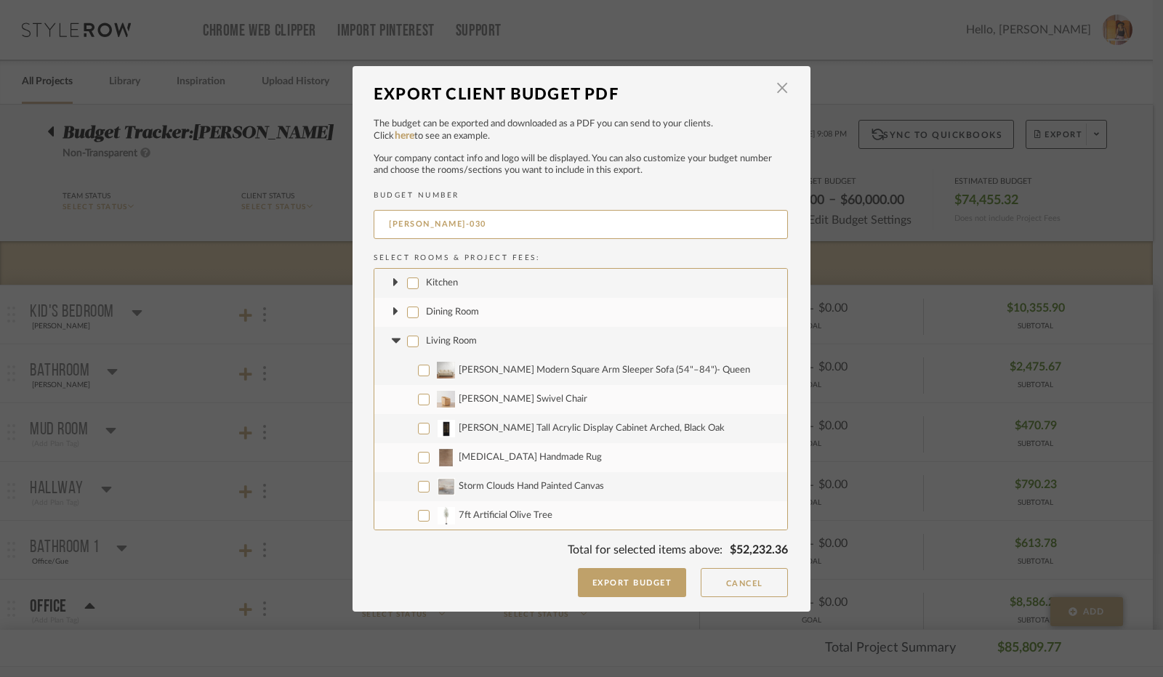
checkbox input "false"
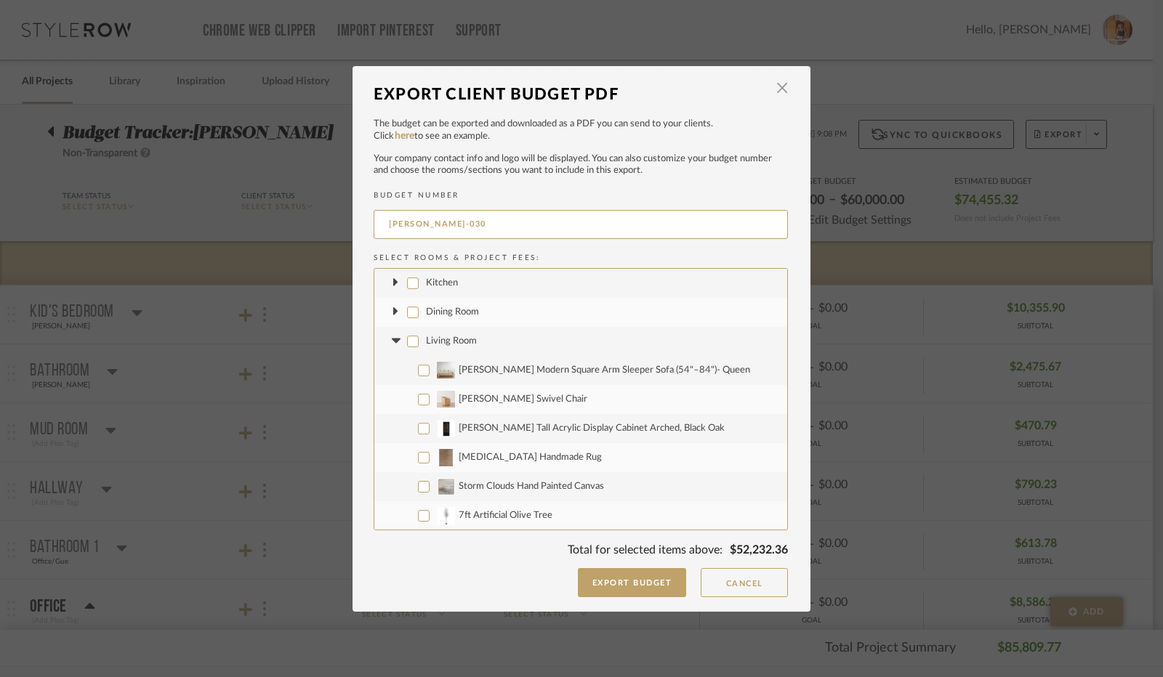
checkbox input "false"
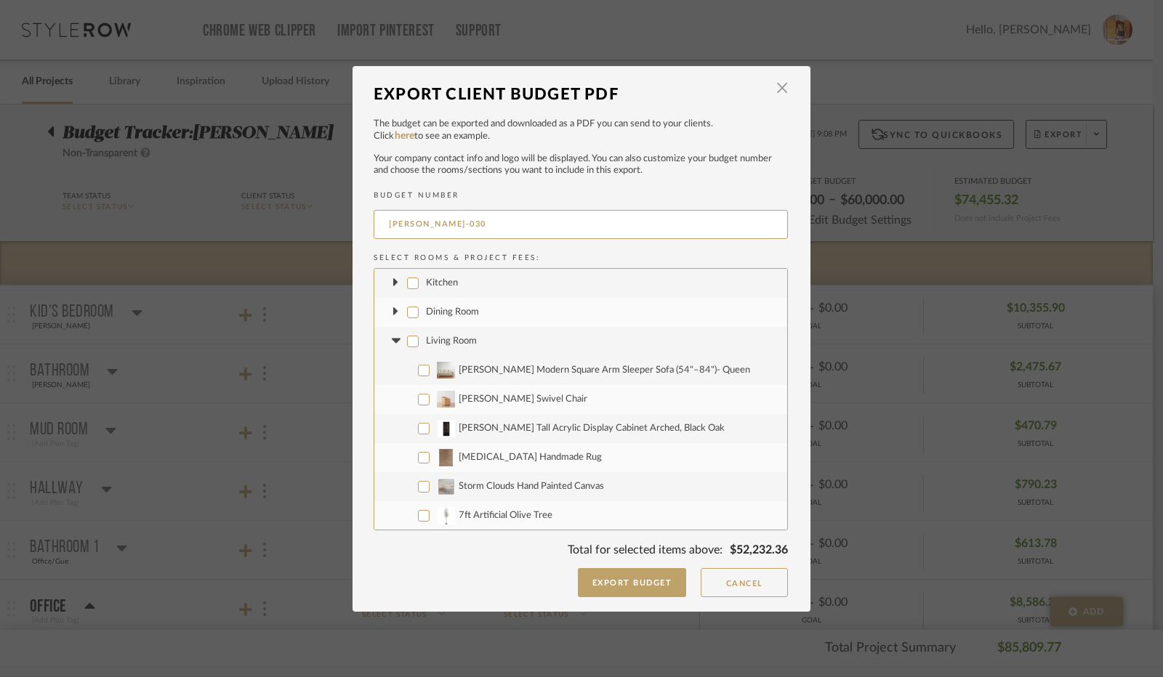
checkbox input "false"
click at [393, 340] on icon at bounding box center [395, 341] width 9 height 5
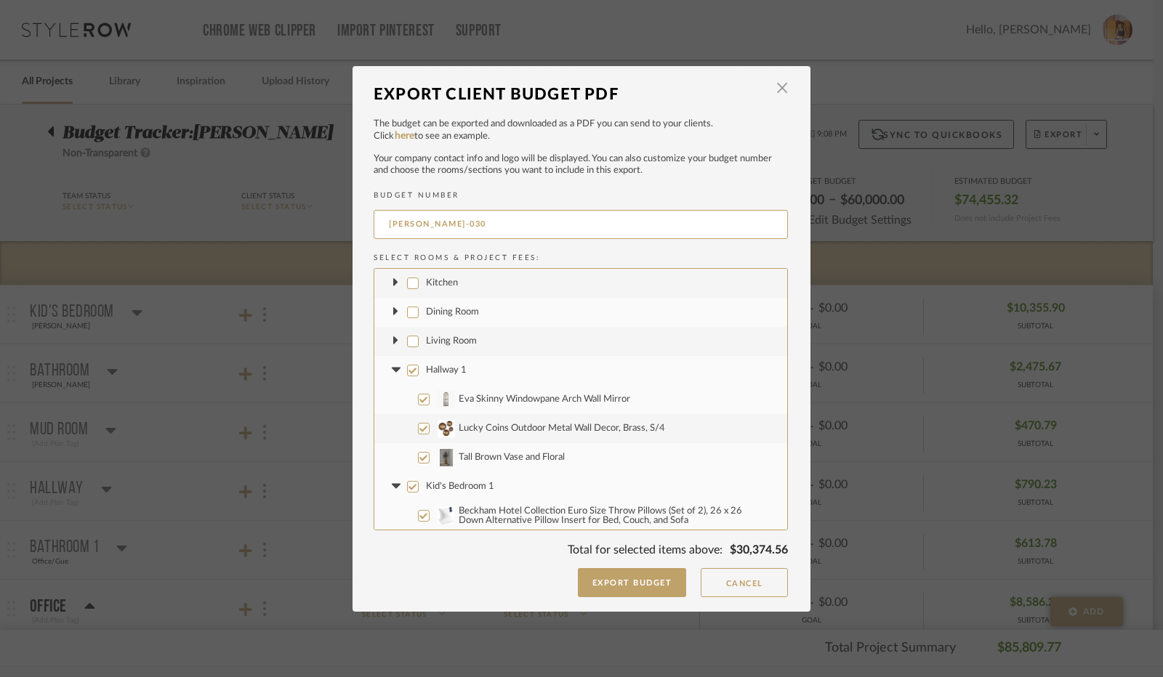
click at [407, 372] on input "Hallway 1" at bounding box center [413, 371] width 12 height 12
checkbox input "false"
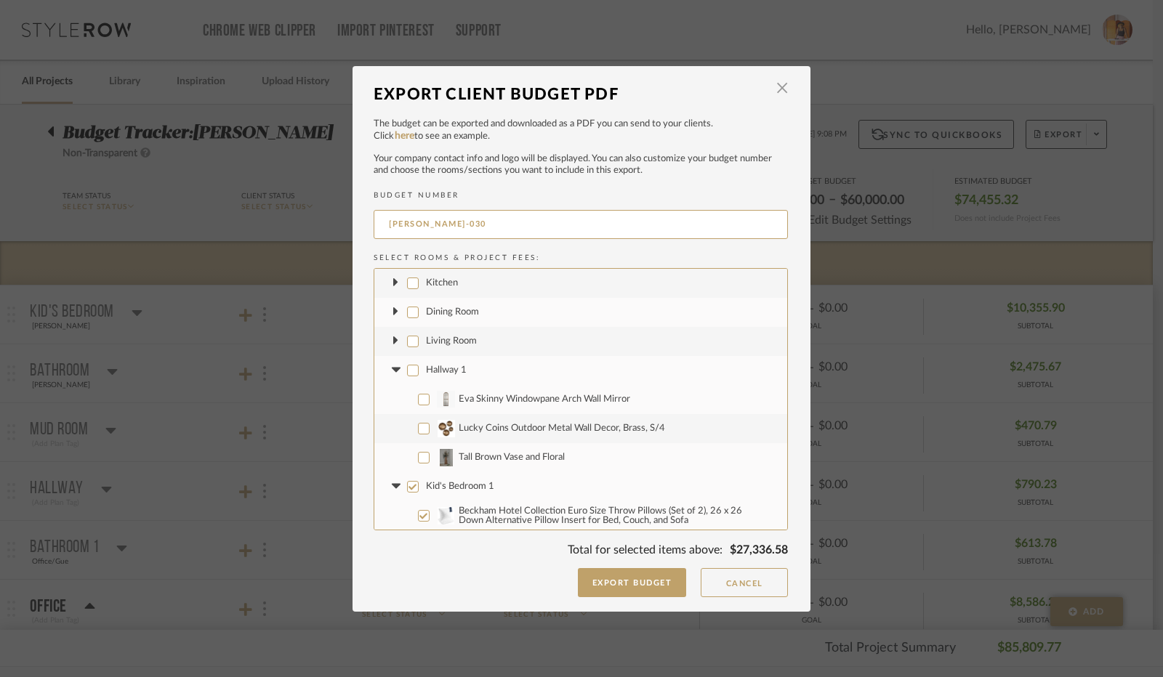
click at [393, 368] on icon at bounding box center [395, 371] width 15 height 6
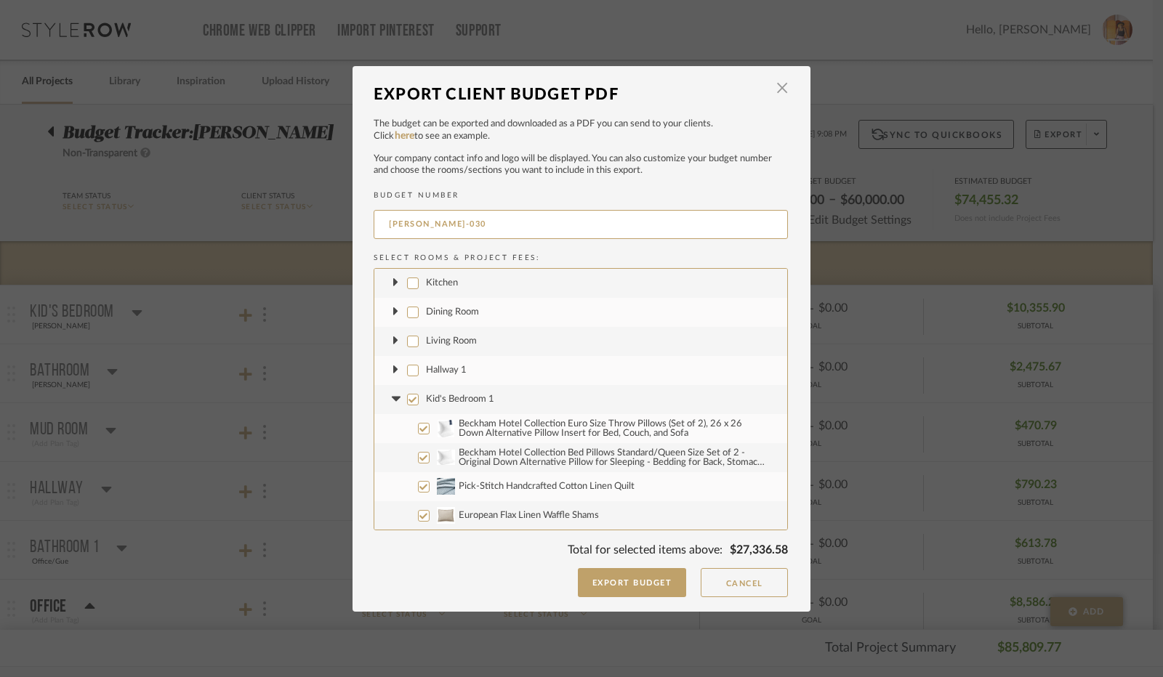
click at [409, 400] on input "Kid's Bedroom 1" at bounding box center [413, 400] width 12 height 12
checkbox input "false"
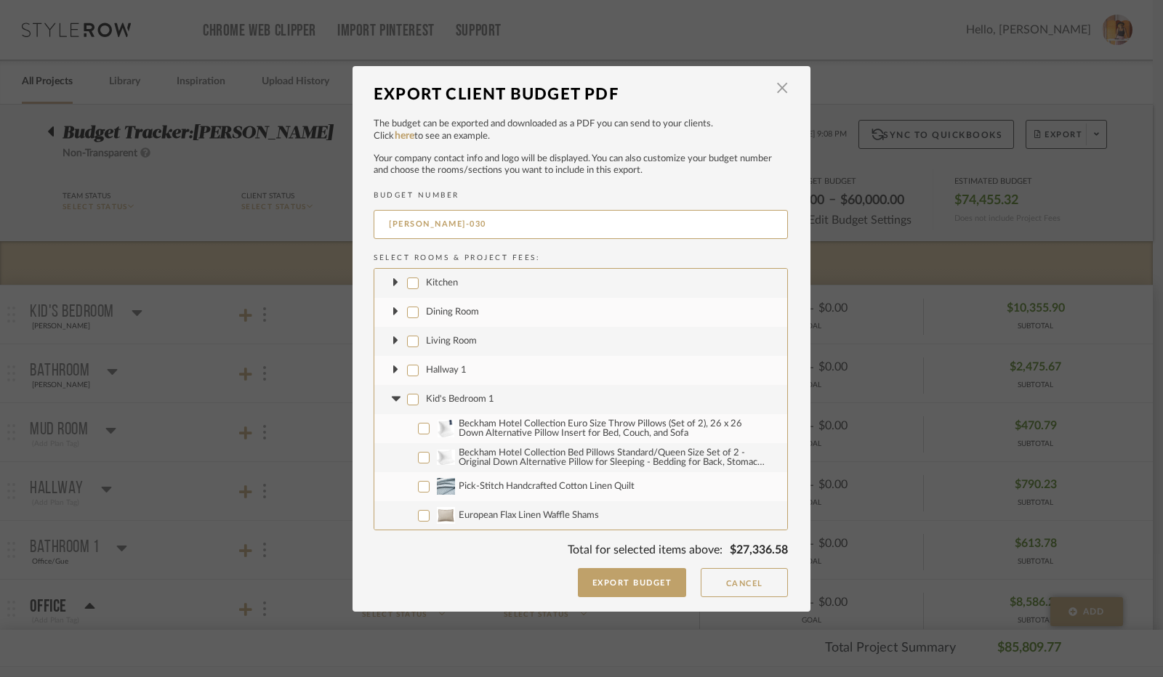
checkbox input "false"
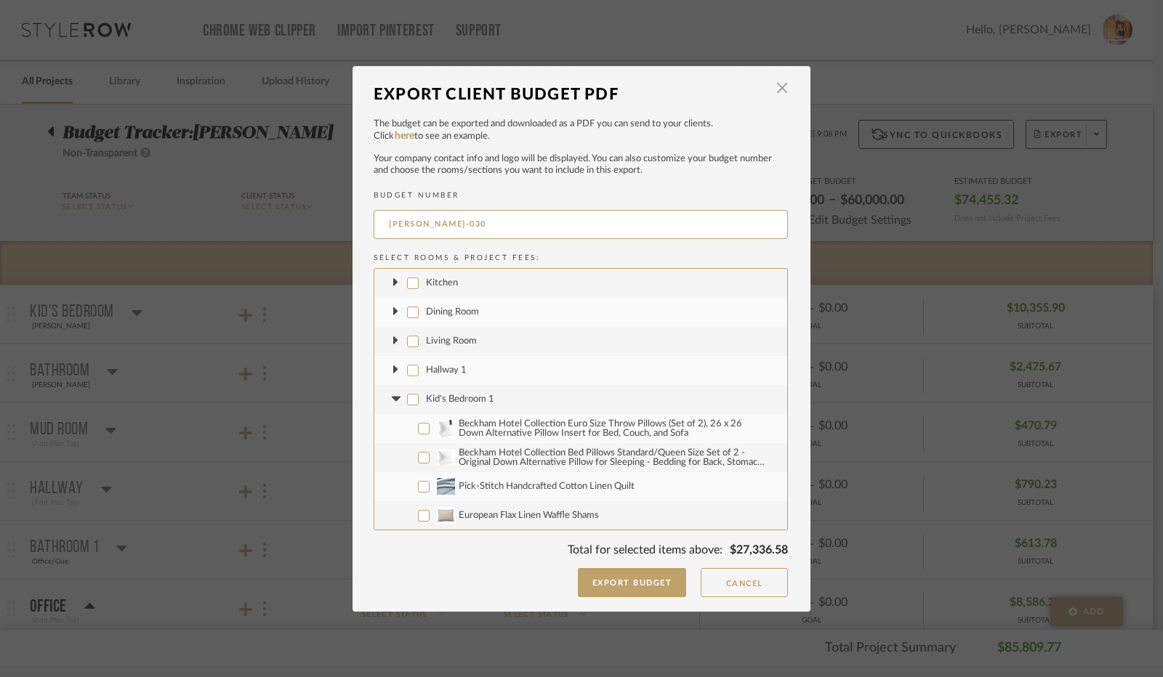
checkbox input "false"
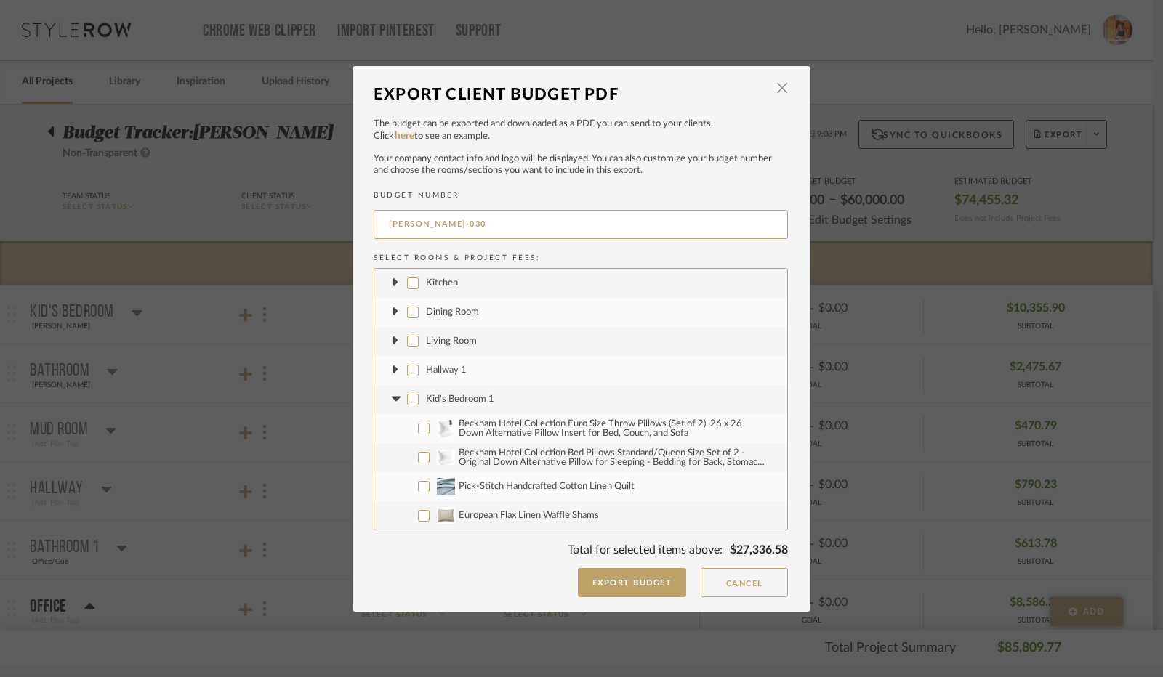
checkbox input "false"
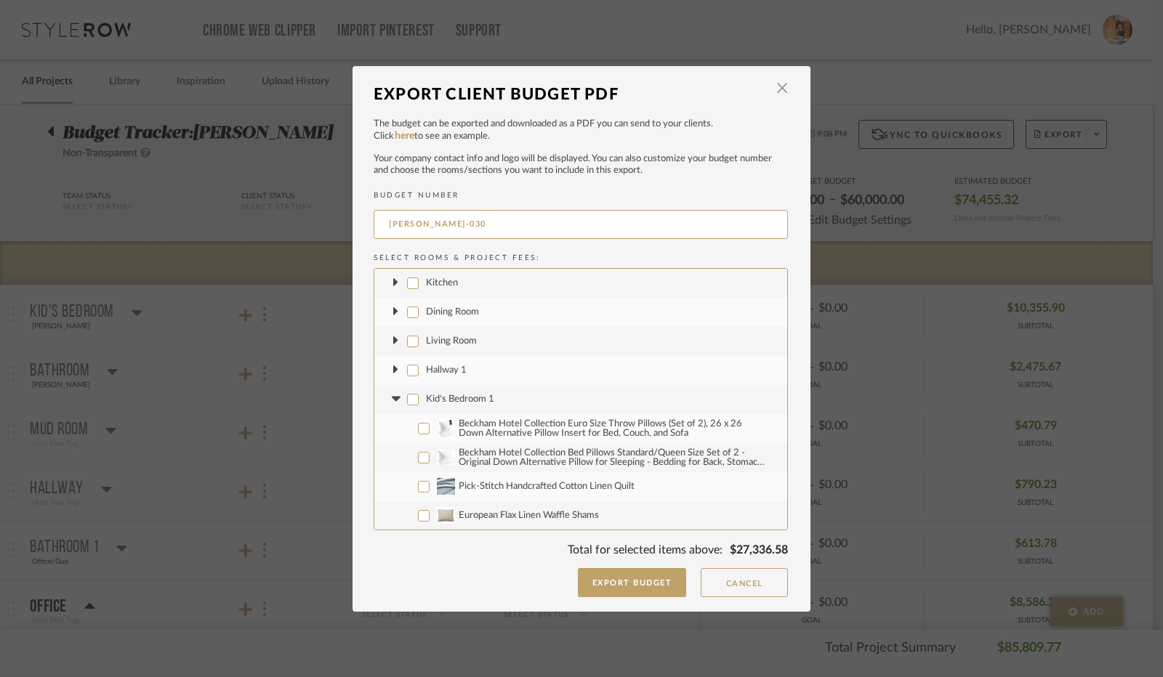
checkbox input "false"
click at [397, 399] on icon at bounding box center [395, 400] width 15 height 6
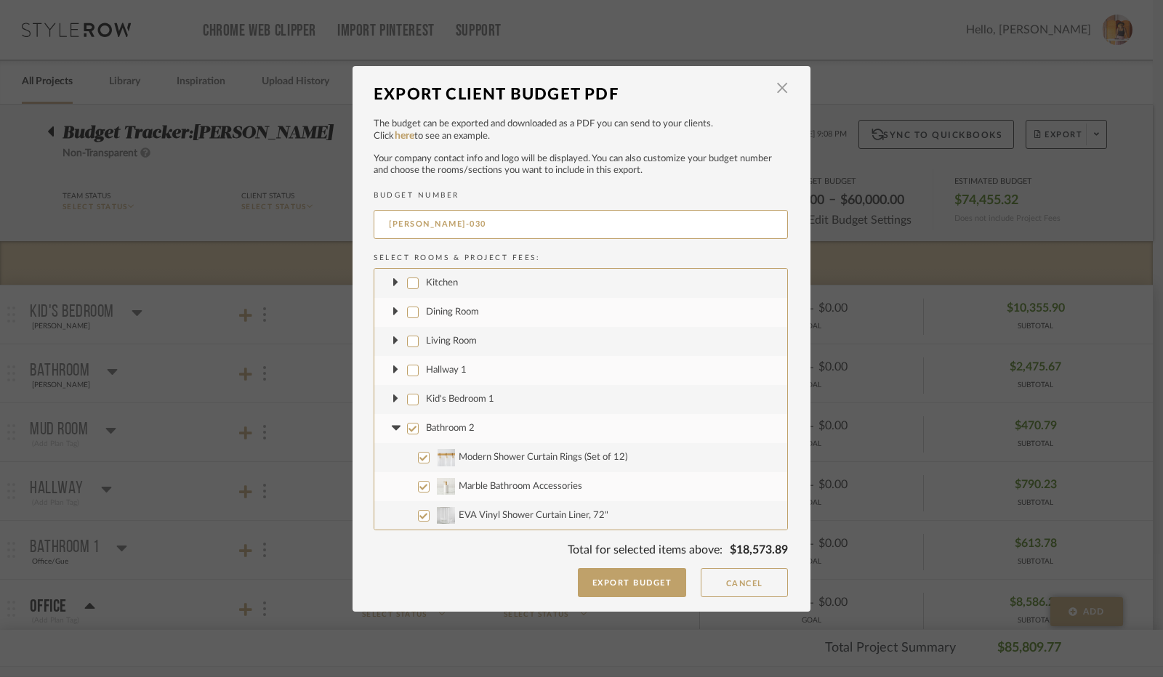
click at [407, 425] on input "Bathroom 2" at bounding box center [413, 429] width 12 height 12
checkbox input "false"
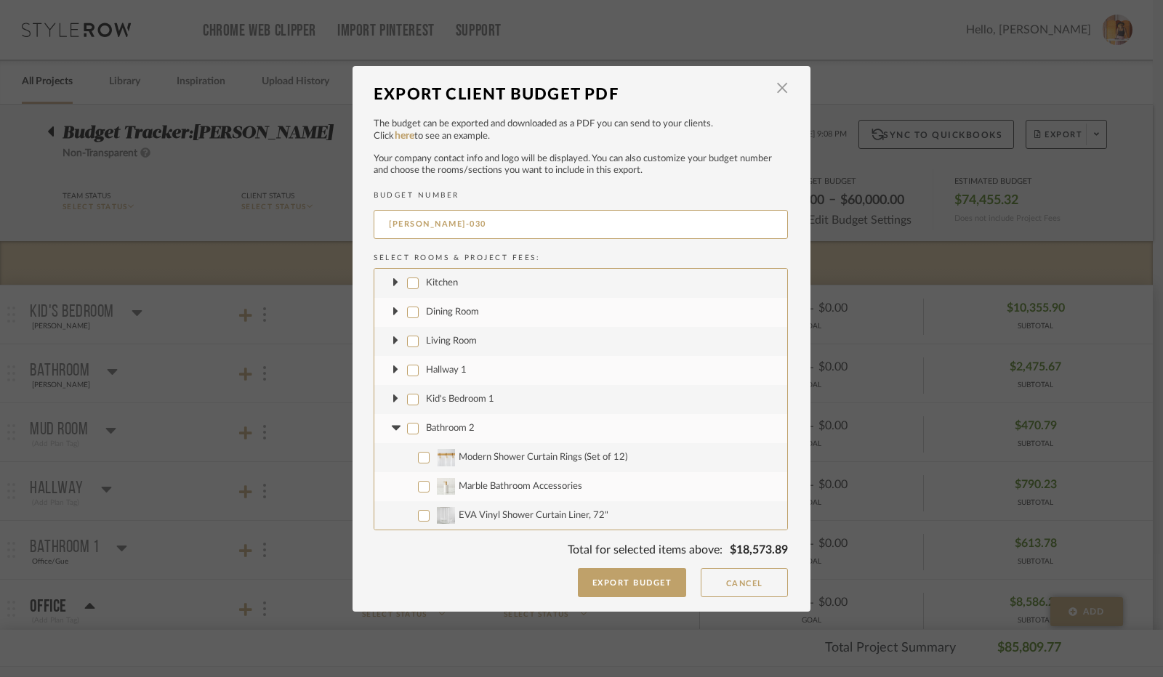
checkbox input "false"
click at [391, 427] on icon at bounding box center [395, 428] width 9 height 5
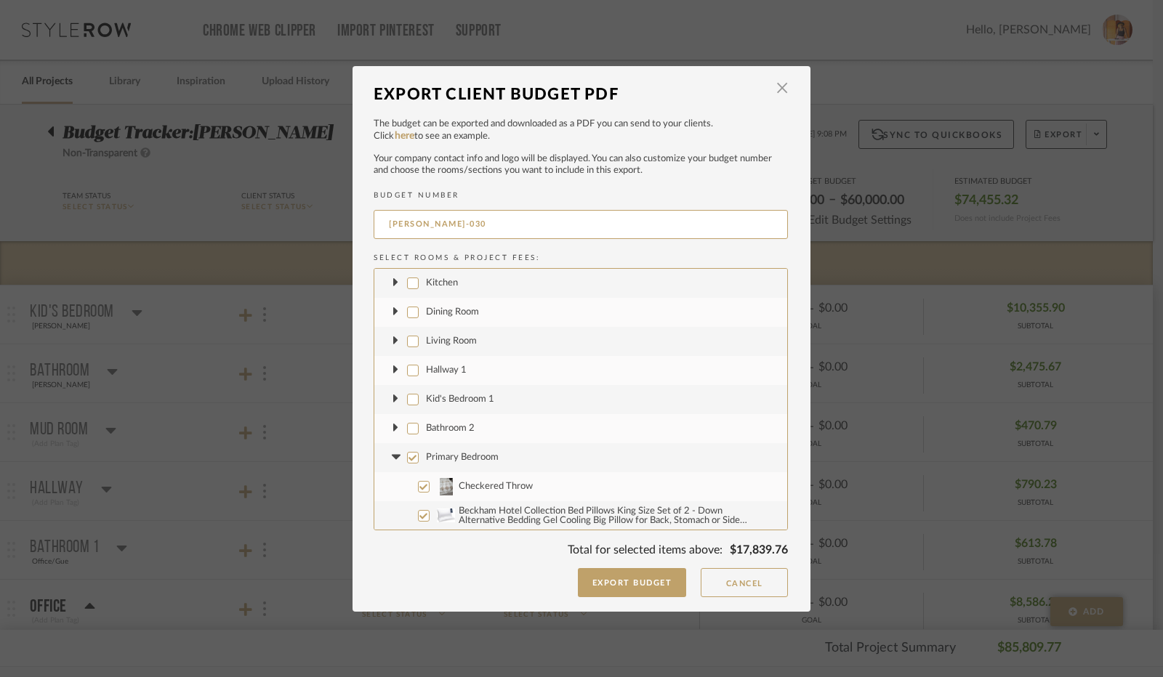
click at [413, 456] on label "Primary Bedroom" at bounding box center [580, 457] width 413 height 29
click at [413, 456] on input "Primary Bedroom" at bounding box center [413, 458] width 12 height 12
checkbox input "false"
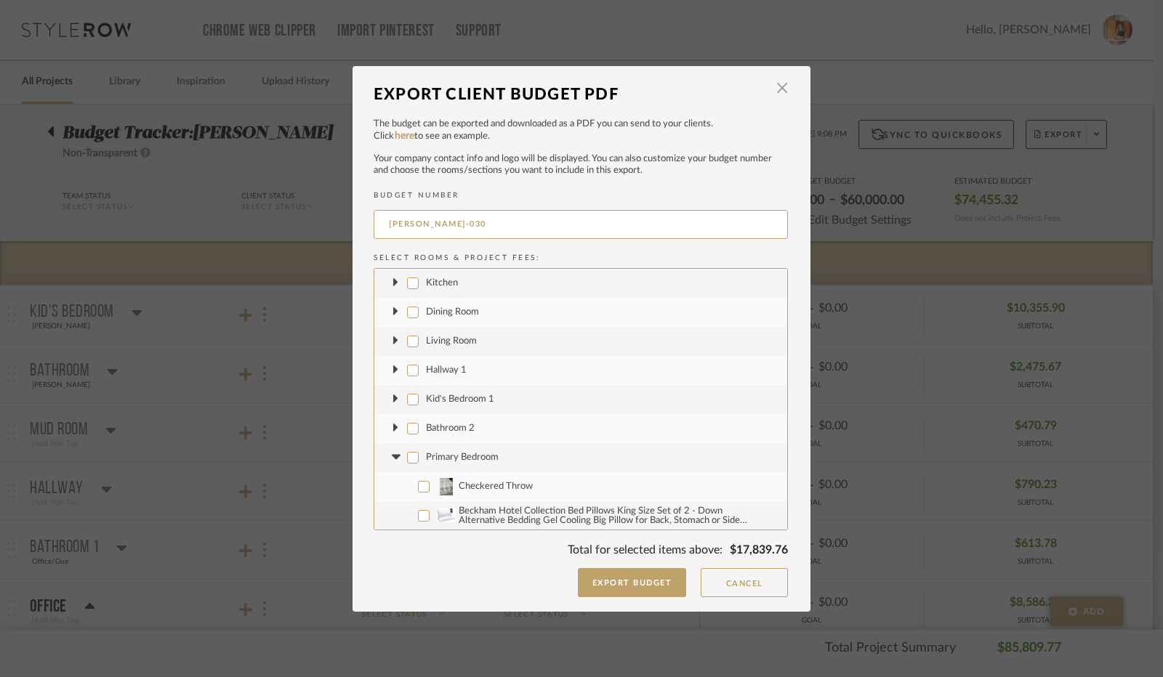
checkbox input "false"
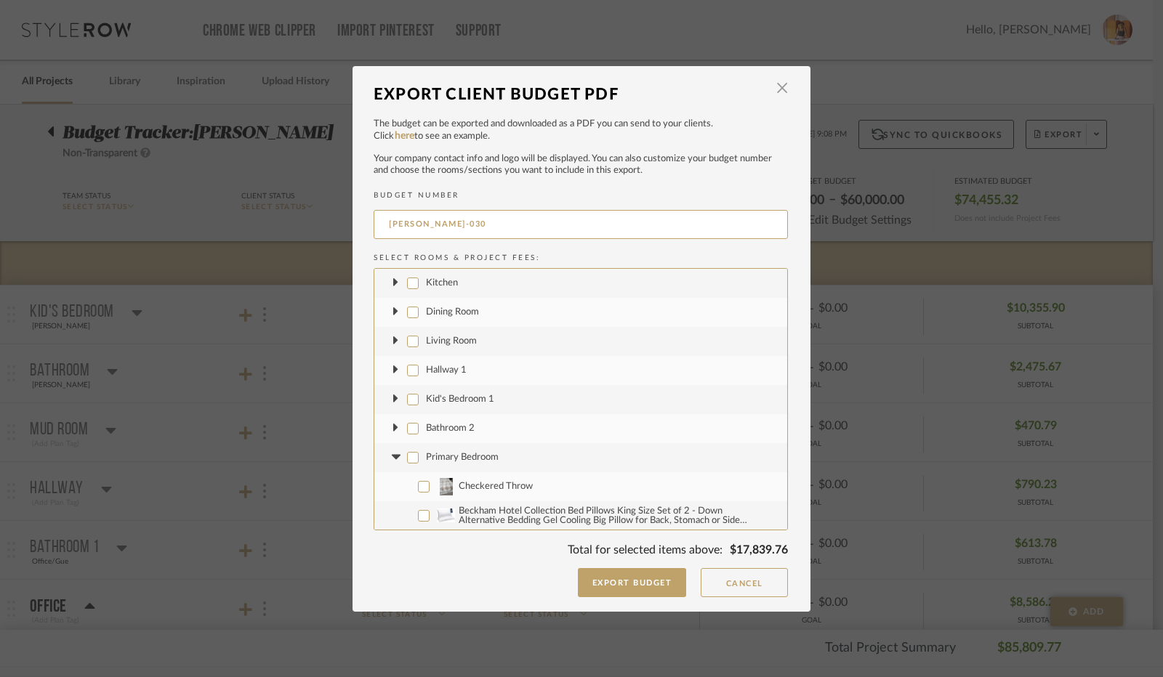
checkbox input "false"
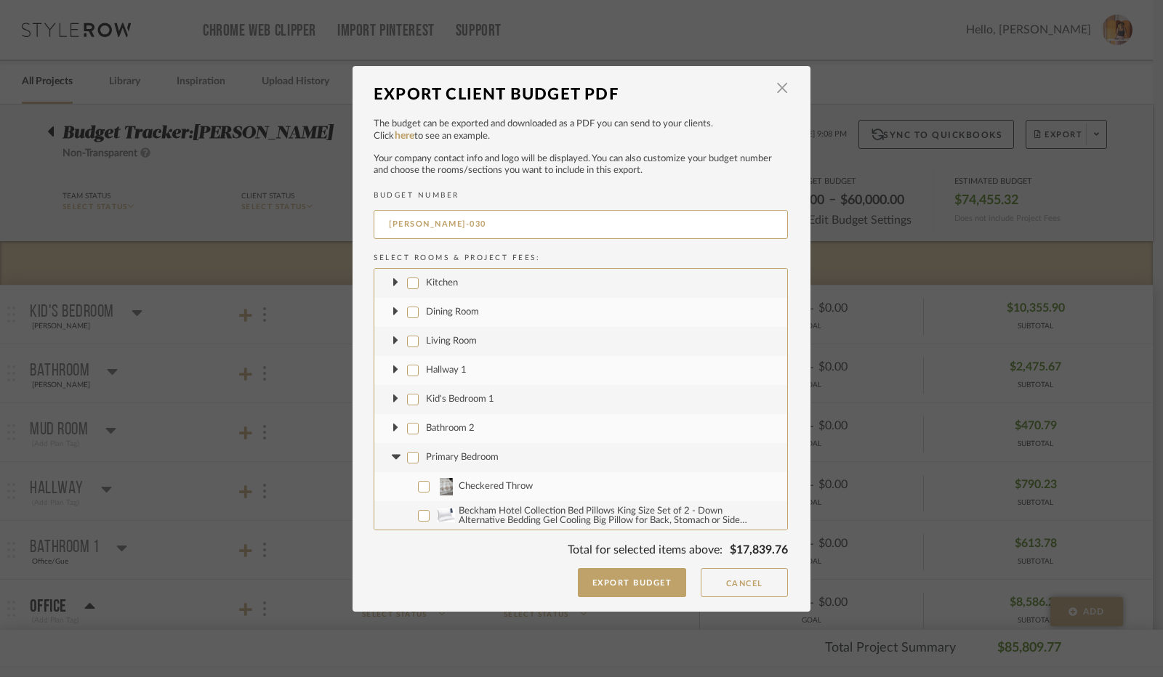
checkbox input "false"
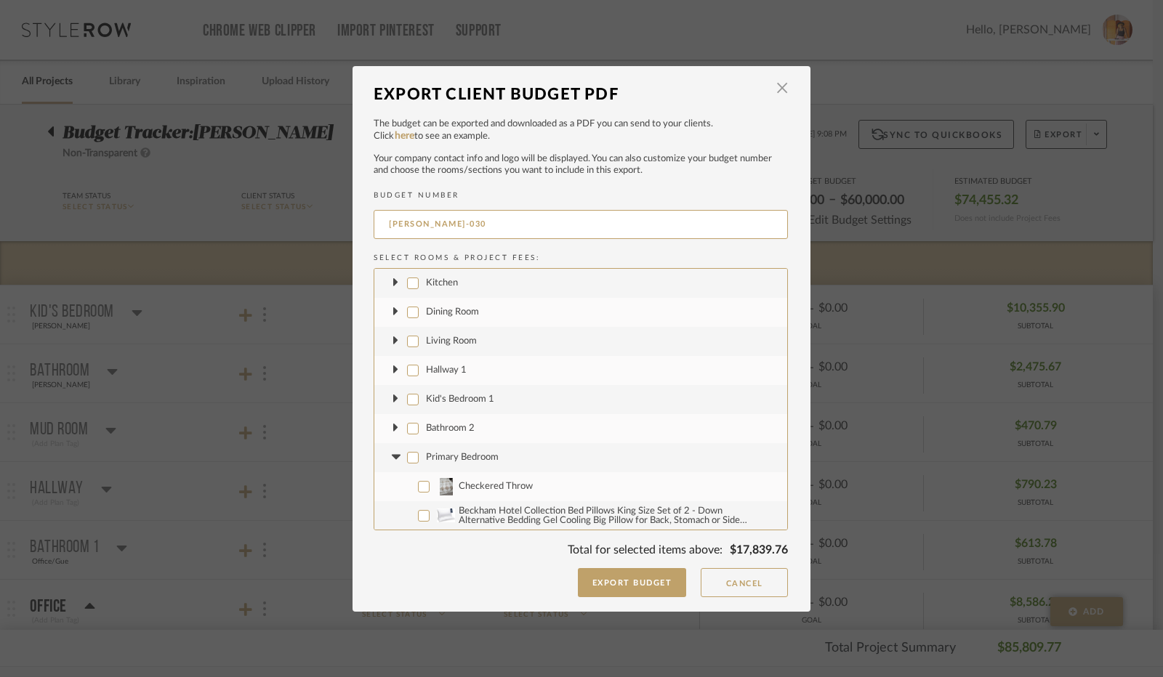
checkbox input "false"
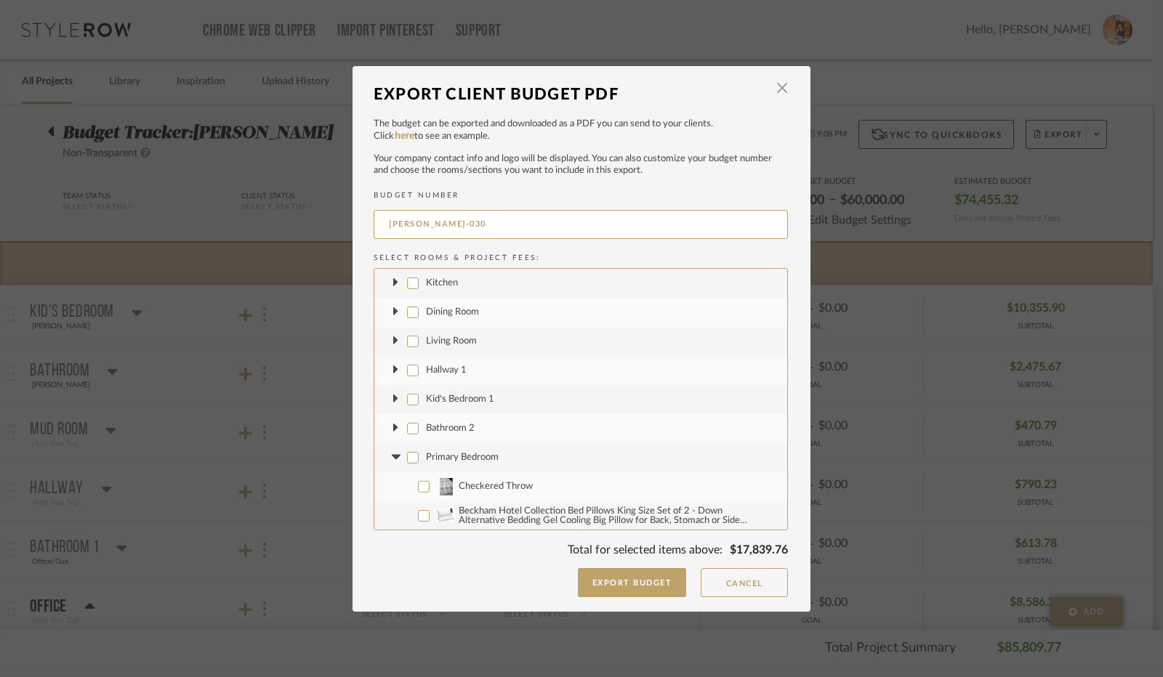
checkbox input "false"
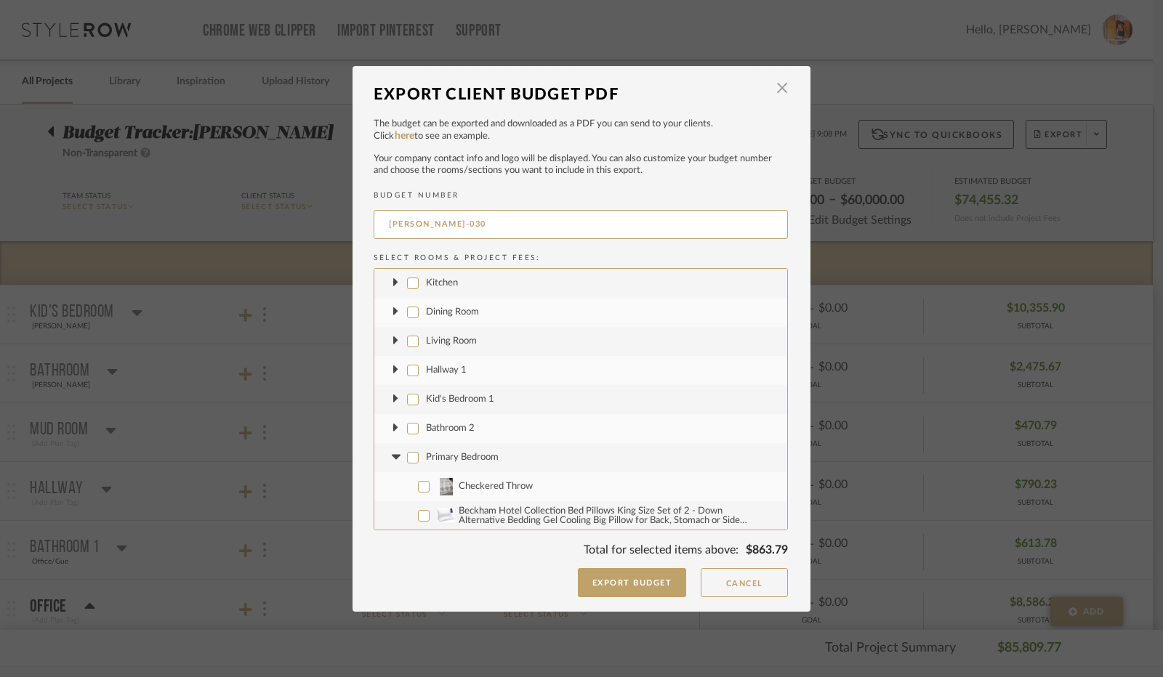
click at [392, 459] on icon at bounding box center [395, 458] width 15 height 6
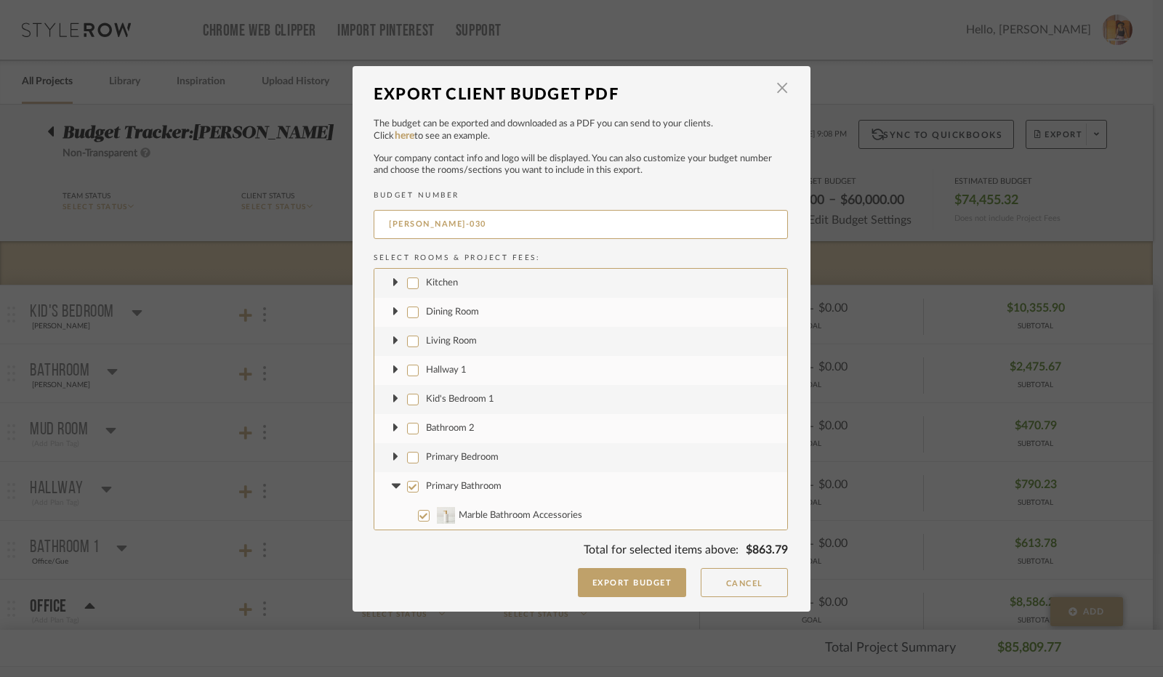
click at [407, 483] on input "Primary Bathroom" at bounding box center [413, 487] width 12 height 12
checkbox input "false"
click at [391, 368] on icon at bounding box center [395, 370] width 9 height 5
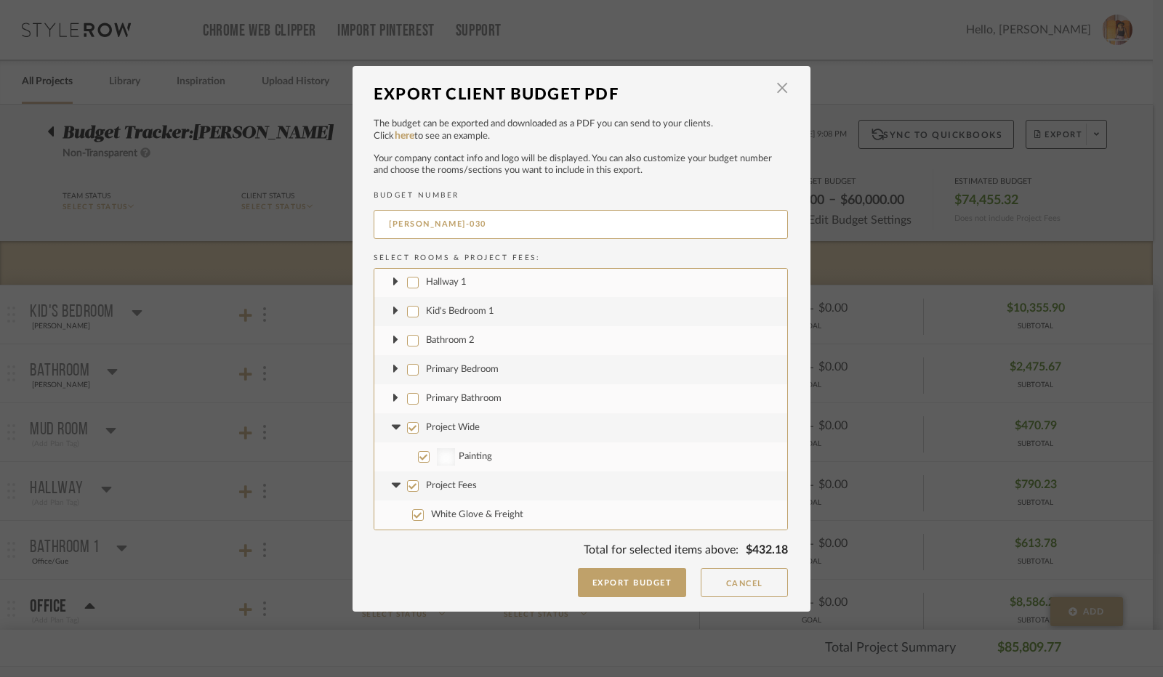
scroll to position [1105, 0]
click at [407, 431] on input "Project Wide" at bounding box center [413, 429] width 12 height 12
checkbox input "false"
click at [393, 427] on icon at bounding box center [395, 428] width 9 height 5
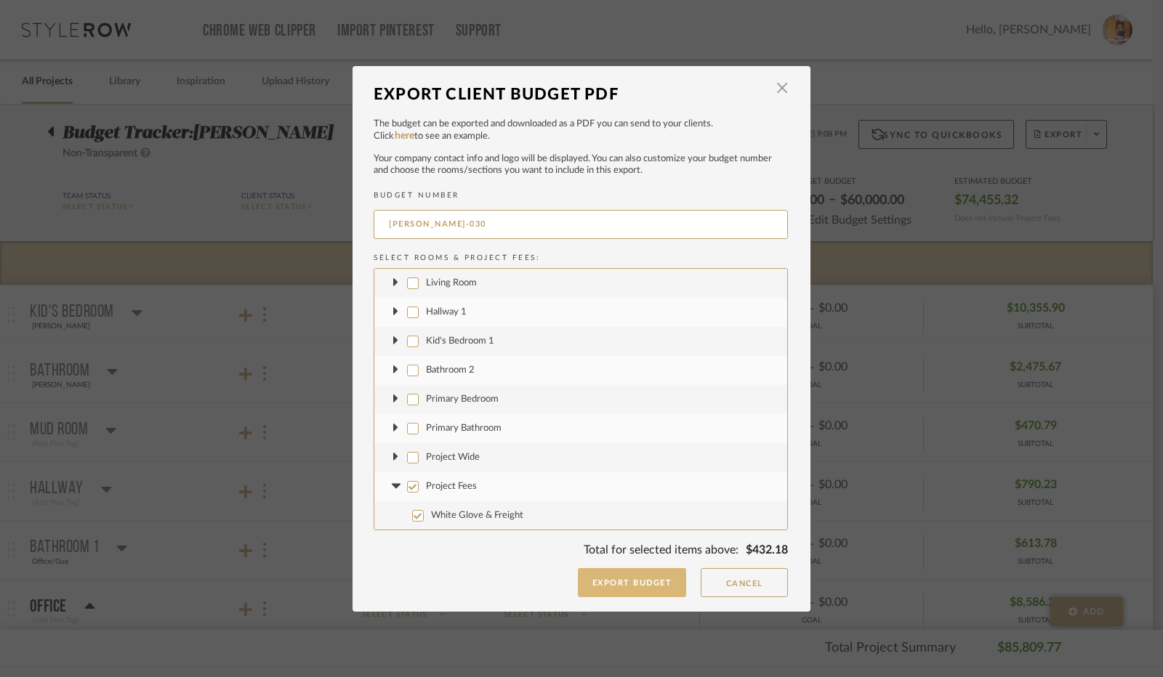
click at [610, 582] on button "Export Budget" at bounding box center [632, 582] width 109 height 29
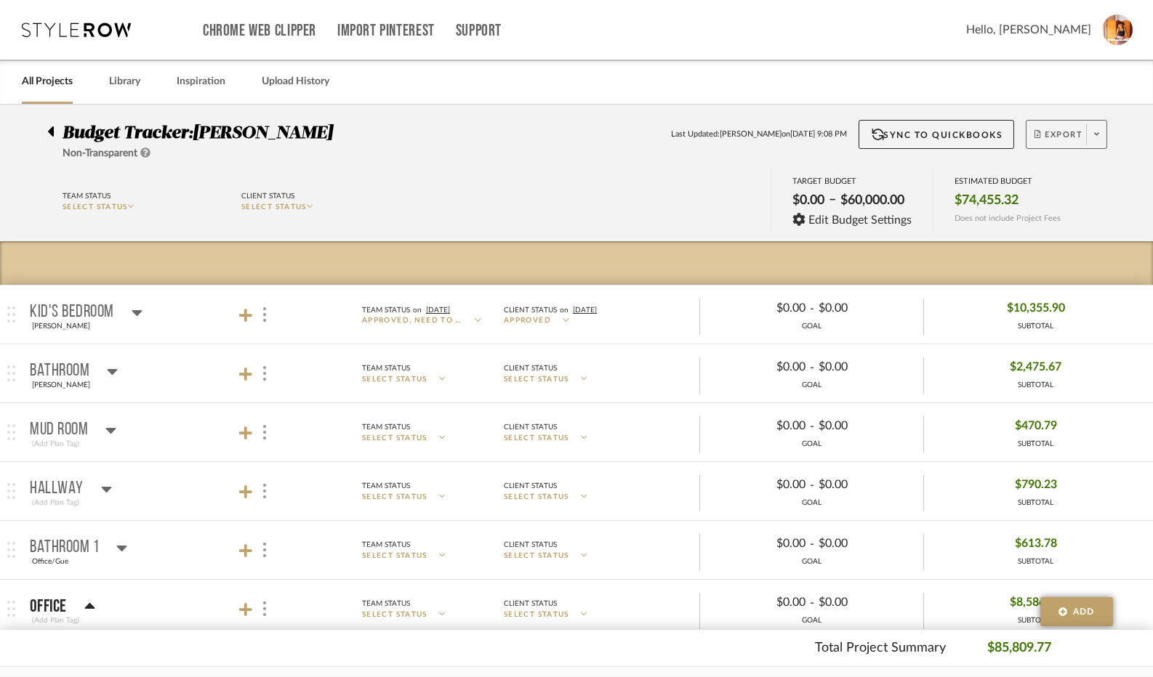
drag, startPoint x: 1054, startPoint y: 127, endPoint x: 1031, endPoint y: 127, distance: 23.3
click at [1054, 127] on button "Export" at bounding box center [1065, 134] width 81 height 29
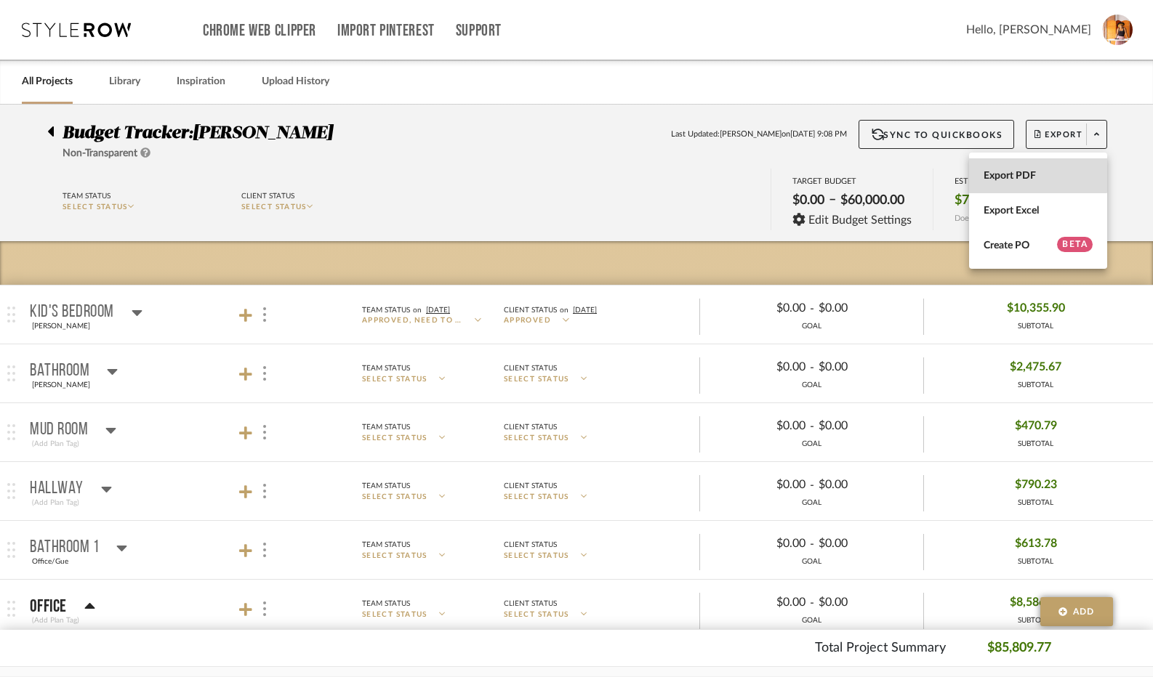
click at [998, 167] on button "Export PDF" at bounding box center [1038, 175] width 138 height 35
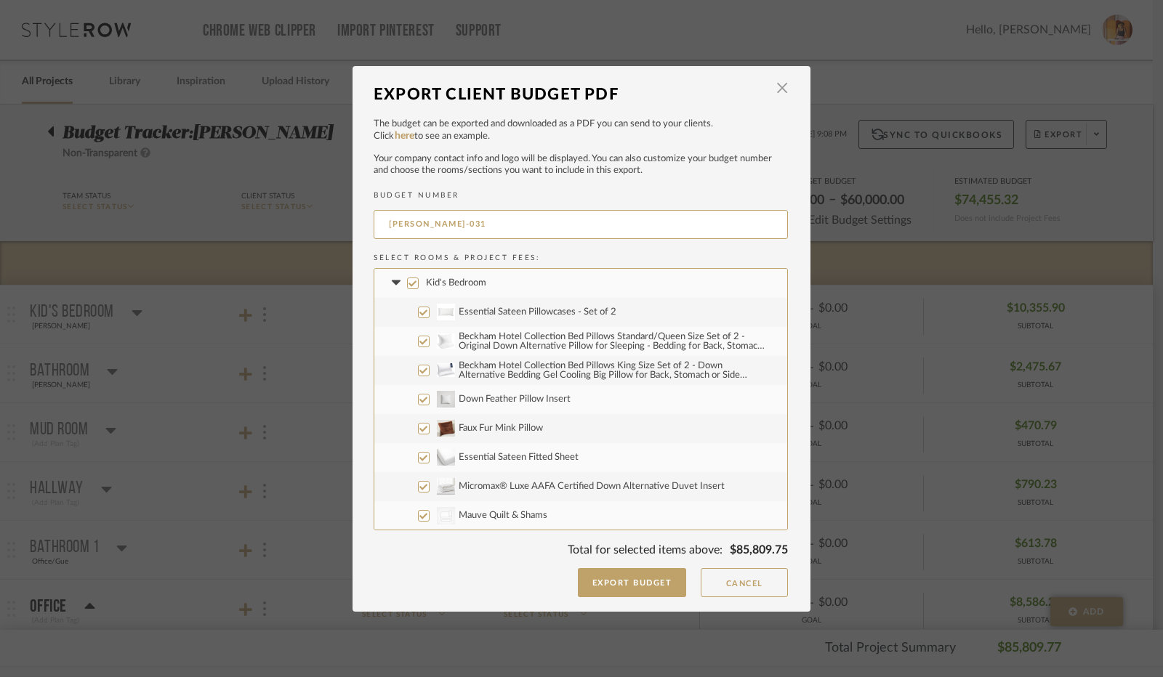
drag, startPoint x: 406, startPoint y: 283, endPoint x: 387, endPoint y: 280, distance: 19.8
click at [398, 283] on label "Kid's Bedroom" at bounding box center [580, 283] width 413 height 29
click at [407, 283] on input "Kid's Bedroom" at bounding box center [413, 284] width 12 height 12
click at [388, 278] on fa-icon at bounding box center [395, 282] width 15 height 15
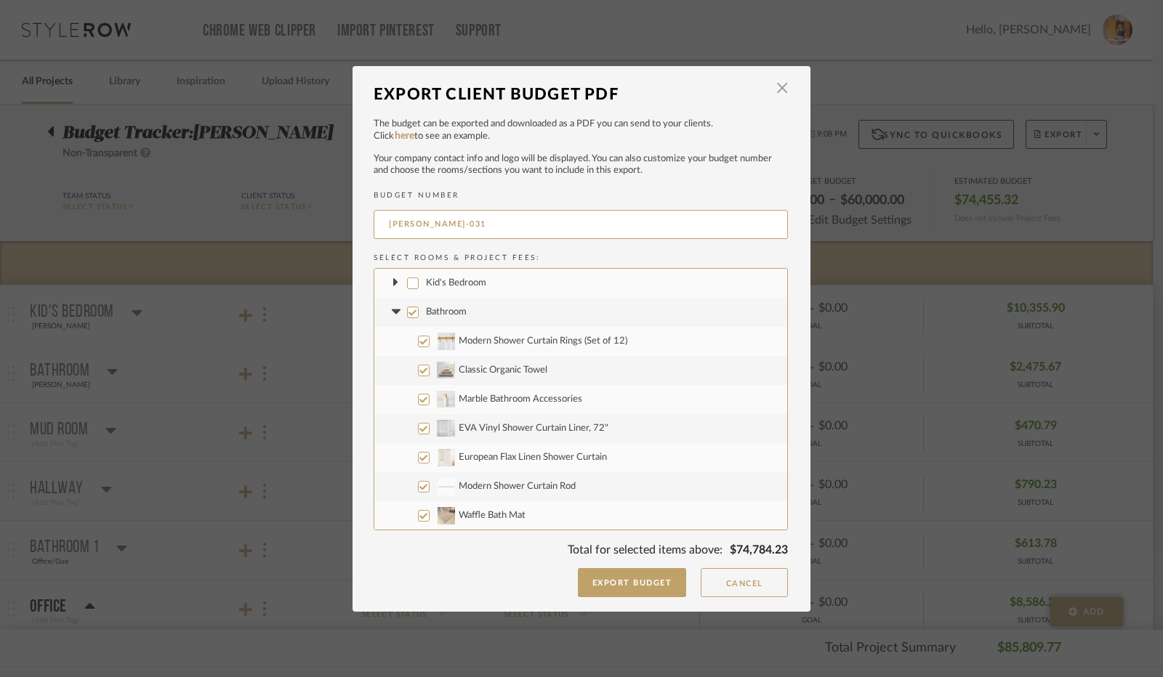
drag, startPoint x: 409, startPoint y: 315, endPoint x: 401, endPoint y: 315, distance: 8.0
click at [408, 315] on input "Bathroom" at bounding box center [413, 313] width 12 height 12
click at [391, 311] on icon at bounding box center [395, 312] width 9 height 5
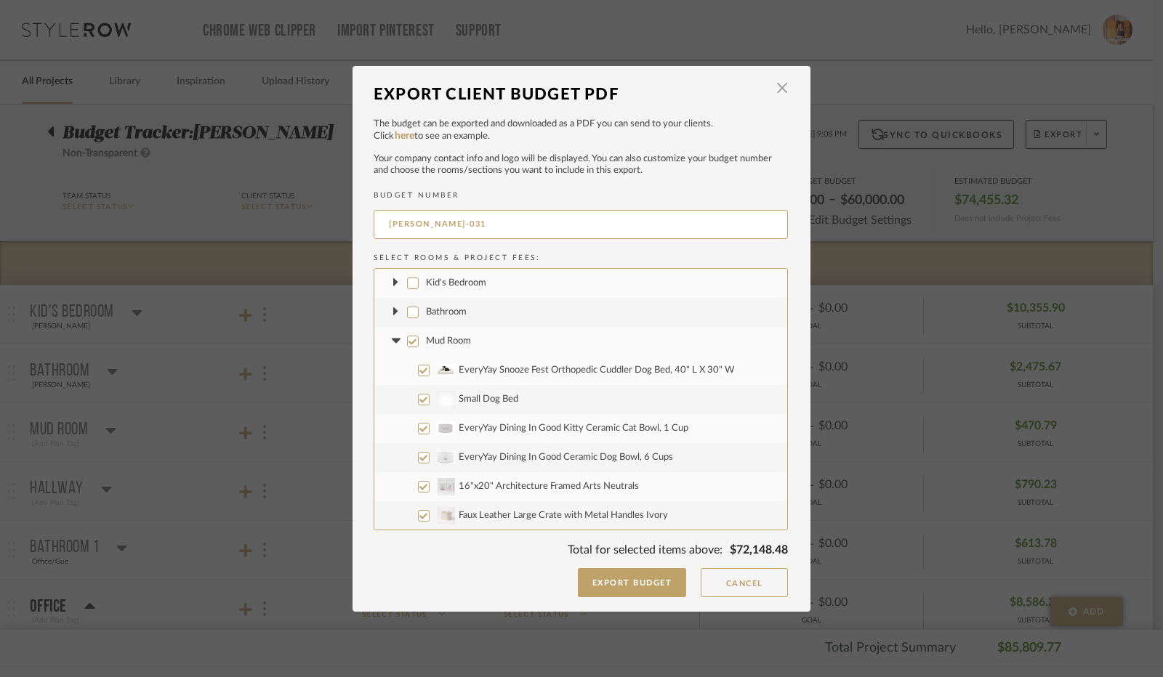
drag, startPoint x: 404, startPoint y: 342, endPoint x: 388, endPoint y: 342, distance: 16.0
click at [400, 342] on label "Mud Room" at bounding box center [580, 341] width 413 height 29
click at [407, 342] on input "Mud Room" at bounding box center [413, 342] width 12 height 12
drag, startPoint x: 387, startPoint y: 342, endPoint x: 398, endPoint y: 342, distance: 11.7
click at [388, 342] on icon at bounding box center [395, 342] width 15 height 6
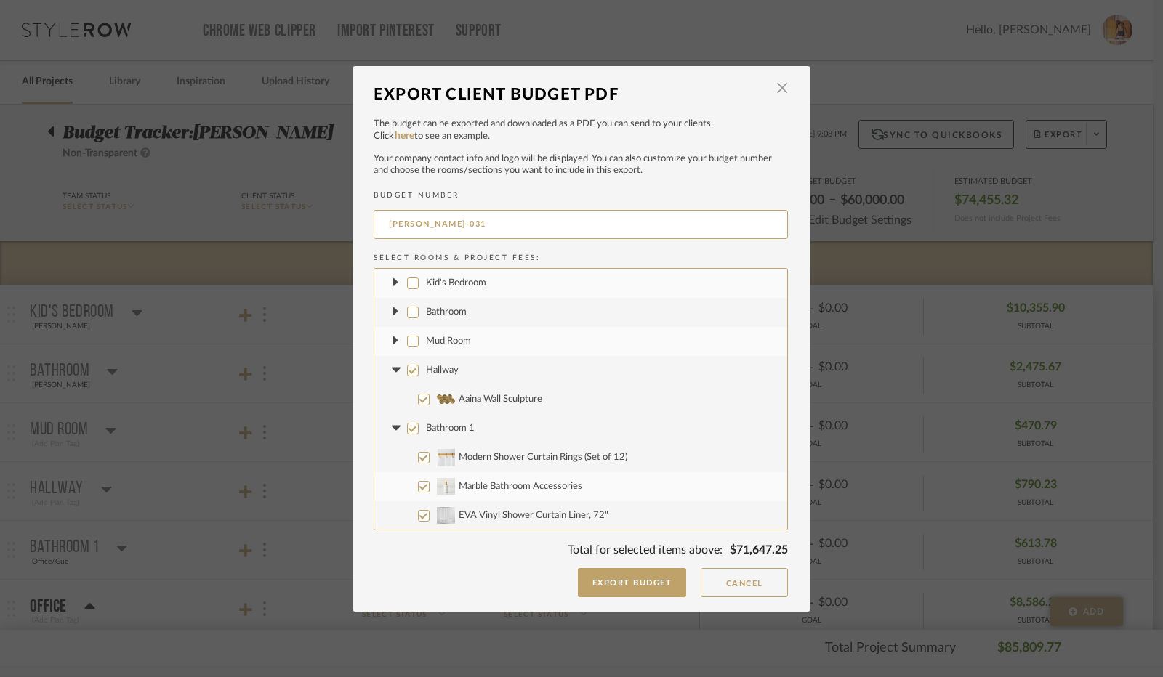
drag, startPoint x: 405, startPoint y: 371, endPoint x: 392, endPoint y: 367, distance: 13.1
click at [407, 371] on input "Hallway" at bounding box center [413, 371] width 12 height 12
click at [392, 368] on icon at bounding box center [395, 371] width 15 height 6
drag, startPoint x: 406, startPoint y: 401, endPoint x: 397, endPoint y: 400, distance: 8.8
click at [407, 400] on input "Bathroom 1" at bounding box center [413, 400] width 12 height 12
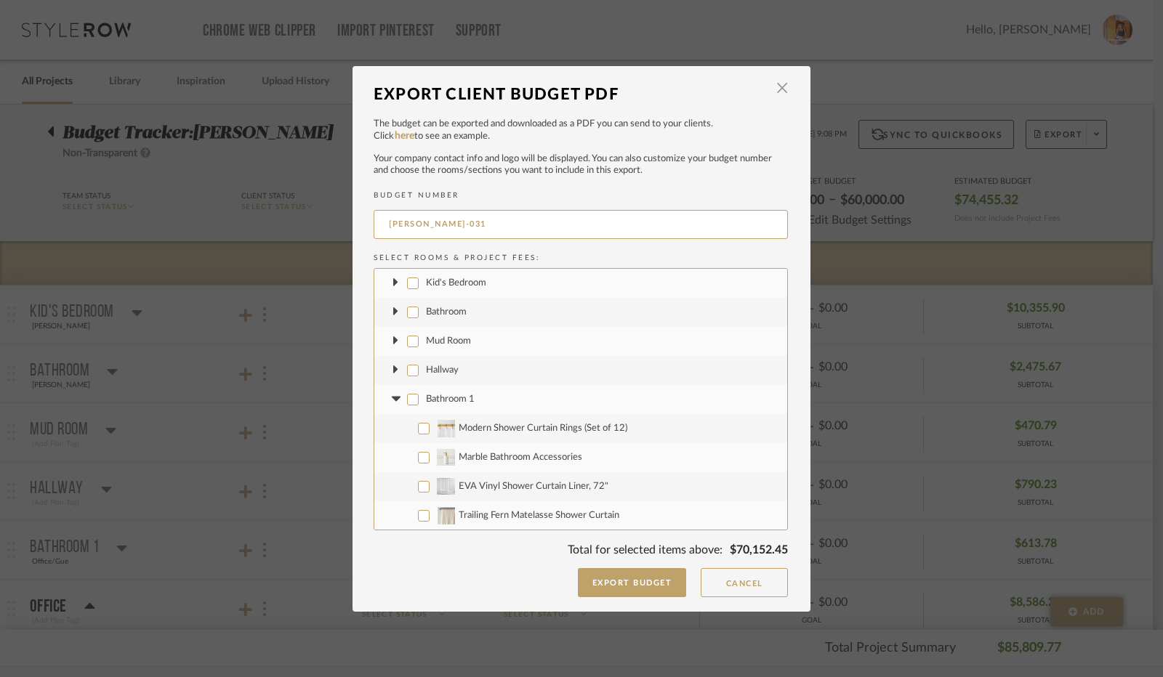
click at [395, 400] on icon at bounding box center [395, 400] width 15 height 6
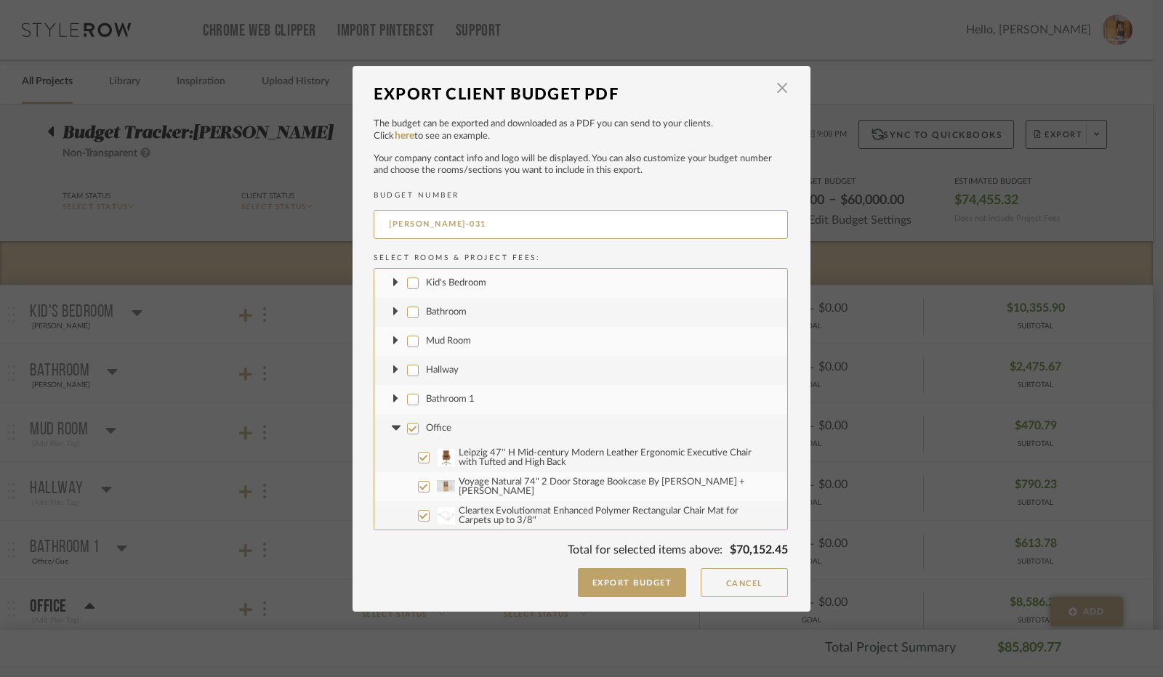
scroll to position [145, 0]
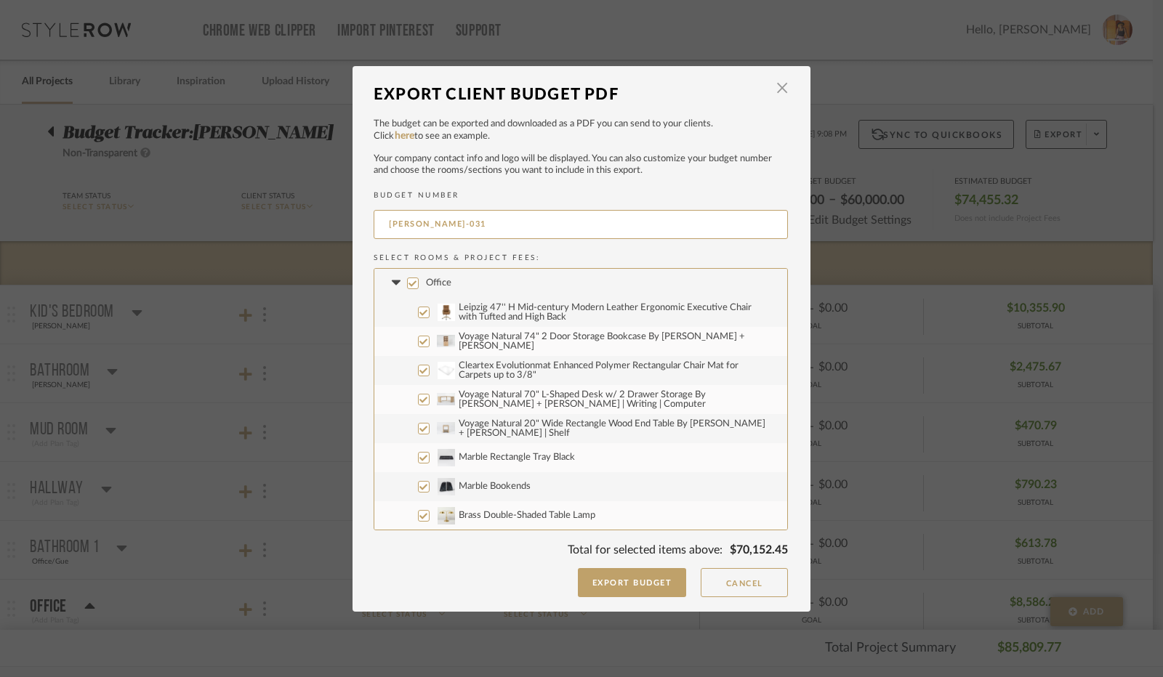
click at [408, 283] on input "Office" at bounding box center [413, 284] width 12 height 12
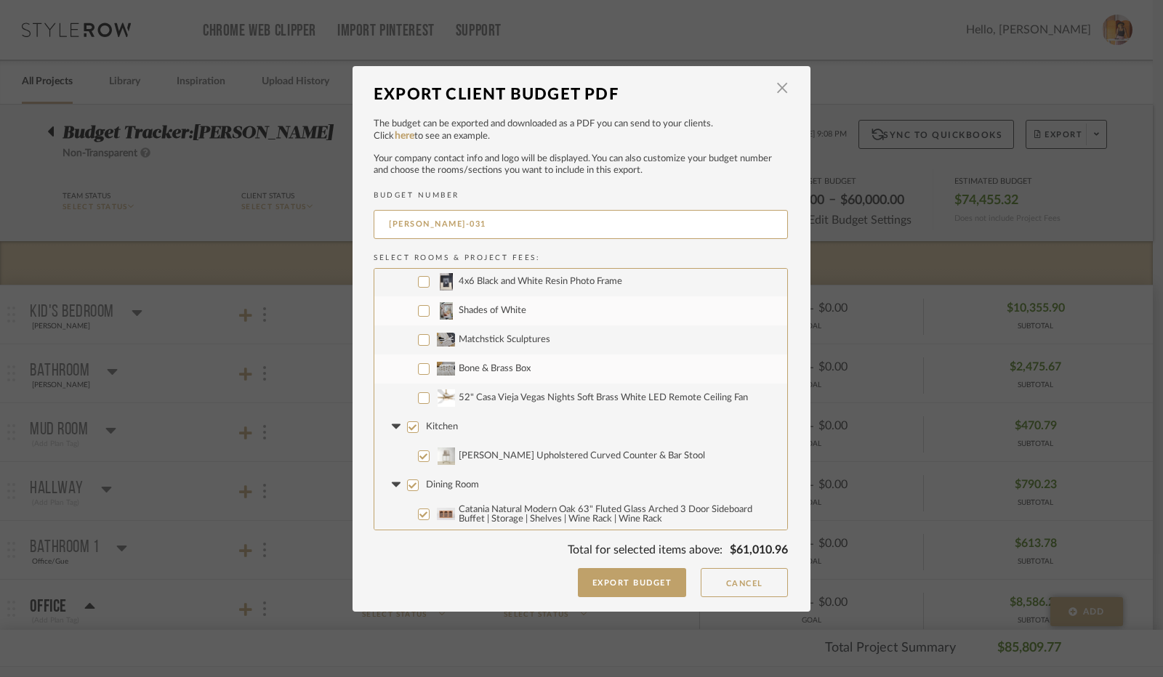
scroll to position [872, 0]
click at [421, 402] on input "52" Casa Vieja Vegas Nights Soft Brass White LED Remote Ceiling Fan" at bounding box center [424, 400] width 12 height 12
click at [408, 427] on input "Kitchen" at bounding box center [413, 429] width 12 height 12
click at [394, 428] on icon at bounding box center [395, 429] width 15 height 6
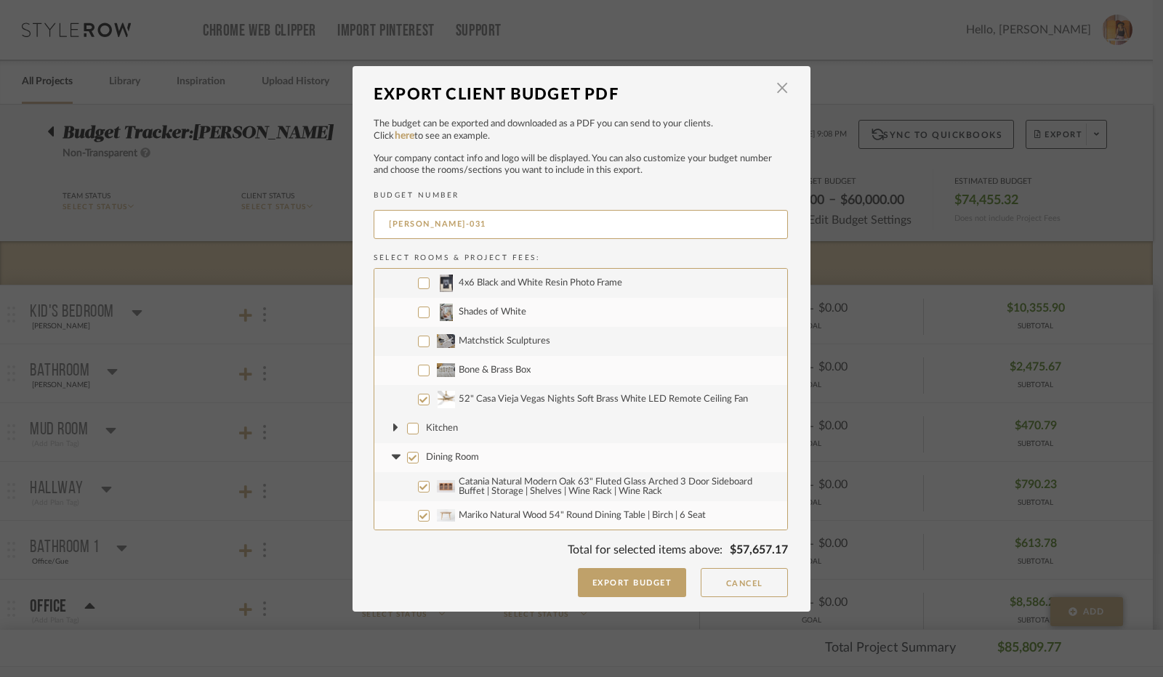
drag, startPoint x: 408, startPoint y: 460, endPoint x: 400, endPoint y: 460, distance: 8.0
click at [407, 461] on input "Dining Room" at bounding box center [413, 458] width 12 height 12
click at [392, 456] on icon at bounding box center [395, 457] width 9 height 5
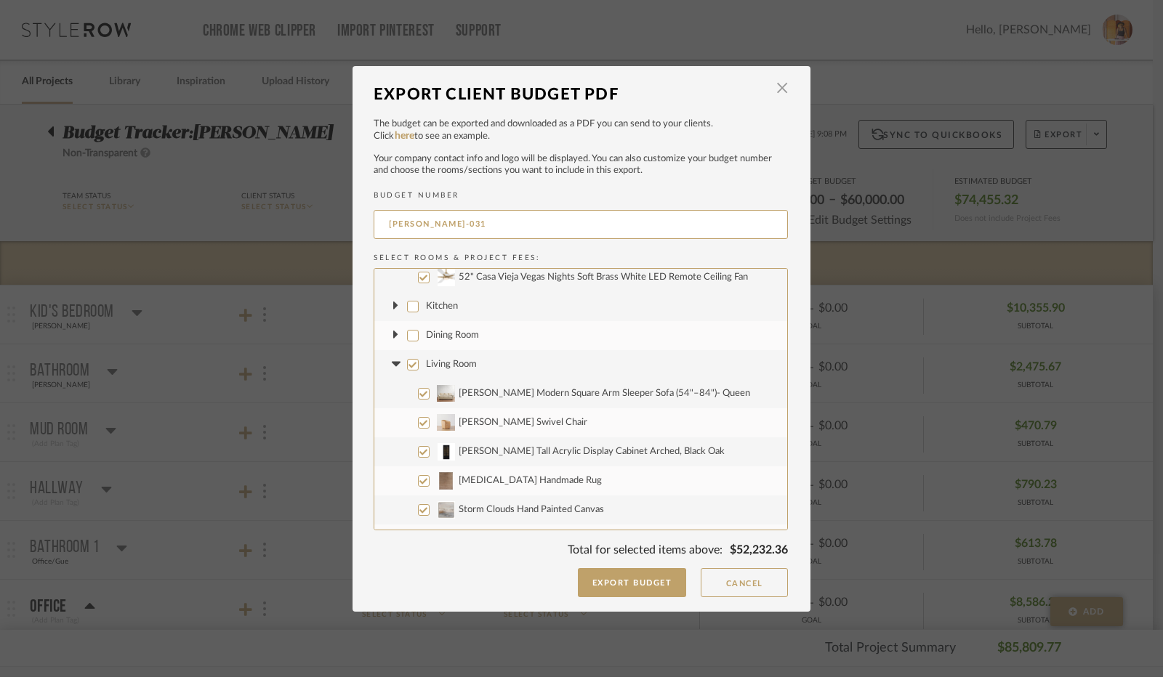
scroll to position [1017, 0]
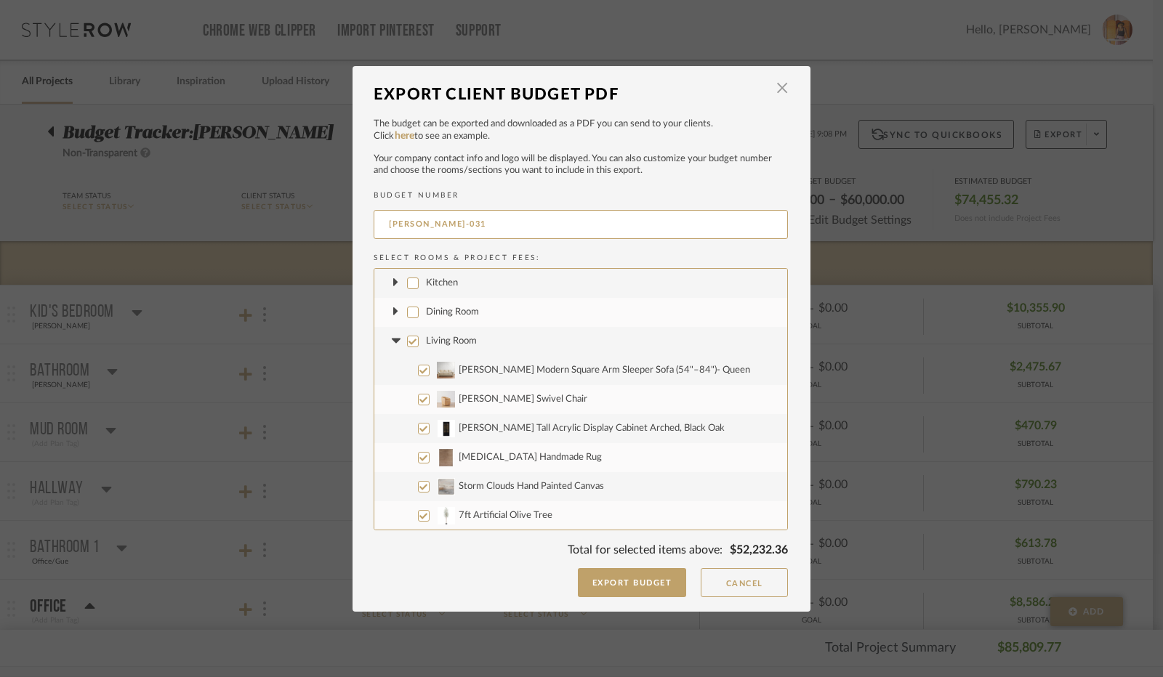
drag, startPoint x: 410, startPoint y: 342, endPoint x: 400, endPoint y: 342, distance: 9.4
click at [409, 342] on input "Living Room" at bounding box center [413, 342] width 12 height 12
click at [397, 342] on icon at bounding box center [395, 342] width 15 height 6
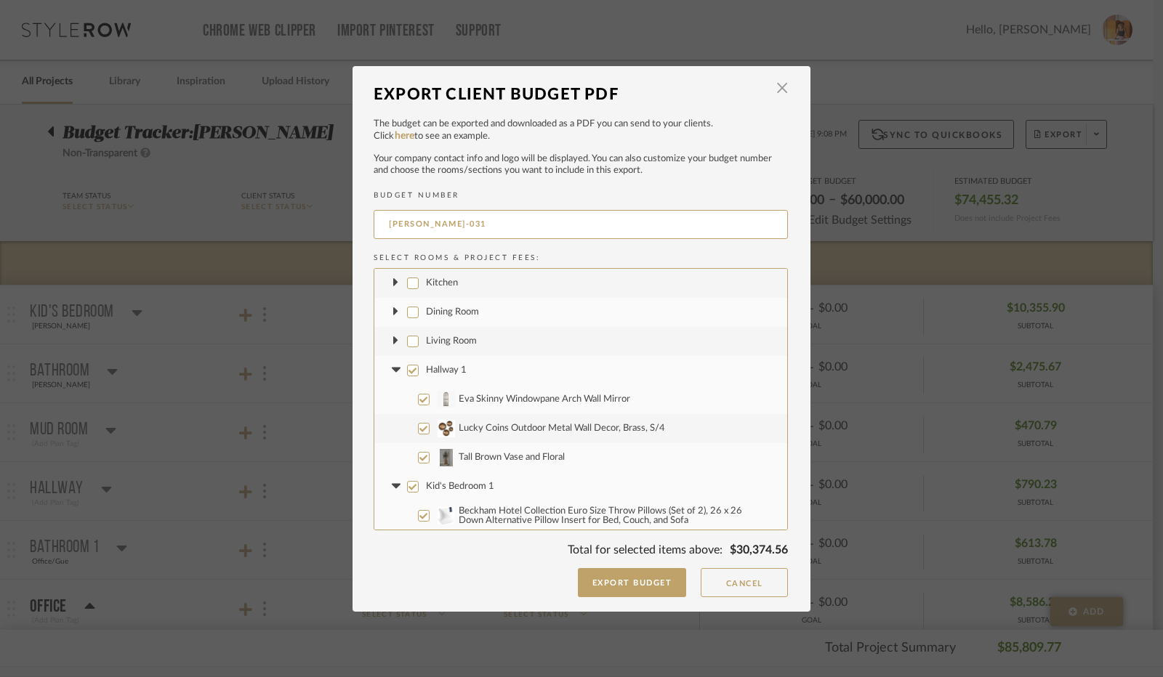
click at [407, 367] on input "Hallway 1" at bounding box center [413, 371] width 12 height 12
drag, startPoint x: 387, startPoint y: 368, endPoint x: 416, endPoint y: 383, distance: 31.9
click at [391, 368] on icon at bounding box center [395, 370] width 9 height 5
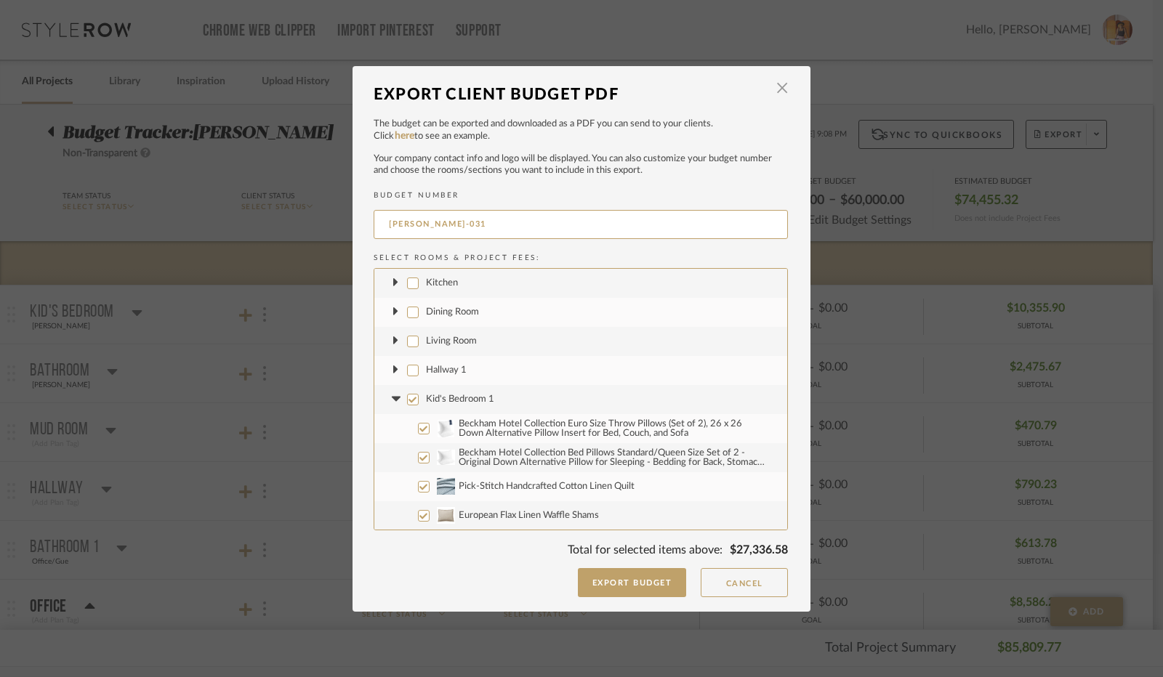
drag, startPoint x: 407, startPoint y: 400, endPoint x: 393, endPoint y: 398, distance: 14.0
click at [407, 400] on input "Kid's Bedroom 1" at bounding box center [413, 400] width 12 height 12
click at [393, 398] on icon at bounding box center [395, 399] width 9 height 5
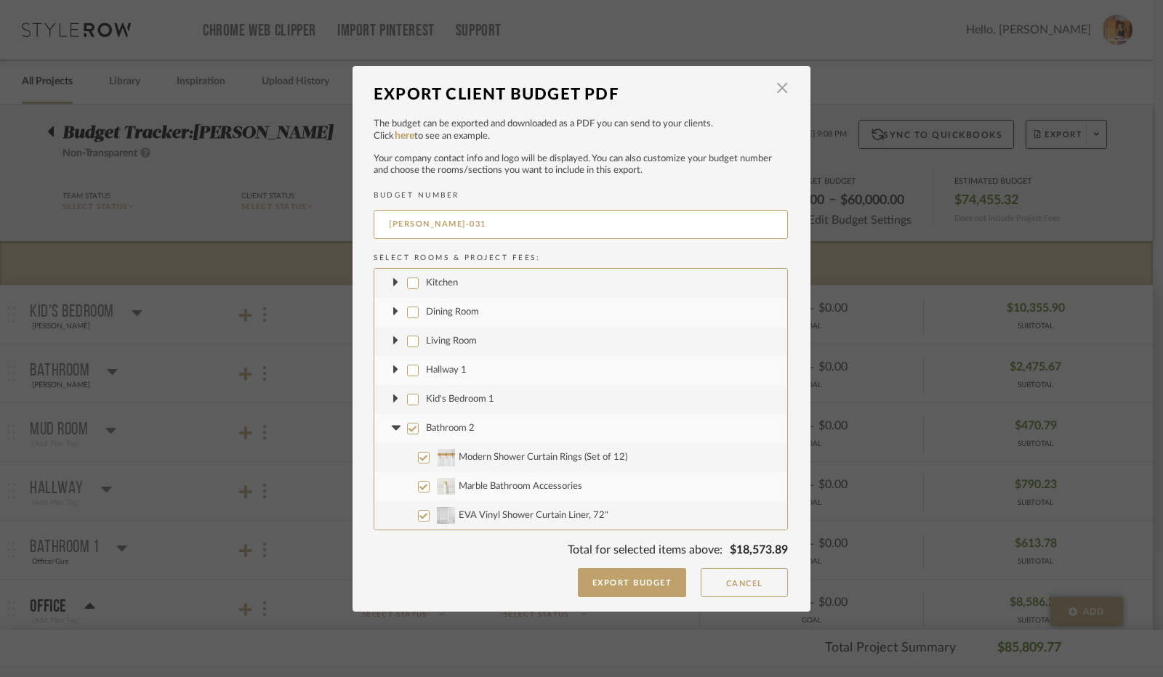
drag, startPoint x: 407, startPoint y: 427, endPoint x: 397, endPoint y: 427, distance: 10.2
click at [407, 427] on input "Bathroom 2" at bounding box center [413, 429] width 12 height 12
click at [391, 427] on icon at bounding box center [395, 428] width 9 height 5
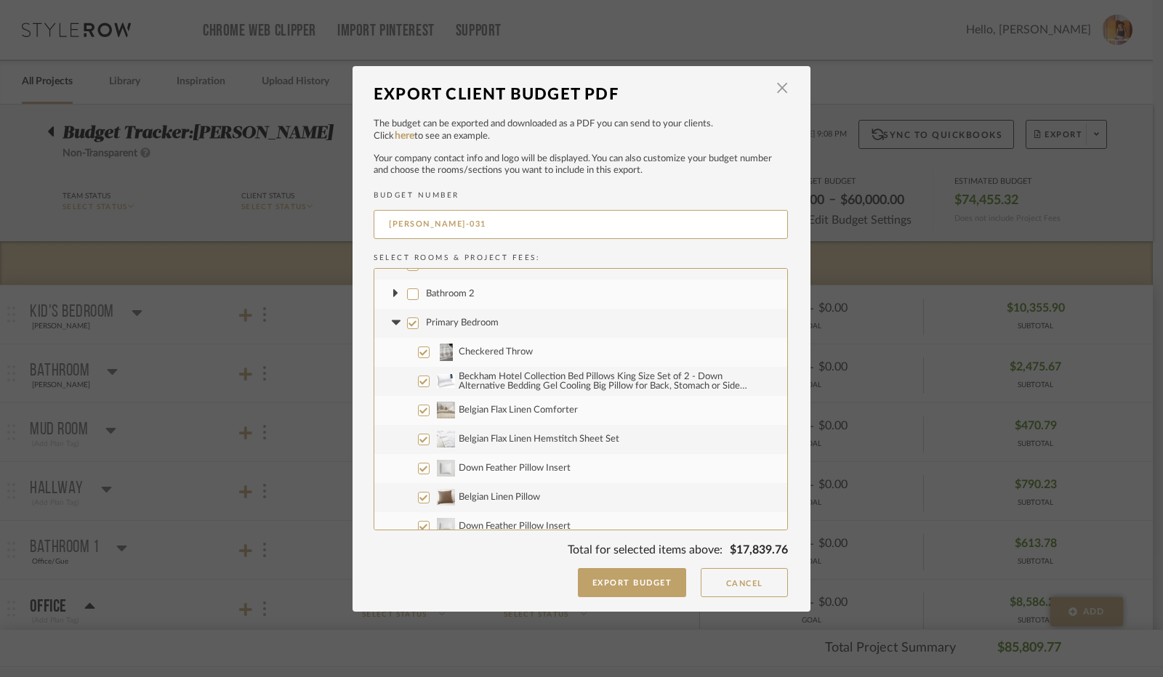
scroll to position [1163, 0]
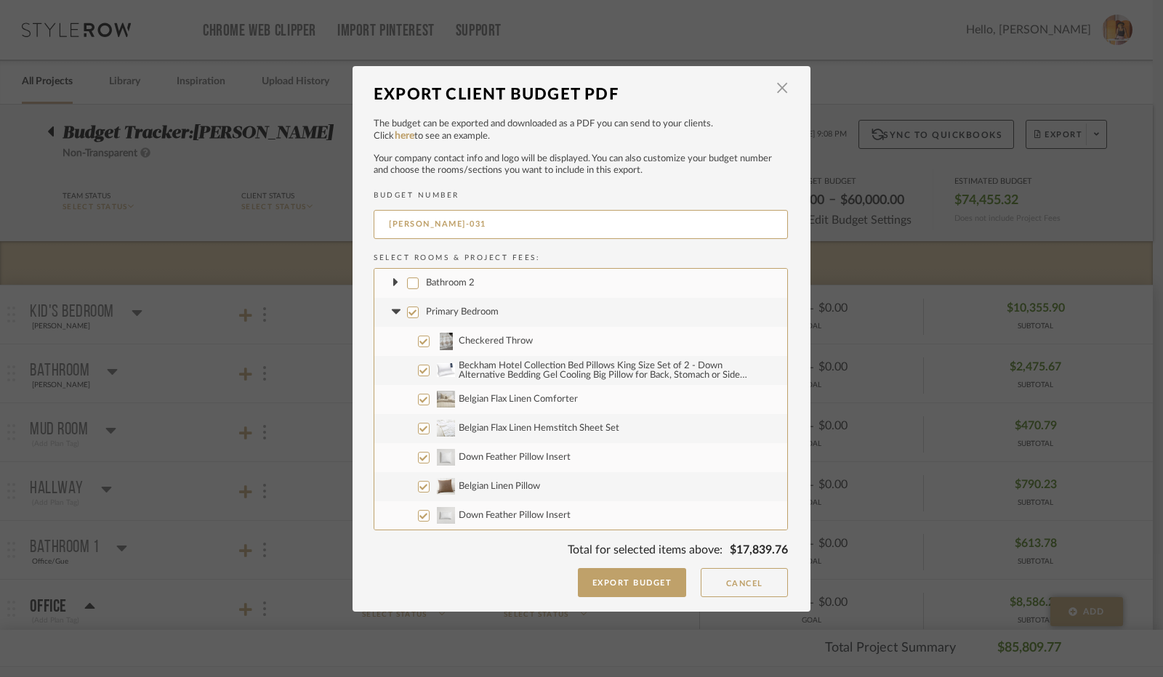
drag, startPoint x: 410, startPoint y: 313, endPoint x: 400, endPoint y: 310, distance: 10.6
click at [408, 312] on input "Primary Bedroom" at bounding box center [413, 313] width 12 height 12
click at [392, 308] on fa-icon at bounding box center [395, 312] width 15 height 15
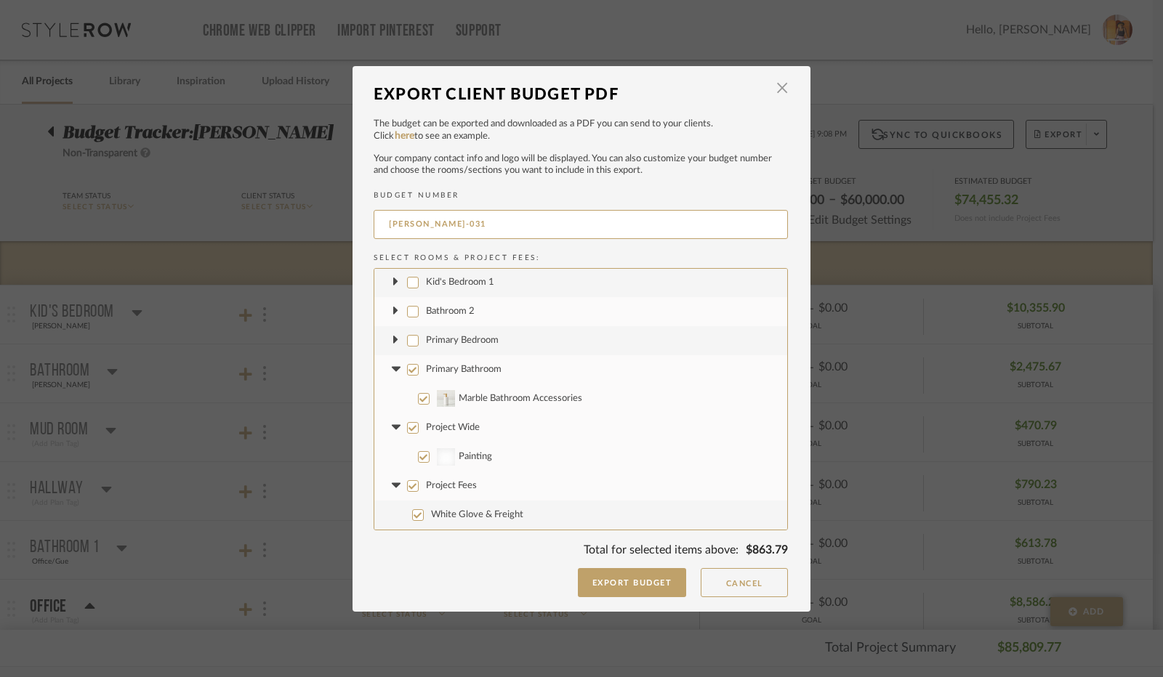
scroll to position [1134, 0]
drag, startPoint x: 406, startPoint y: 369, endPoint x: 387, endPoint y: 366, distance: 19.2
click at [407, 368] on input "Primary Bathroom" at bounding box center [413, 371] width 12 height 12
click at [388, 366] on fa-icon at bounding box center [395, 370] width 15 height 15
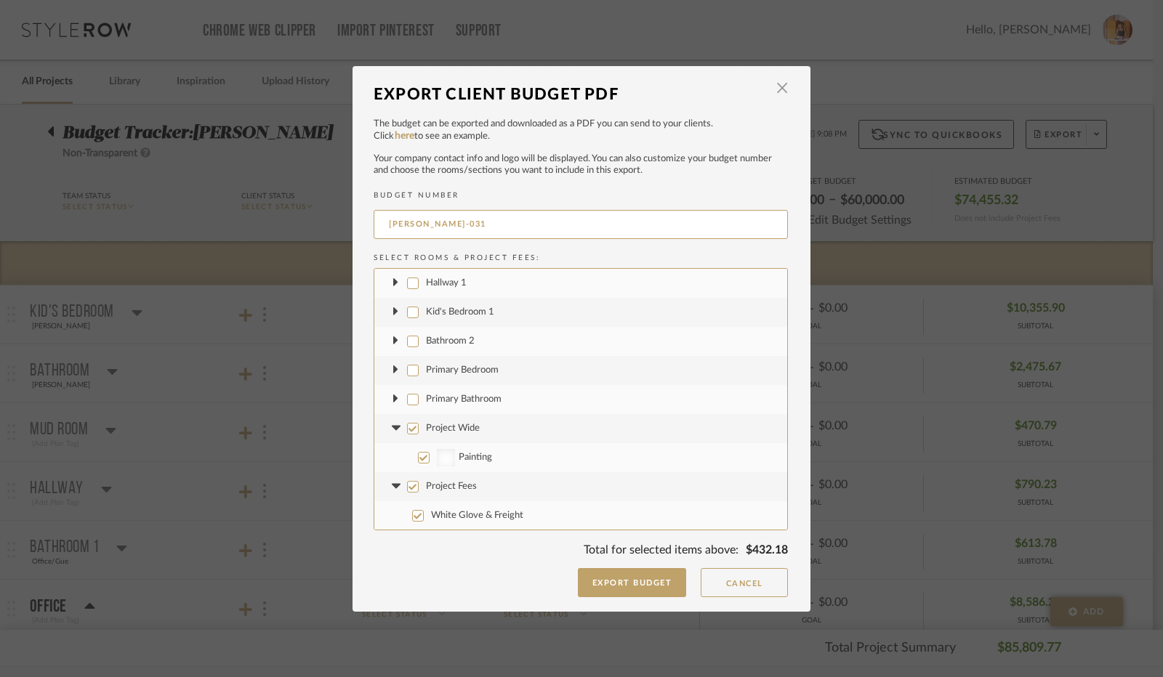
click at [407, 430] on input "Project Wide" at bounding box center [413, 429] width 12 height 12
click at [395, 428] on icon at bounding box center [395, 429] width 15 height 6
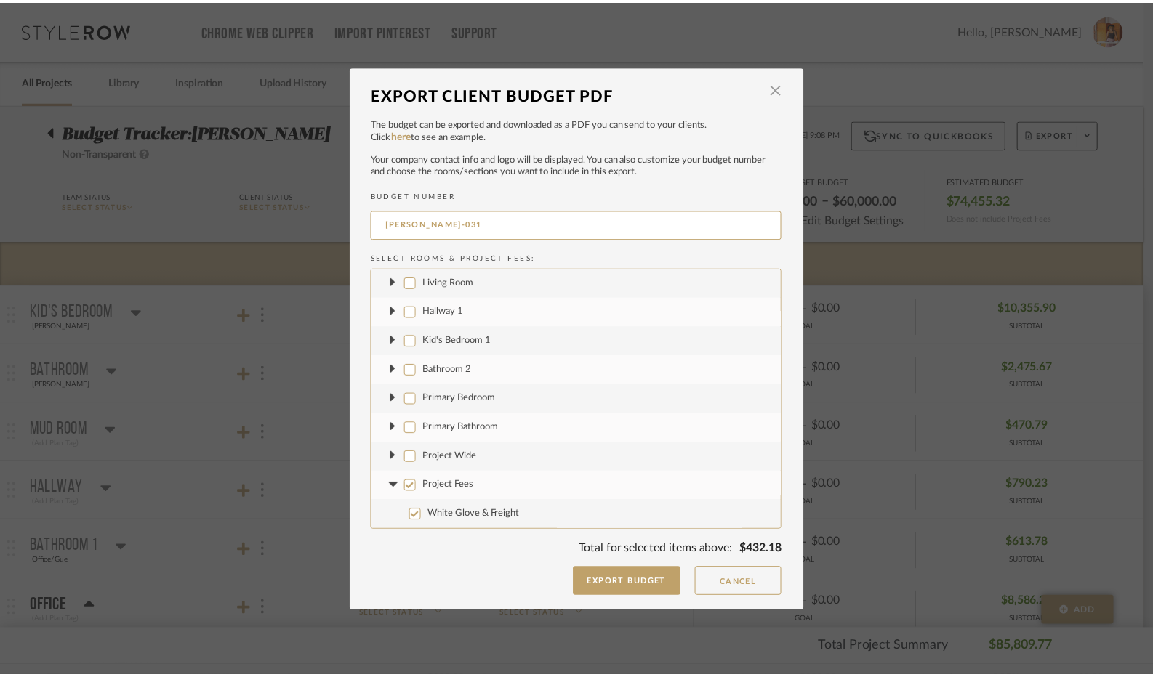
scroll to position [1076, 0]
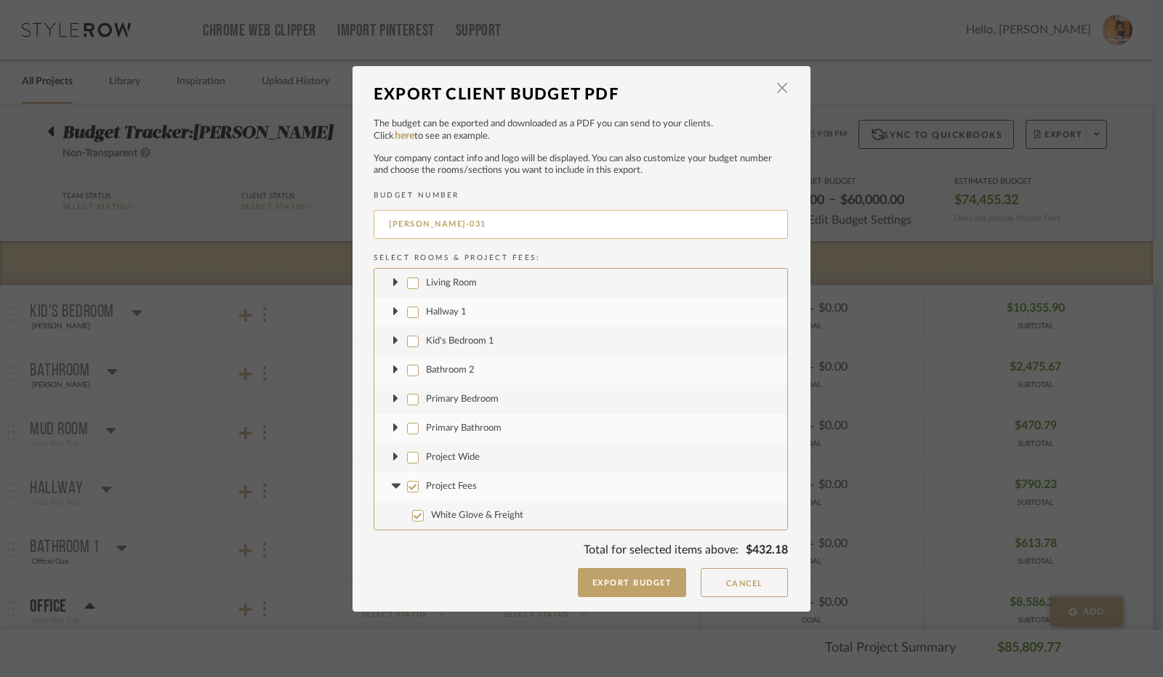
click at [447, 225] on input "[PERSON_NAME]-031" at bounding box center [581, 224] width 414 height 29
click at [615, 584] on button "Export Budget" at bounding box center [632, 582] width 109 height 29
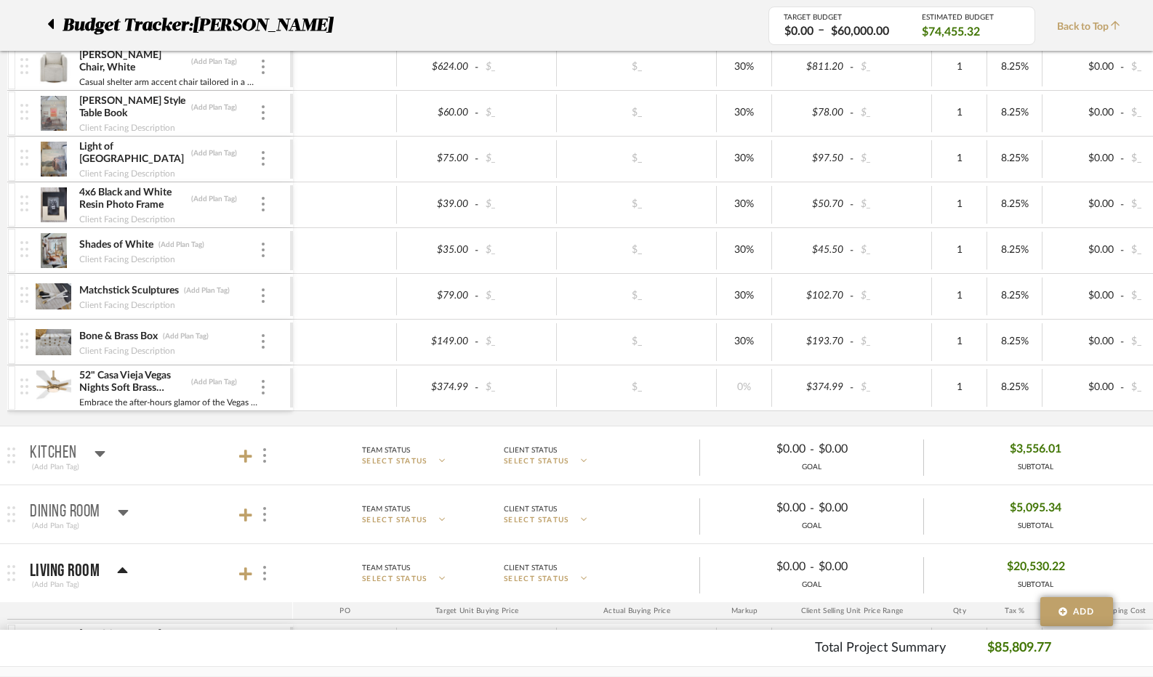
scroll to position [1744, 0]
